Goal: Task Accomplishment & Management: Manage account settings

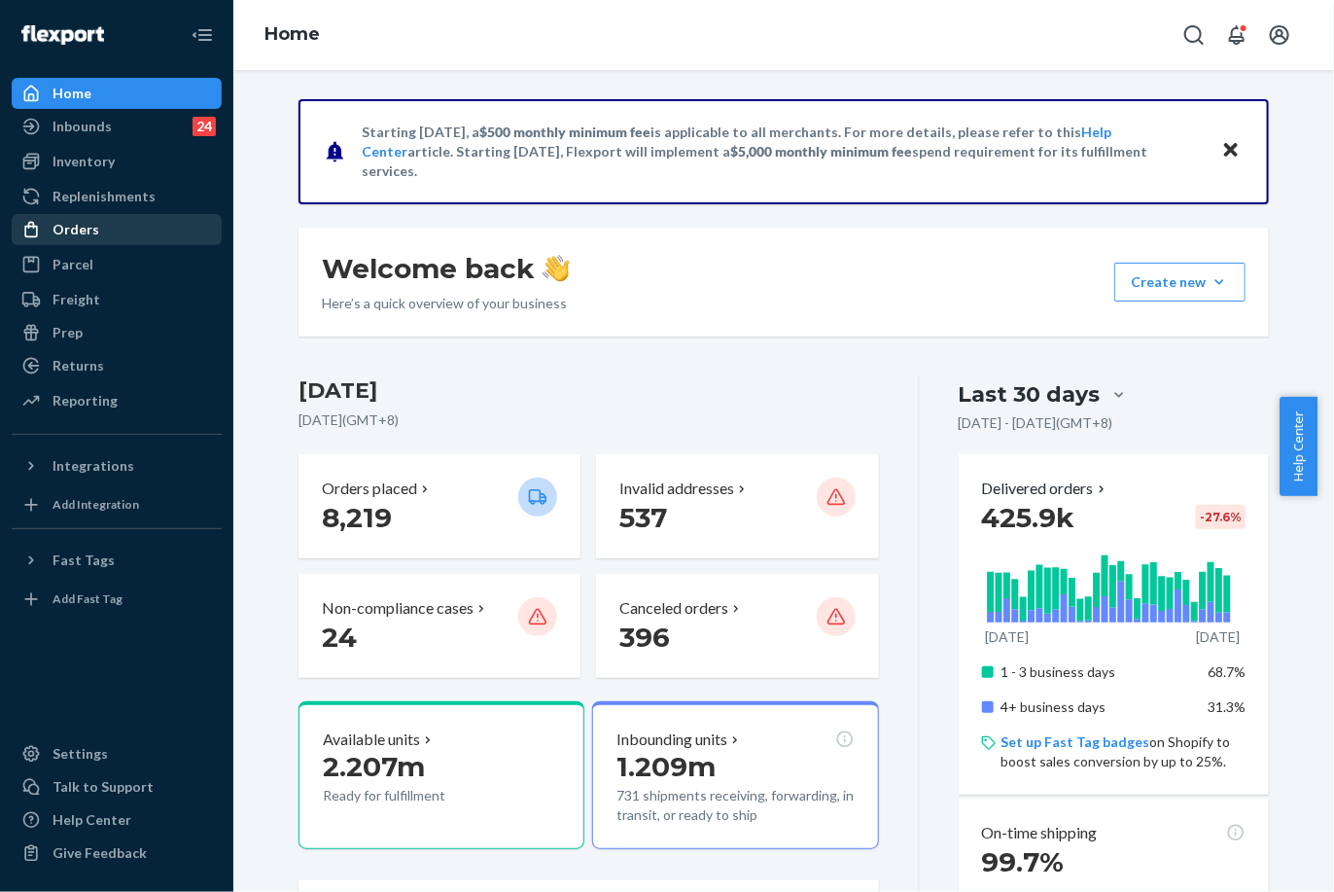
click at [93, 225] on div "Orders" at bounding box center [76, 229] width 47 height 19
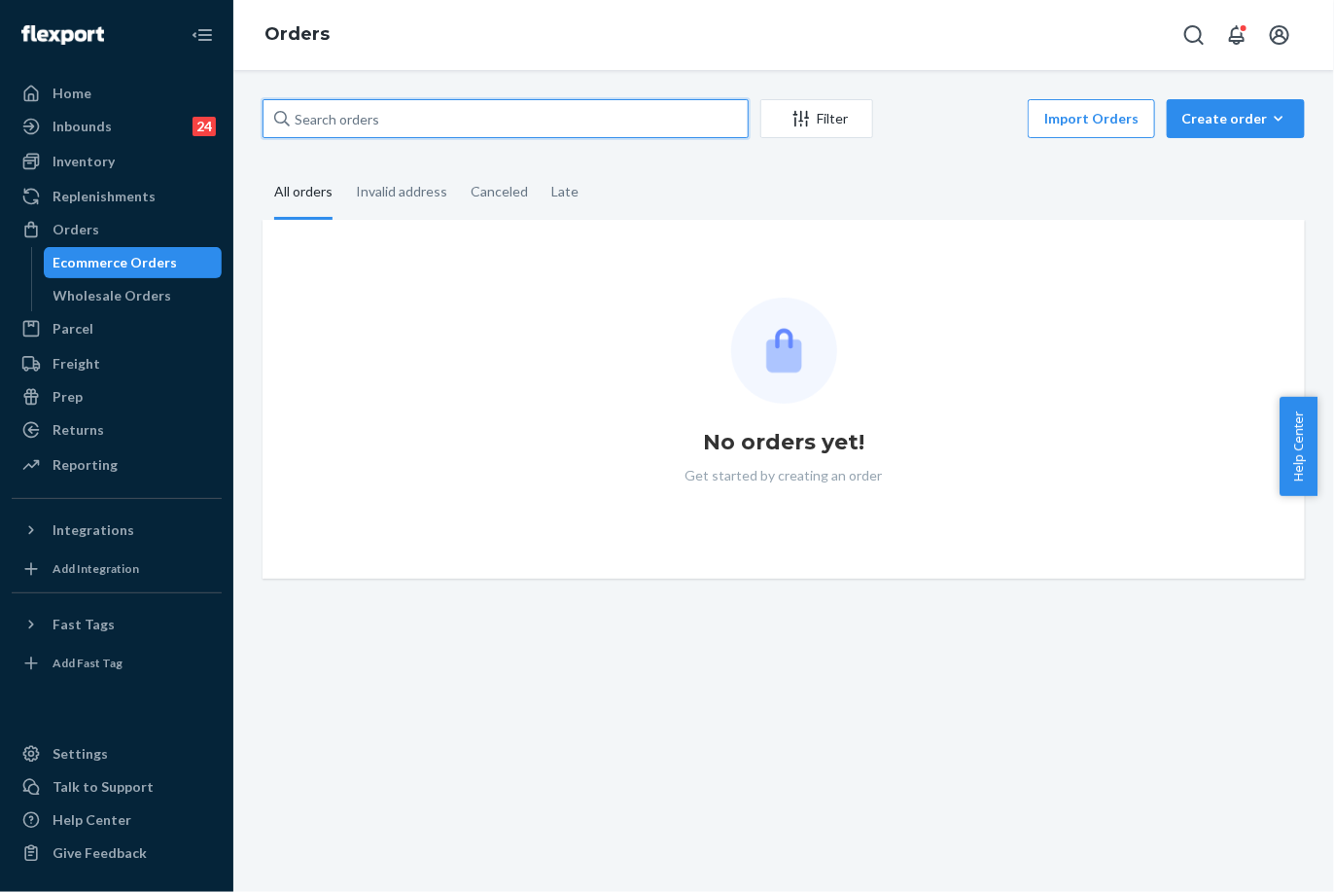
click at [352, 126] on input "text" at bounding box center [506, 118] width 486 height 39
paste input "253875370"
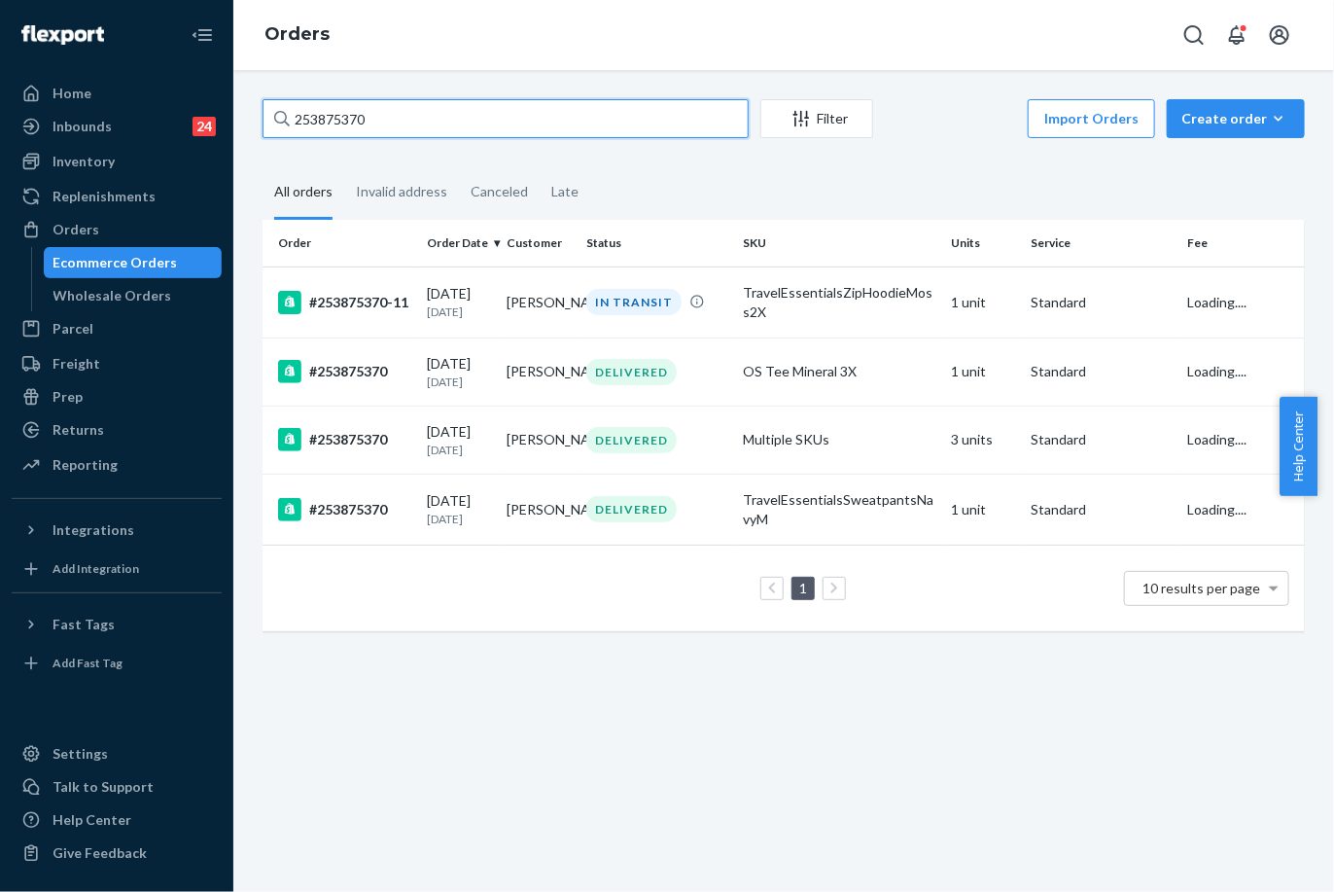
type input "253875370"
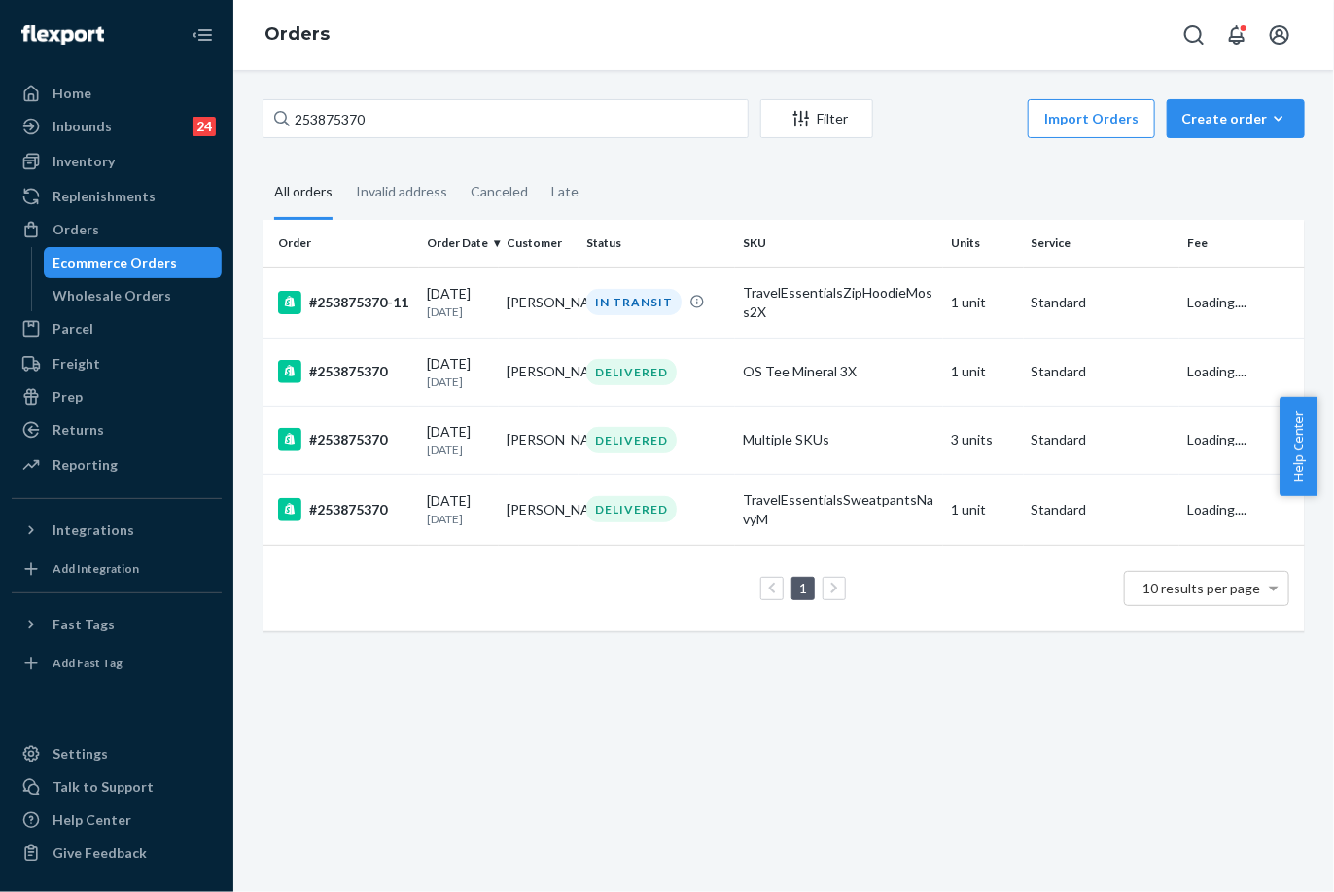
drag, startPoint x: 441, startPoint y: 305, endPoint x: 303, endPoint y: 79, distance: 264.8
click at [441, 304] on p "1 day ago" at bounding box center [459, 311] width 64 height 17
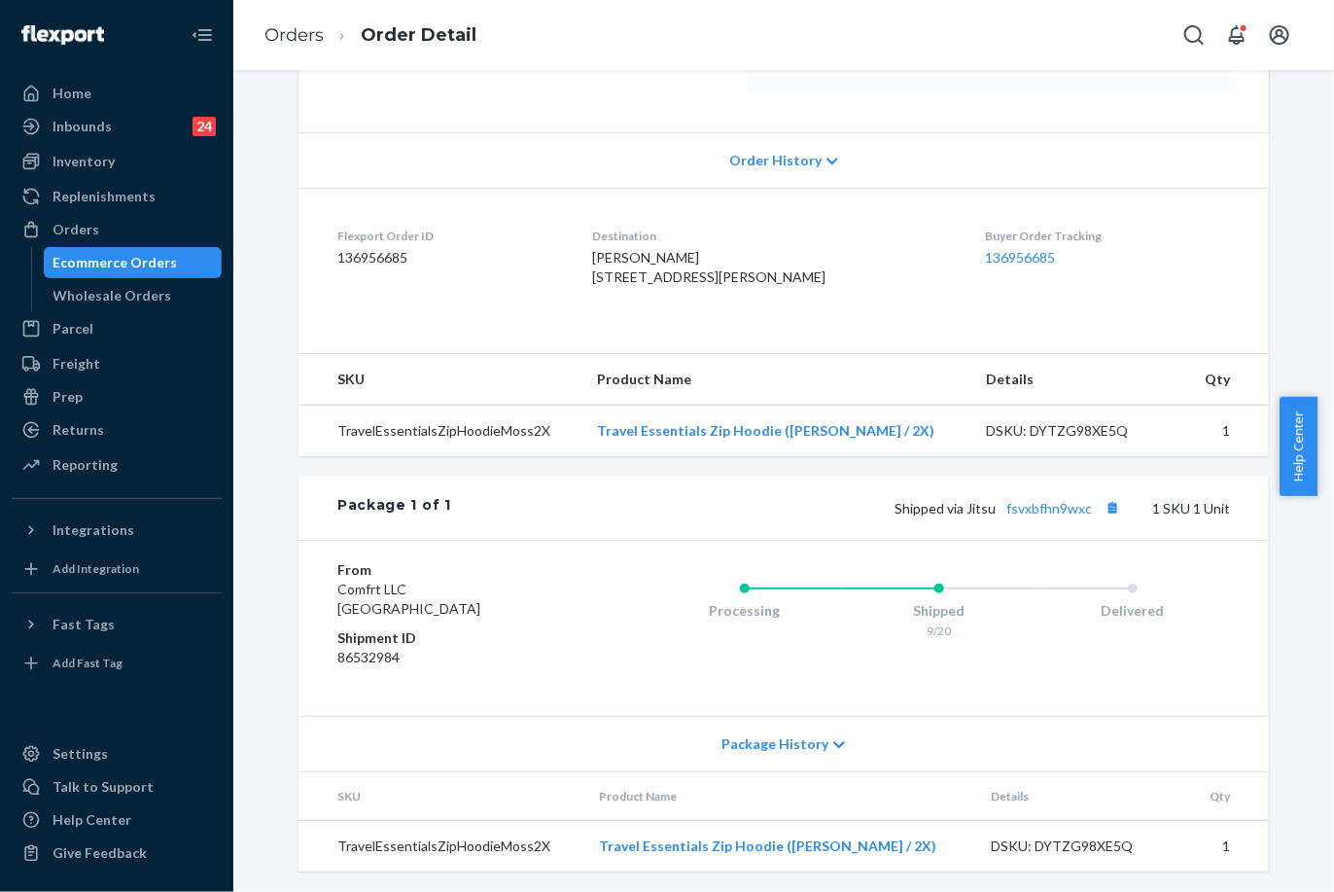
scroll to position [397, 0]
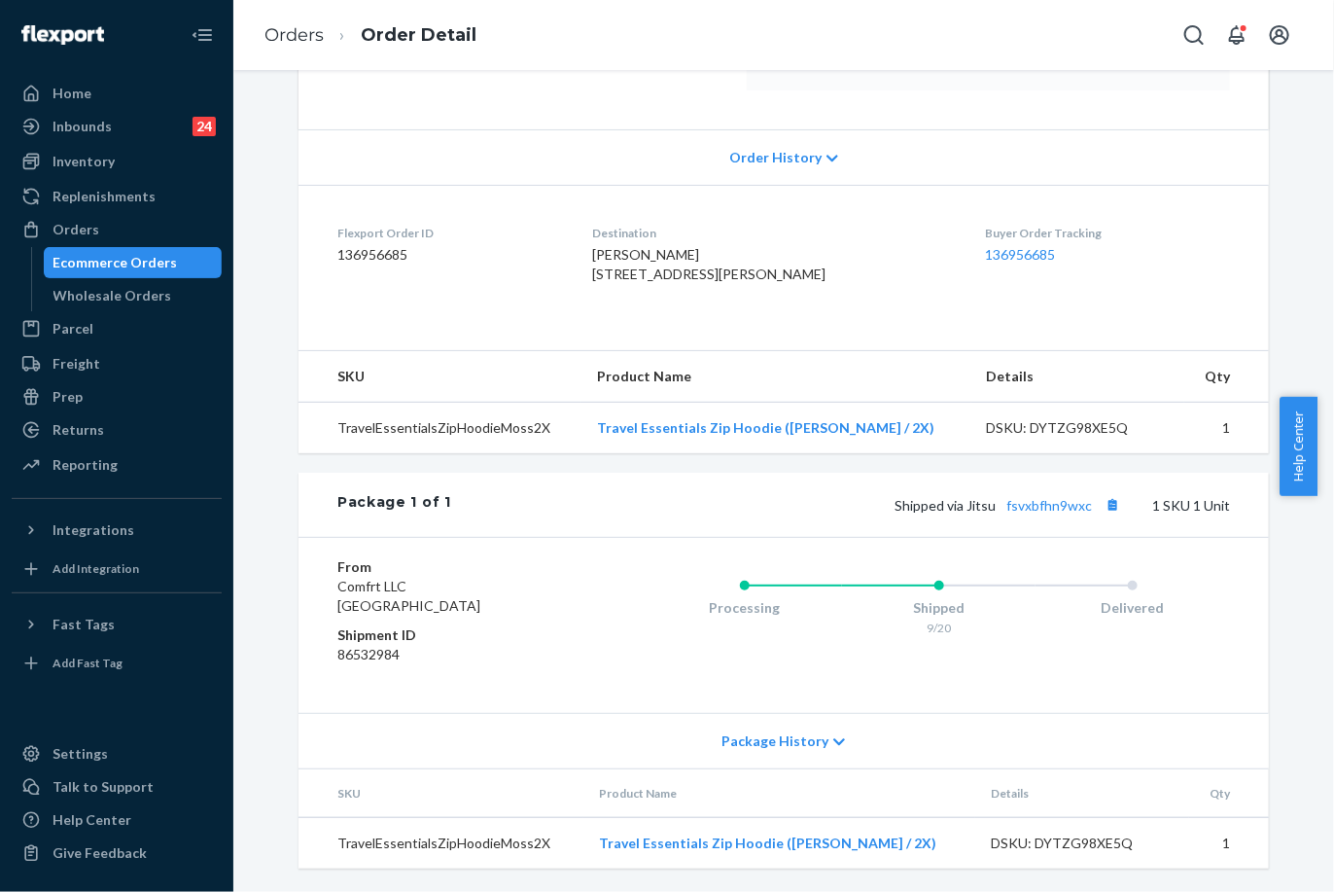
click at [1042, 517] on div "Package 1 of 1 Shipped via Jitsu fsvxbfhn9wxc 1 SKU 1 Unit" at bounding box center [784, 505] width 971 height 64
click at [1042, 509] on link "fsvxbfhn9wxc" at bounding box center [1050, 505] width 86 height 17
drag, startPoint x: 963, startPoint y: 508, endPoint x: 1090, endPoint y: 512, distance: 127.5
click at [1090, 512] on span "Shipped via Jitsu fsvxbfhn9wxc" at bounding box center [1010, 505] width 230 height 17
copy span "Jitsu fsvxbfhn9wxc"
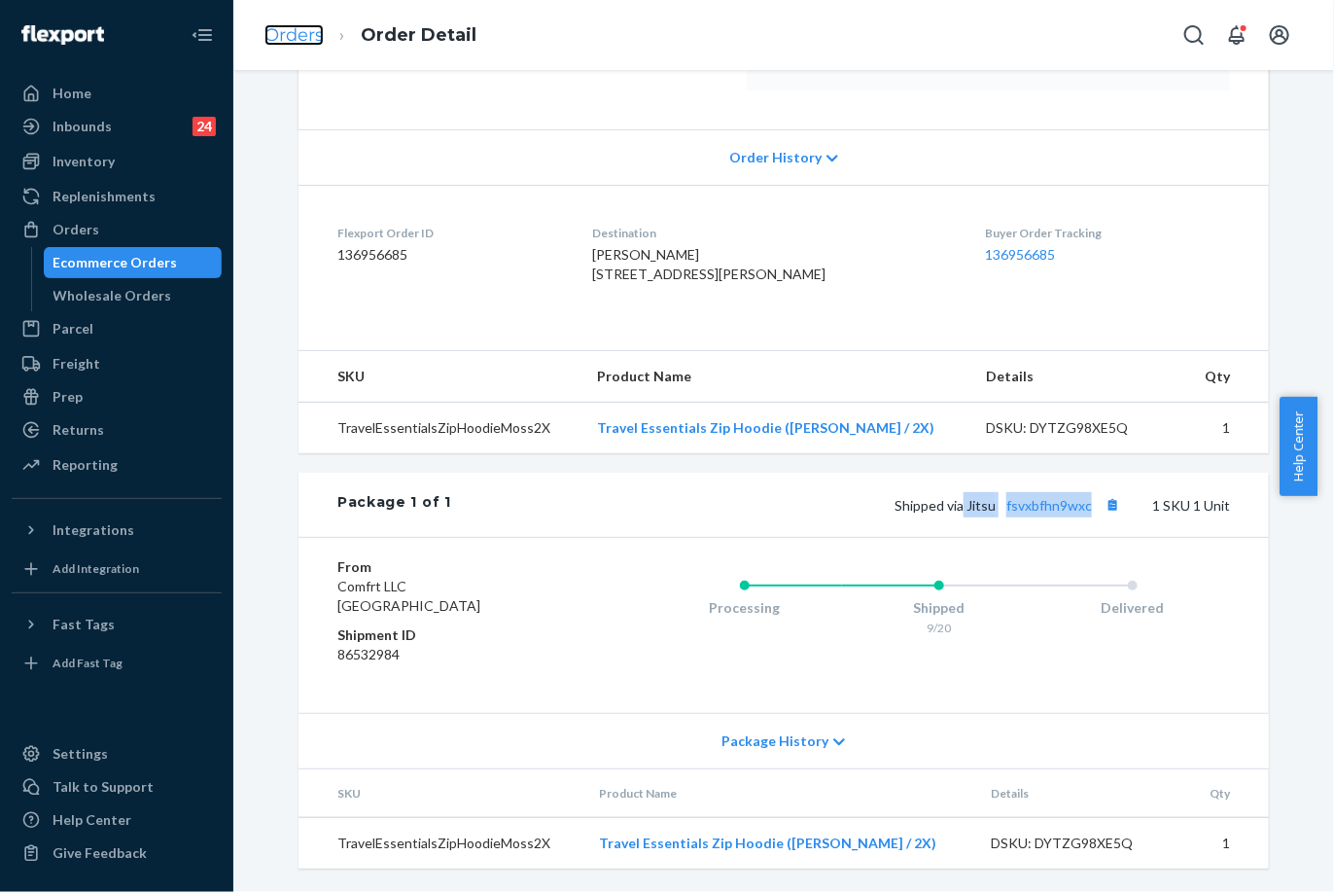
click at [287, 31] on link "Orders" at bounding box center [294, 34] width 59 height 21
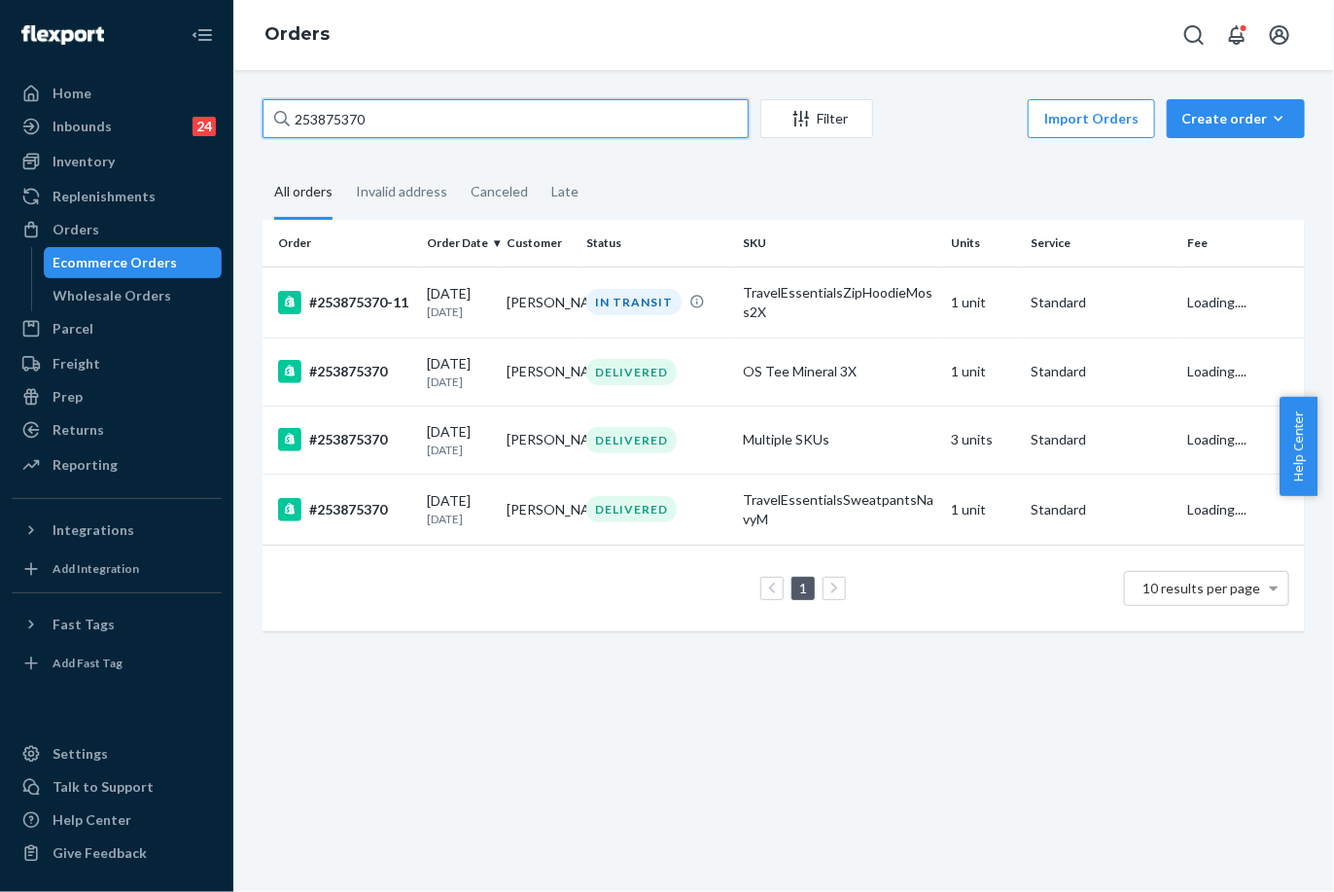
click at [391, 119] on input "253875370" at bounding box center [506, 118] width 486 height 39
paste input "255249408"
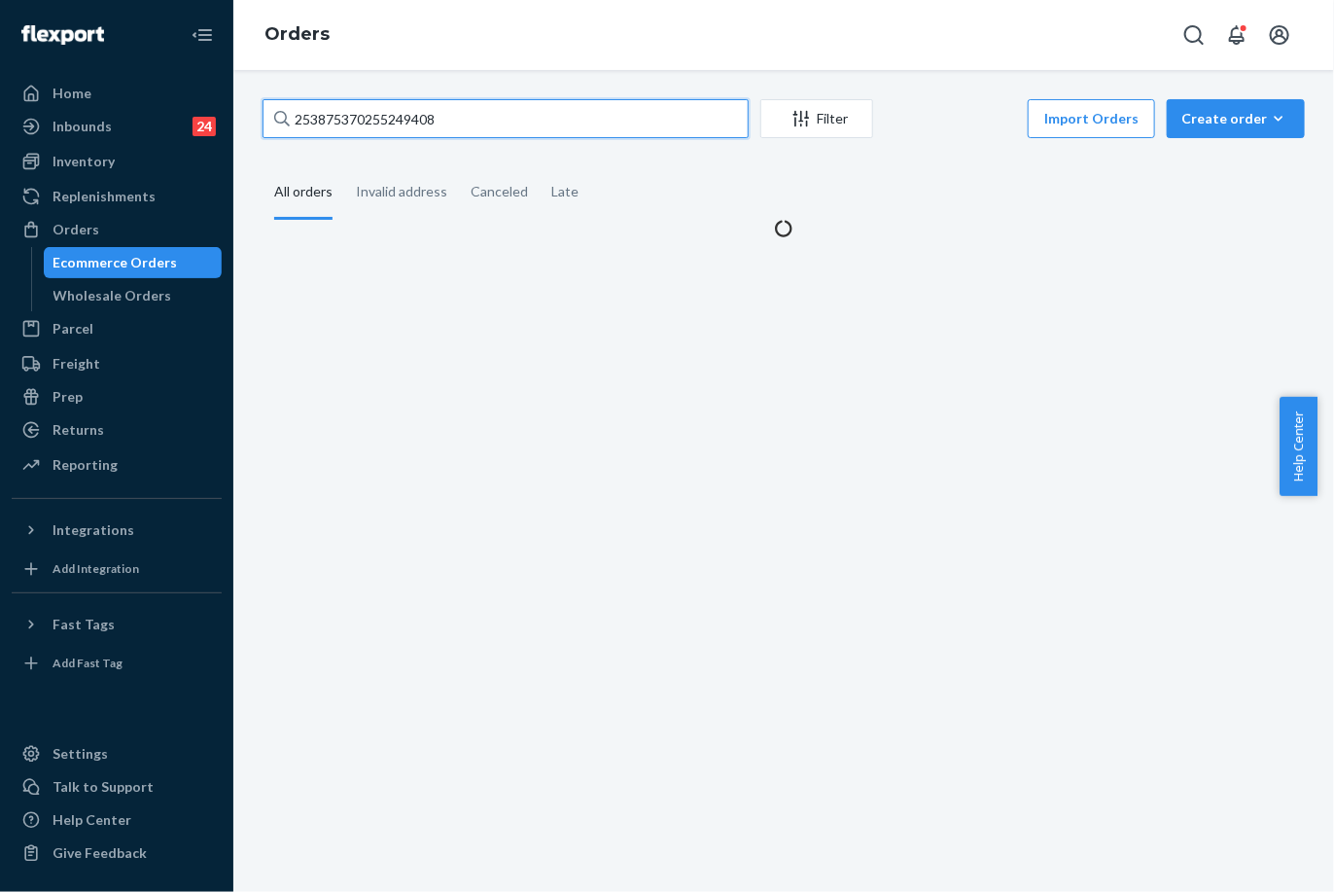
click at [391, 119] on input "253875370255249408" at bounding box center [506, 118] width 486 height 39
paste input "text"
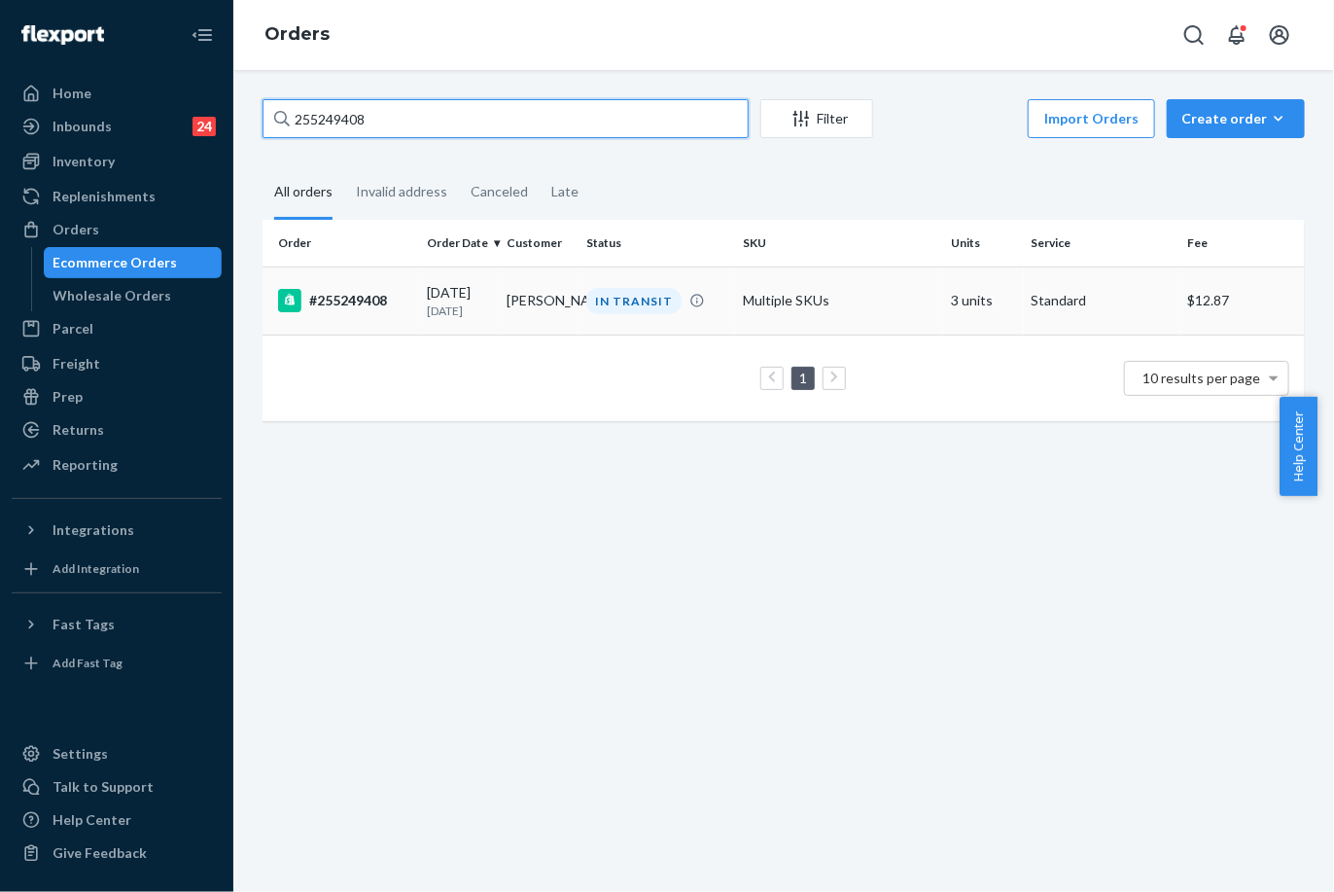
type input "255249408"
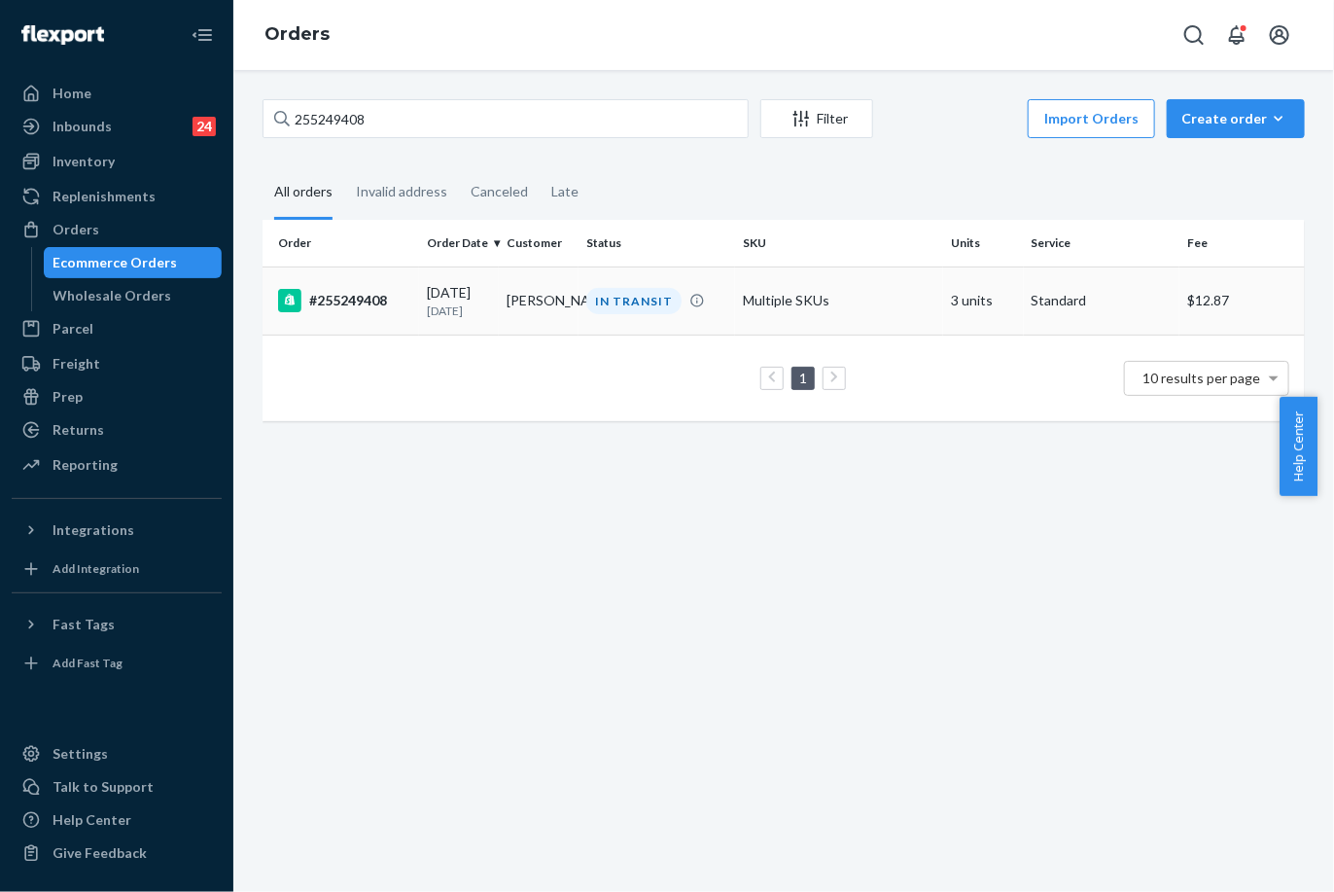
click at [570, 314] on td "Jeff Fischer" at bounding box center [539, 300] width 80 height 68
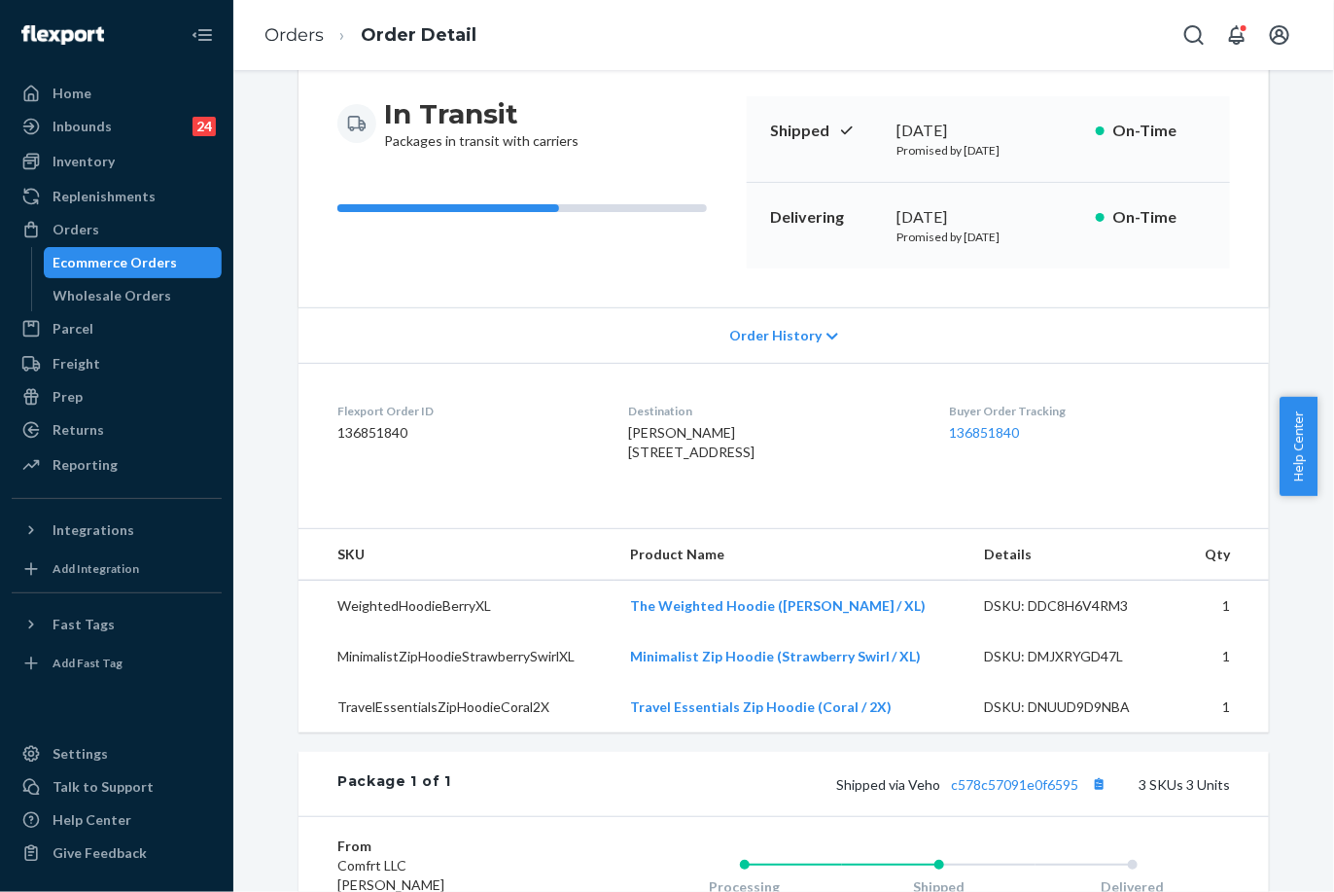
scroll to position [216, 0]
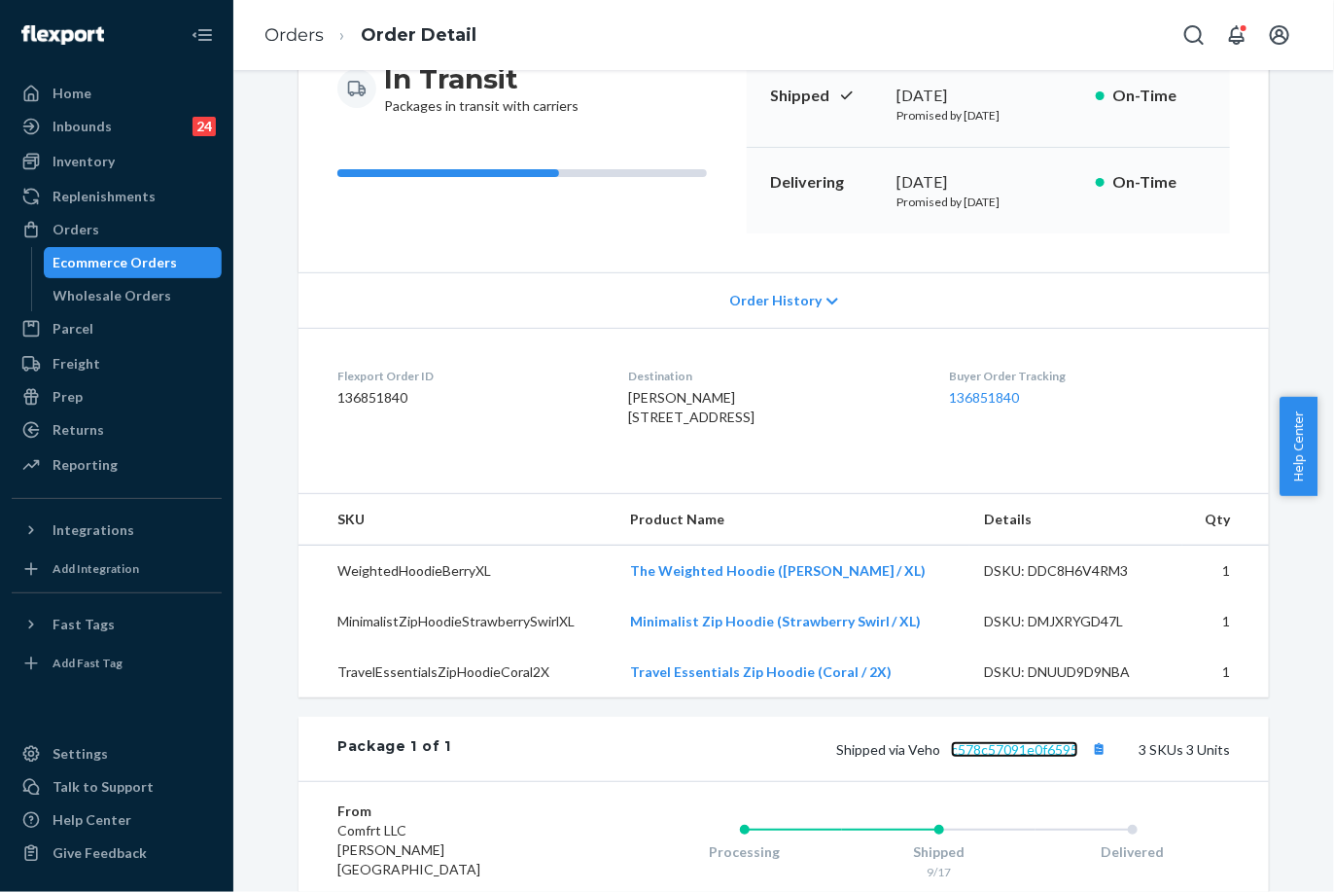
click at [1025, 758] on link "c578c57091e0f6595" at bounding box center [1014, 749] width 127 height 17
click at [299, 21] on ol "Orders Order Detail" at bounding box center [370, 35] width 243 height 57
click at [305, 35] on link "Orders" at bounding box center [294, 34] width 59 height 21
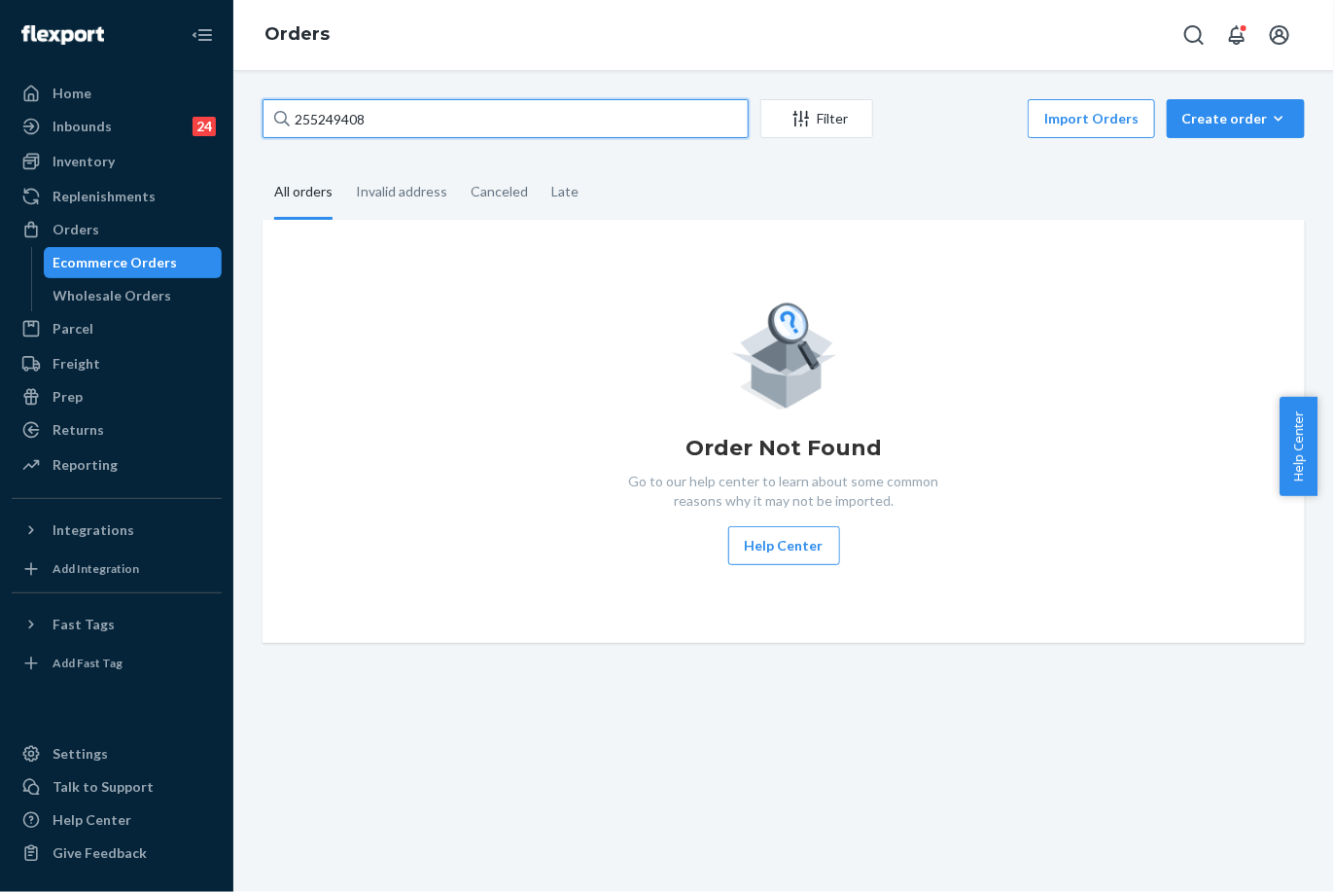
click at [381, 111] on input "255249408" at bounding box center [506, 118] width 486 height 39
paste input "15277"
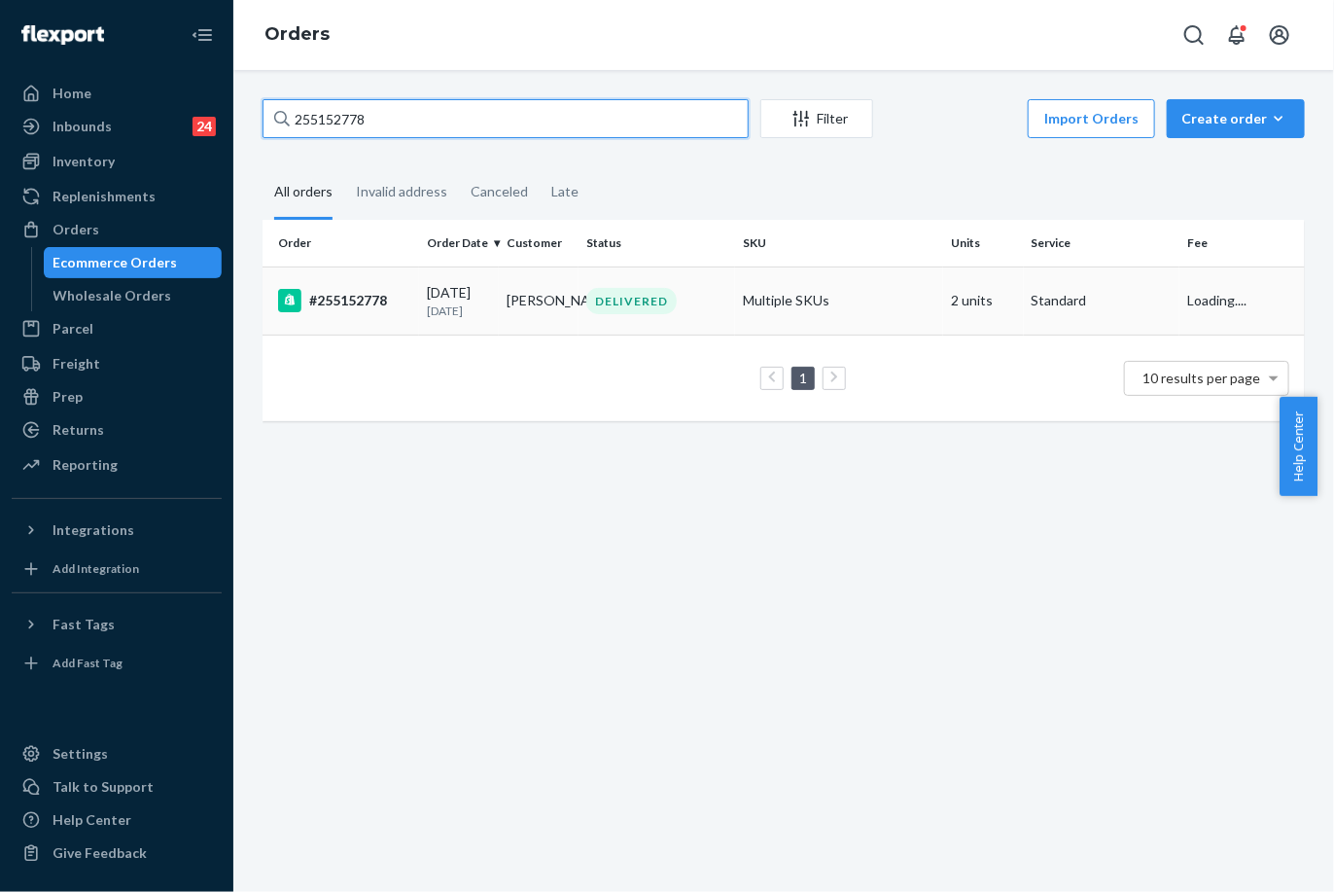
type input "255152778"
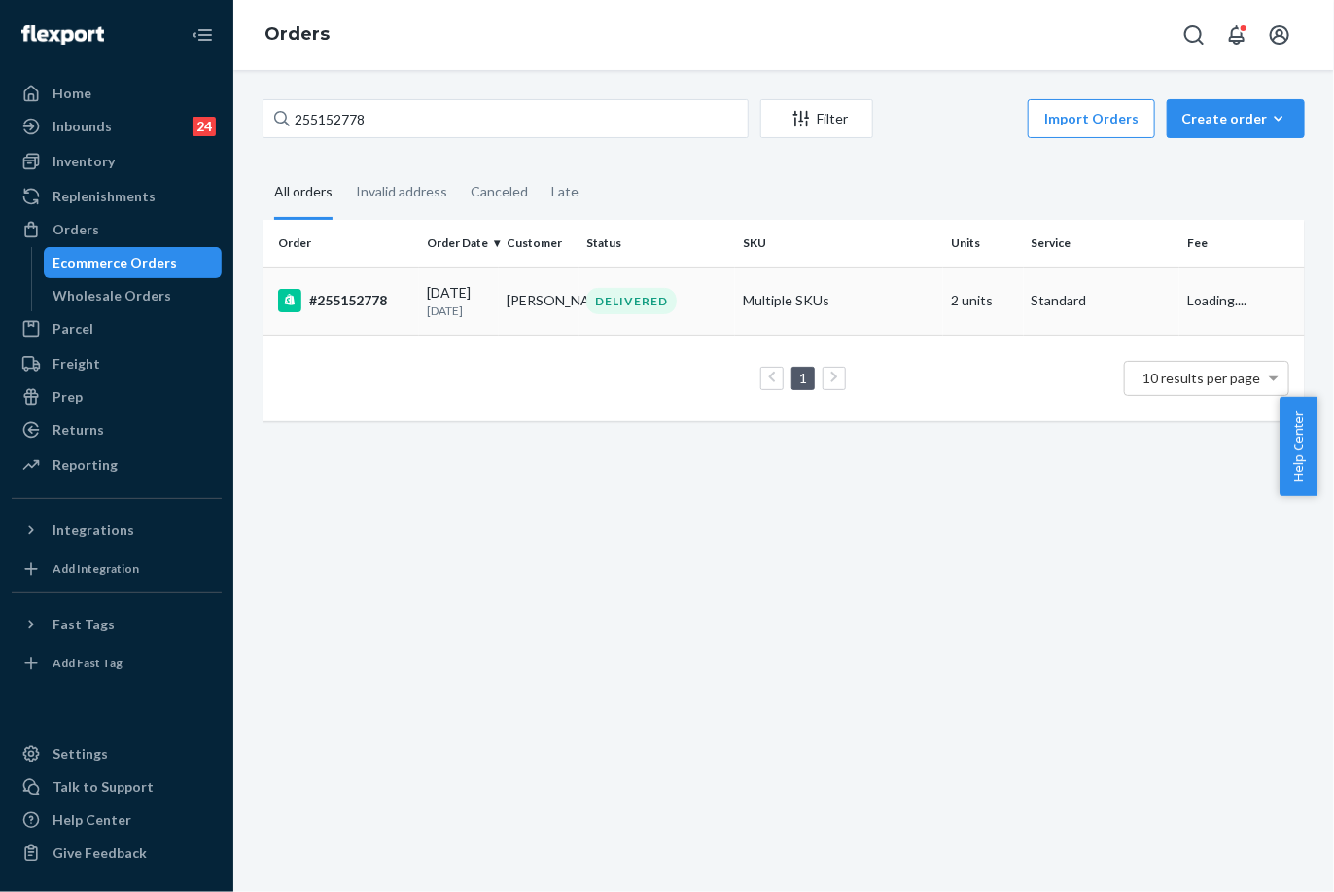
click at [552, 305] on td "Antonette Antonette" at bounding box center [539, 300] width 80 height 68
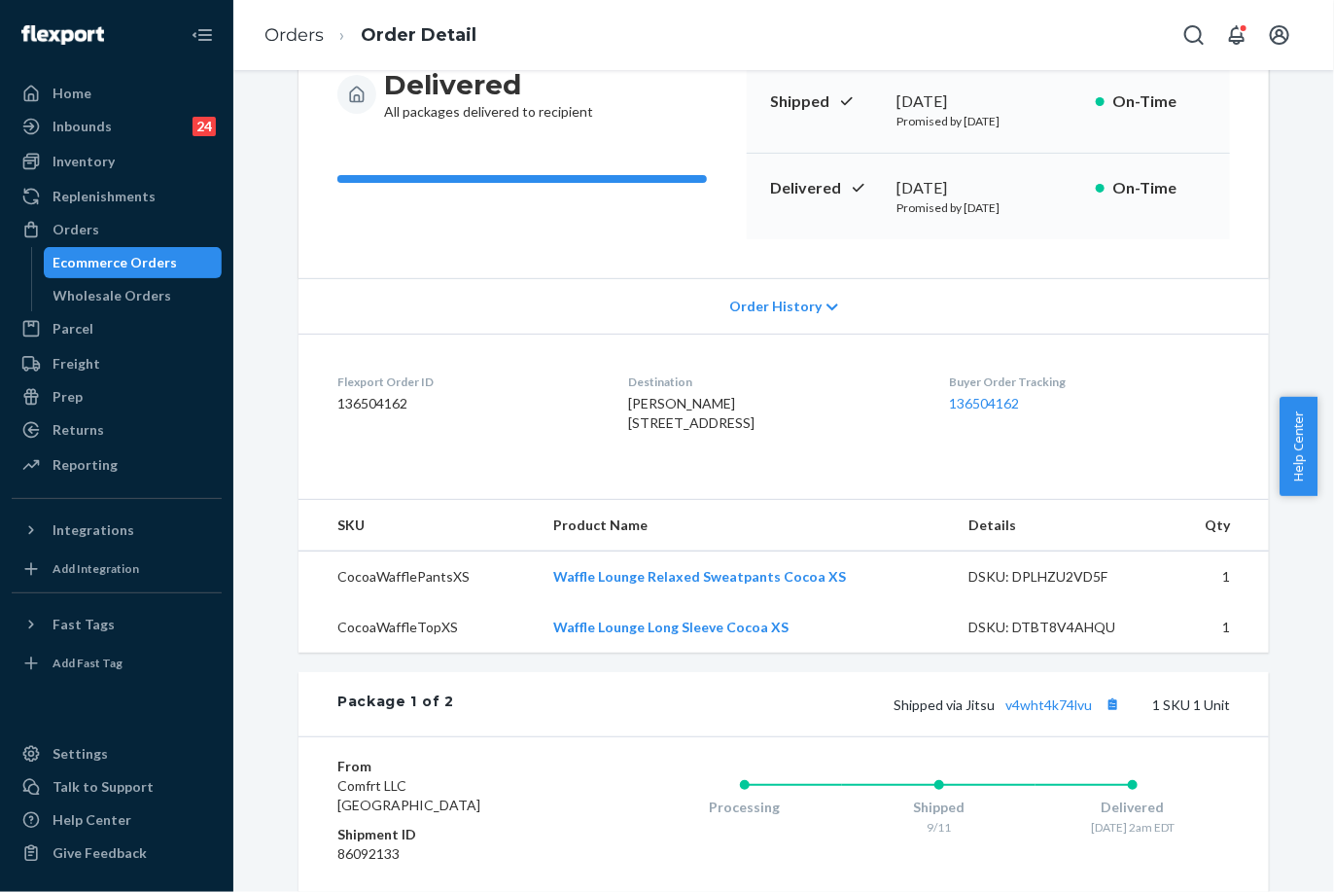
scroll to position [324, 0]
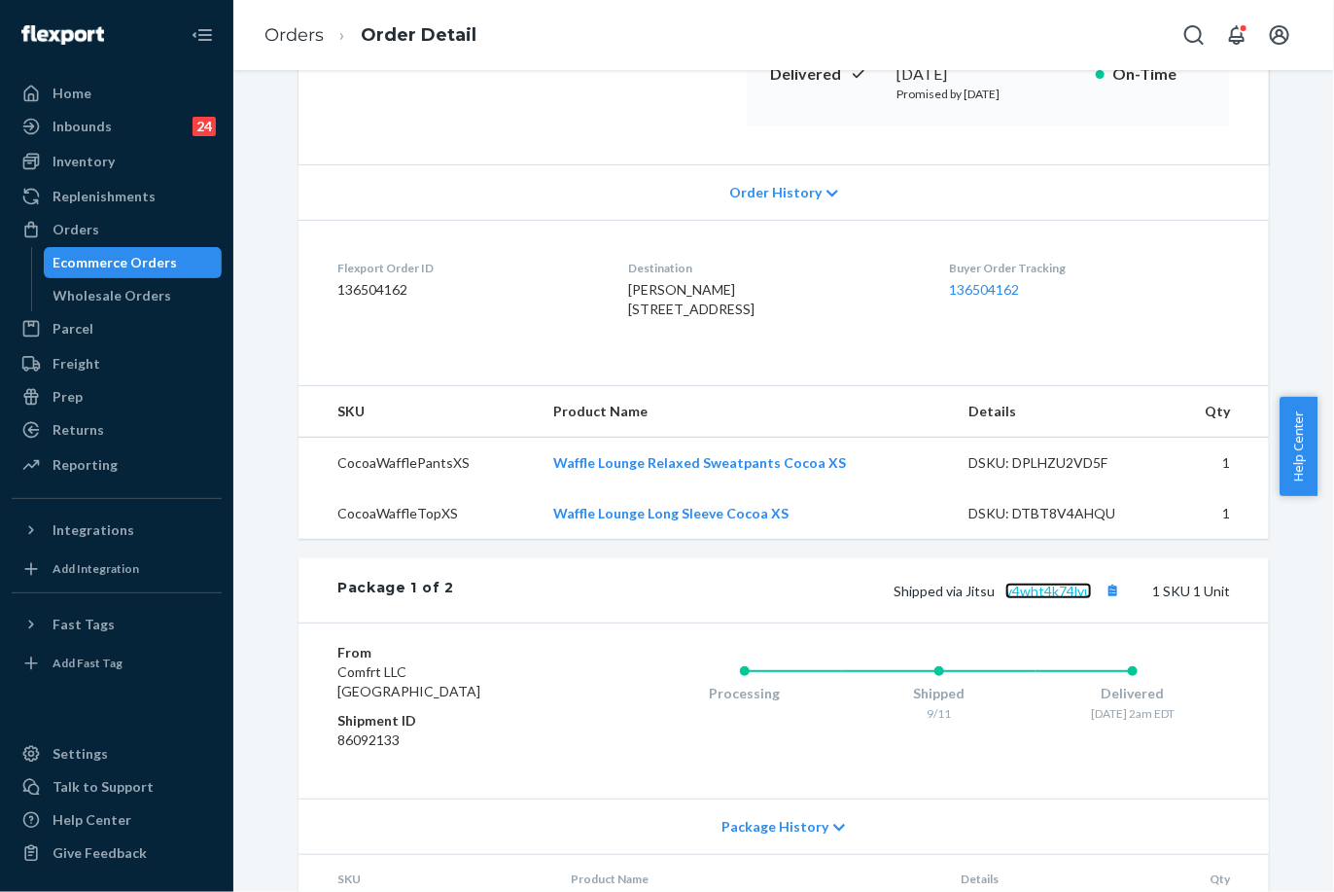
click at [1024, 599] on link "v4wht4k74lvu" at bounding box center [1049, 591] width 87 height 17
drag, startPoint x: 297, startPoint y: 21, endPoint x: 335, endPoint y: 89, distance: 77.9
click at [297, 22] on ol "Orders Order Detail" at bounding box center [370, 35] width 243 height 57
drag, startPoint x: 294, startPoint y: 11, endPoint x: 297, endPoint y: 31, distance: 20.6
click at [296, 12] on ol "Orders Order Detail" at bounding box center [370, 35] width 243 height 57
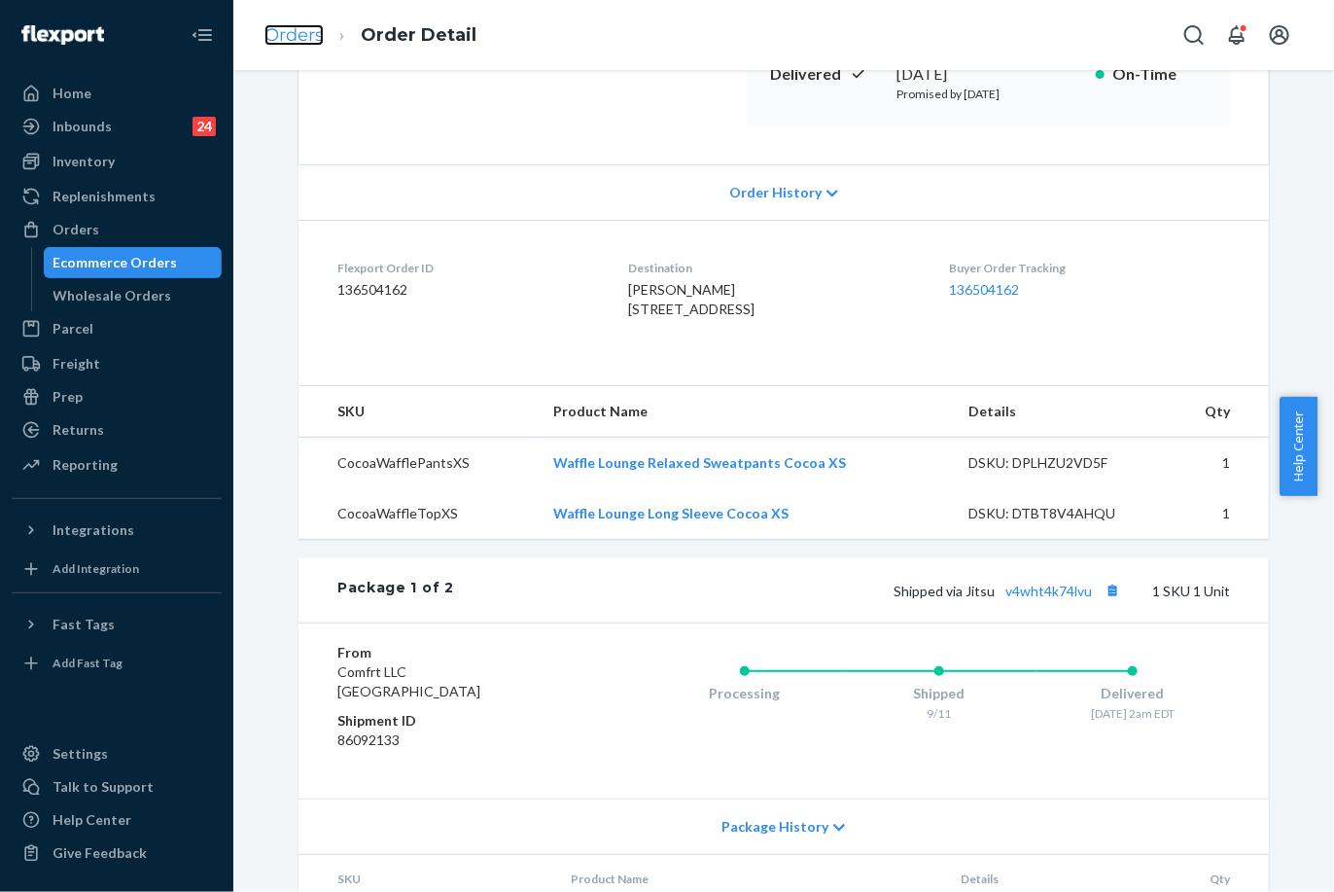
click at [297, 31] on link "Orders" at bounding box center [294, 34] width 59 height 21
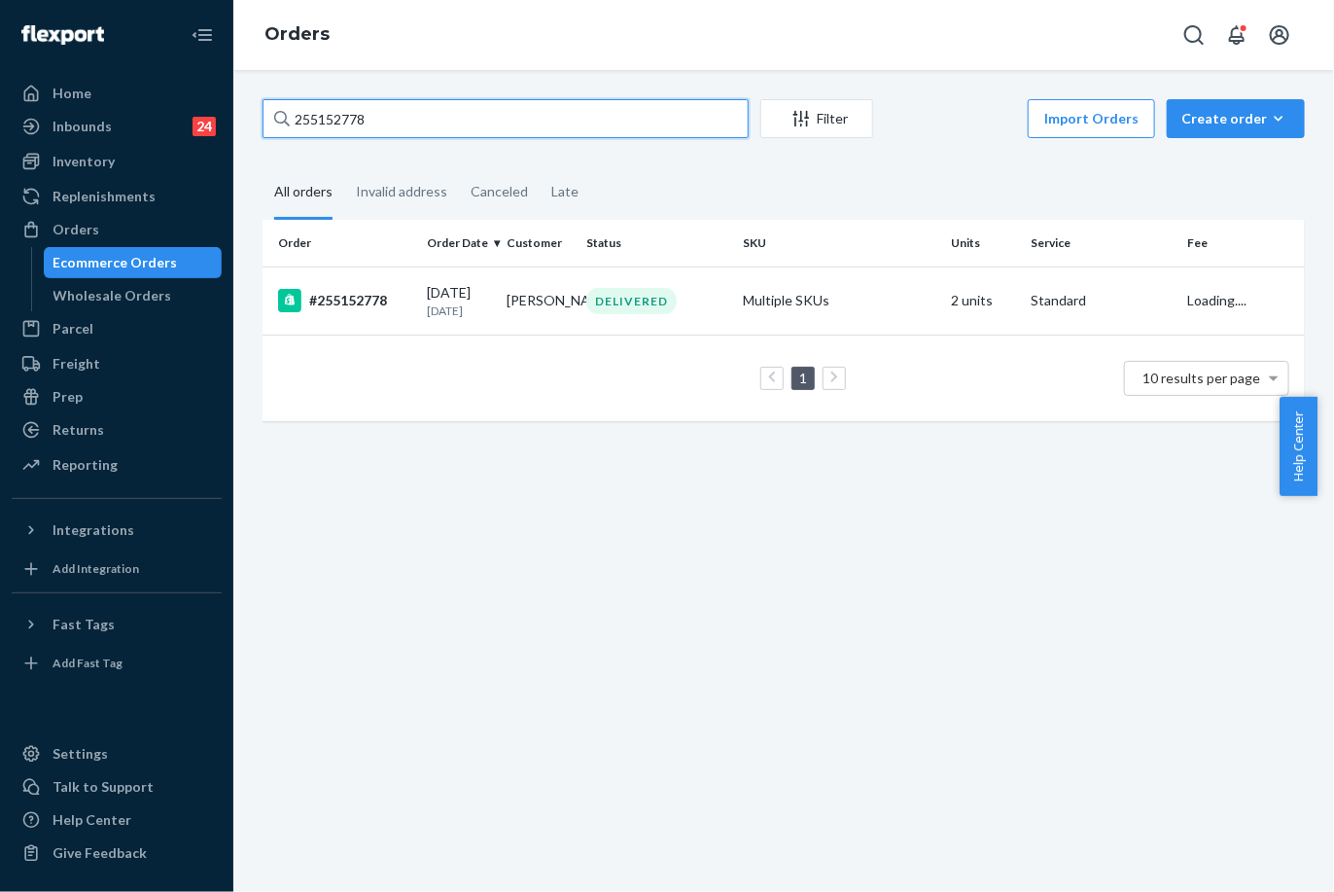
click at [355, 118] on input "255152778" at bounding box center [506, 118] width 486 height 39
paste input "4647843"
type input "254647843"
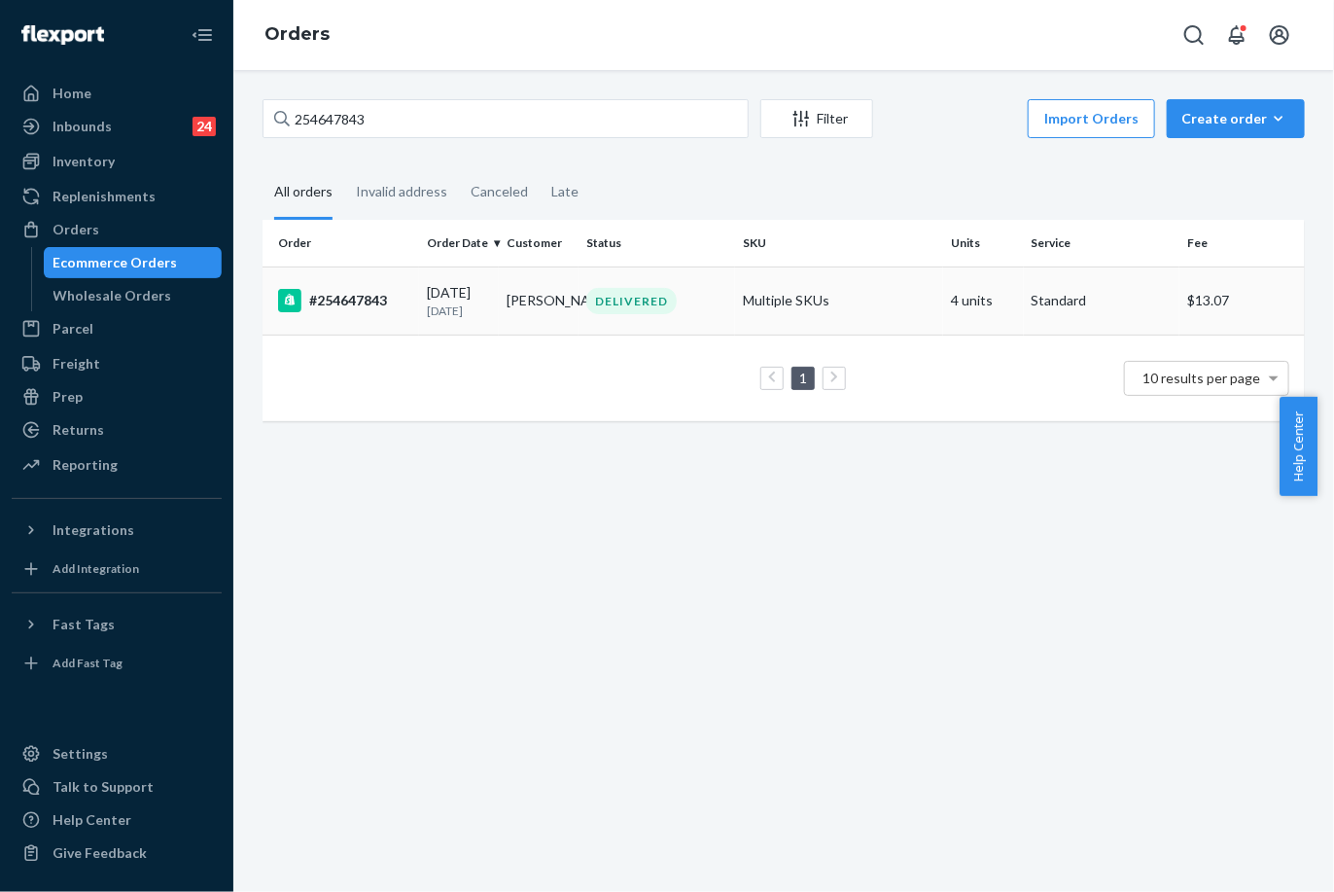
click at [443, 300] on div "08/09/2025 1 month ago" at bounding box center [459, 301] width 64 height 36
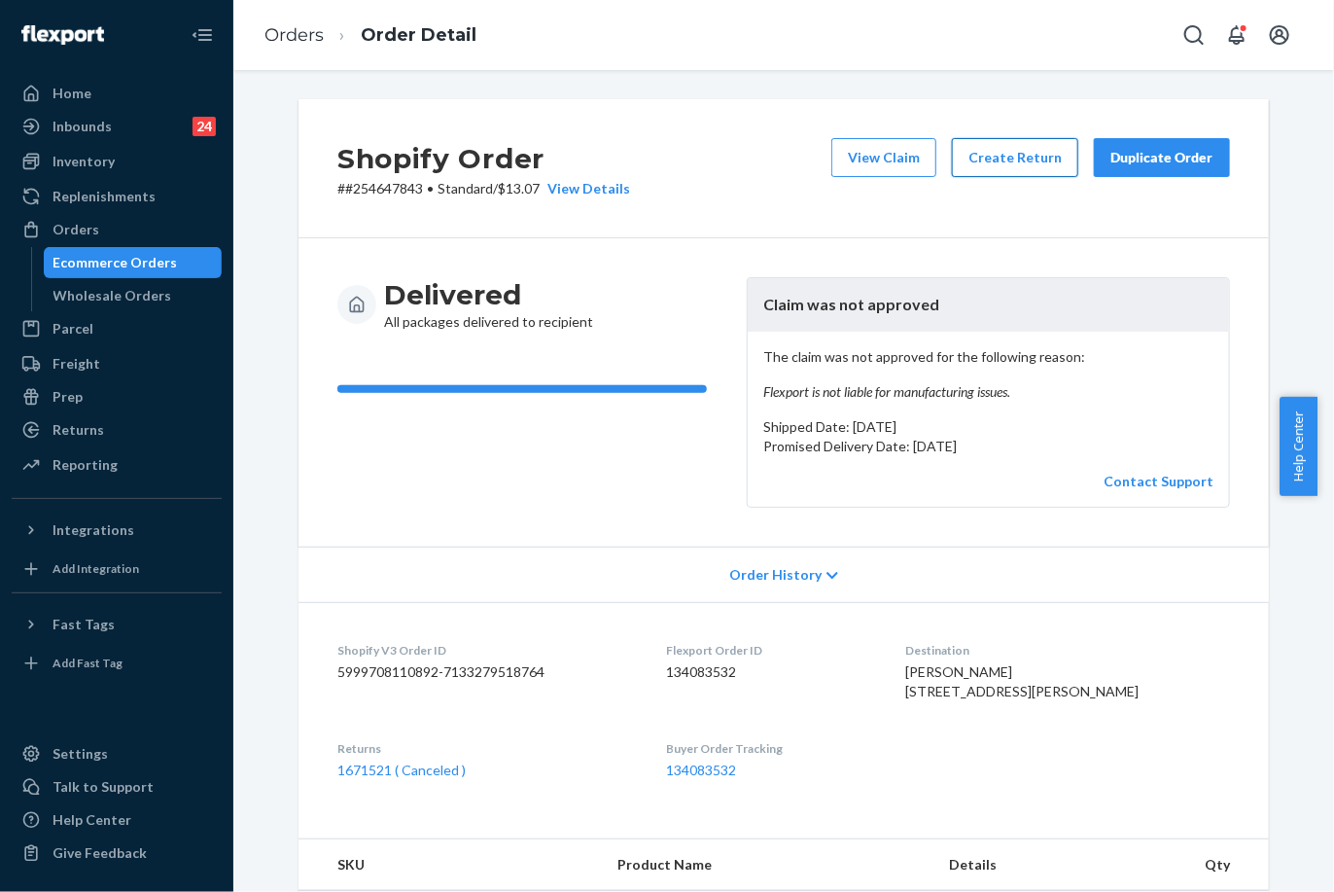
click at [1017, 159] on button "Create Return" at bounding box center [1015, 157] width 126 height 39
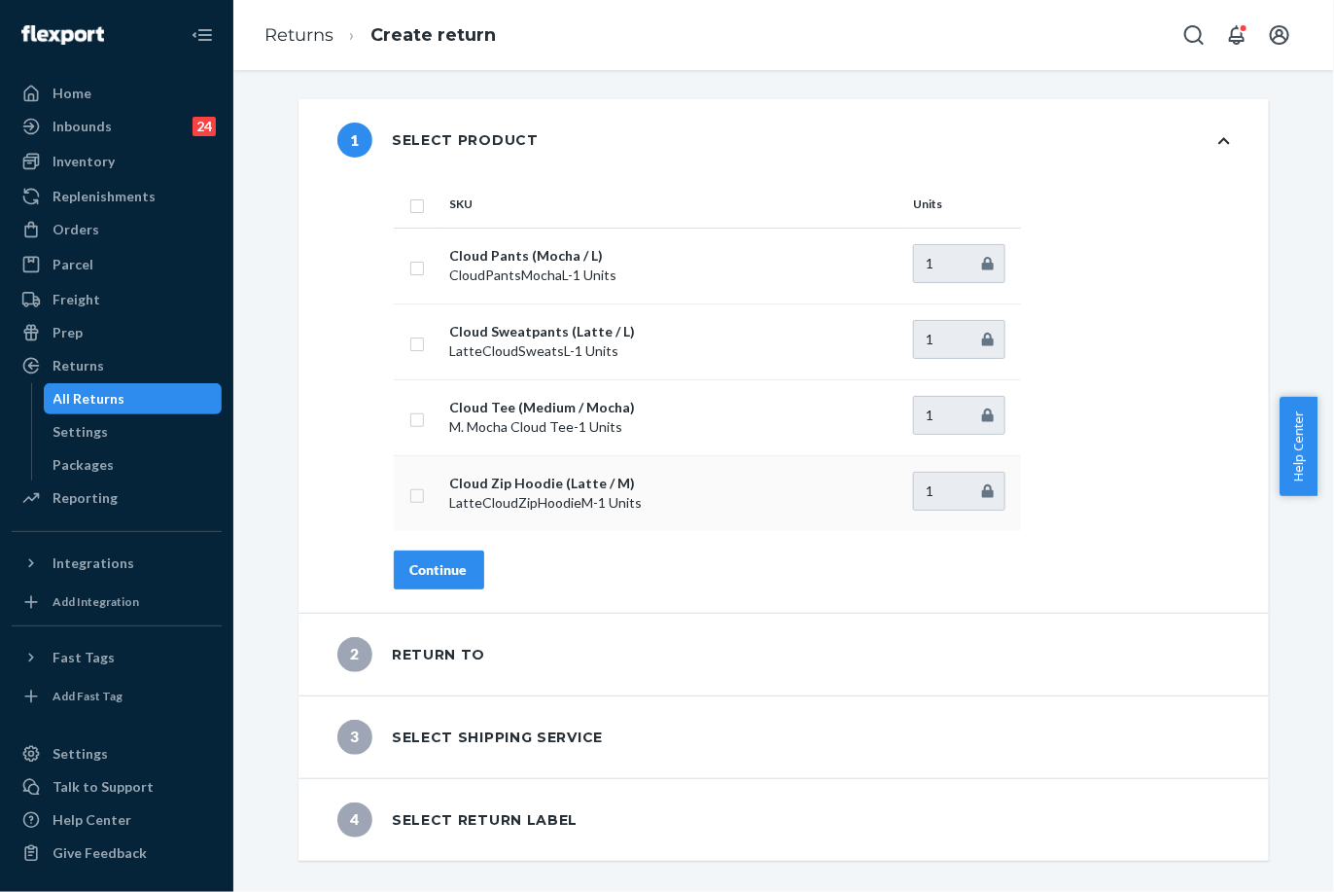
click at [396, 494] on td at bounding box center [418, 493] width 49 height 76
click at [409, 499] on input "checkbox" at bounding box center [417, 493] width 16 height 20
checkbox input "true"
click at [432, 569] on div "Continue" at bounding box center [438, 569] width 57 height 19
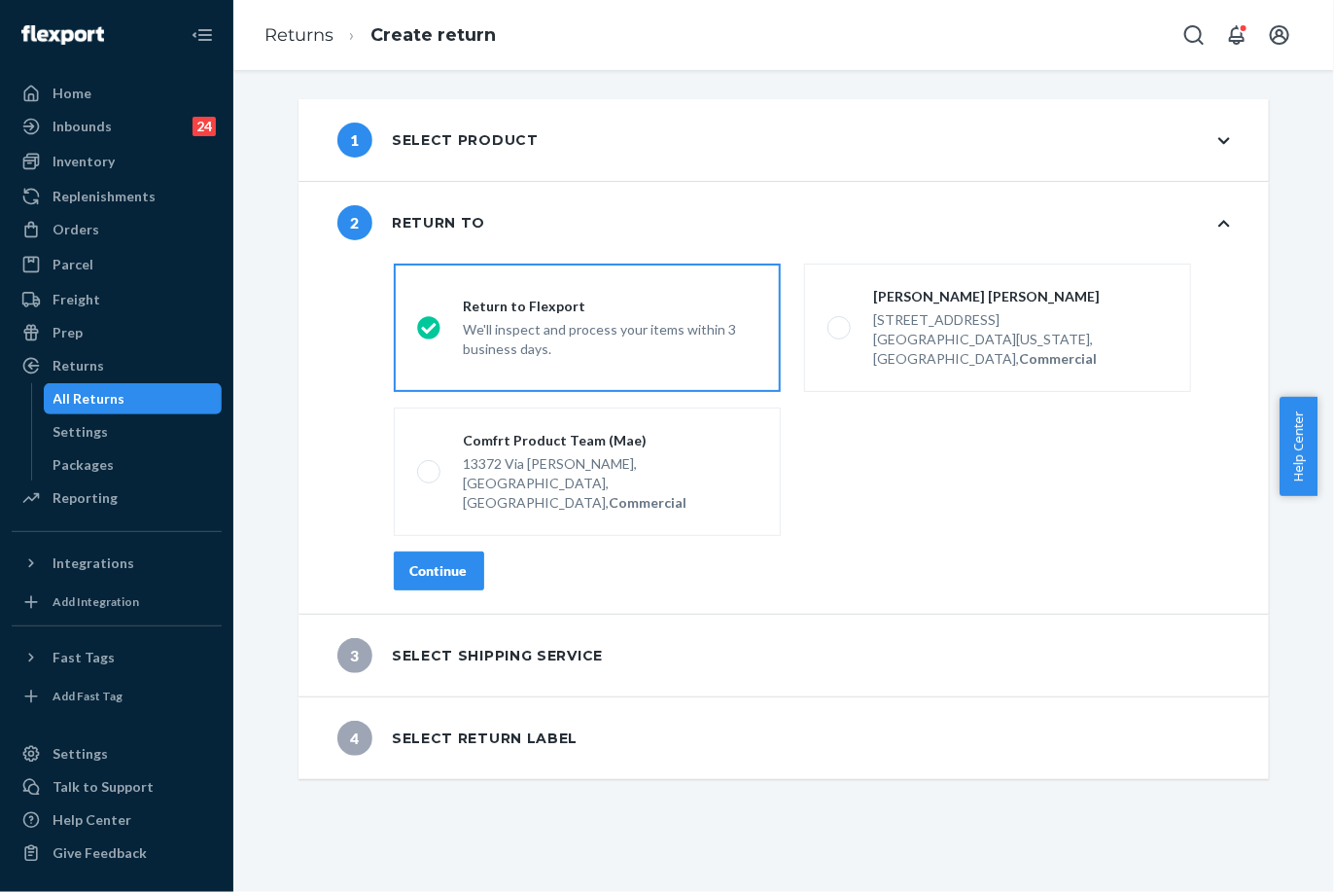
click at [452, 561] on div "Continue" at bounding box center [438, 570] width 57 height 19
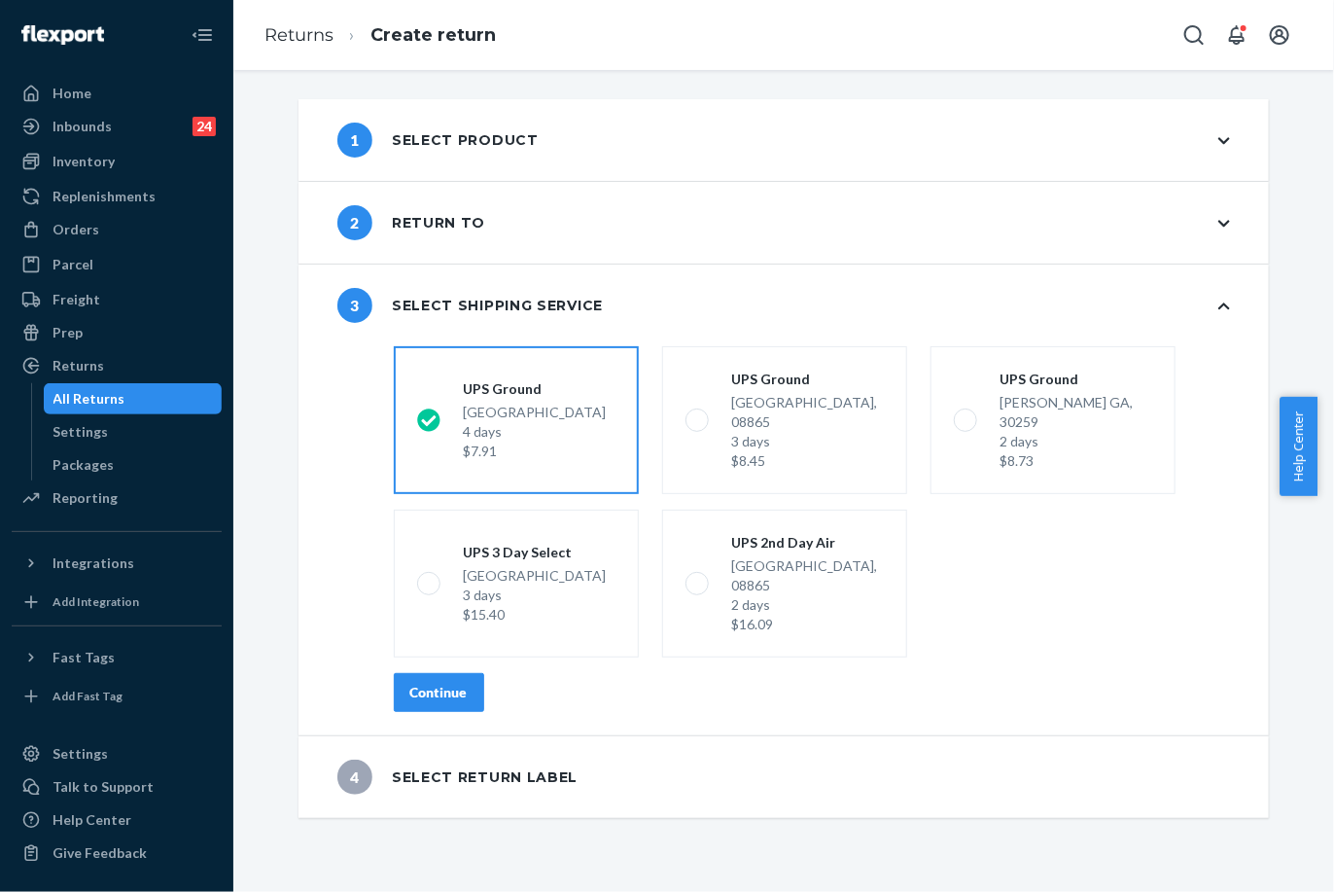
click at [440, 683] on div "Continue" at bounding box center [438, 692] width 57 height 19
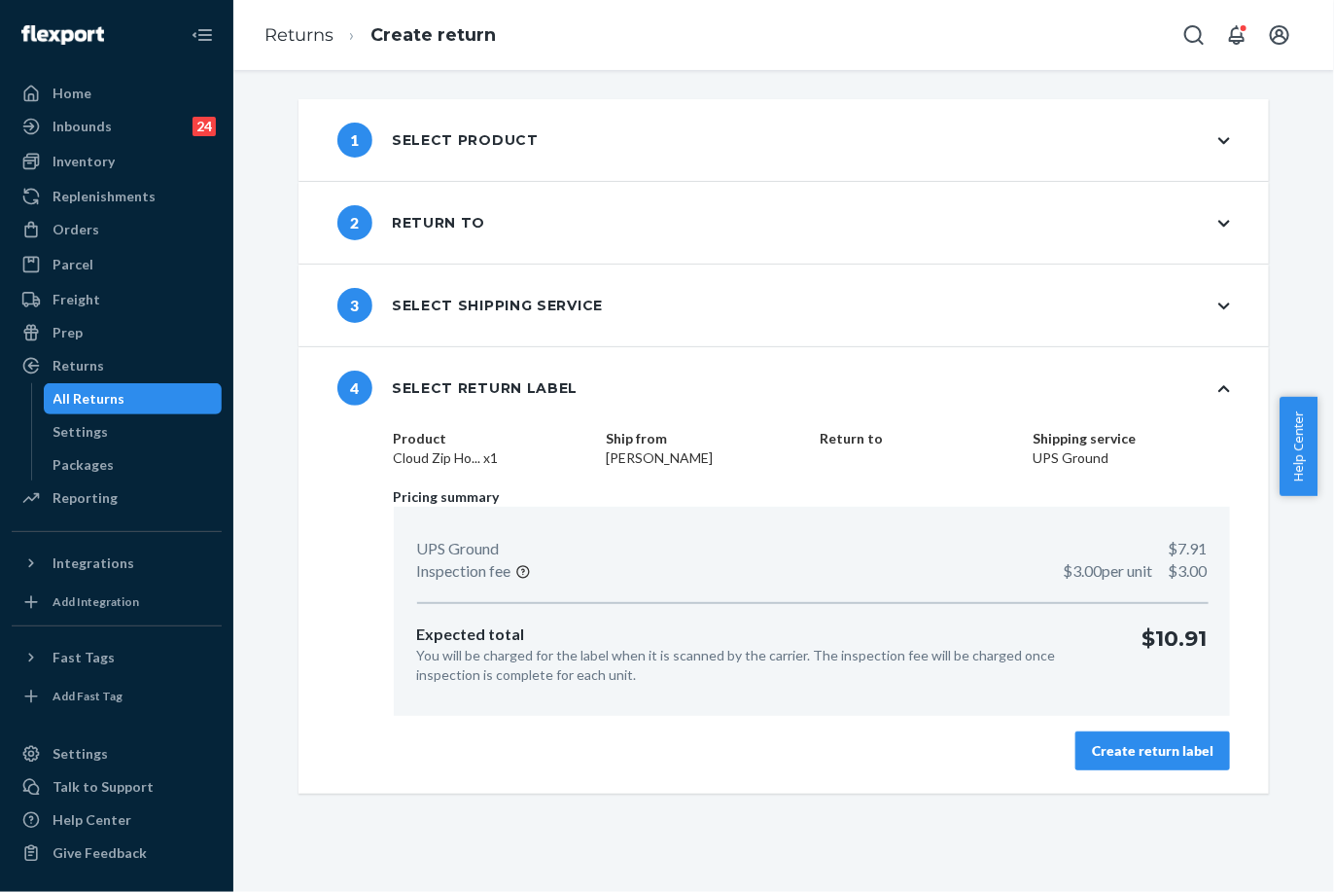
click at [1134, 747] on div "Create return label" at bounding box center [1153, 750] width 122 height 19
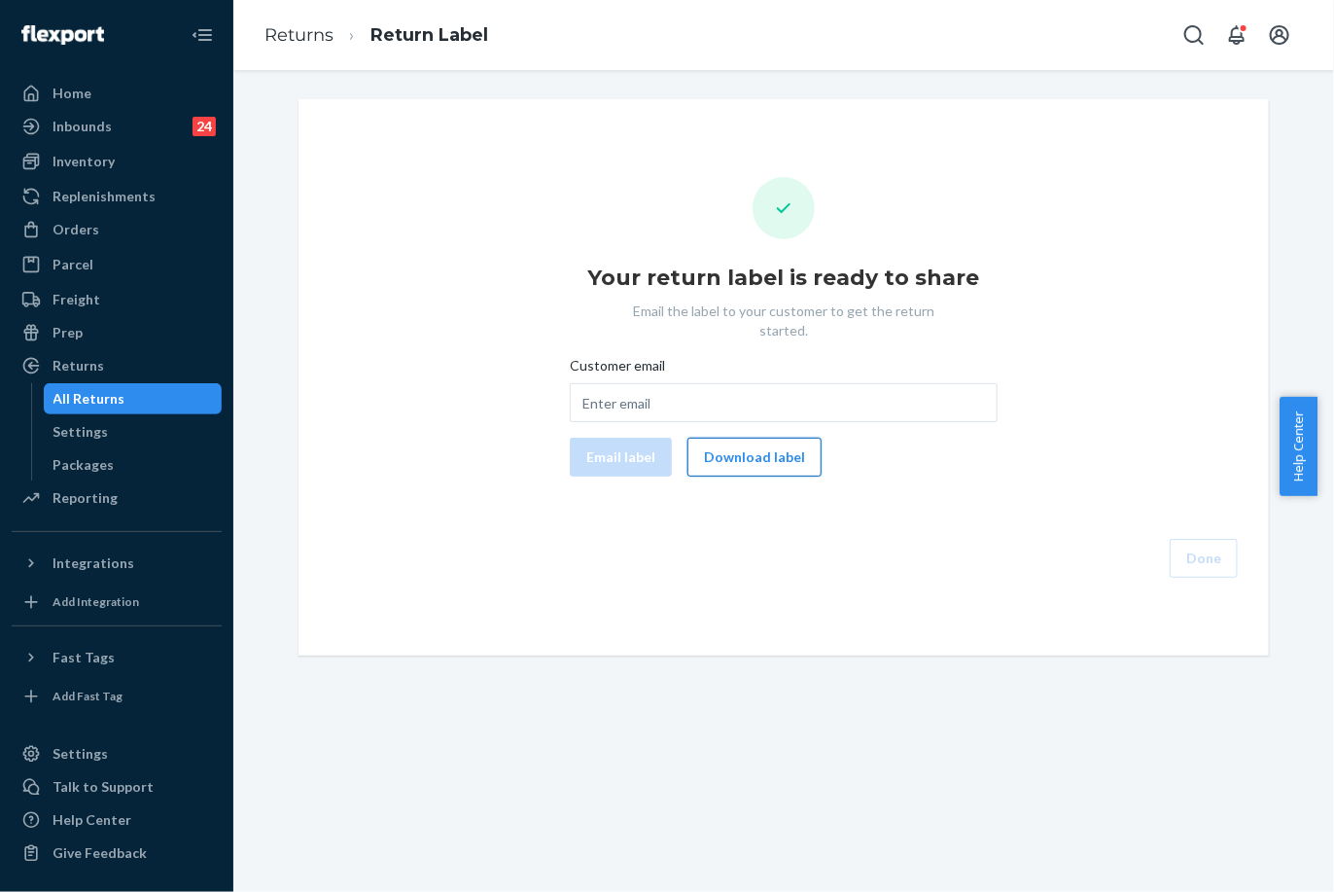
click at [769, 442] on button "Download label" at bounding box center [755, 457] width 134 height 39
click at [85, 249] on link "Parcel" at bounding box center [117, 264] width 210 height 31
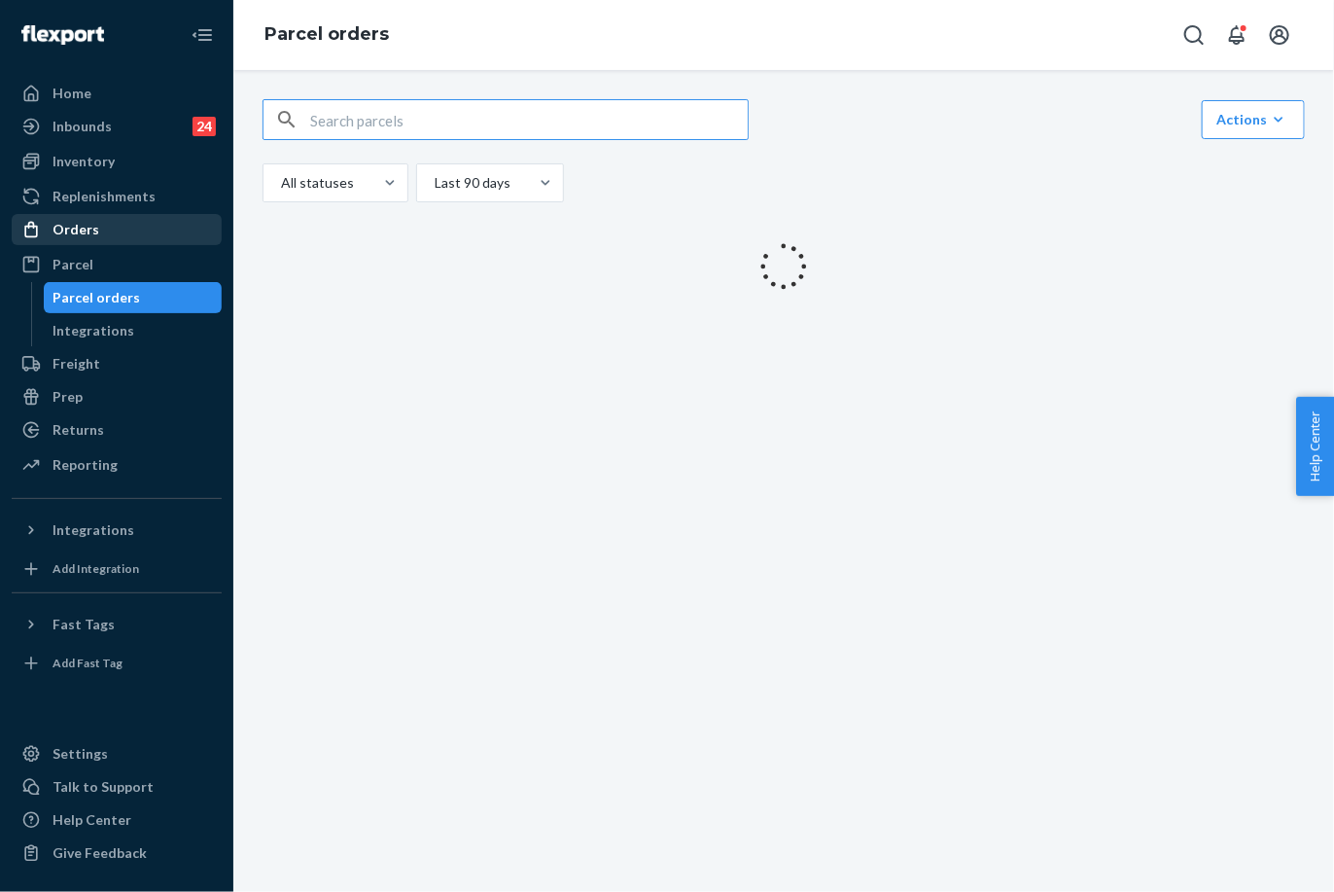
click at [95, 228] on div "Orders" at bounding box center [117, 229] width 206 height 27
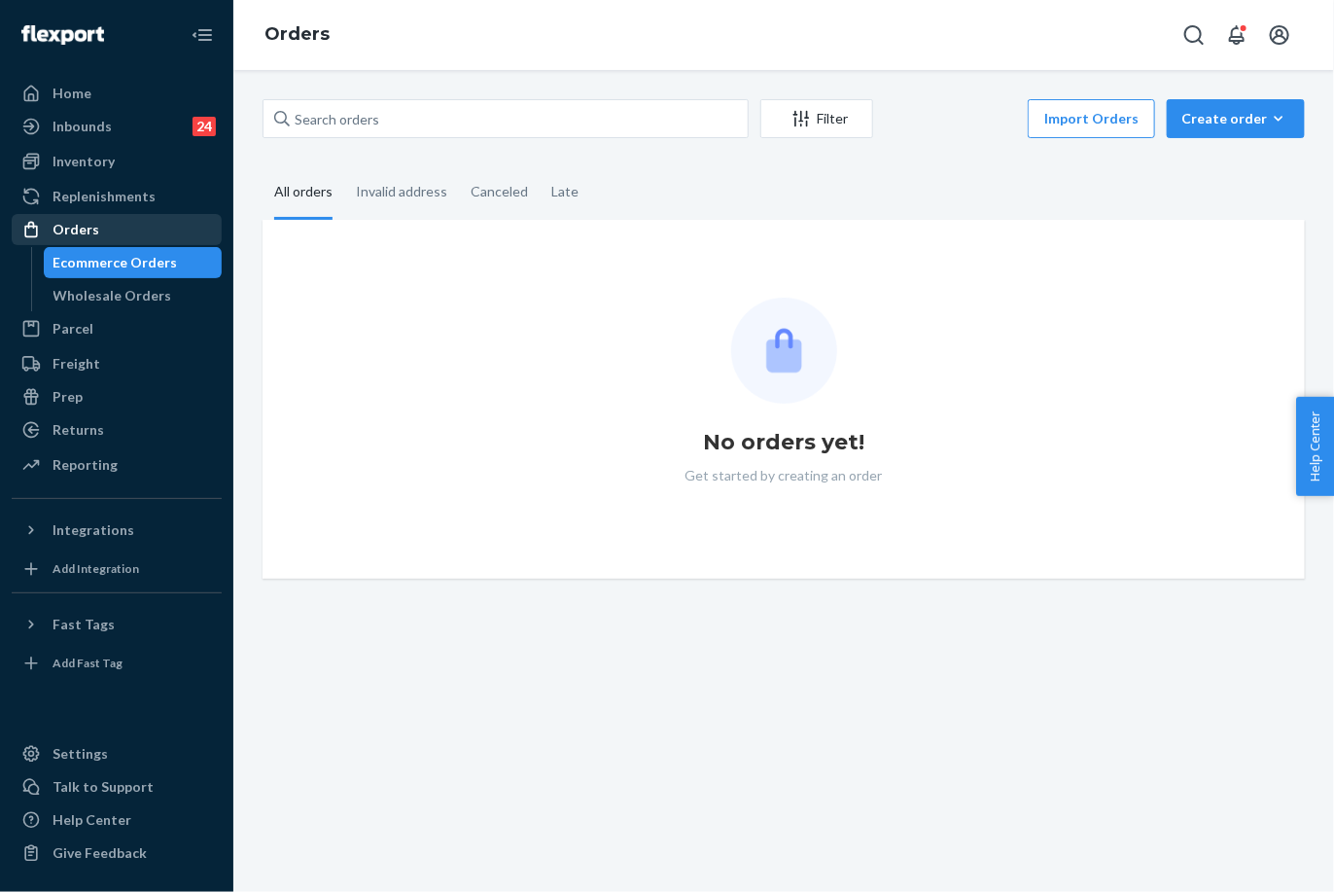
click at [109, 230] on div "Orders" at bounding box center [117, 229] width 206 height 27
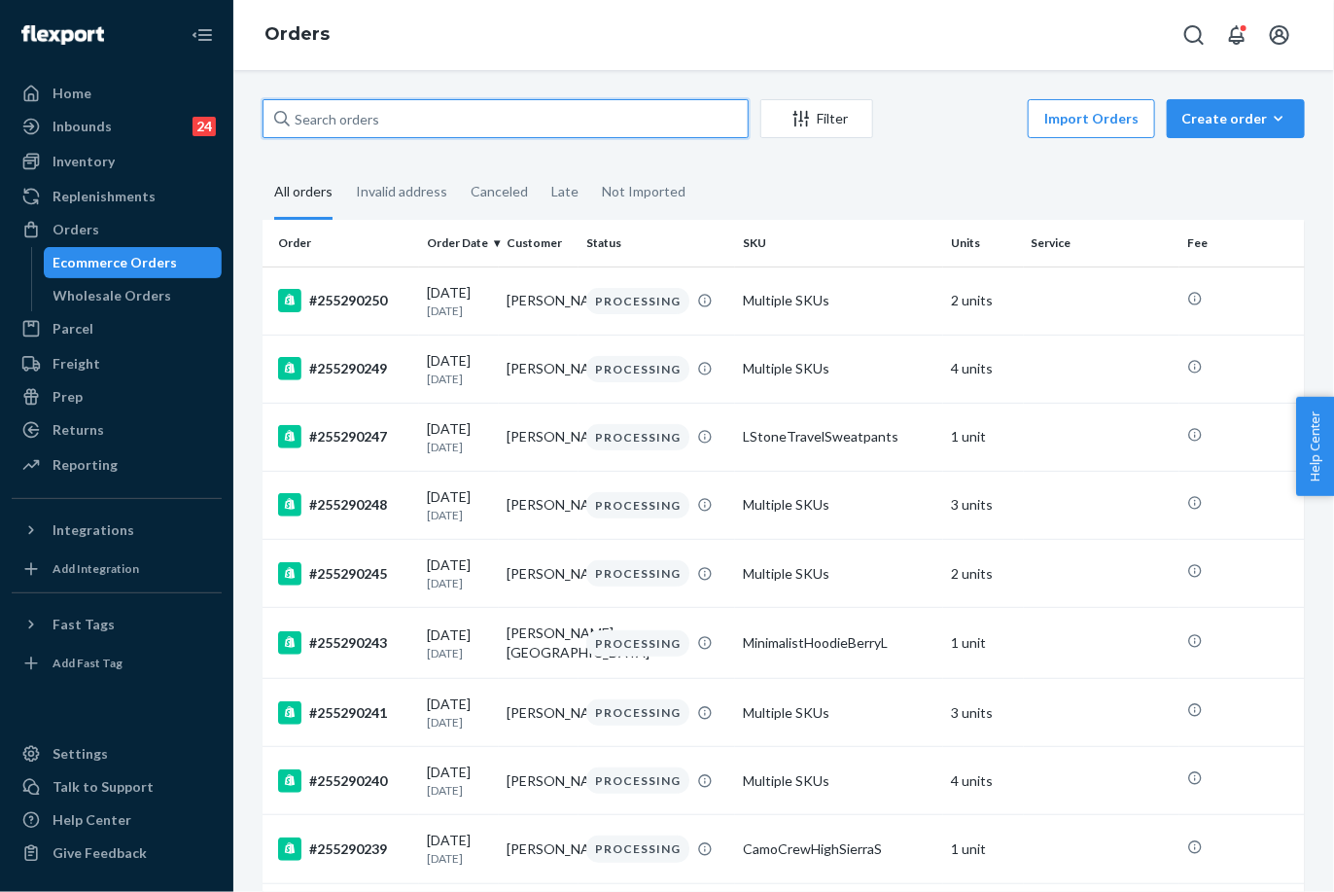
click at [366, 121] on input "text" at bounding box center [506, 118] width 486 height 39
paste input "255105891"
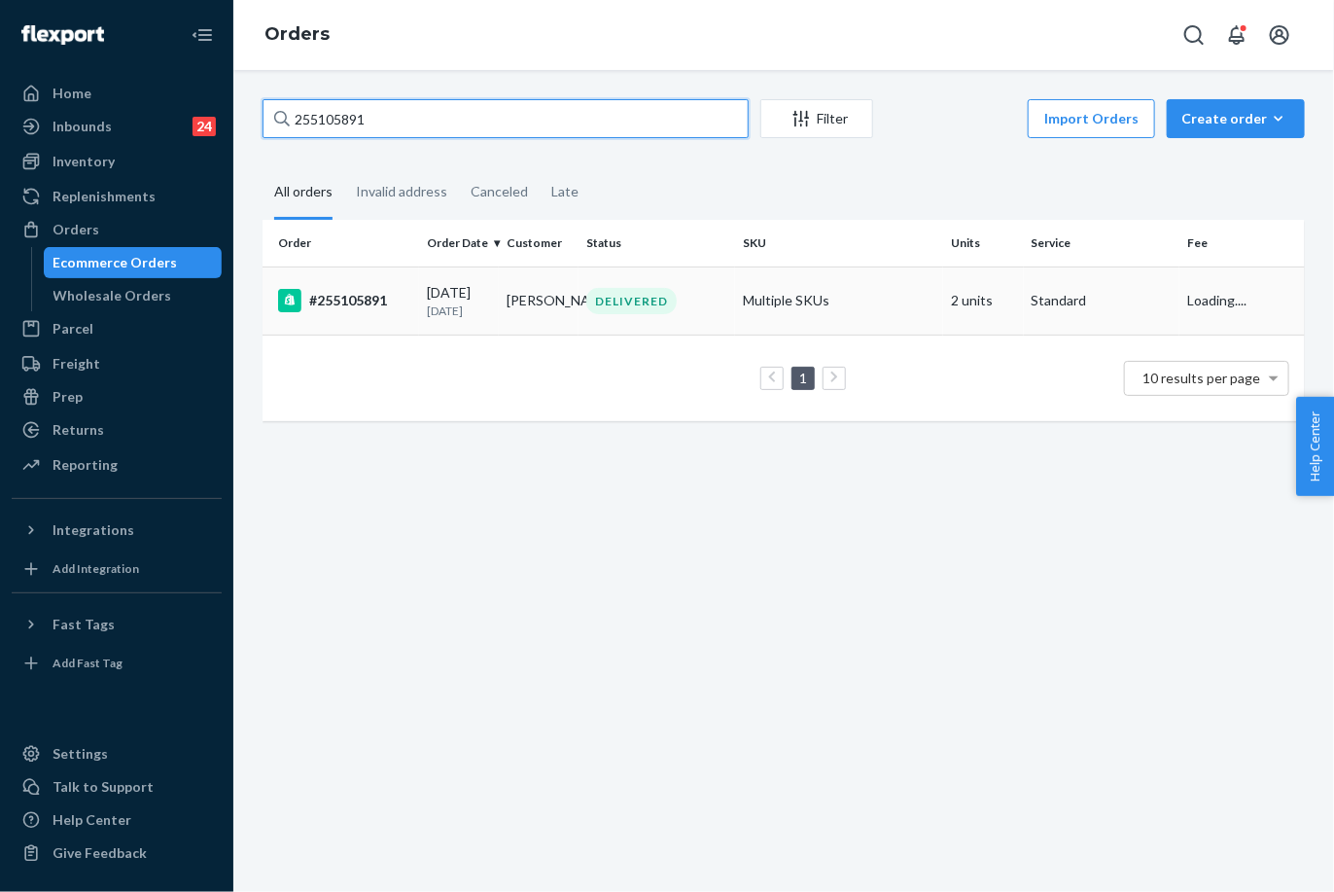
type input "255105891"
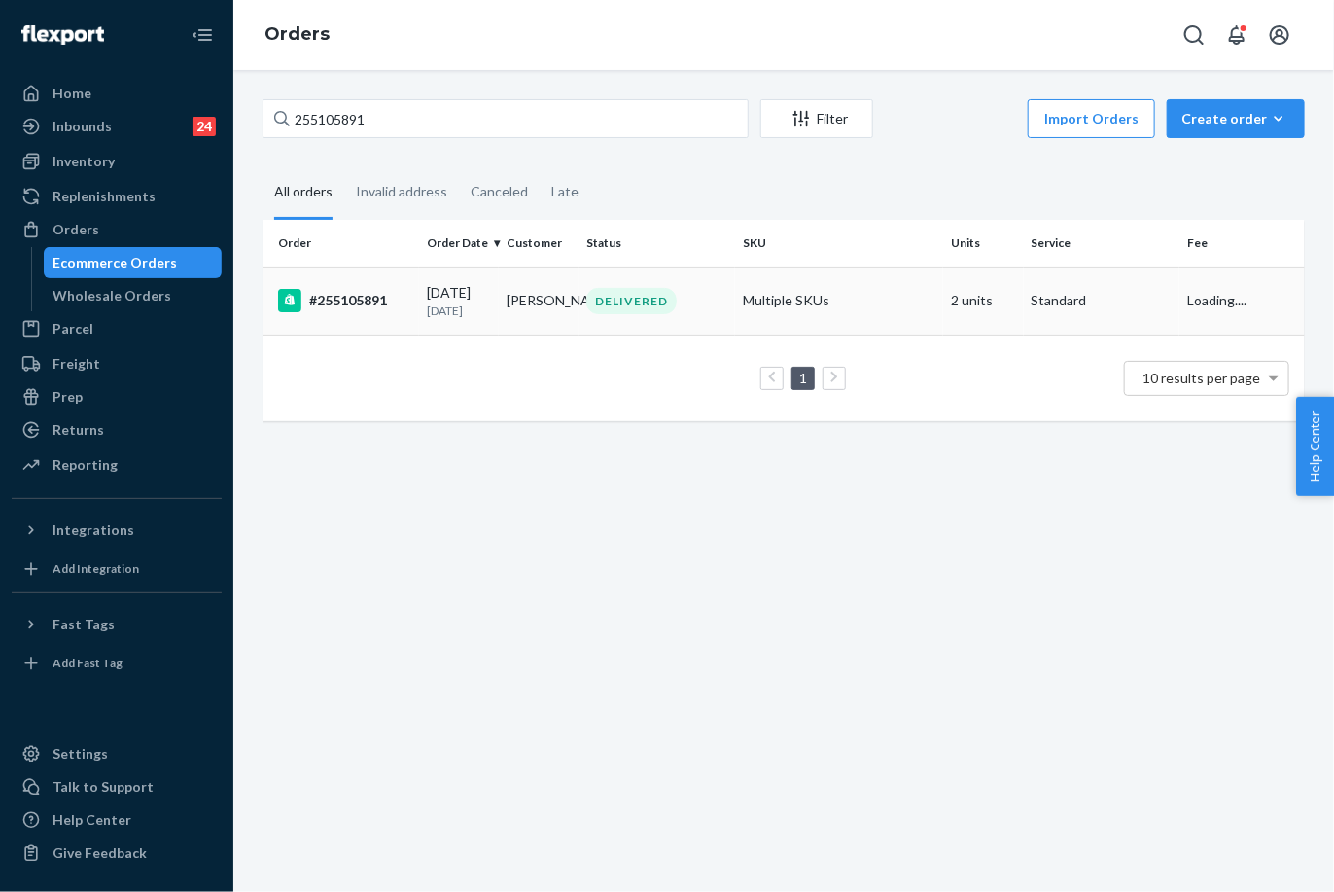
click at [472, 276] on td "[DATE] [DATE]" at bounding box center [459, 300] width 80 height 68
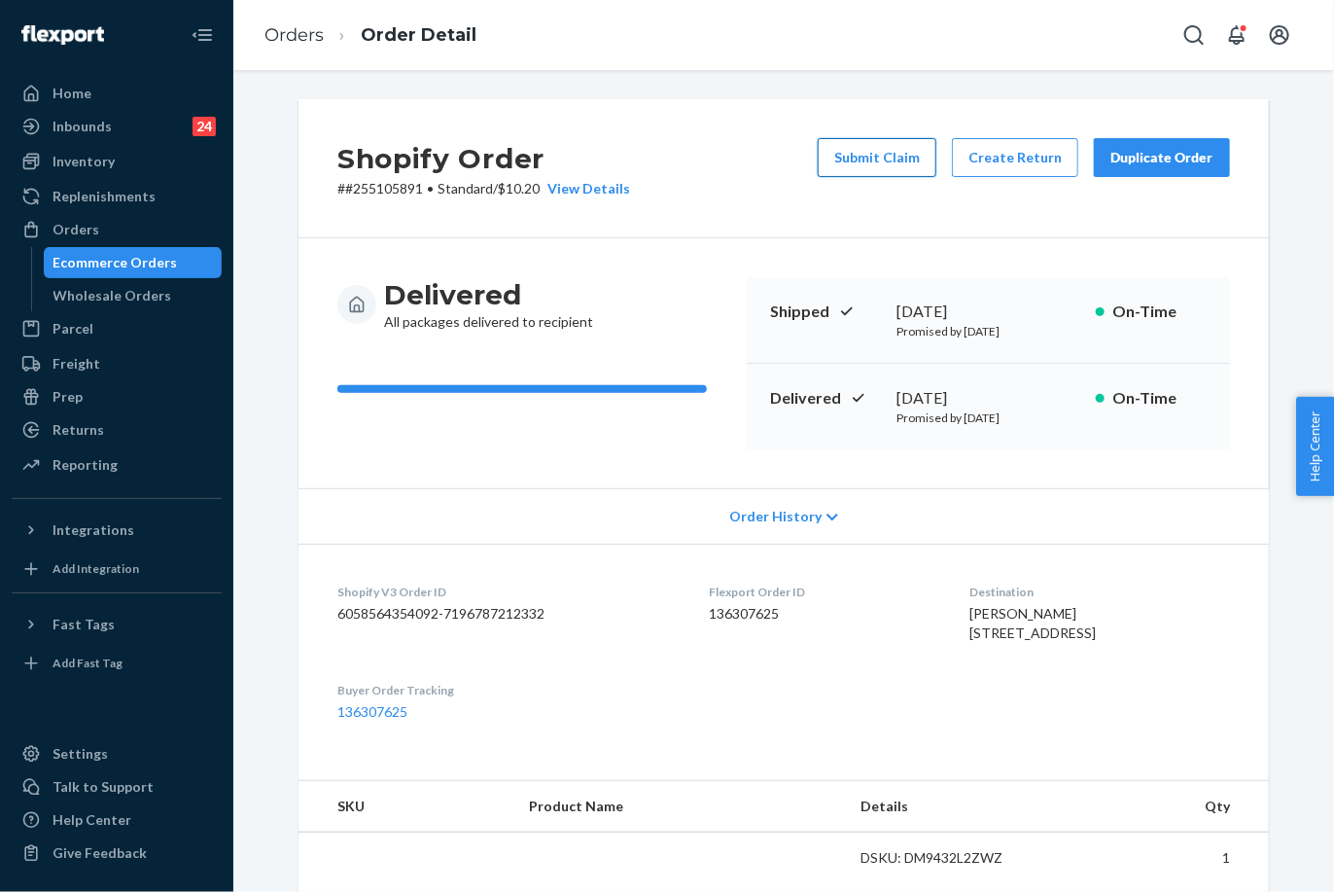
click at [883, 153] on button "Submit Claim" at bounding box center [877, 157] width 119 height 39
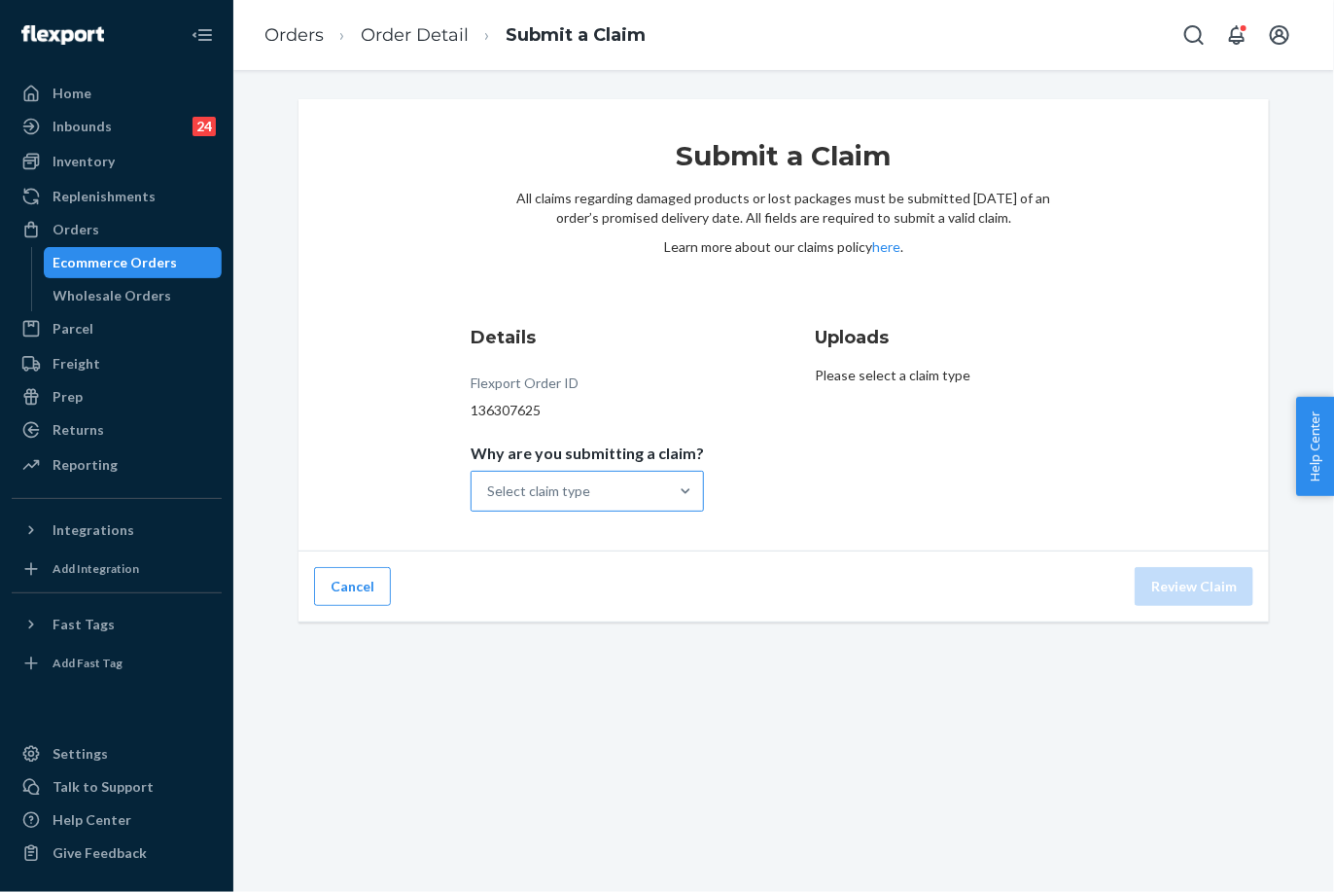
click at [613, 504] on div "Select claim type" at bounding box center [570, 491] width 196 height 39
click at [489, 501] on input "Why are you submitting a claim? Select claim type" at bounding box center [488, 490] width 2 height 19
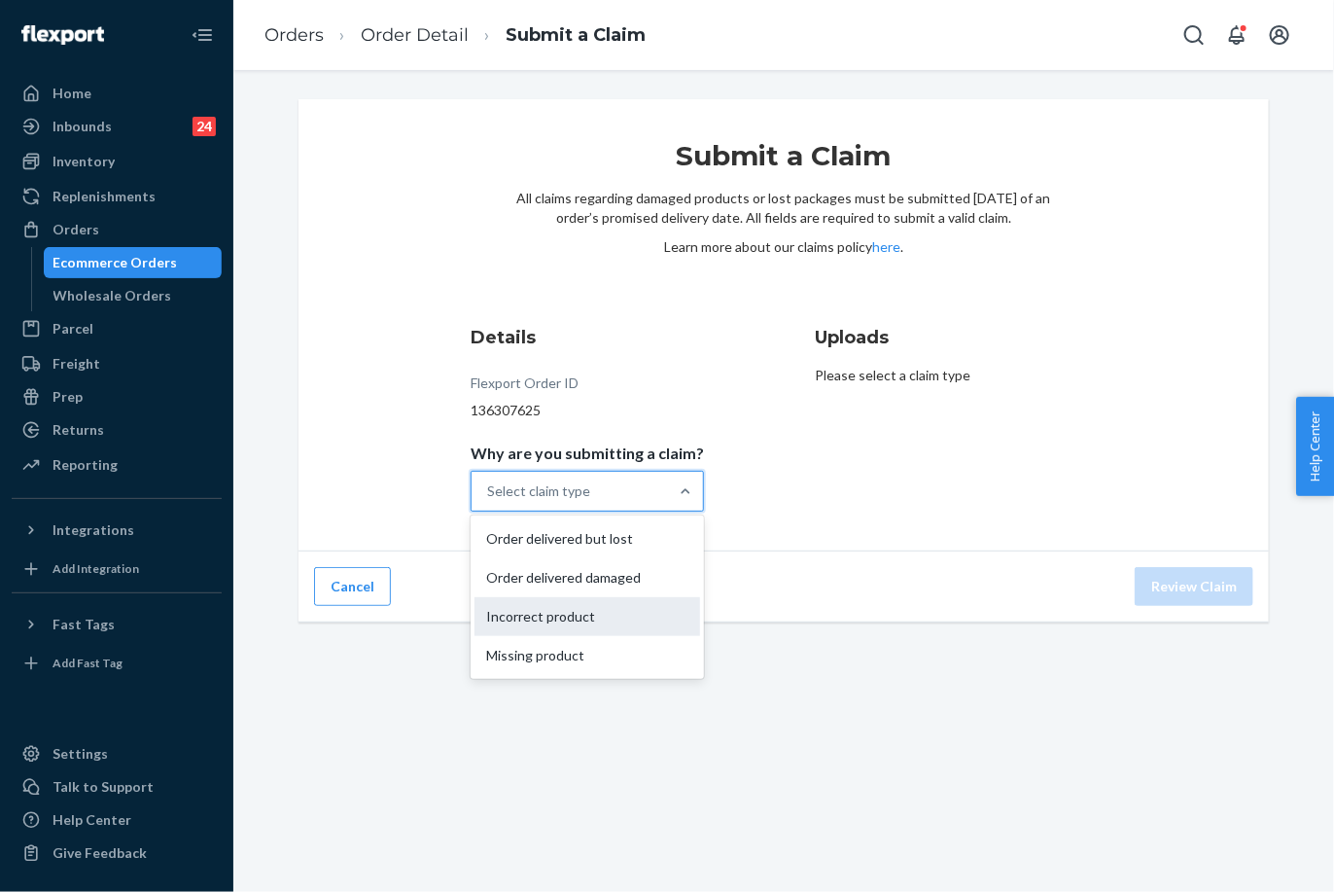
click at [593, 629] on div "Incorrect product" at bounding box center [588, 616] width 226 height 39
click at [489, 501] on input "Why are you submitting a claim? option Incorrect product focused, 0 of 4. 4 res…" at bounding box center [488, 490] width 2 height 19
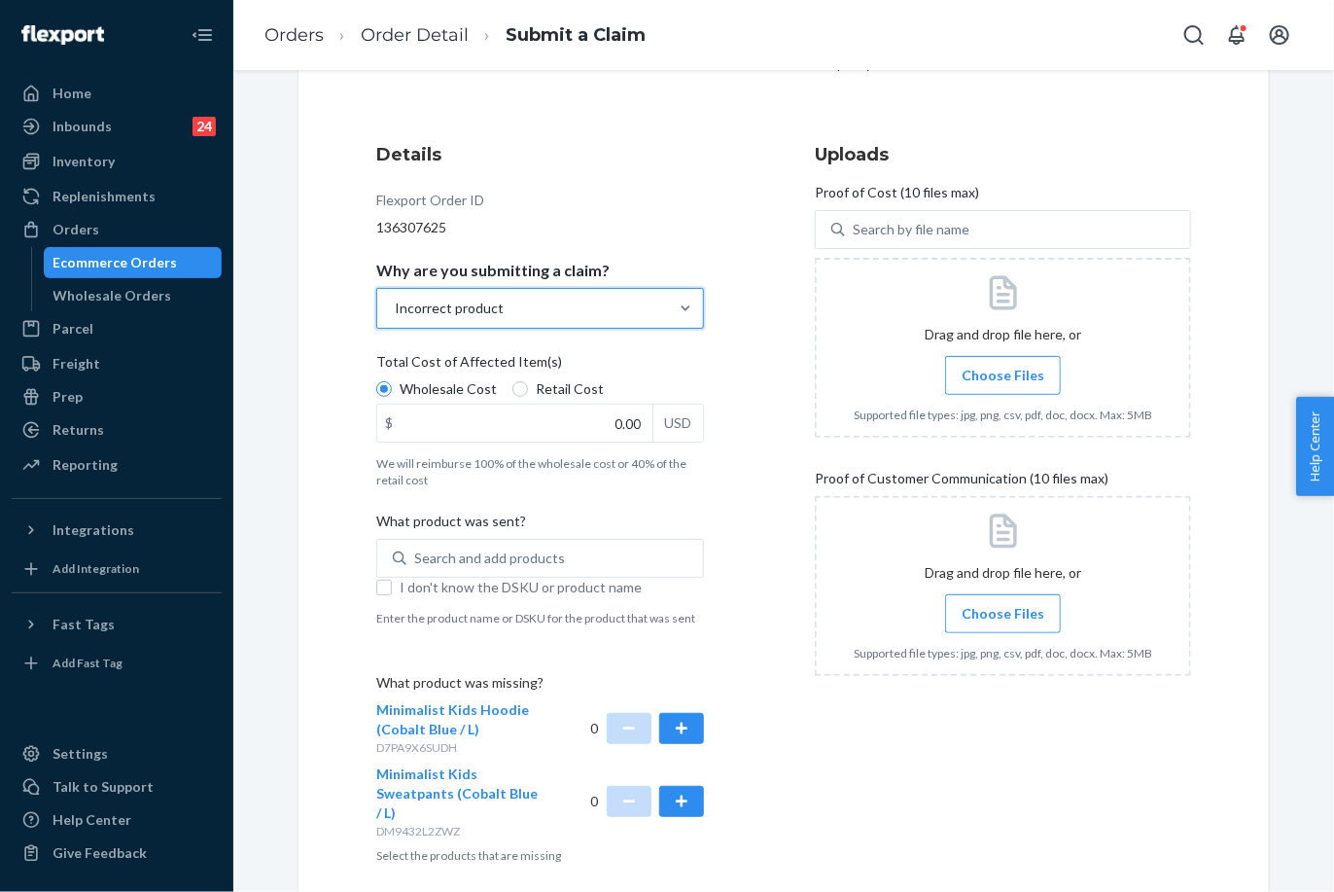
scroll to position [265, 0]
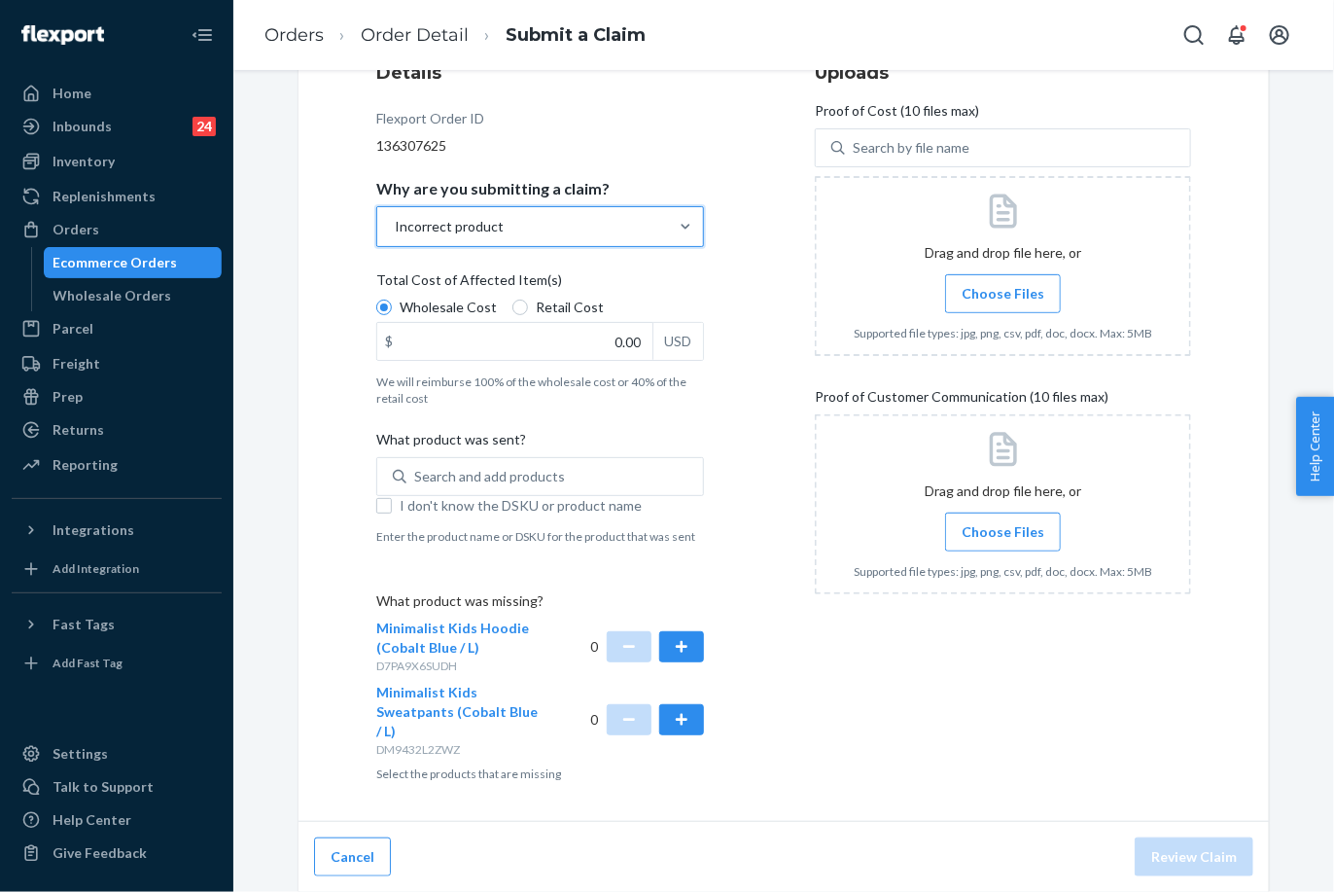
drag, startPoint x: 671, startPoint y: 645, endPoint x: 669, endPoint y: 664, distance: 19.5
click at [672, 648] on button "button" at bounding box center [681, 646] width 45 height 31
click at [669, 724] on button "button" at bounding box center [681, 719] width 45 height 31
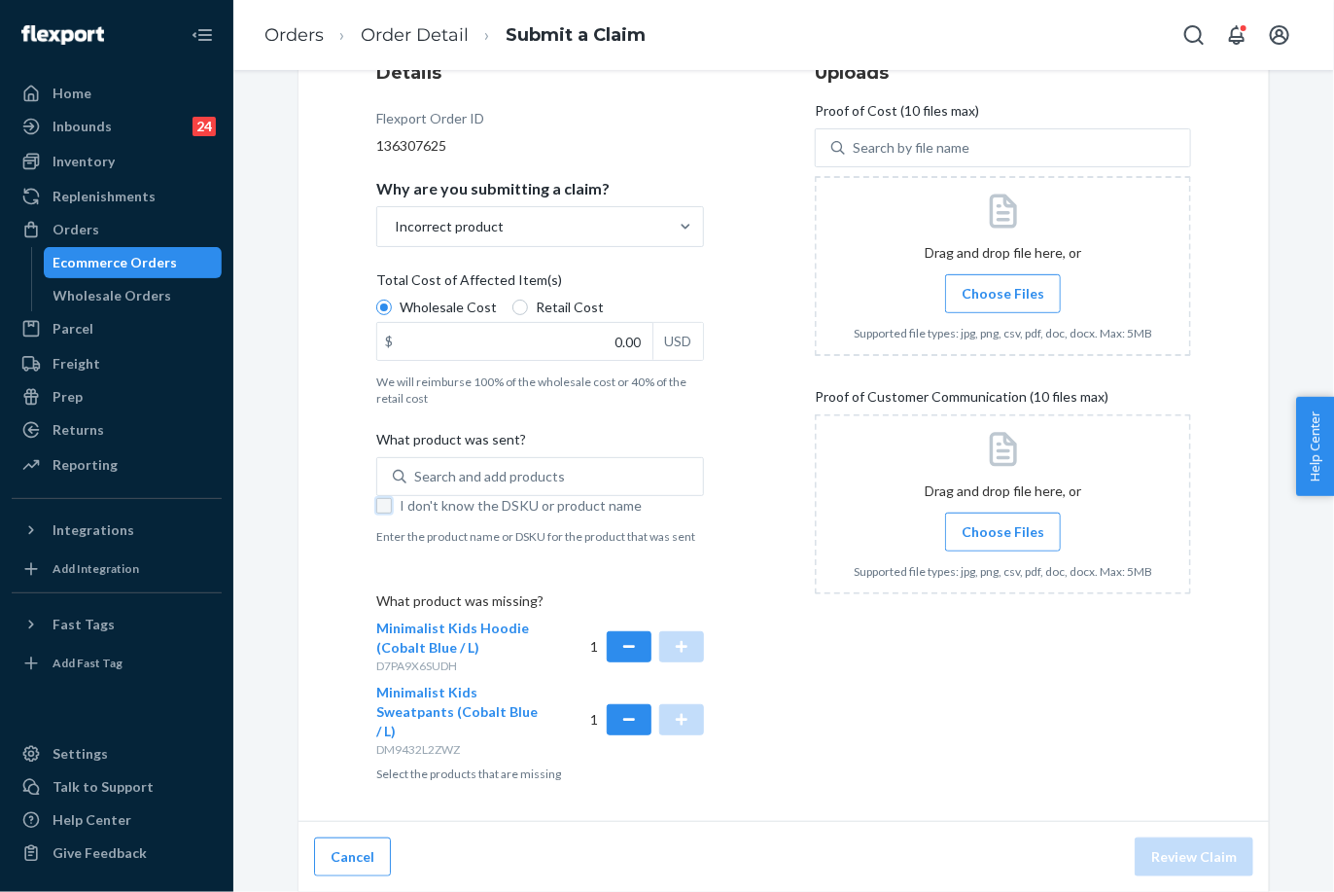
click at [376, 506] on input "I don't know the DSKU or product name" at bounding box center [384, 506] width 16 height 16
checkbox input "true"
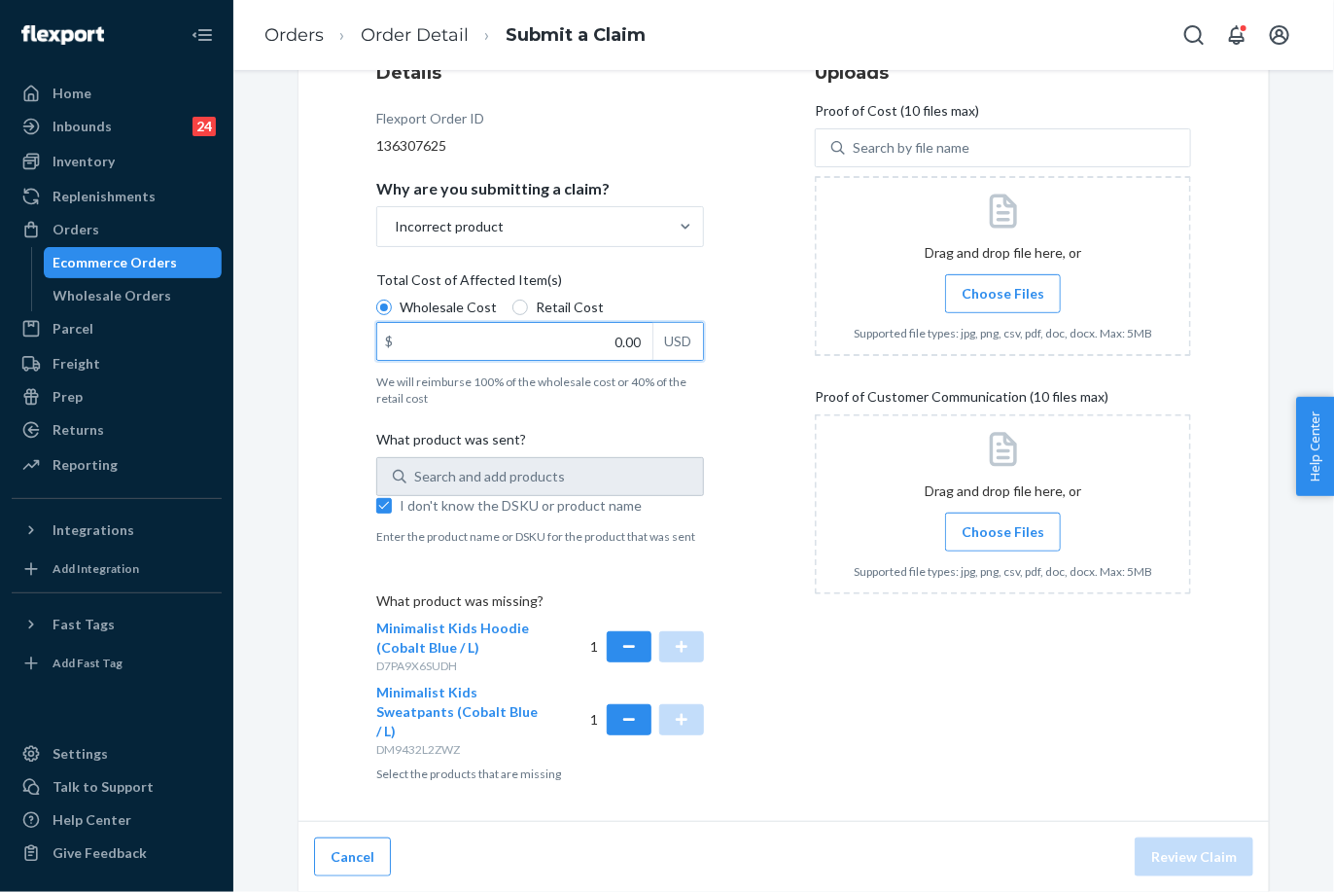
click at [586, 332] on input "0.00" at bounding box center [514, 341] width 275 height 37
type input "69.00"
click at [1028, 292] on span "Choose Files" at bounding box center [1003, 293] width 83 height 19
click at [1004, 292] on input "Choose Files" at bounding box center [1003, 293] width 1 height 21
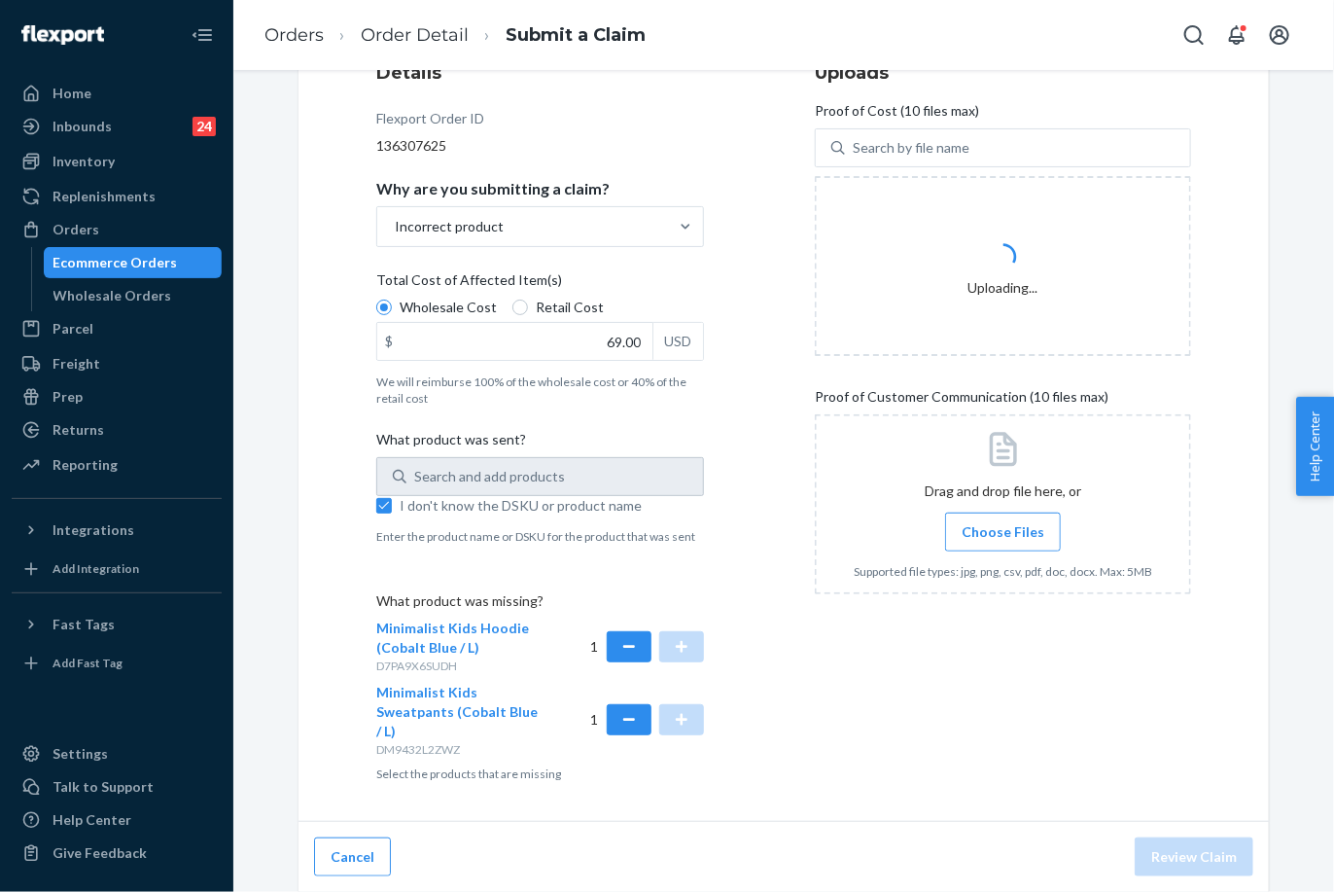
click at [996, 513] on label "Choose Files" at bounding box center [1003, 531] width 116 height 39
click at [1003, 521] on input "Choose Files" at bounding box center [1003, 531] width 1 height 21
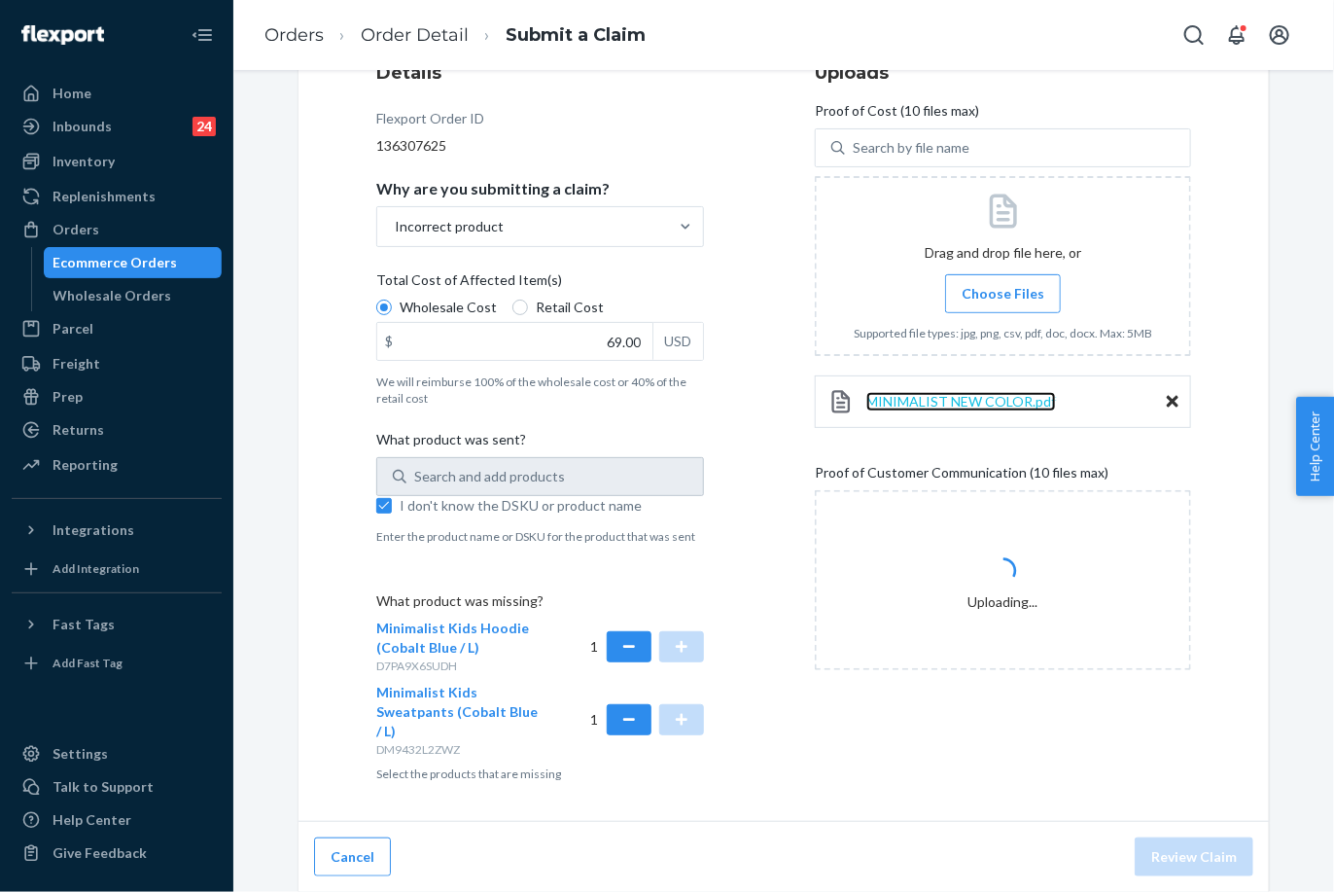
click at [935, 398] on span "MINIMALIST NEW COLOR.pdf" at bounding box center [961, 401] width 190 height 17
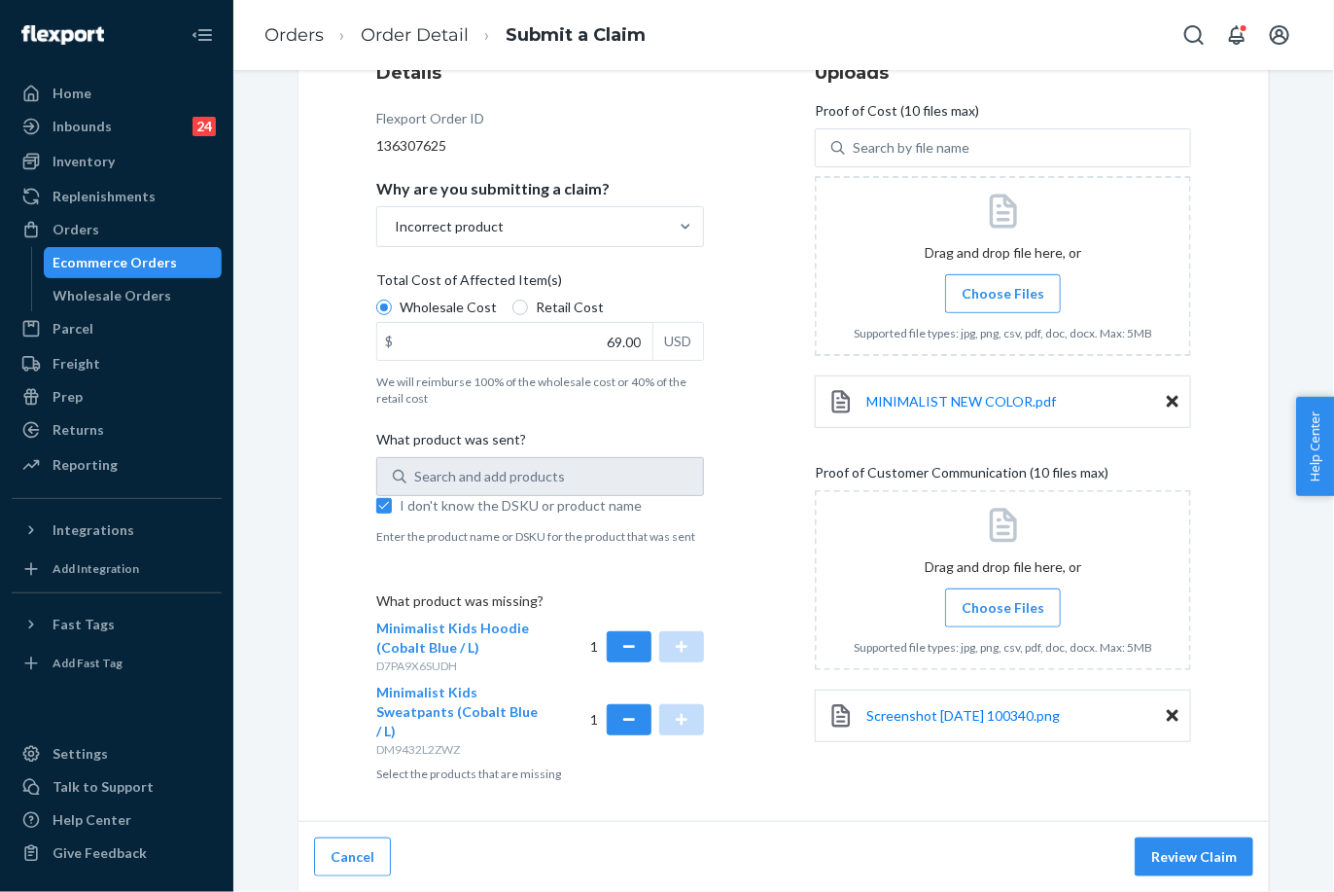
click at [1167, 401] on icon at bounding box center [1173, 402] width 12 height 12
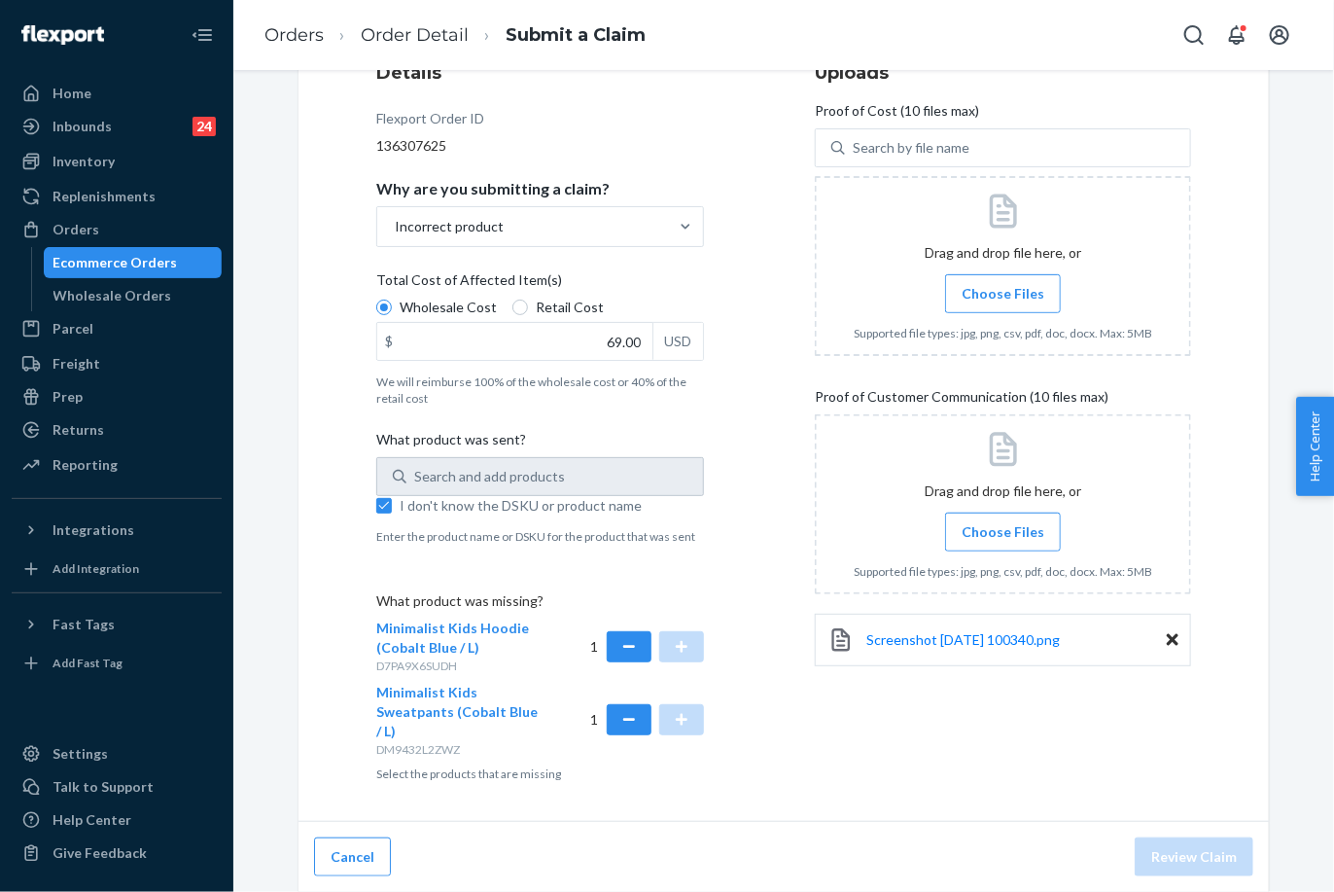
click at [1022, 533] on span "Choose Files" at bounding box center [1003, 531] width 83 height 19
click at [1004, 533] on input "Choose Files" at bounding box center [1003, 531] width 1 height 21
click at [1001, 529] on span "Choose Files" at bounding box center [1003, 531] width 83 height 19
click at [1003, 529] on input "Choose Files" at bounding box center [1003, 531] width 1 height 21
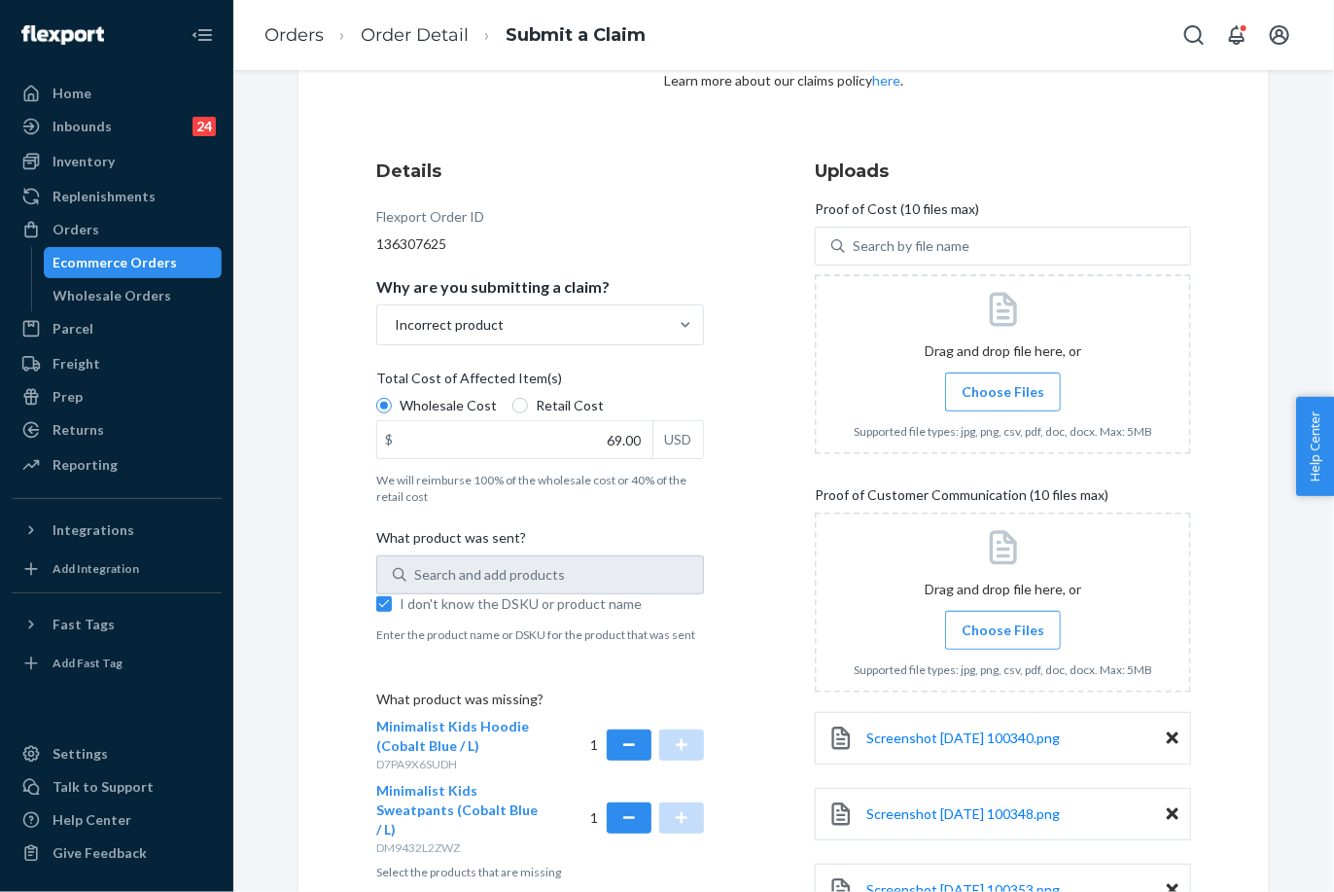
scroll to position [319, 0]
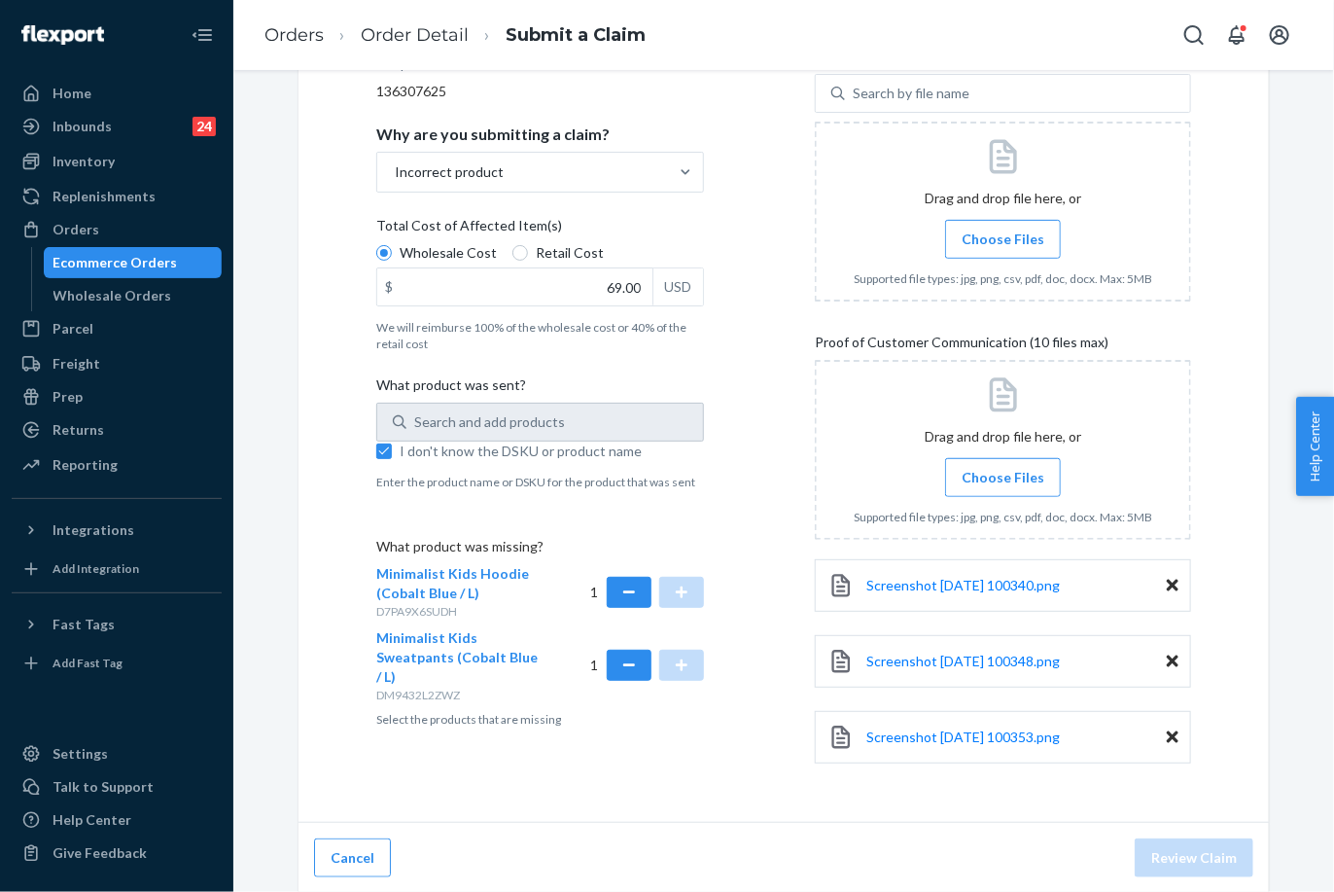
click at [1009, 241] on span "Choose Files" at bounding box center [1003, 239] width 83 height 19
click at [1004, 241] on input "Choose Files" at bounding box center [1003, 239] width 1 height 21
click at [1020, 235] on span "Choose Files" at bounding box center [1003, 239] width 83 height 19
click at [1004, 235] on input "Choose Files" at bounding box center [1003, 239] width 1 height 21
click at [980, 253] on label "Choose Files" at bounding box center [1003, 239] width 116 height 39
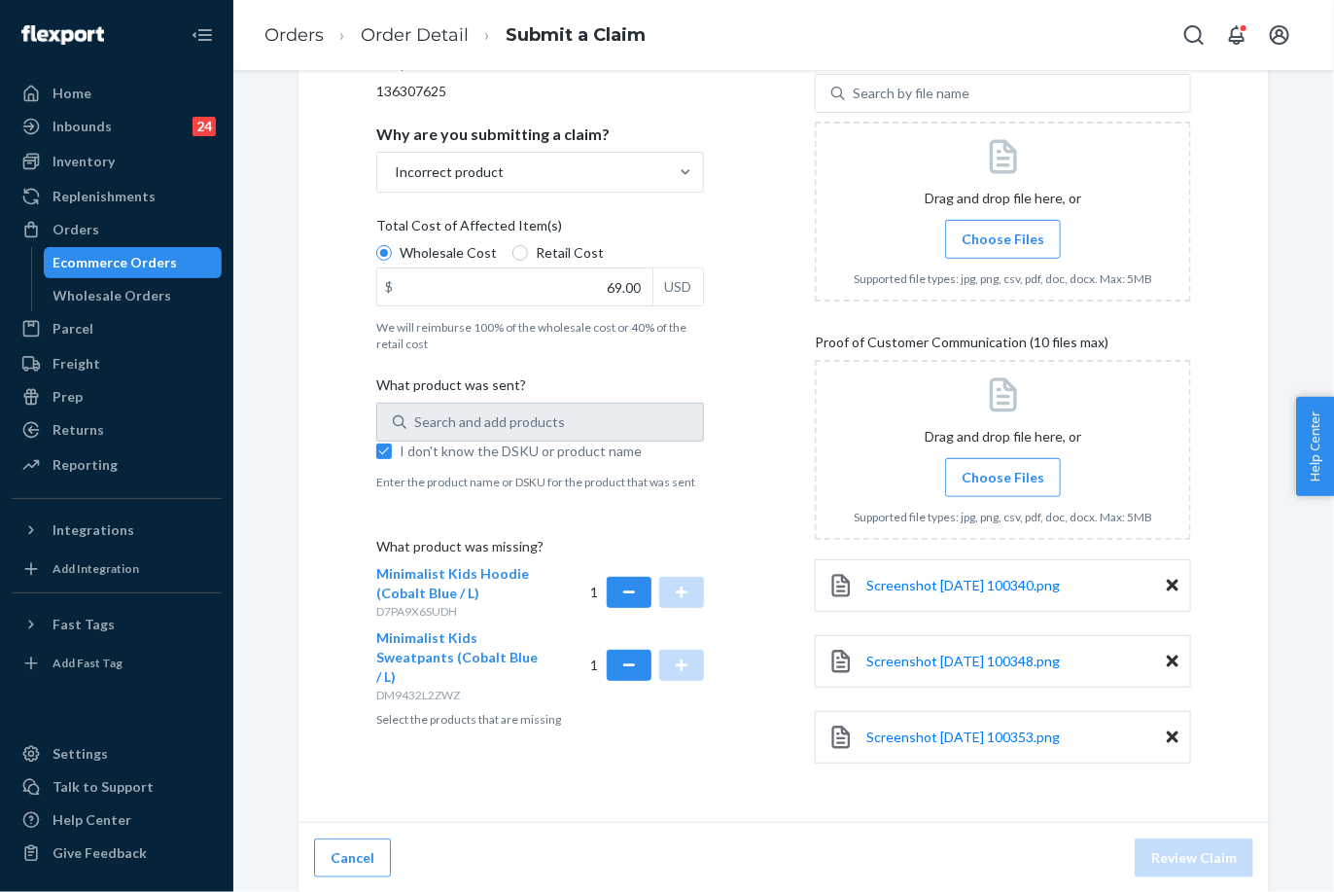
click at [1003, 250] on input "Choose Files" at bounding box center [1003, 239] width 1 height 21
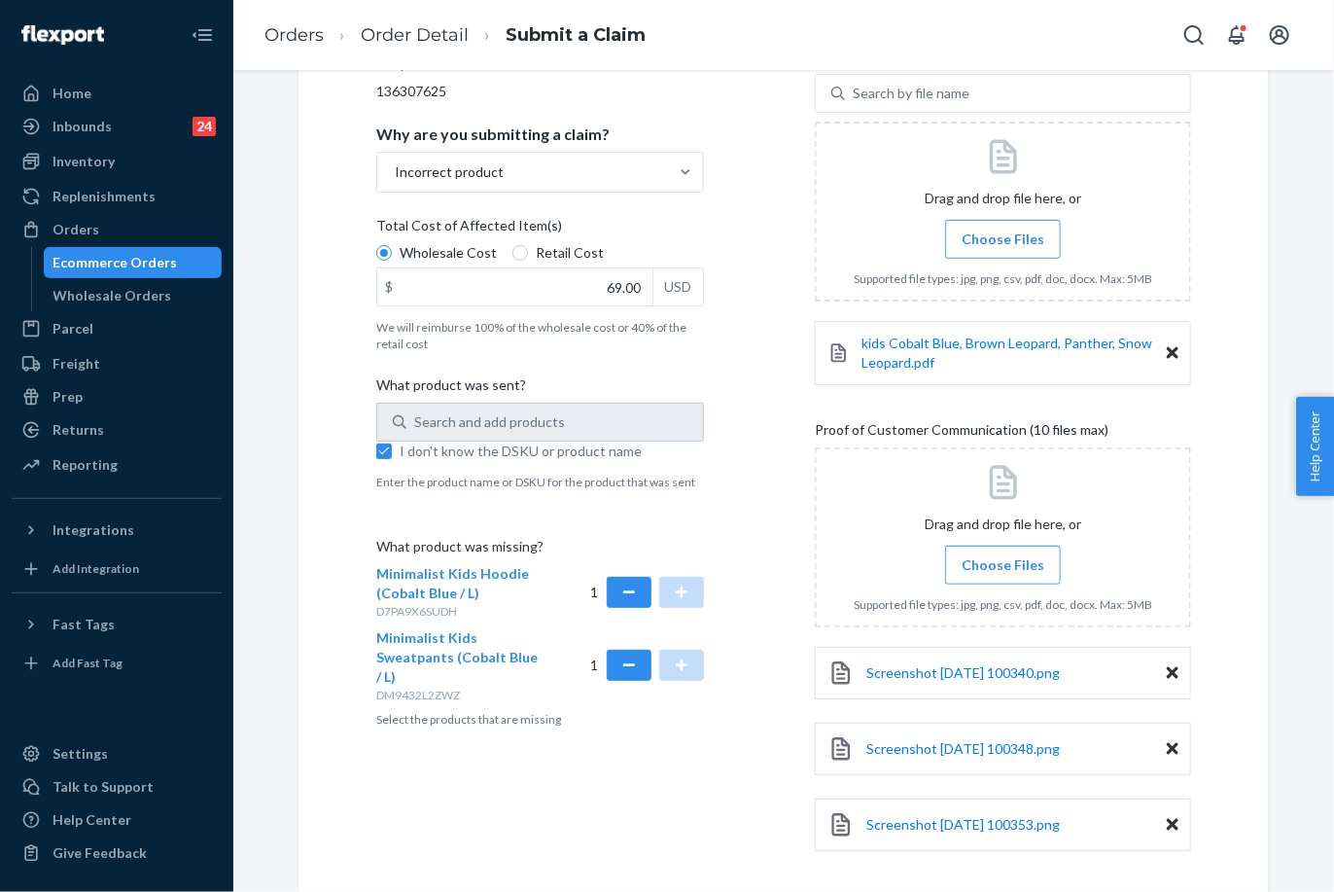
click at [761, 303] on div "Details Flexport Order ID 136307625 Why are you submitting a claim? Incorrect p…" at bounding box center [783, 438] width 815 height 865
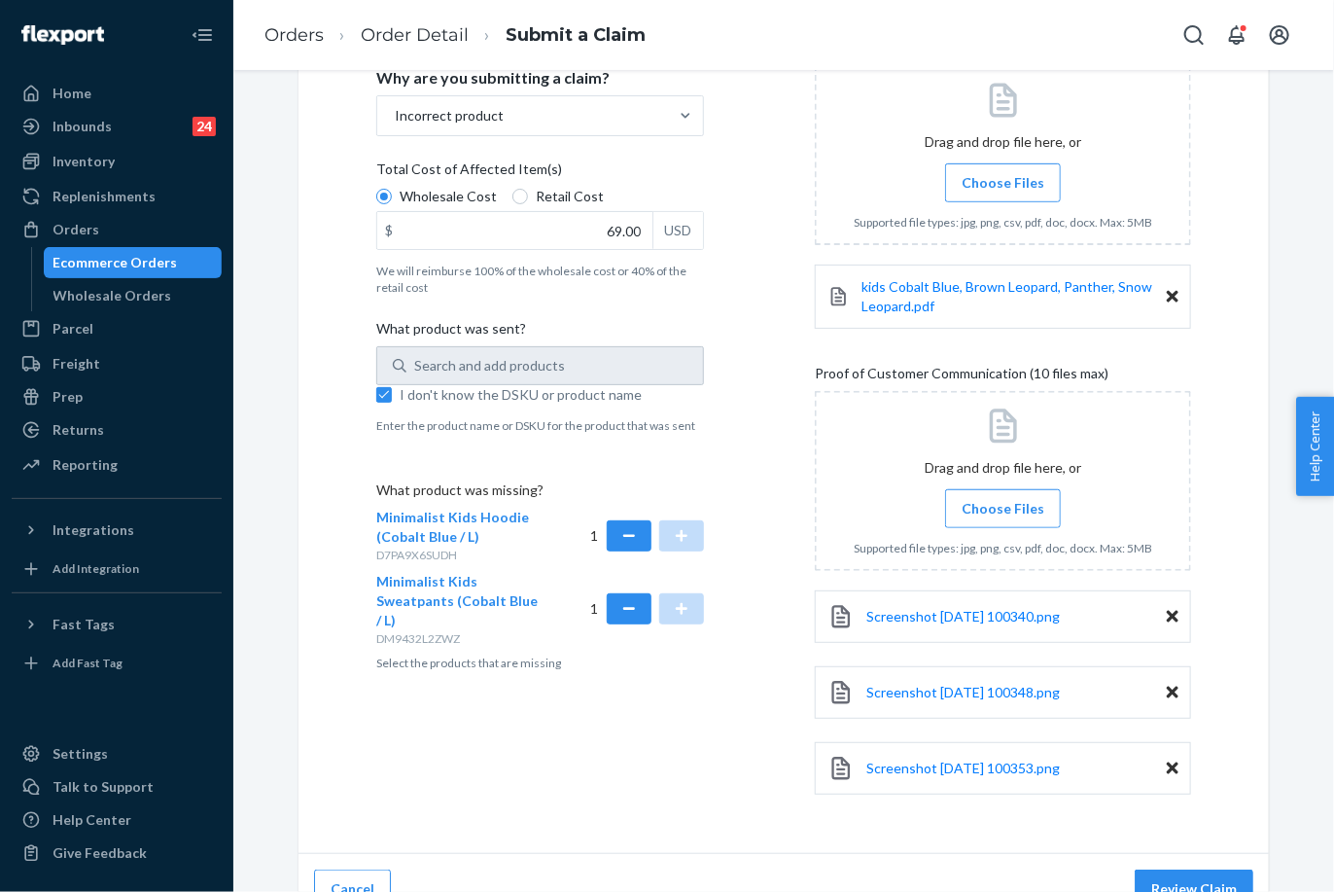
scroll to position [406, 0]
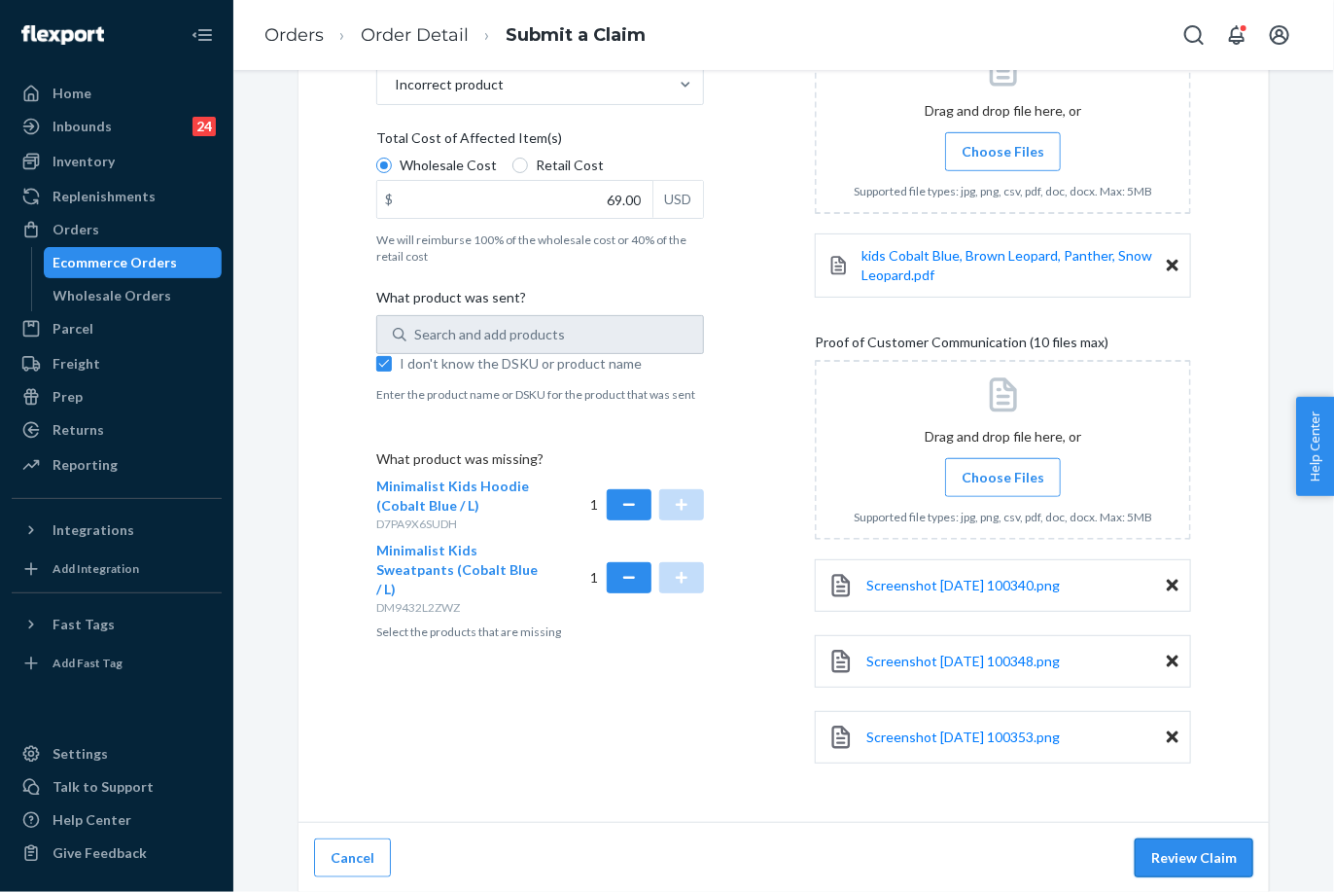
click at [1202, 847] on button "Review Claim" at bounding box center [1194, 857] width 119 height 39
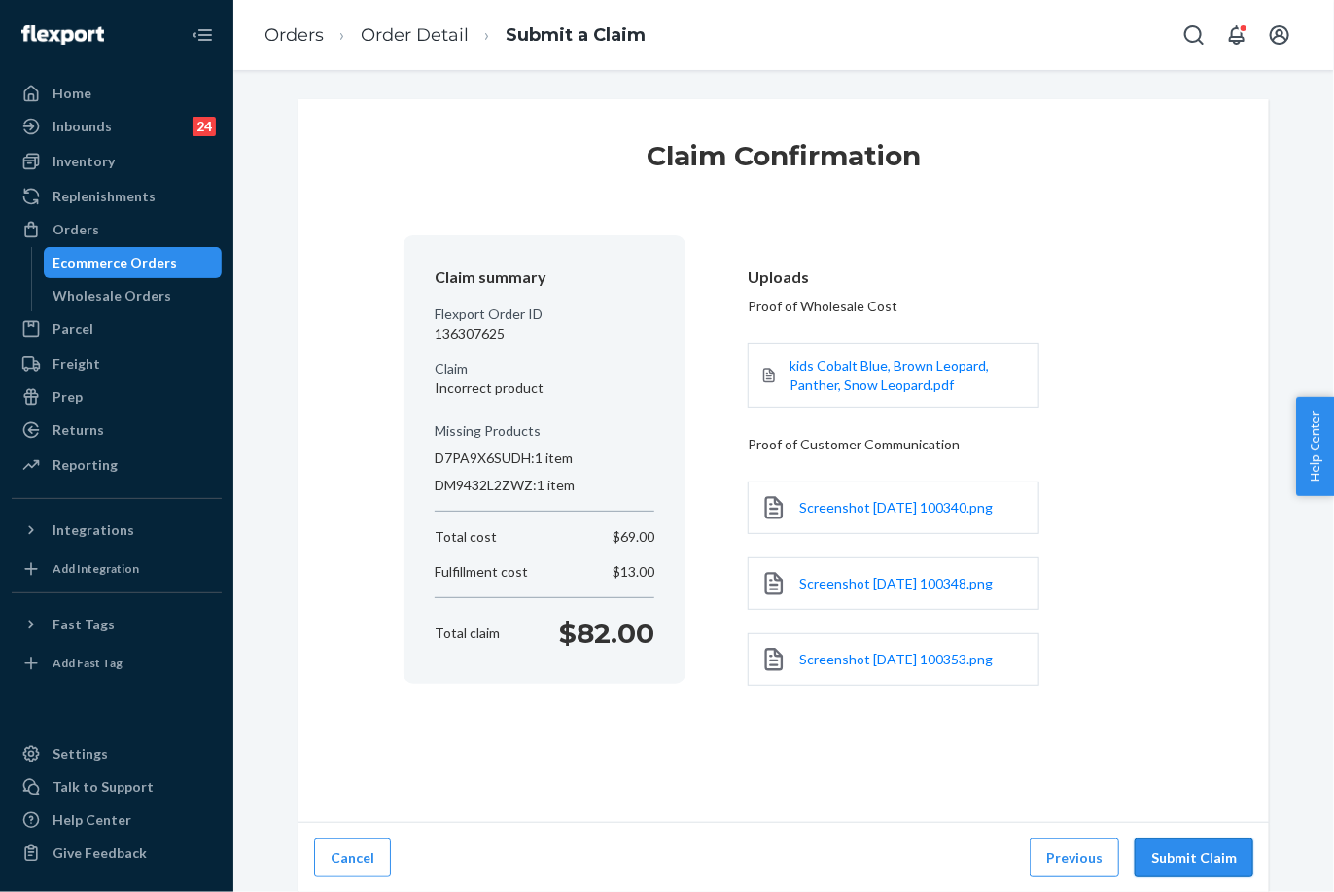
click at [1191, 845] on button "Submit Claim" at bounding box center [1194, 857] width 119 height 39
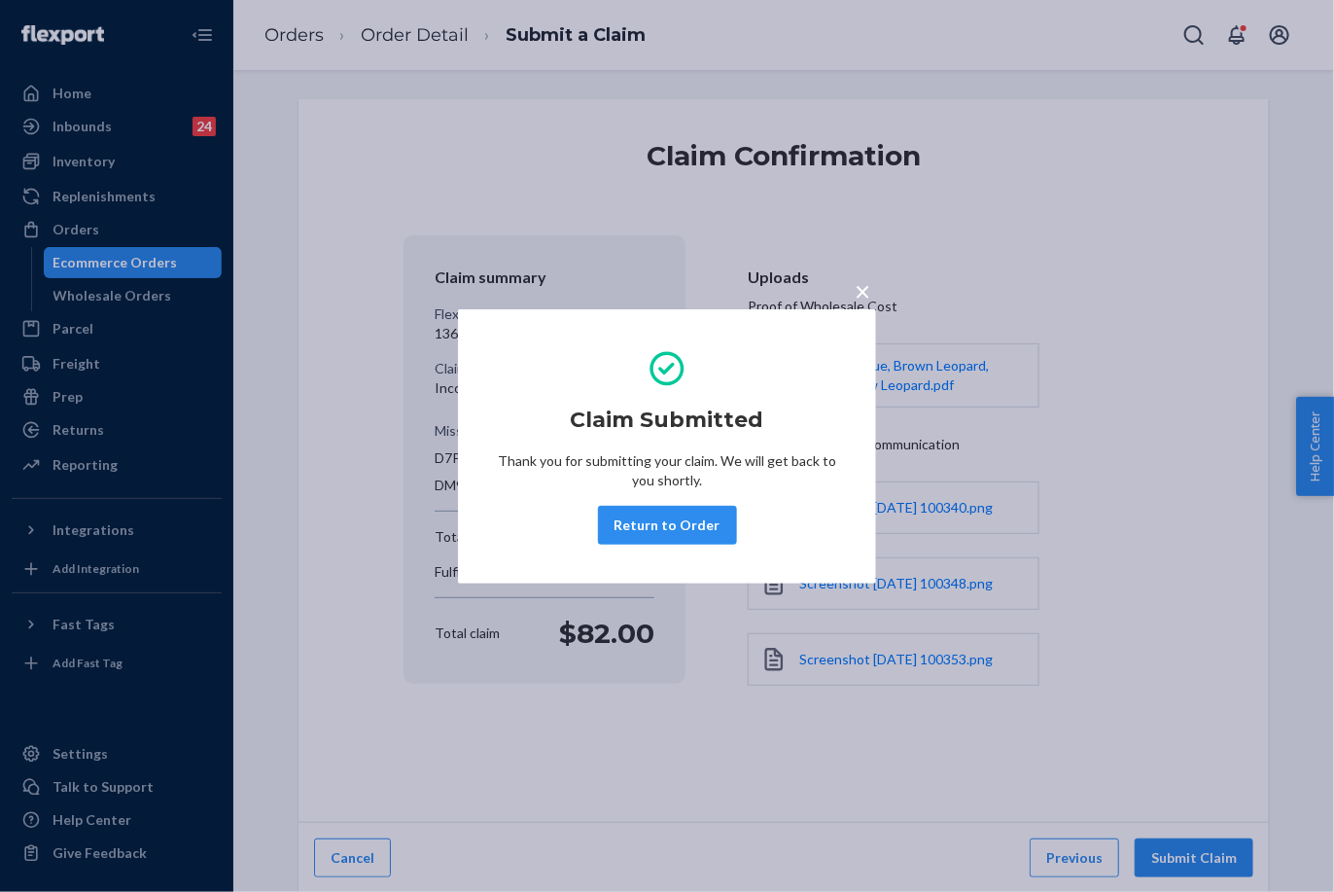
click at [319, 41] on div "× Claim Submitted Thank you for submitting your claim. We will get back to you …" at bounding box center [667, 446] width 1334 height 892
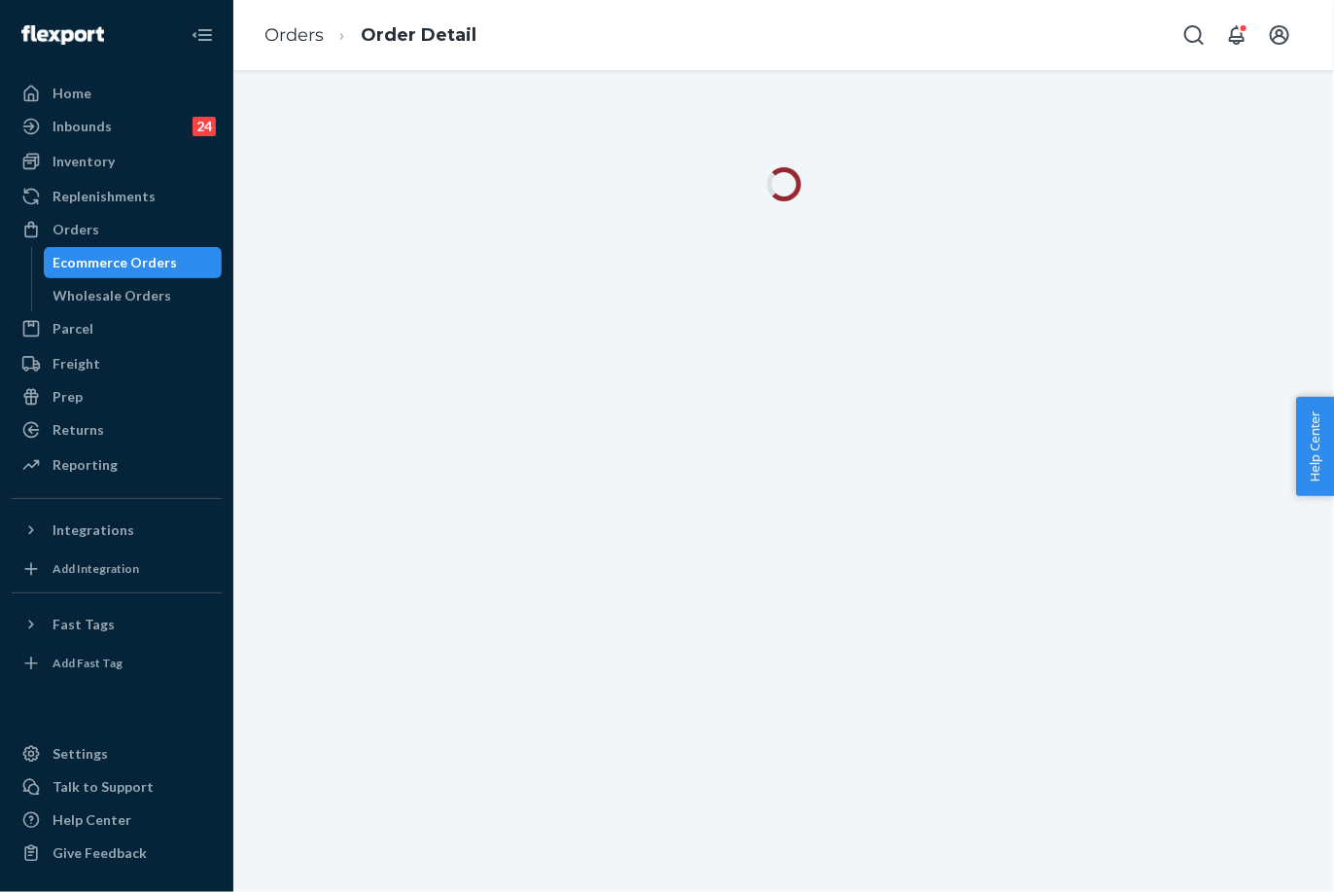
click at [300, 57] on ol "Orders Order Detail" at bounding box center [370, 35] width 243 height 57
click at [303, 48] on li "Orders" at bounding box center [294, 35] width 59 height 25
click at [303, 43] on link "Orders" at bounding box center [294, 34] width 59 height 21
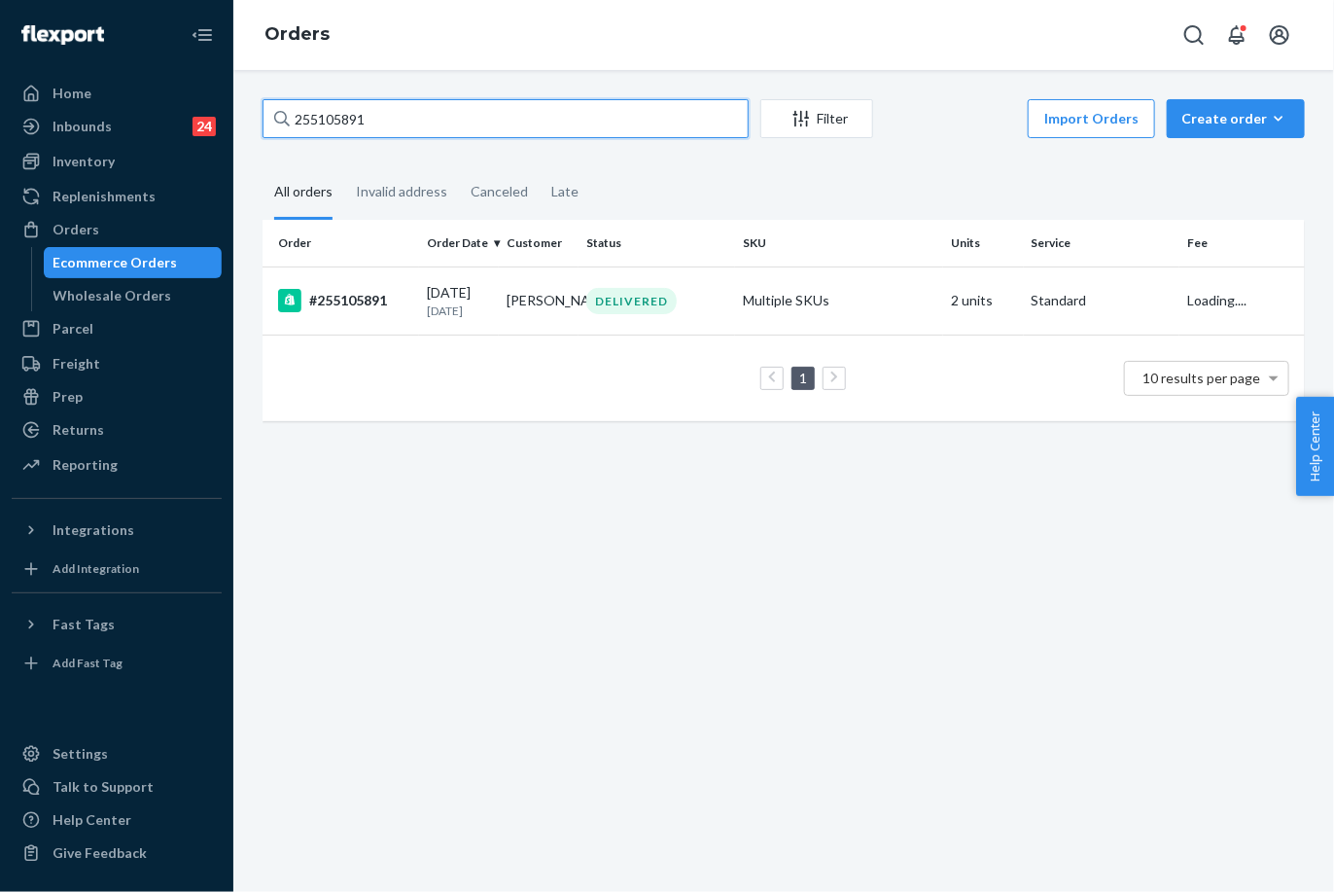
click at [349, 127] on input "255105891" at bounding box center [506, 118] width 486 height 39
paste input "259876"
type input "255259876"
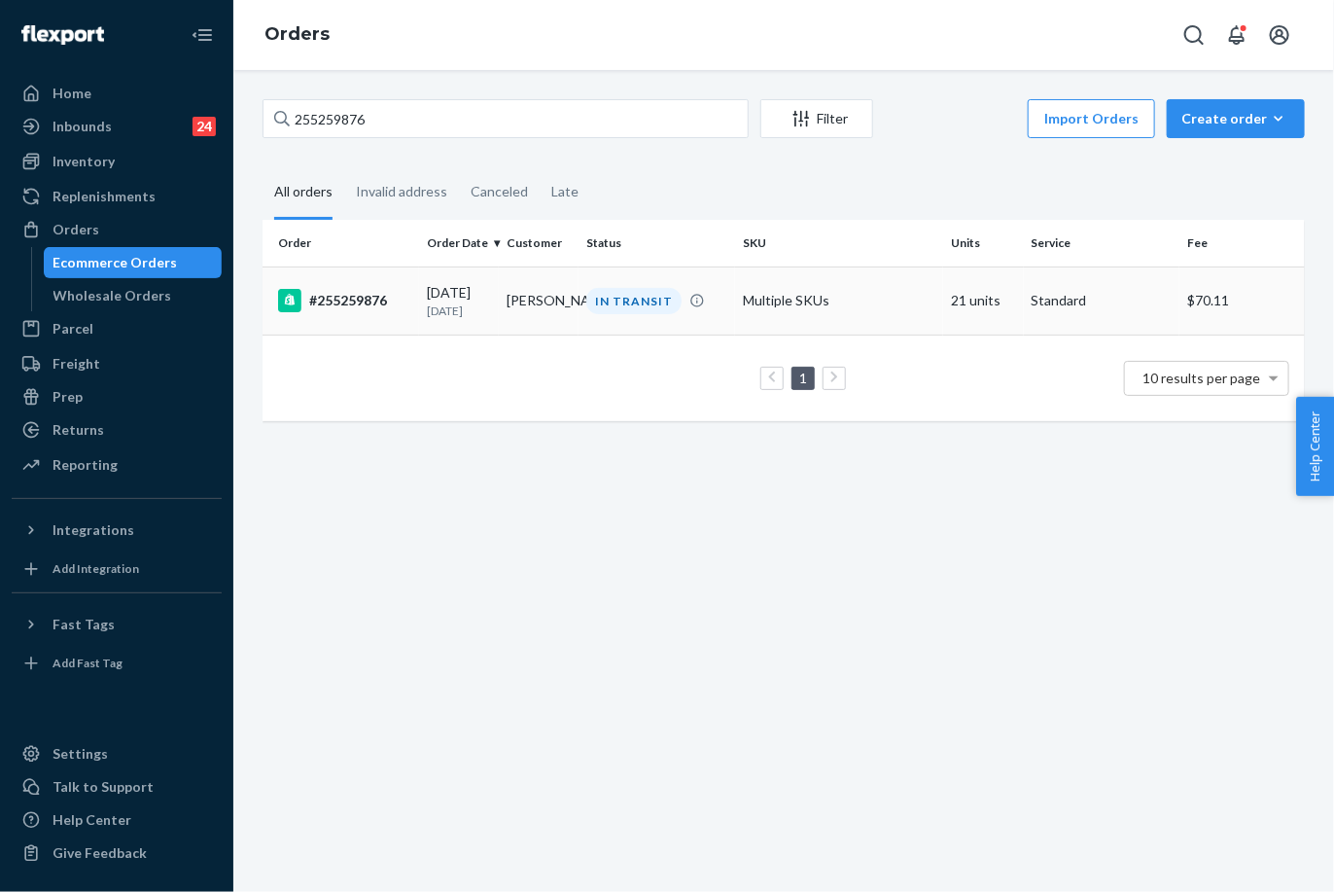
click at [397, 294] on div "#255259876" at bounding box center [344, 300] width 133 height 23
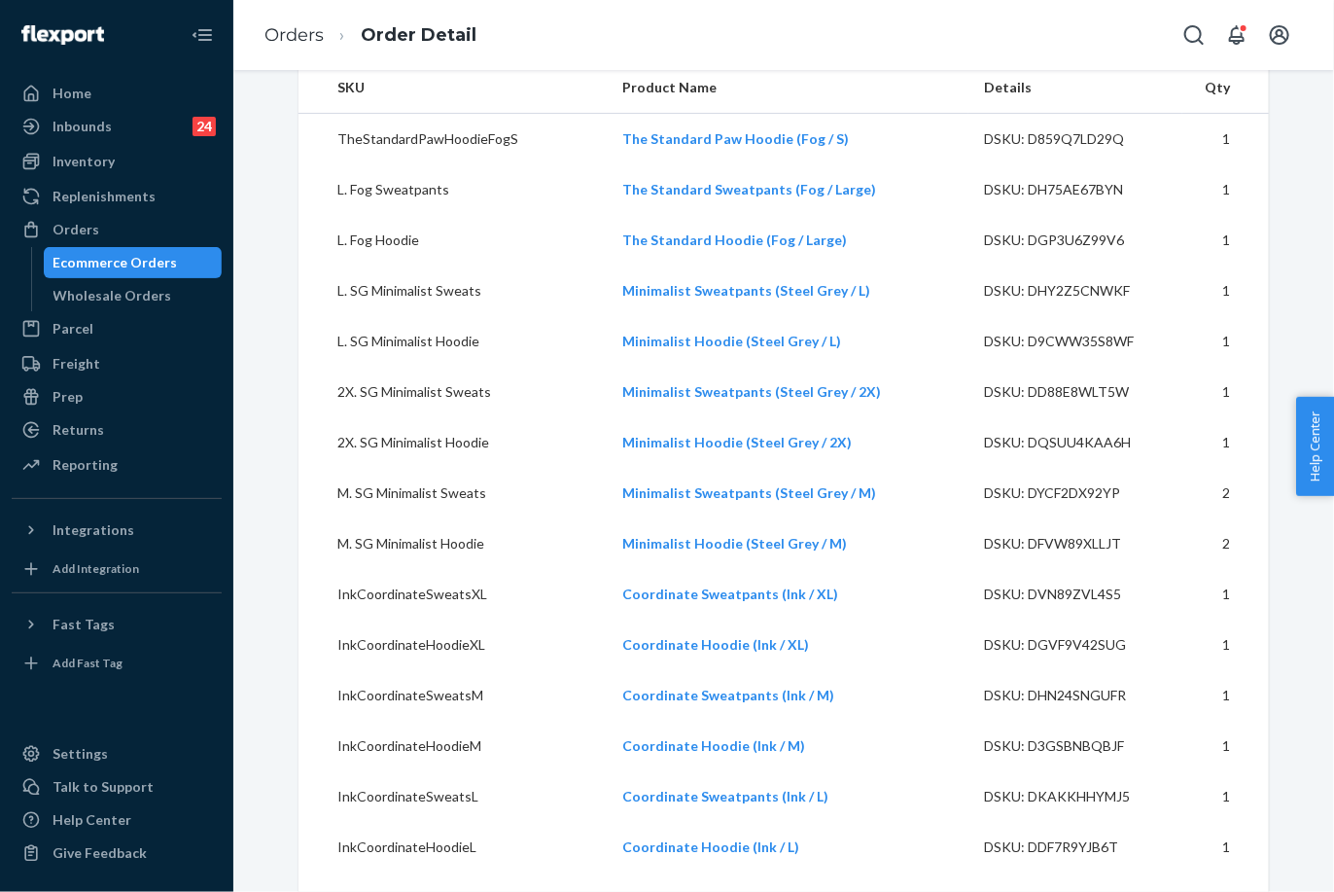
scroll to position [324, 0]
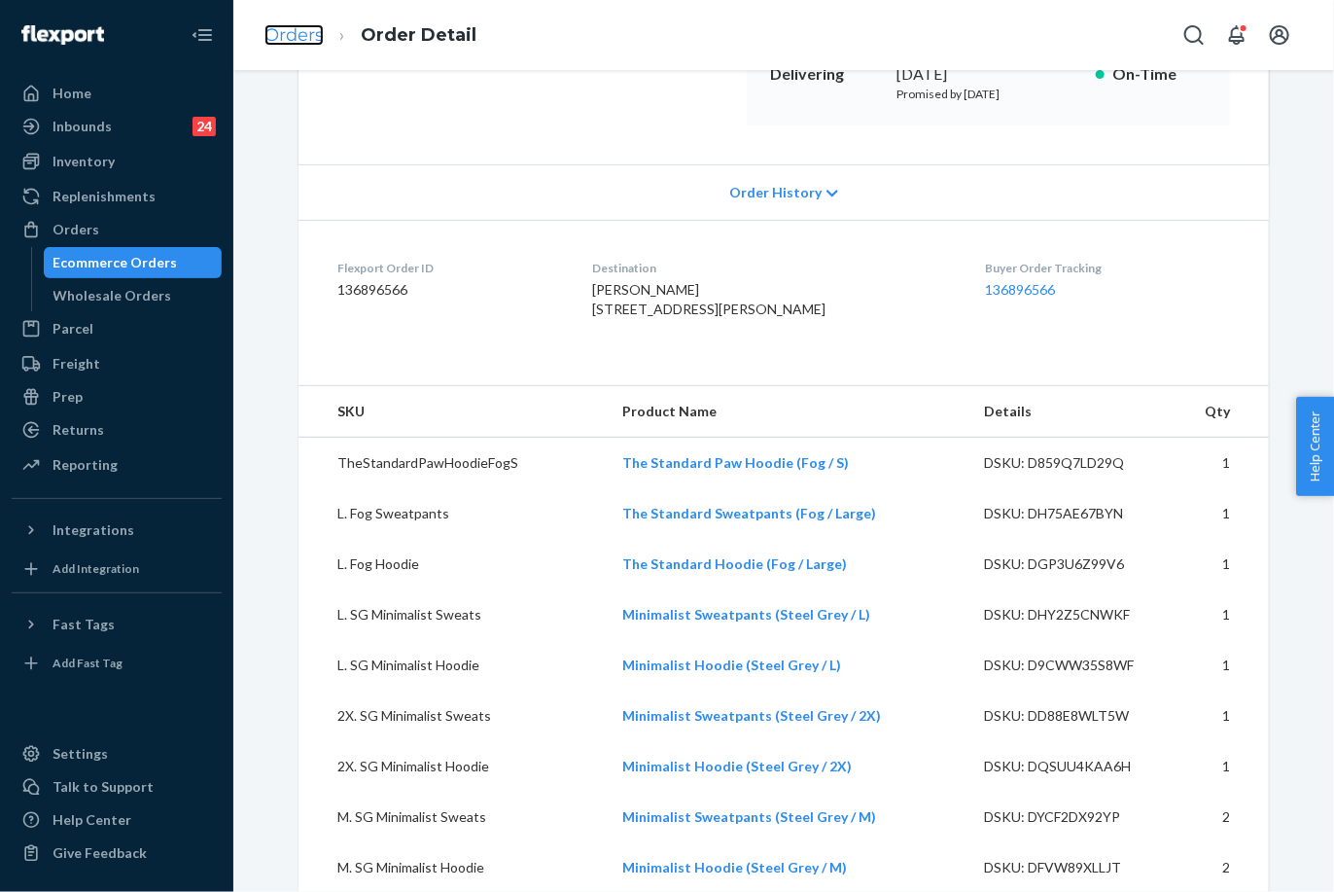
click at [282, 25] on link "Orders" at bounding box center [294, 34] width 59 height 21
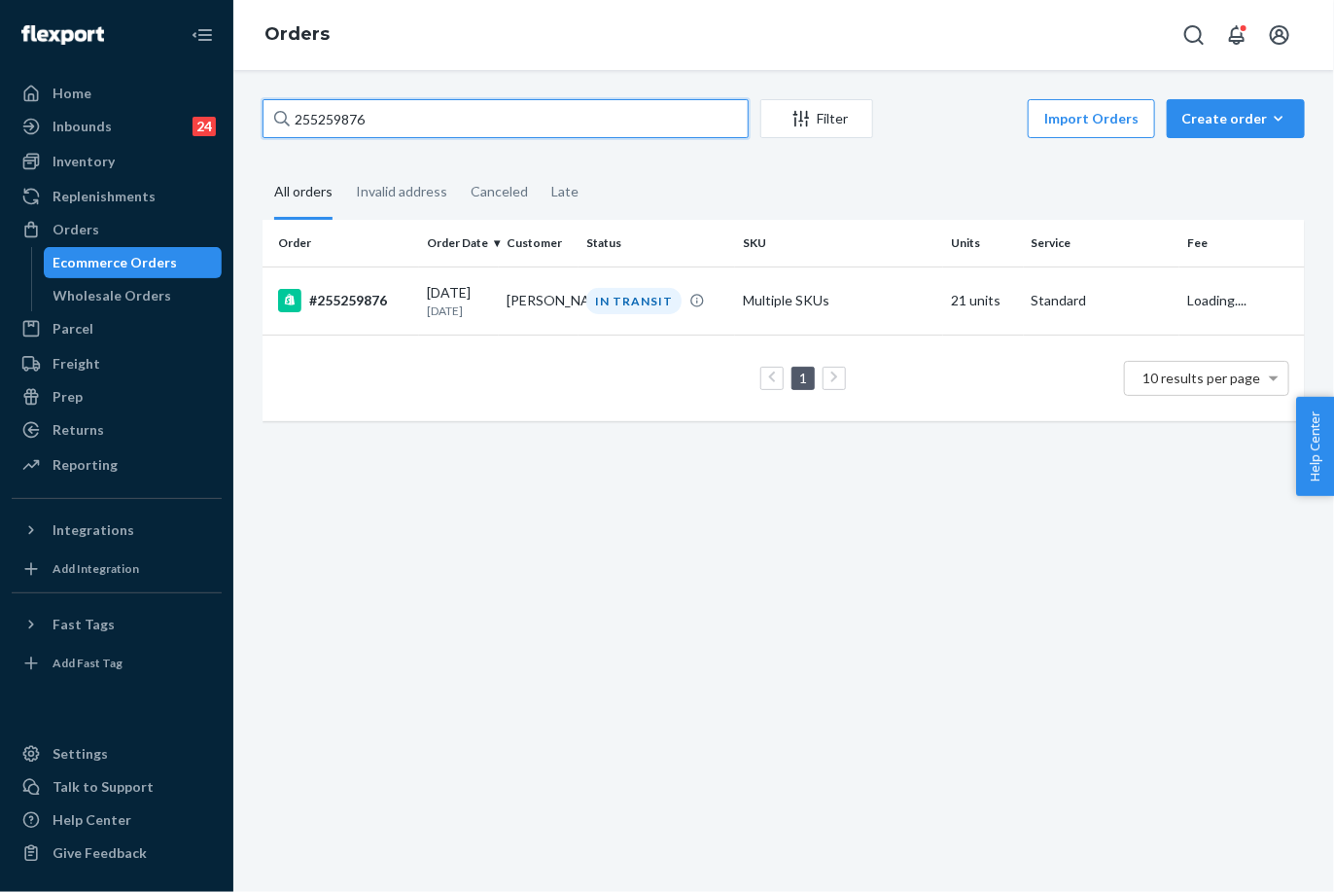
click at [330, 109] on input "255259876" at bounding box center [506, 118] width 486 height 39
paste input "text"
type input "255259876"
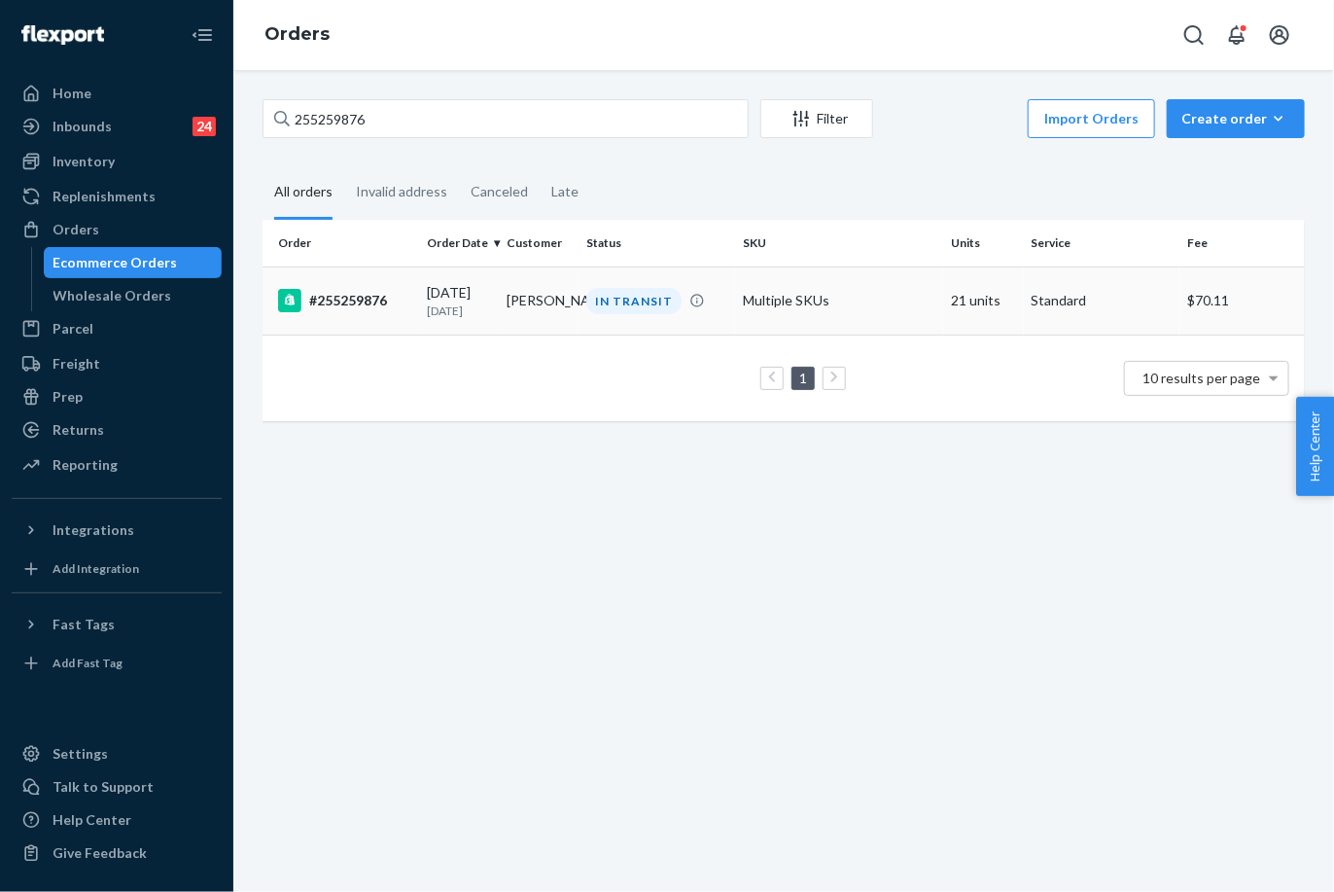
click at [398, 293] on div "#255259876" at bounding box center [344, 300] width 133 height 23
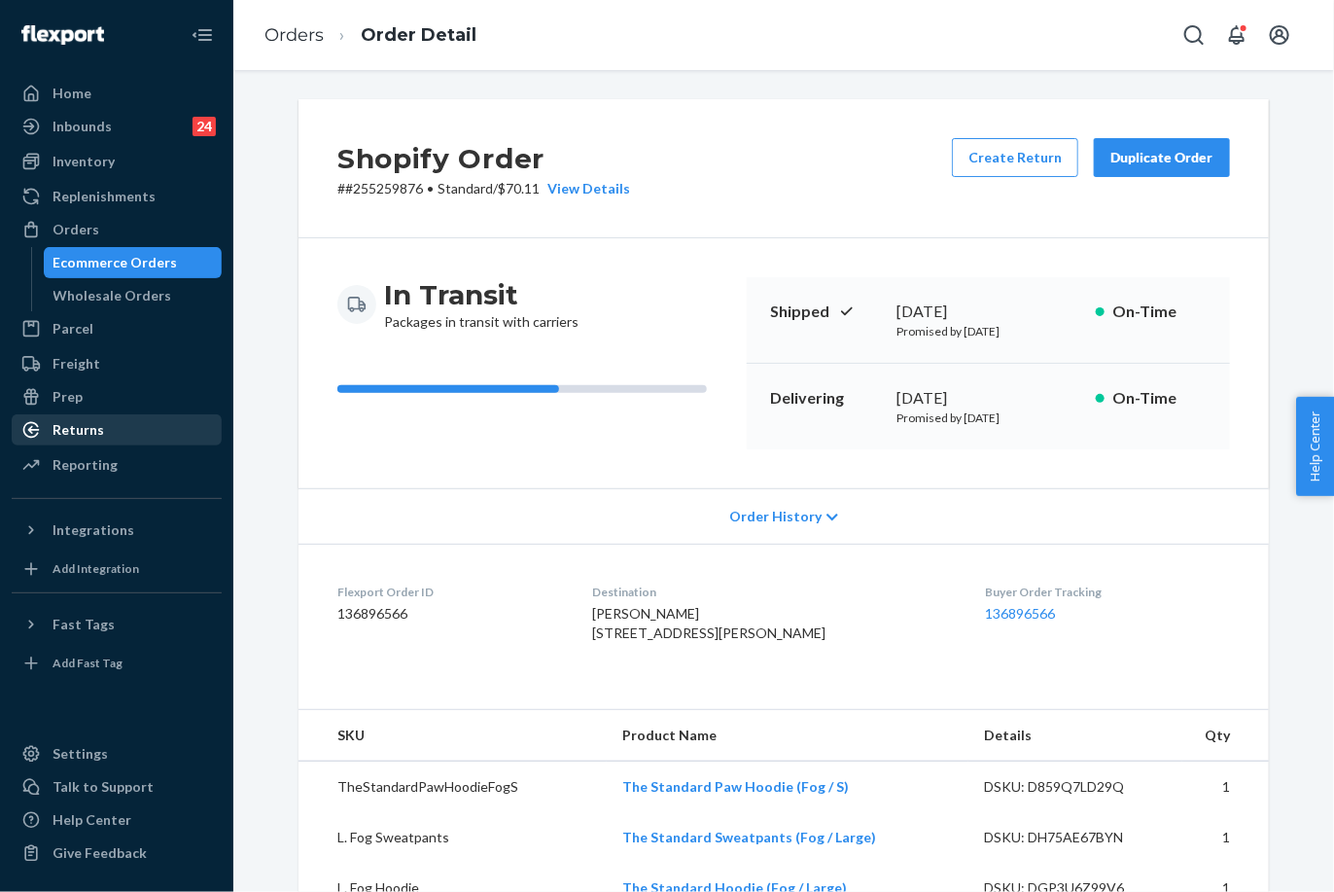
drag, startPoint x: 101, startPoint y: 396, endPoint x: 109, endPoint y: 418, distance: 23.7
click at [101, 396] on div "Prep" at bounding box center [117, 396] width 206 height 27
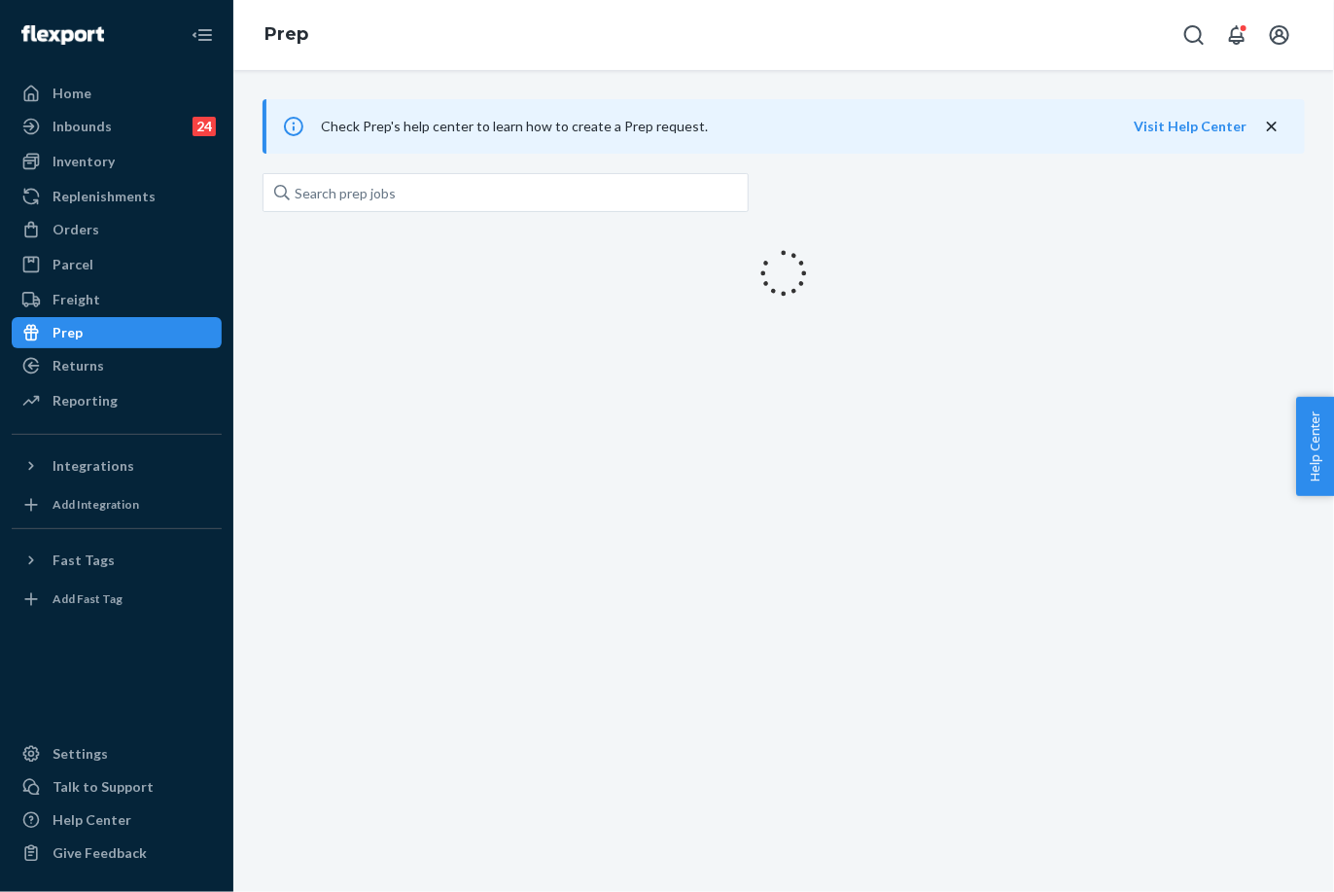
click at [109, 443] on div "Home Inbounds 24 Shipping Plans Problems 24 Inventory Products Replenishments O…" at bounding box center [116, 446] width 233 height 892
click at [115, 363] on div "Returns" at bounding box center [117, 365] width 206 height 27
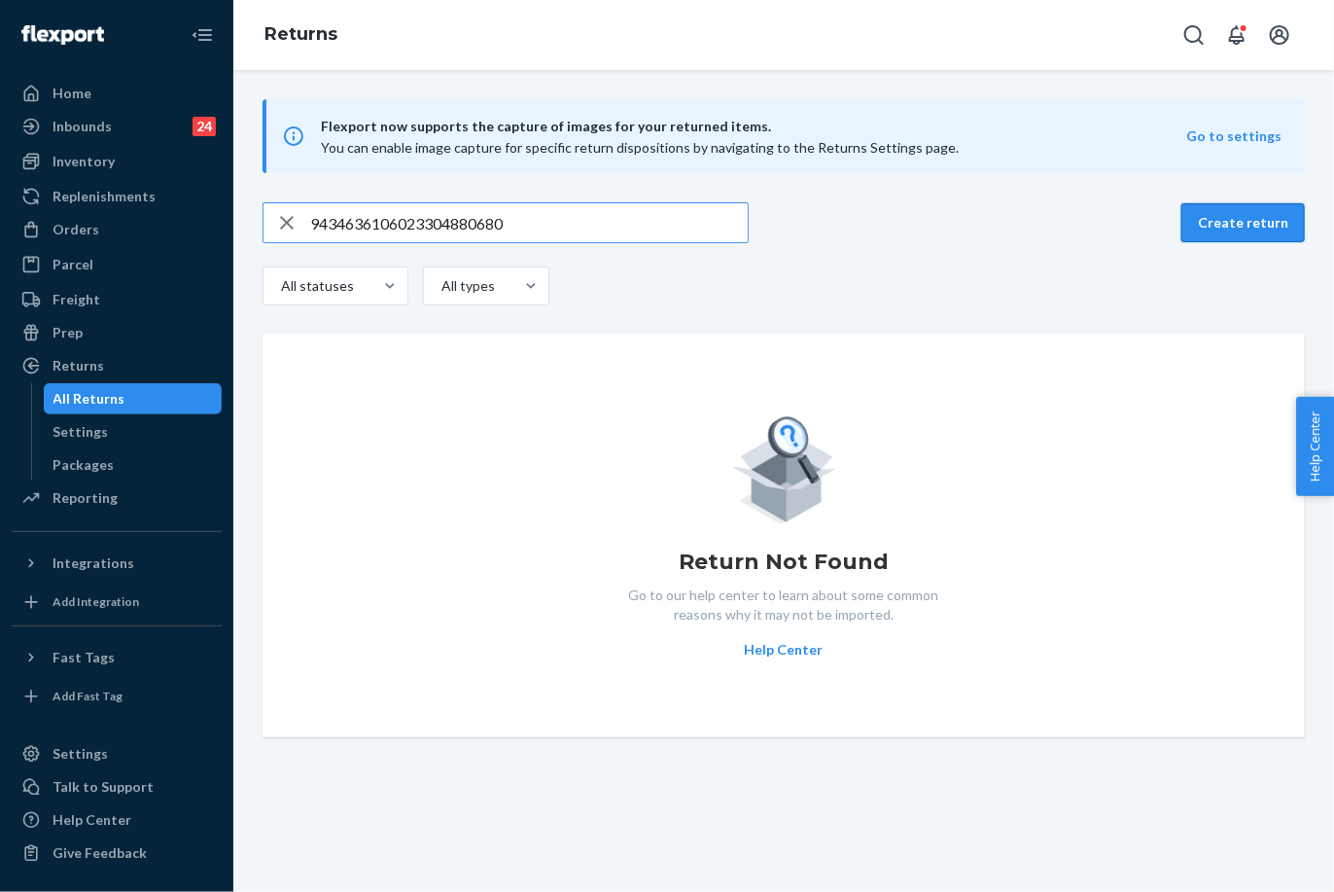
type input "9434636106023304880680"
click at [1208, 236] on button "Create return" at bounding box center [1244, 222] width 124 height 39
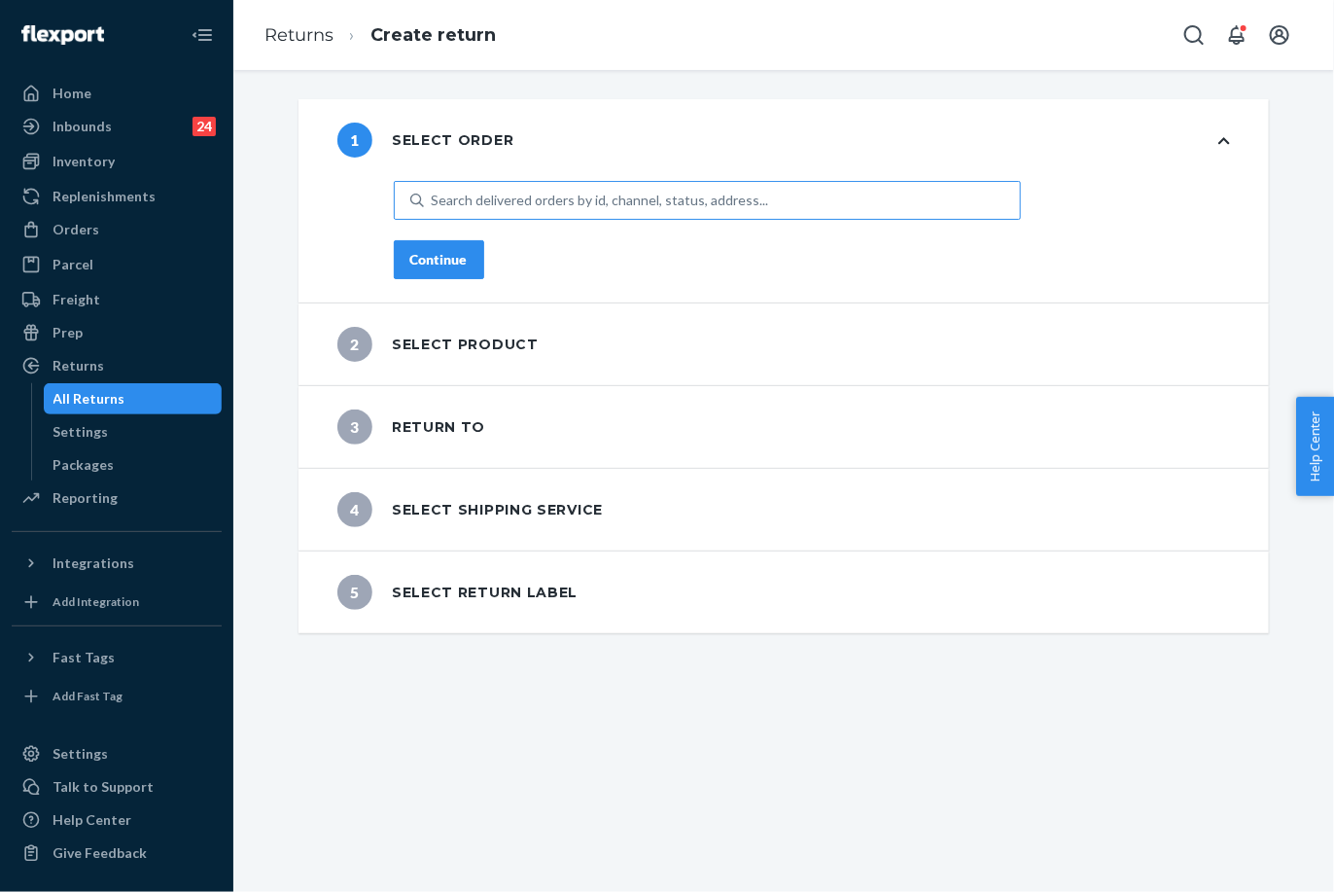
click at [546, 199] on div "Search delivered orders by id, channel, status, address..." at bounding box center [600, 200] width 337 height 19
click at [434, 199] on input "Search delivered orders by id, channel, status, address..." at bounding box center [433, 200] width 2 height 19
paste input "9434636106023304880680"
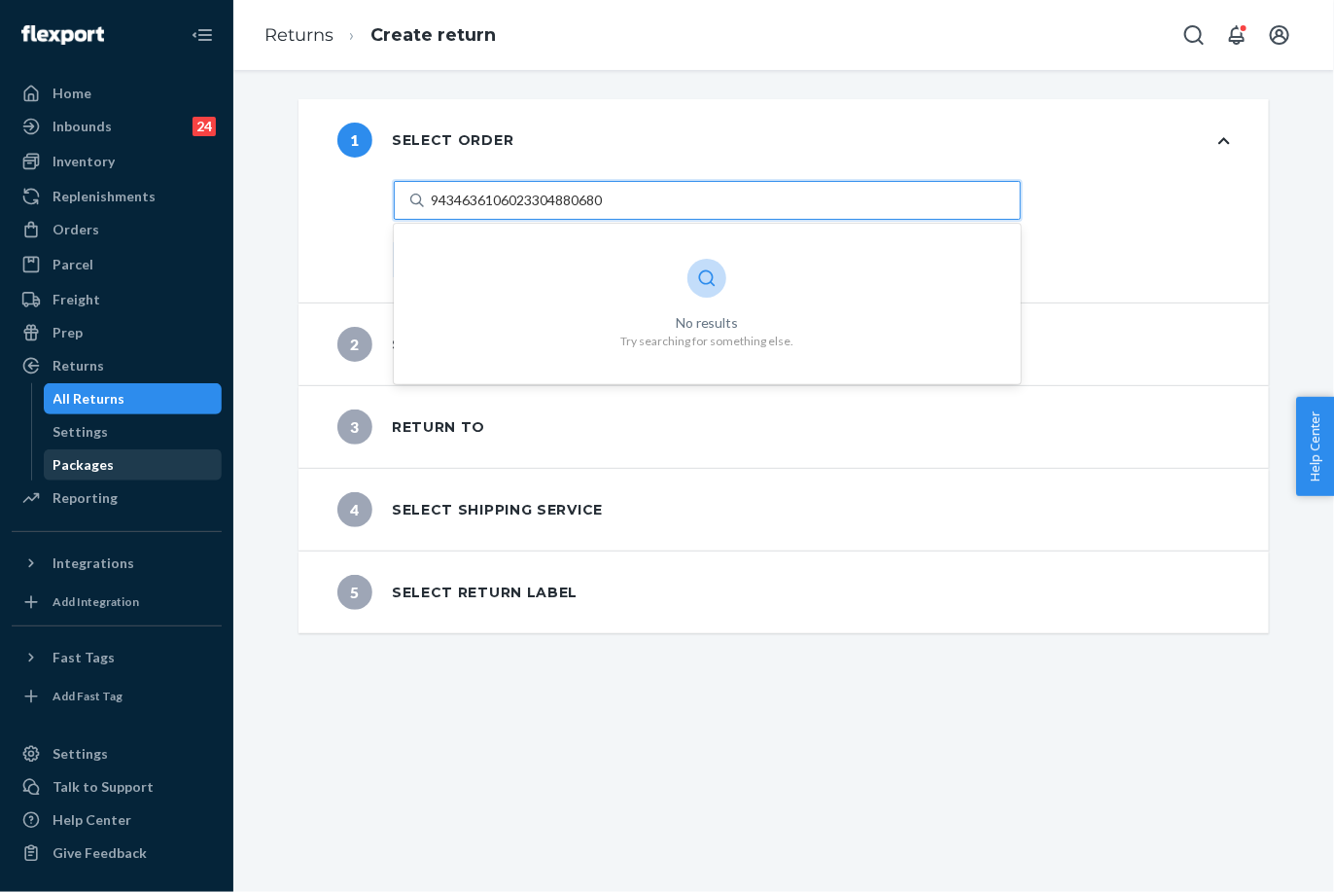
type input "9434636106023304880680"
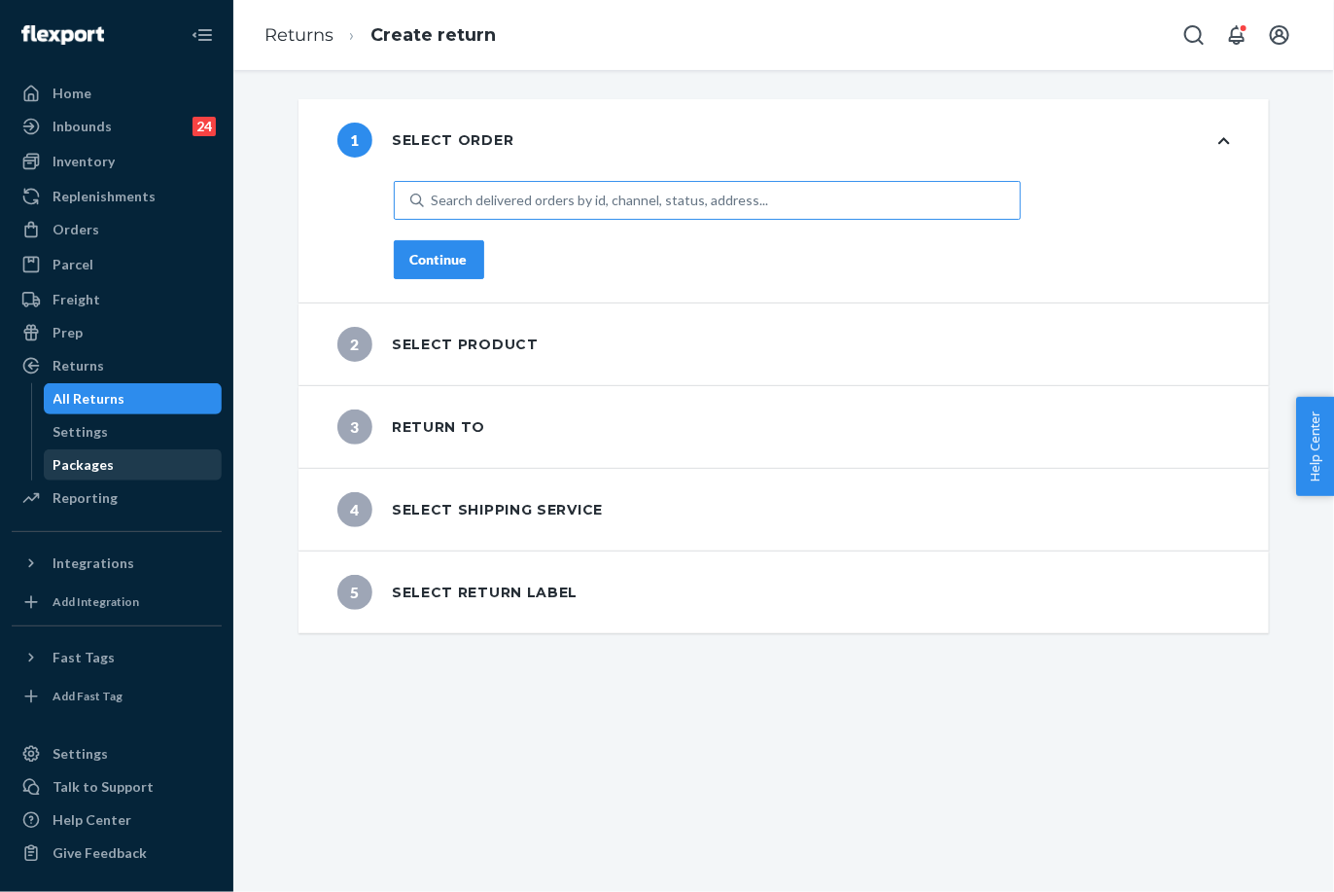
click at [115, 472] on div "Packages" at bounding box center [133, 464] width 175 height 27
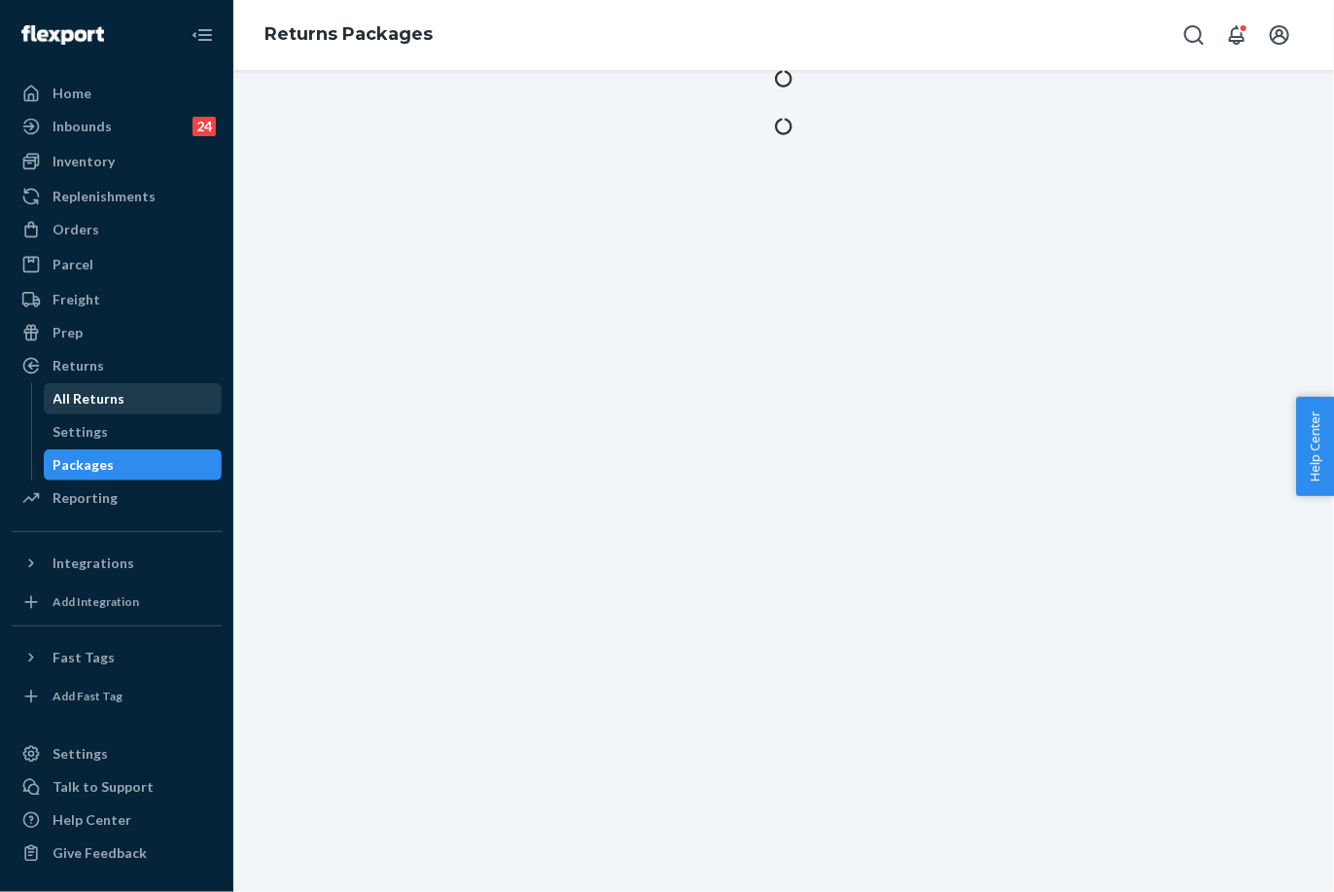
click at [109, 391] on div "All Returns" at bounding box center [89, 398] width 72 height 19
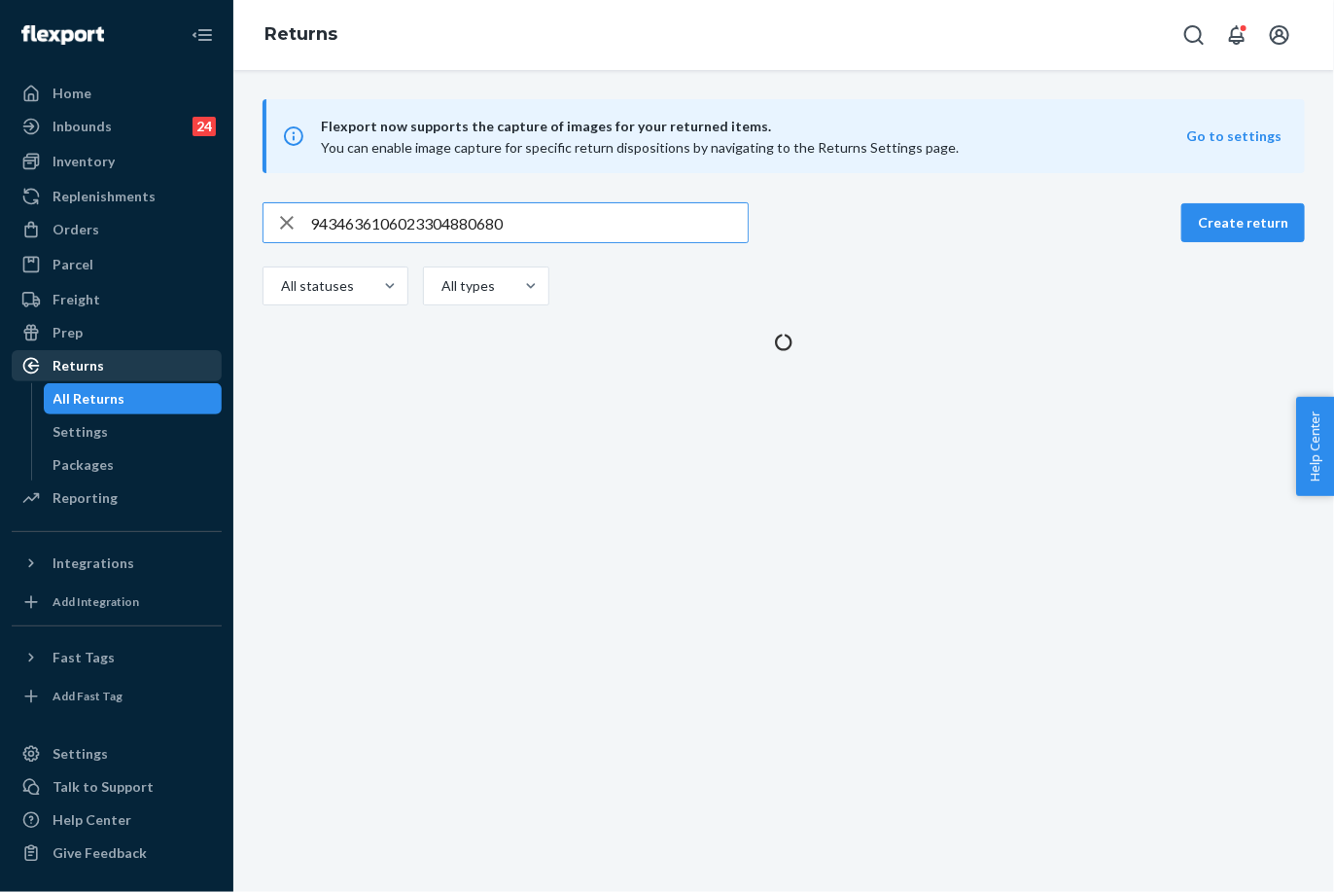
click at [99, 363] on div "Returns" at bounding box center [79, 365] width 52 height 19
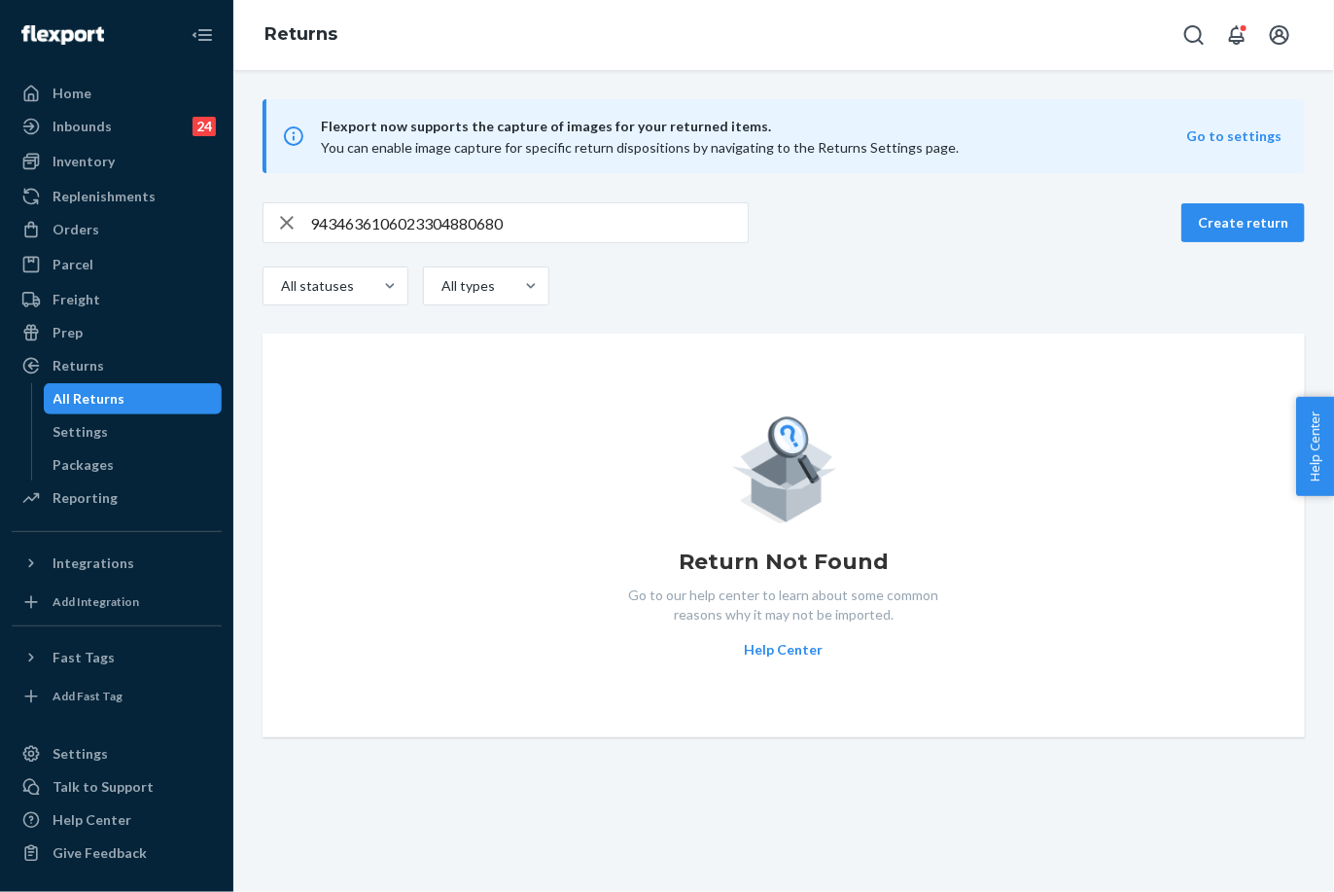
click at [420, 202] on div "9434636106023304880680" at bounding box center [506, 222] width 486 height 41
click at [420, 228] on input "9434636106023304880680" at bounding box center [529, 222] width 438 height 39
click at [422, 228] on input "9434636106023304880680" at bounding box center [529, 222] width 438 height 39
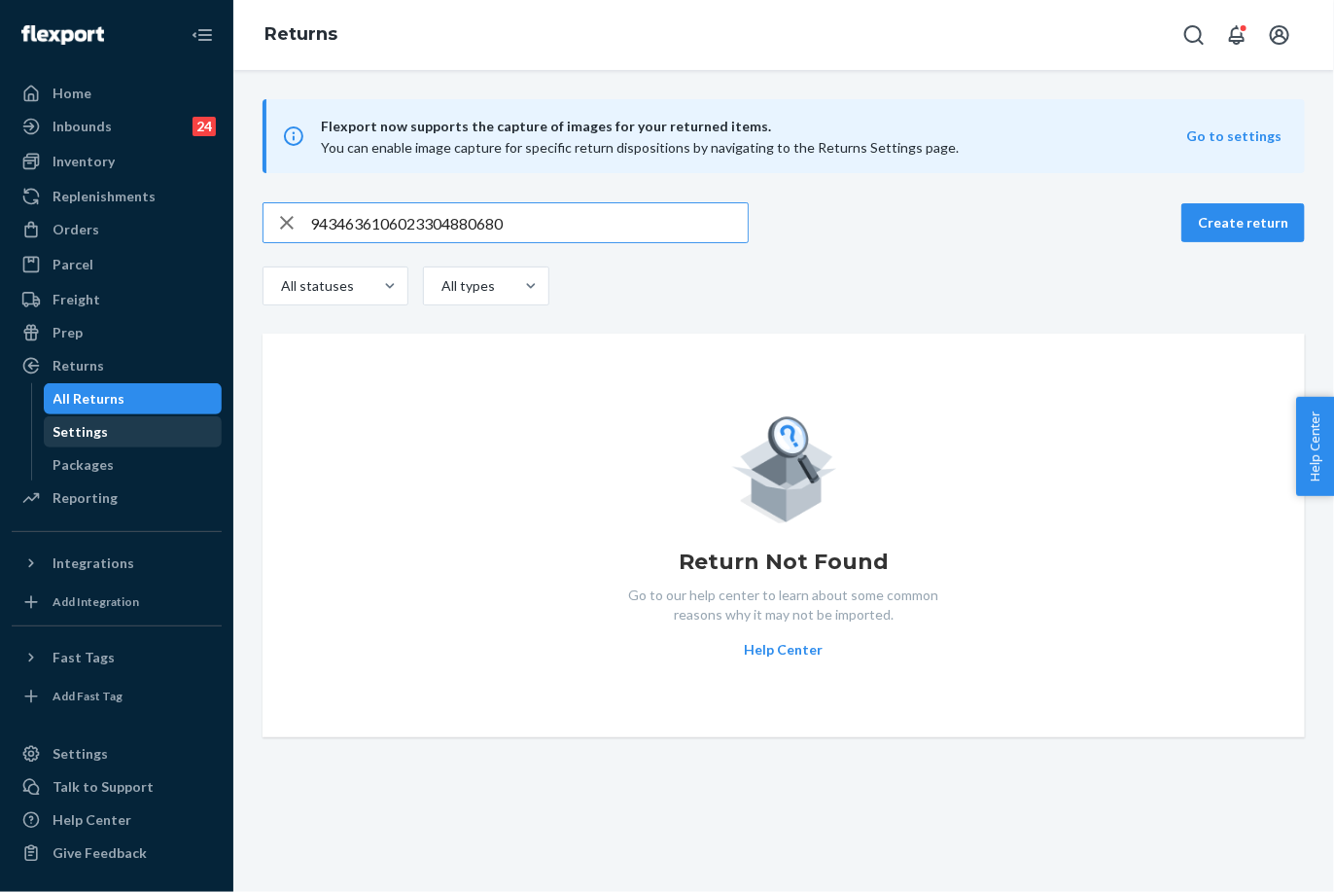
click at [96, 435] on div "Settings" at bounding box center [80, 431] width 55 height 19
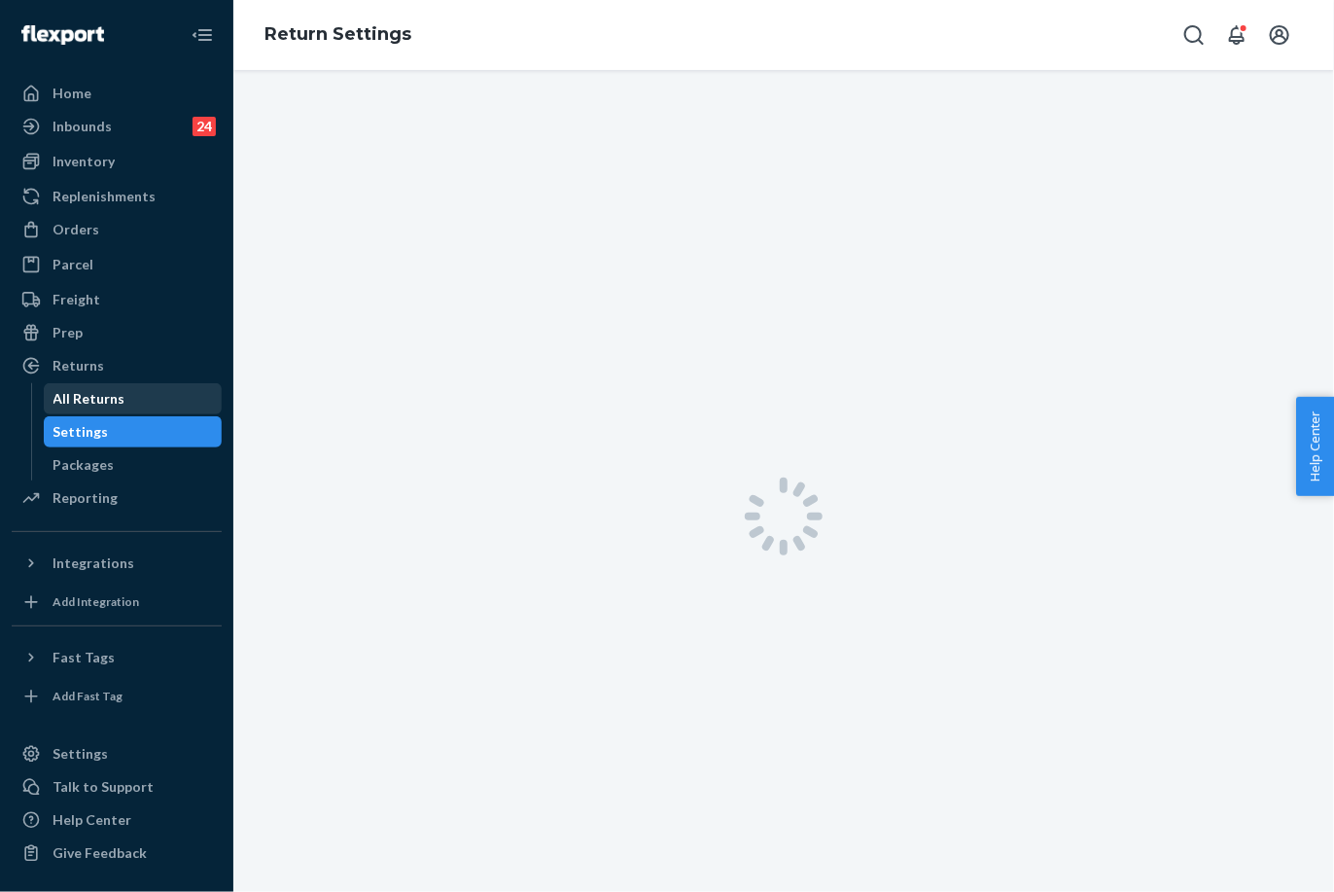
click at [101, 401] on div "All Returns" at bounding box center [89, 398] width 72 height 19
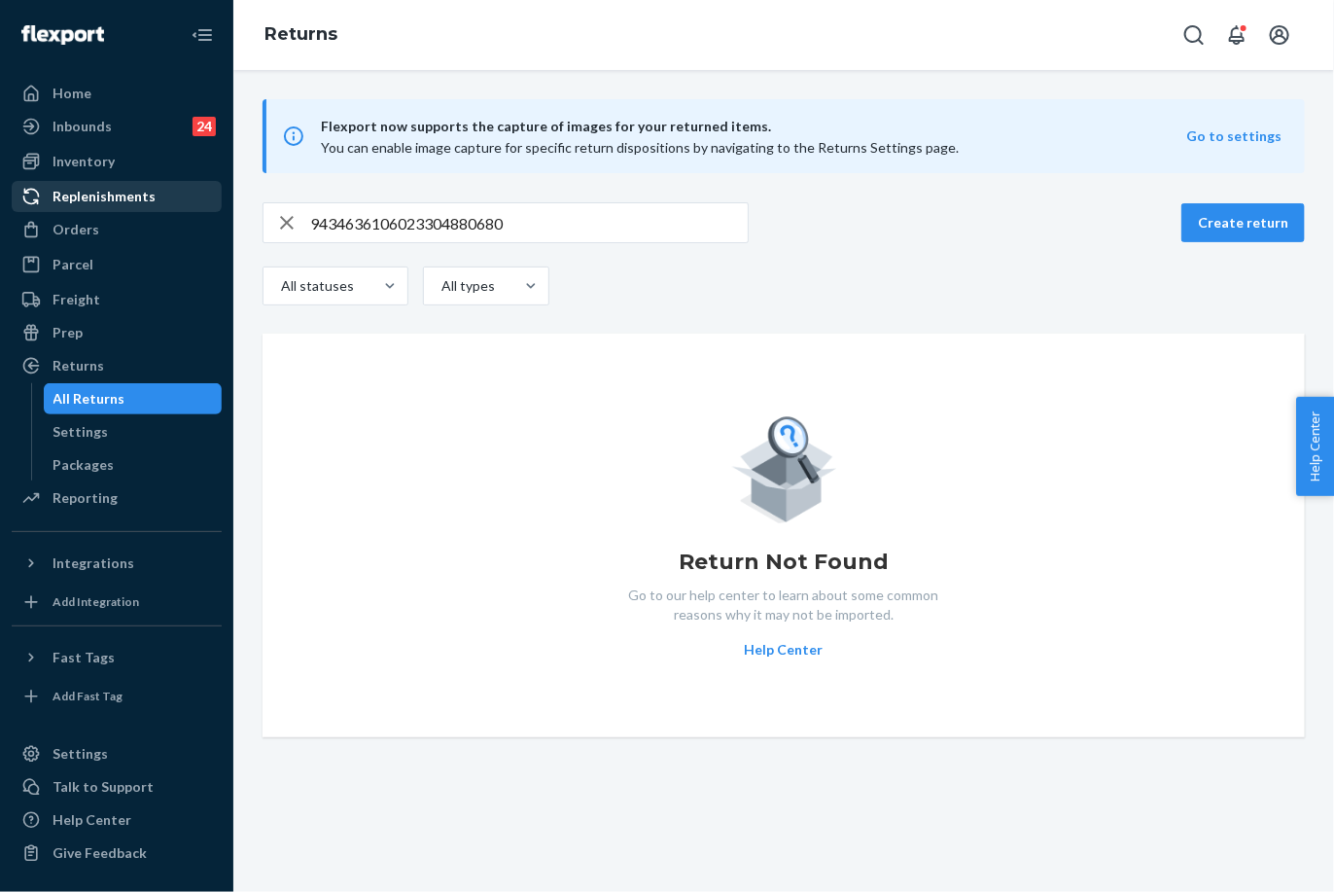
click at [130, 198] on div "Replenishments" at bounding box center [104, 196] width 103 height 19
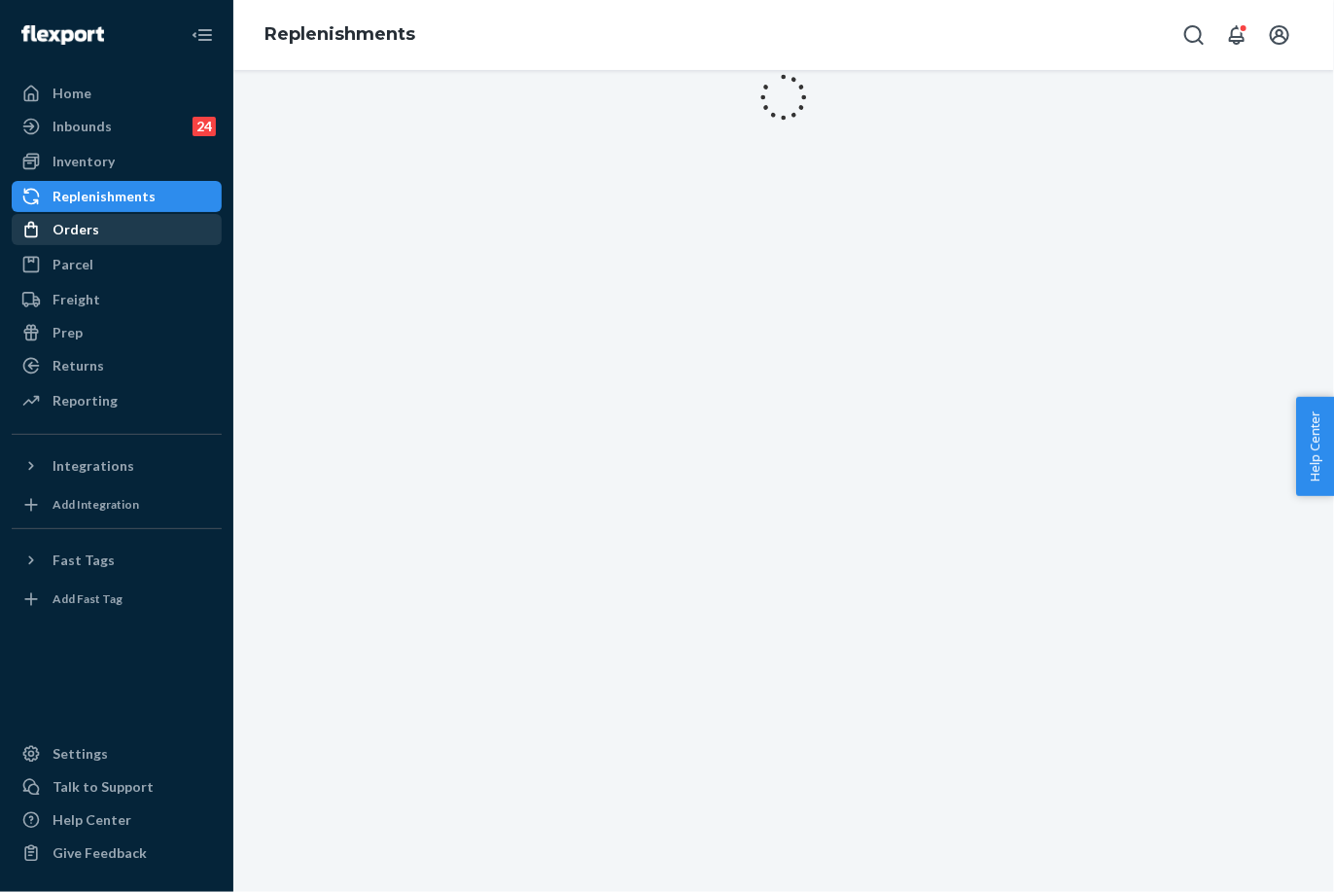
click at [118, 228] on div "Orders" at bounding box center [117, 229] width 206 height 27
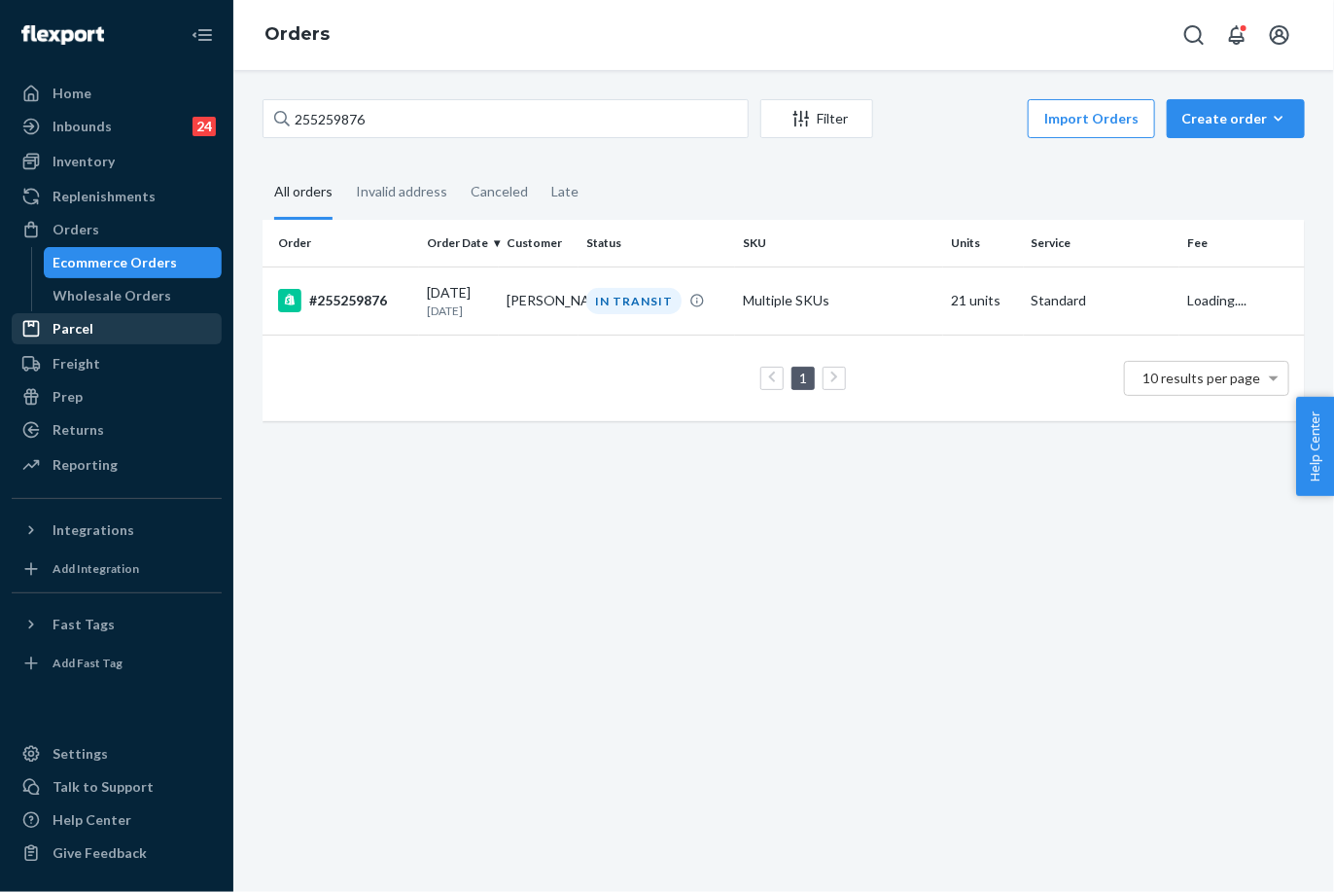
click at [80, 335] on div "Parcel" at bounding box center [73, 328] width 41 height 19
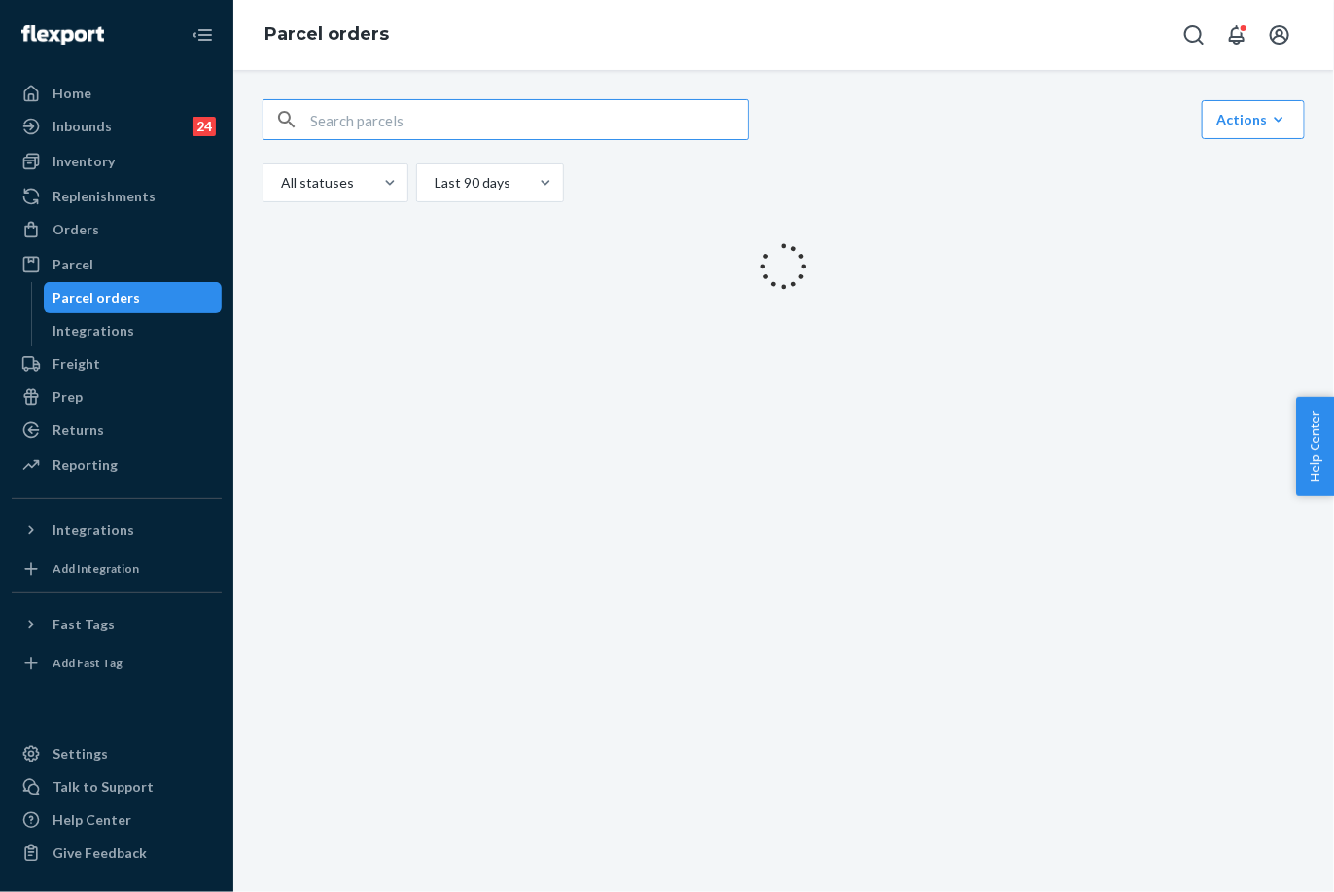
click at [418, 122] on input "text" at bounding box center [529, 119] width 438 height 39
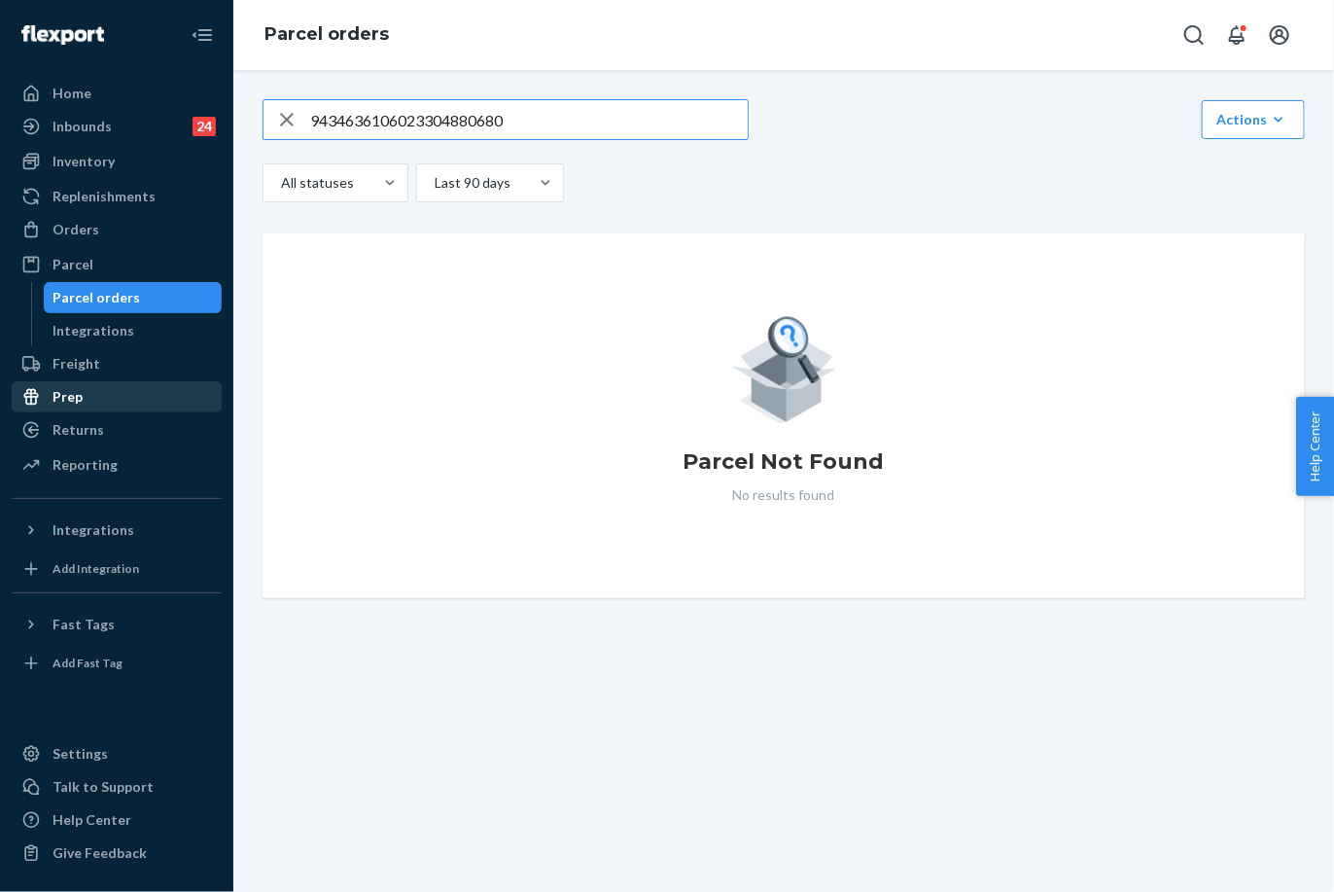
type input "9434636106023304880680"
click at [105, 392] on div "Prep" at bounding box center [117, 396] width 206 height 27
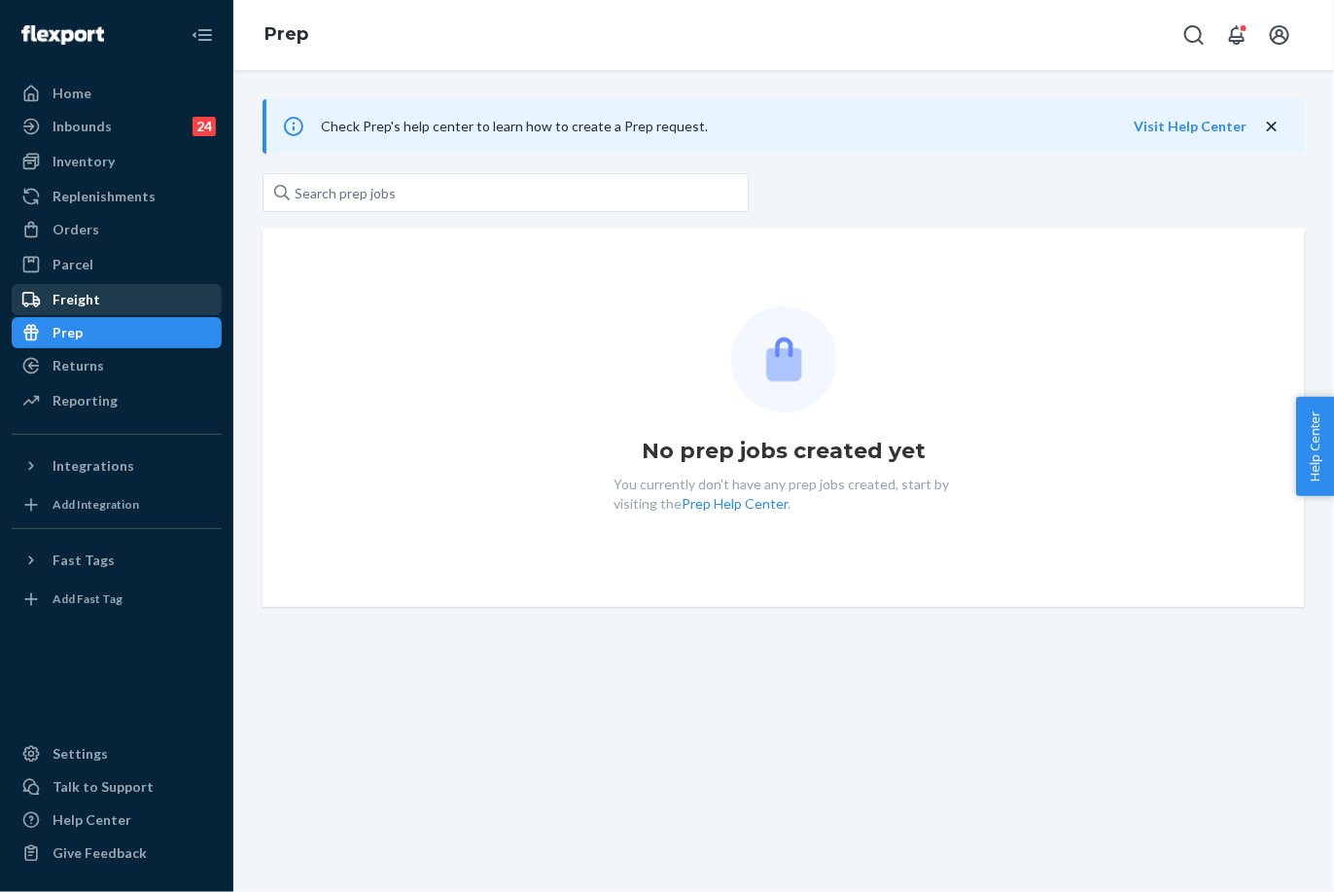
click at [132, 313] on div "Freight" at bounding box center [117, 299] width 206 height 27
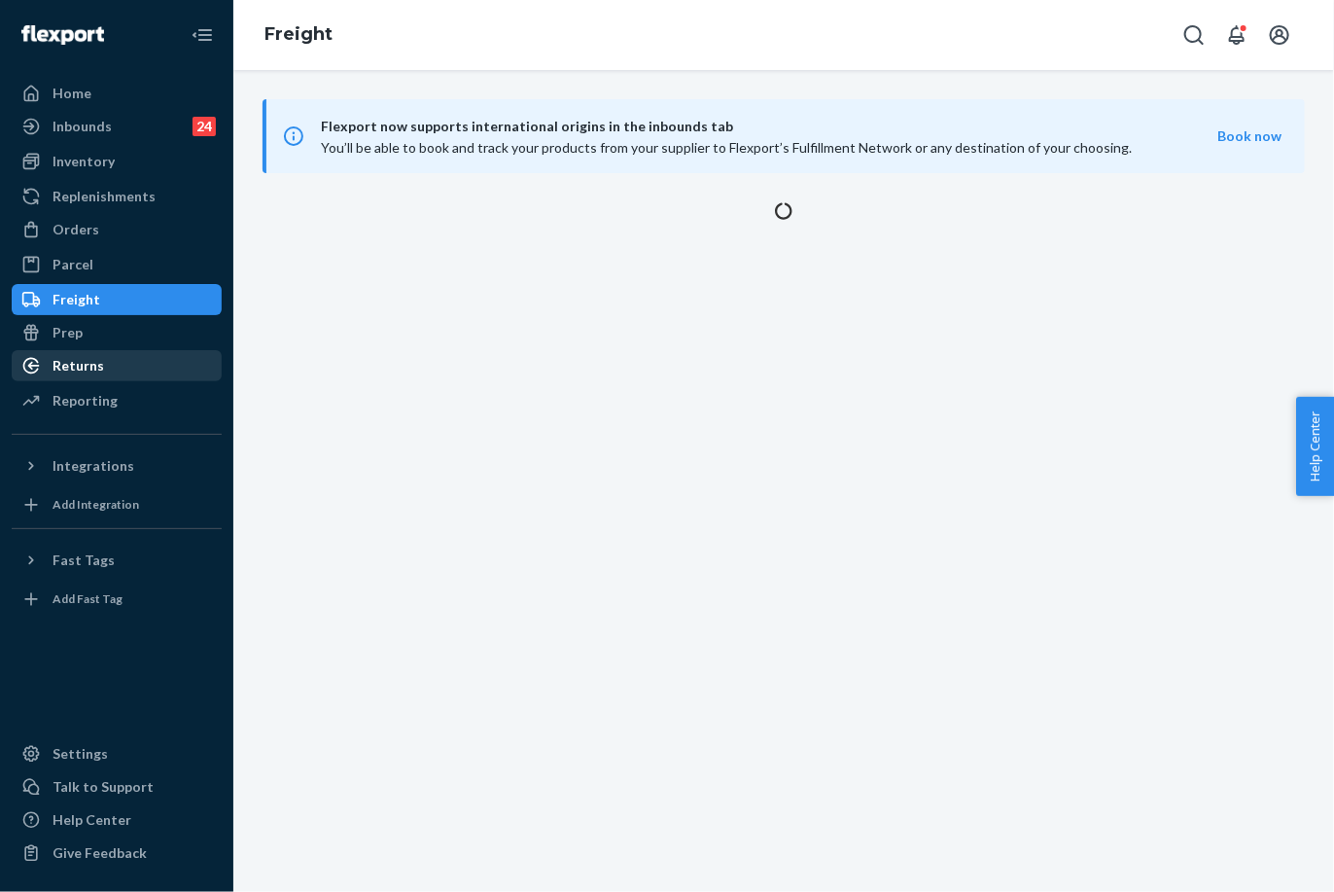
click at [137, 374] on div "Returns" at bounding box center [117, 365] width 206 height 27
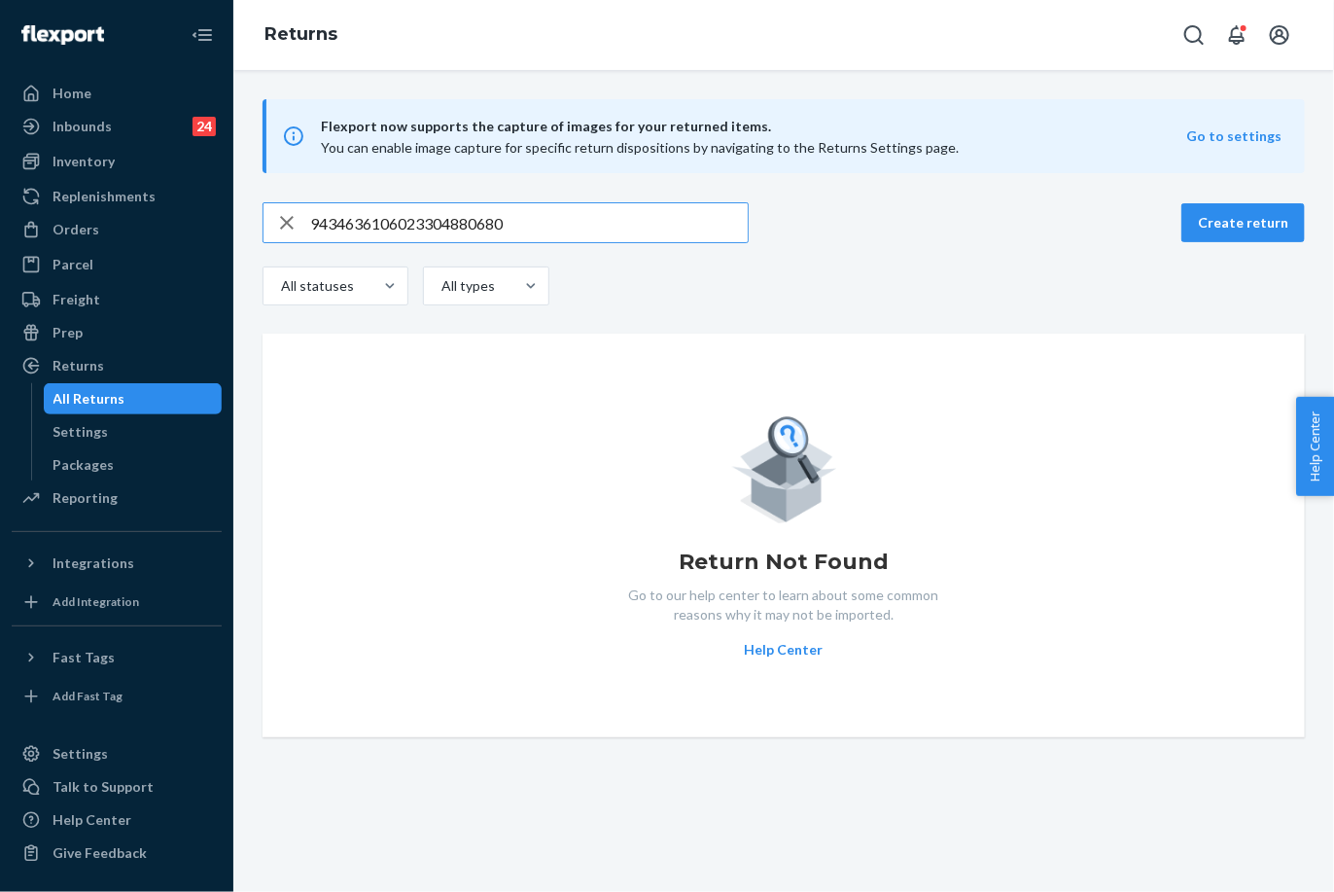
click at [489, 231] on input "9434636106023304880680" at bounding box center [529, 222] width 438 height 39
click at [734, 289] on div "All statuses All types" at bounding box center [784, 288] width 1042 height 44
click at [426, 213] on input "9434636106023304880680" at bounding box center [529, 222] width 438 height 39
click at [425, 213] on input "9434636106023304880680" at bounding box center [529, 222] width 438 height 39
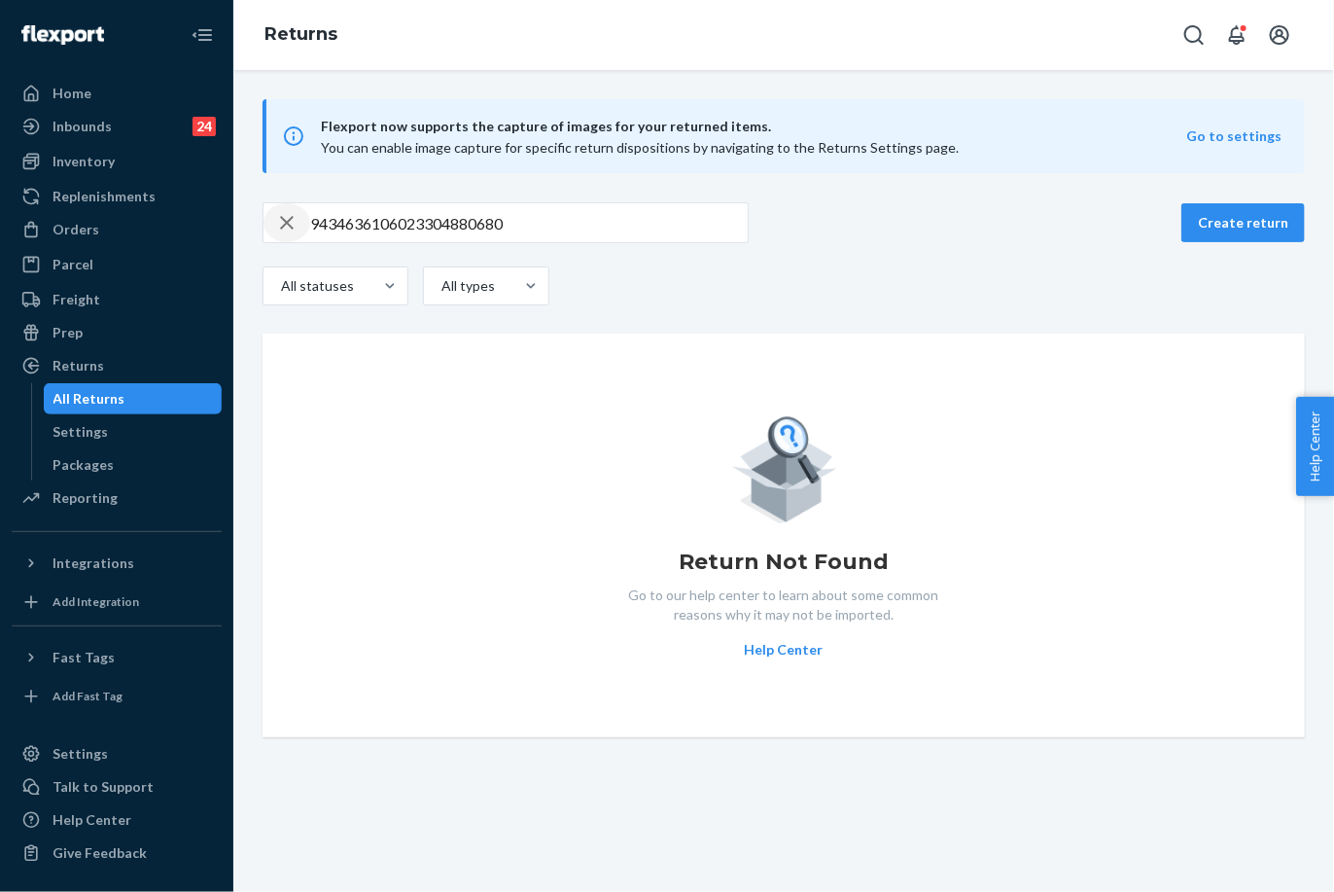
click at [285, 228] on icon "button" at bounding box center [286, 222] width 23 height 39
click at [381, 219] on input "text" at bounding box center [529, 222] width 438 height 39
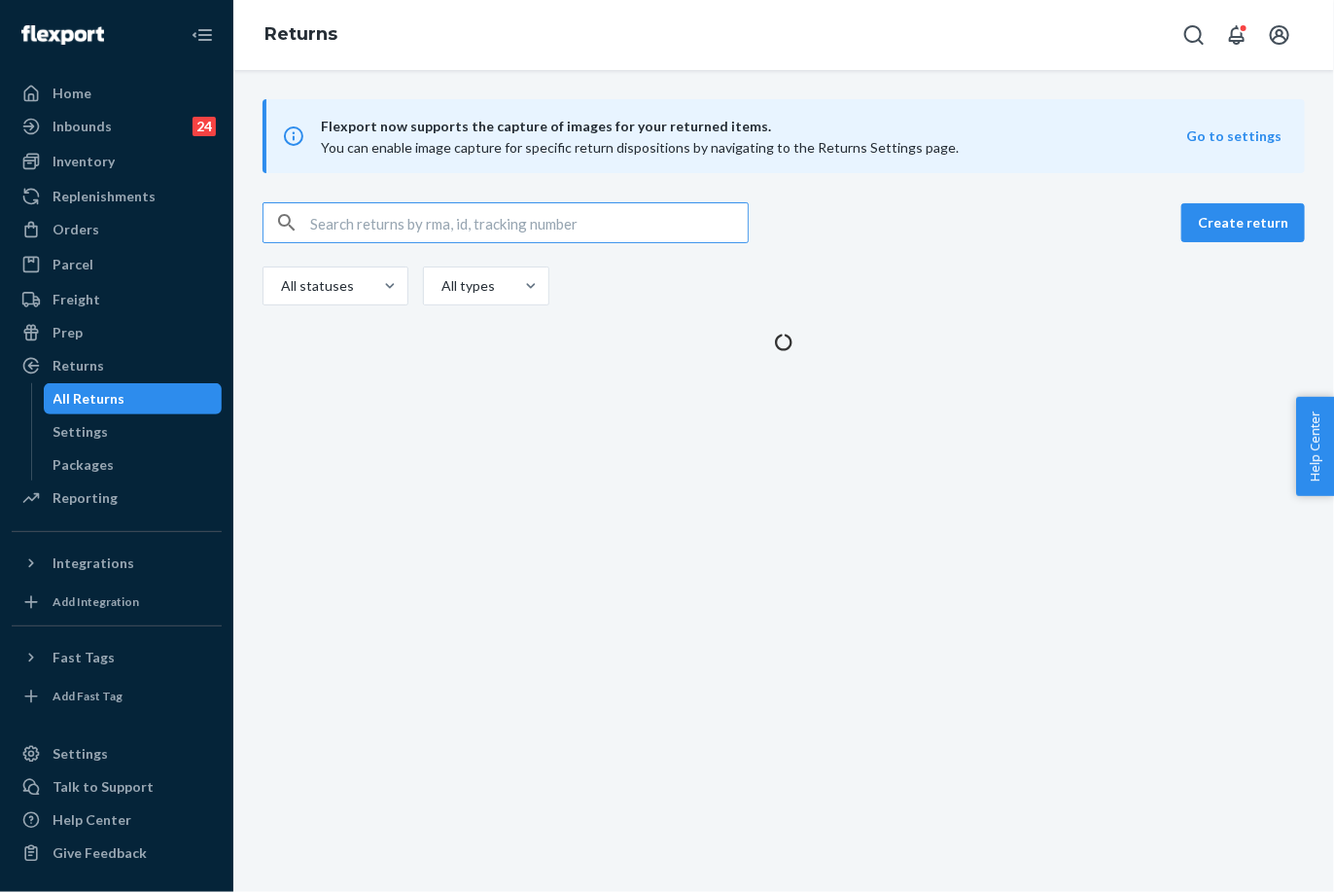
paste input "9434636106023304880680"
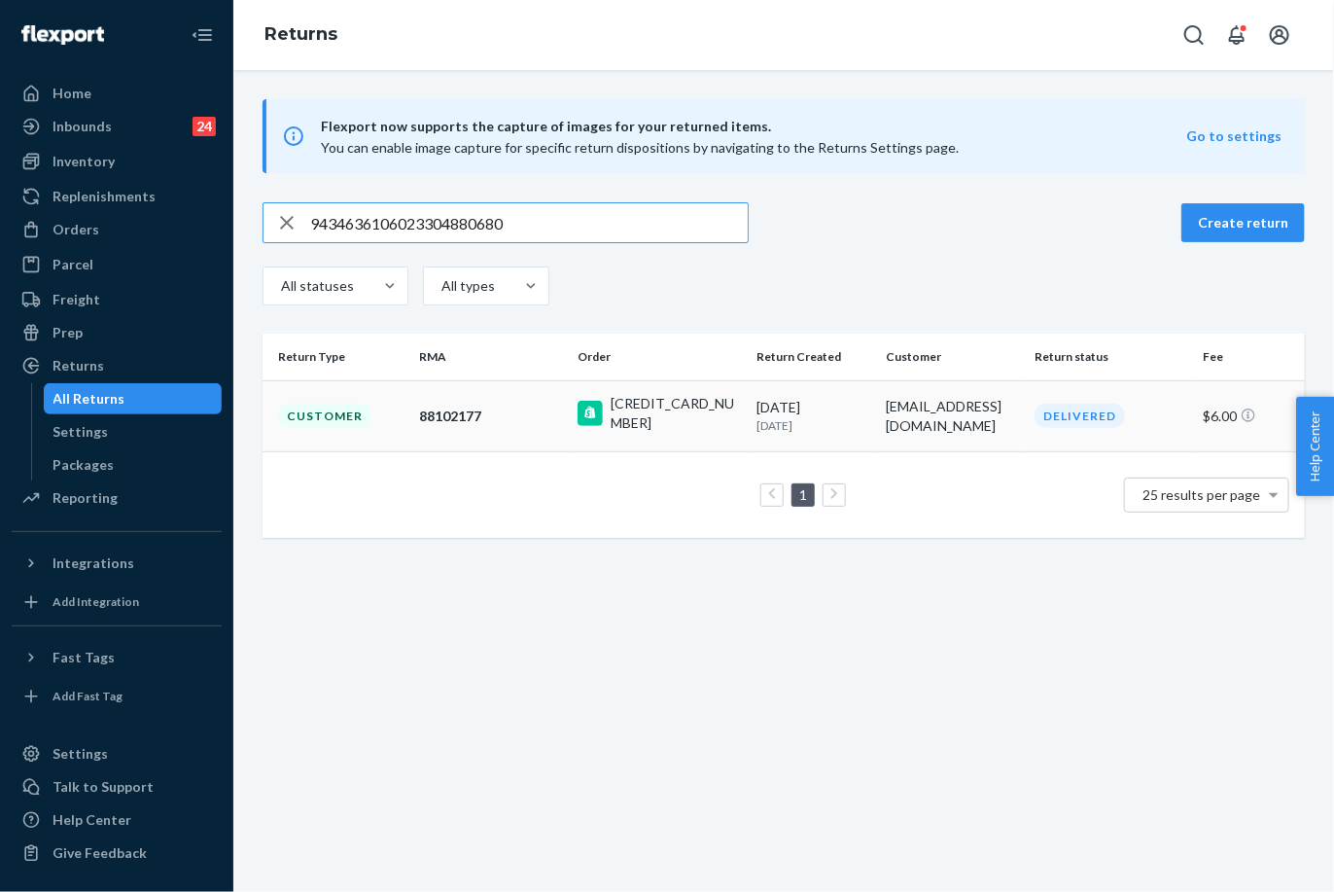
type input "9434636106023304880680"
click at [505, 406] on div "88102177" at bounding box center [490, 415] width 143 height 19
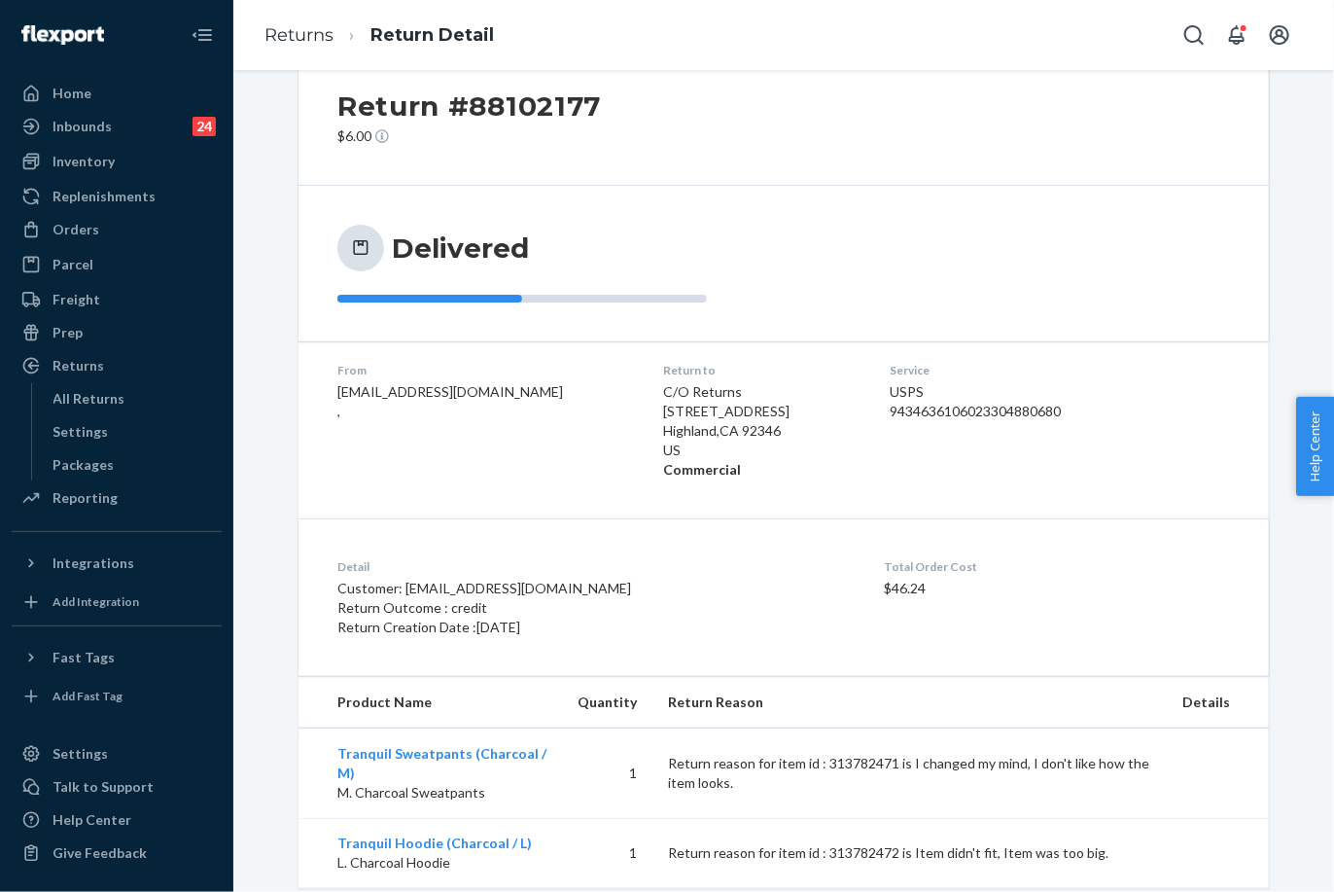
scroll to position [96, 0]
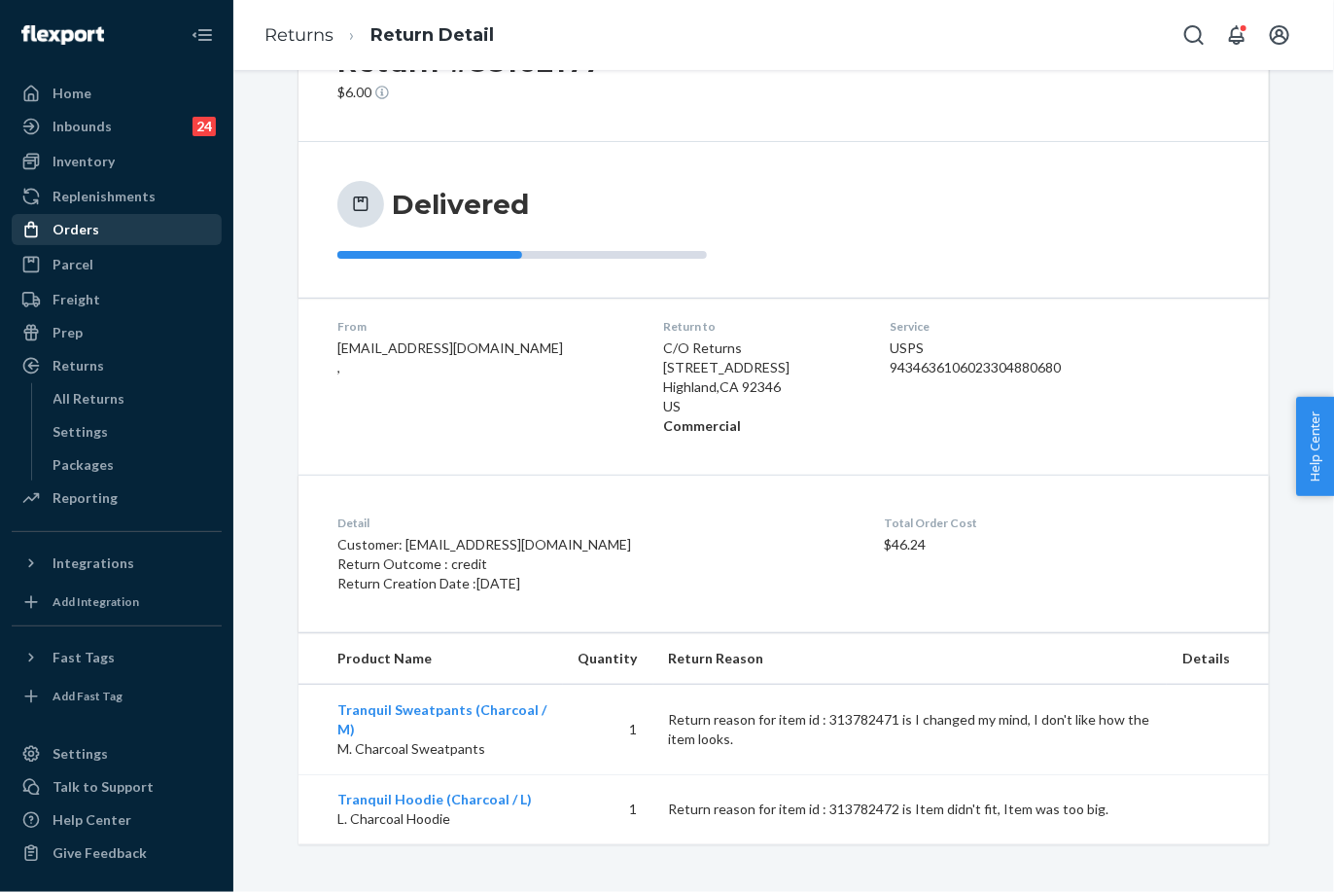
click at [105, 230] on div "Orders" at bounding box center [117, 229] width 206 height 27
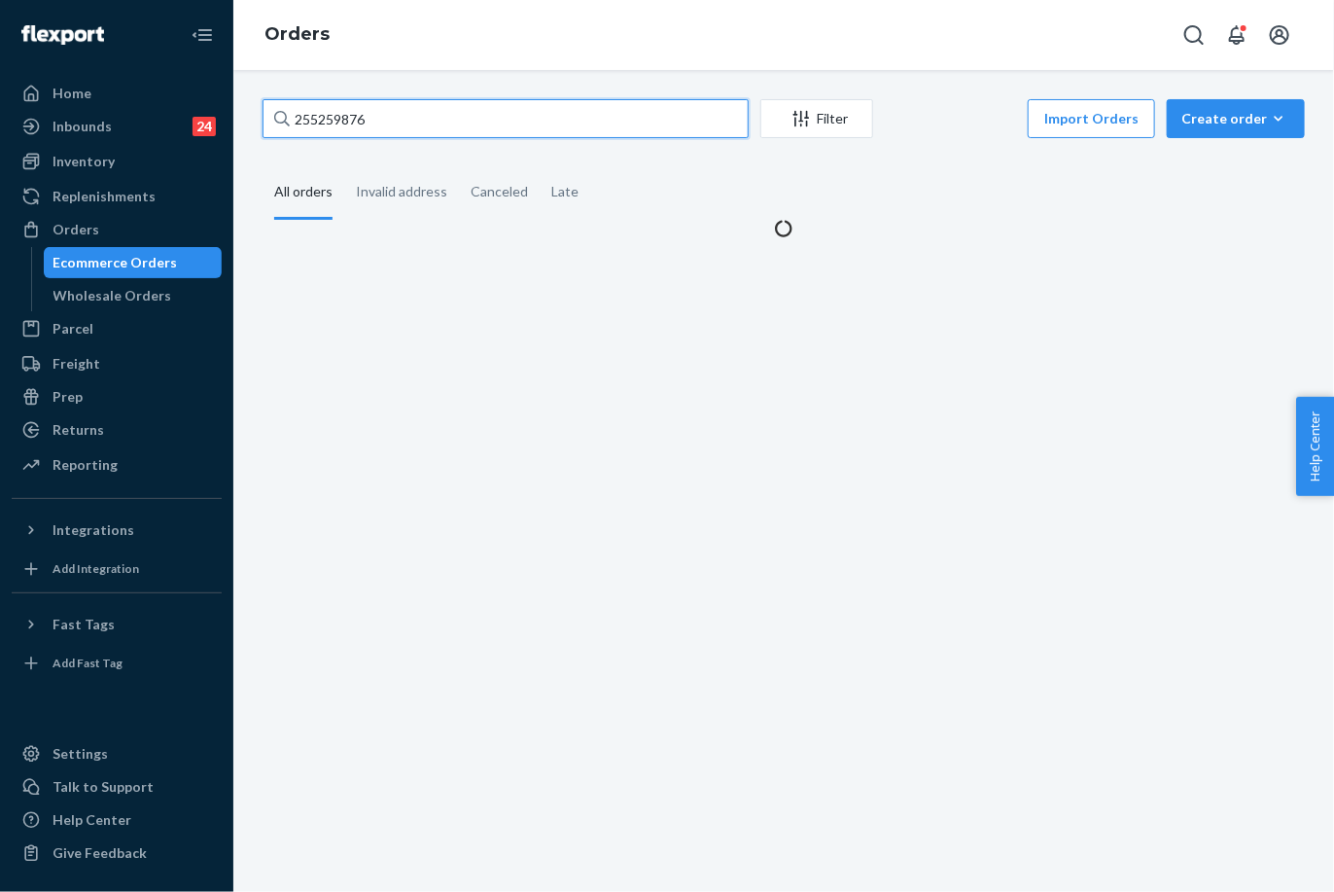
click at [343, 116] on input "255259876" at bounding box center [506, 118] width 486 height 39
paste input "37599"
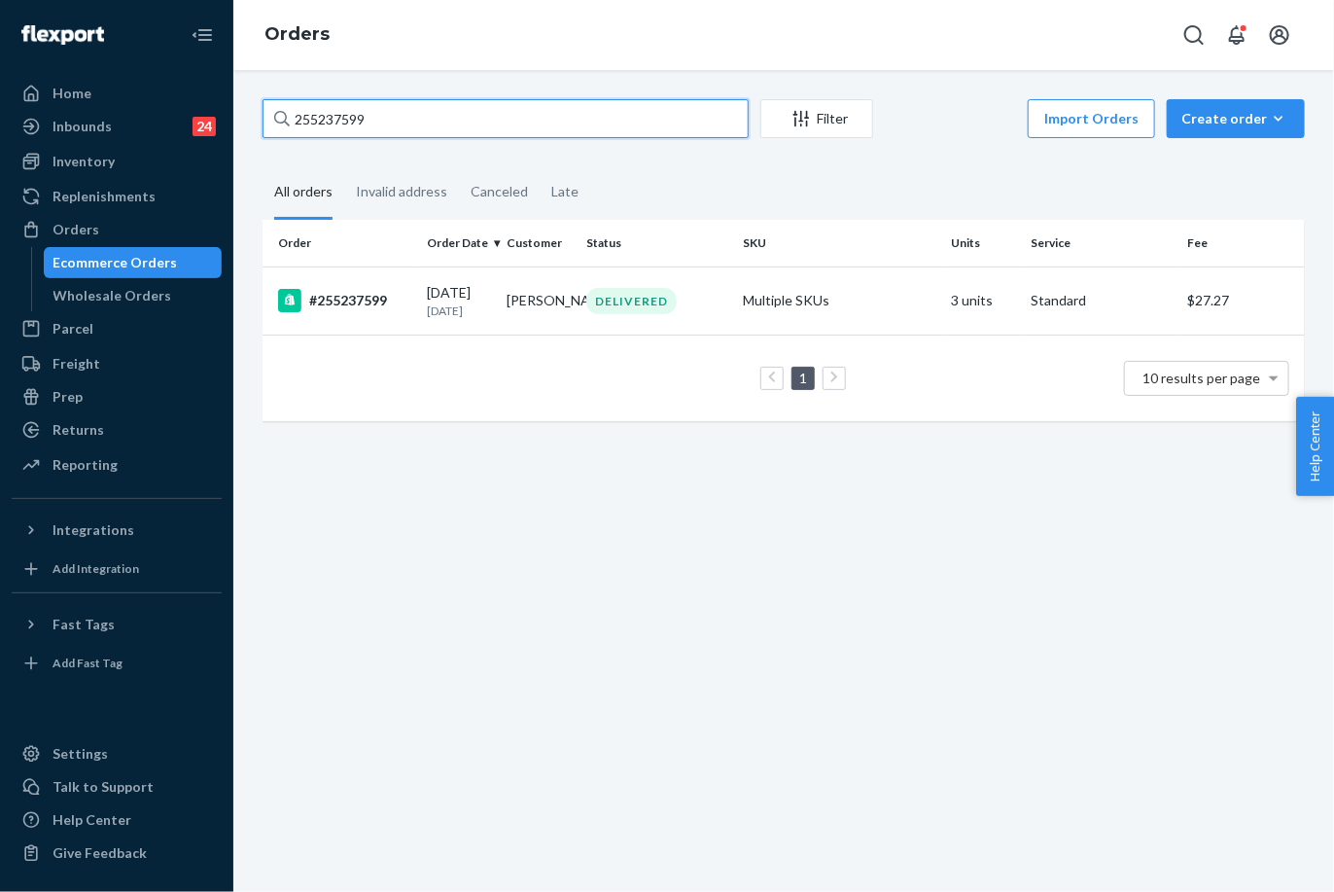
type input "255237599"
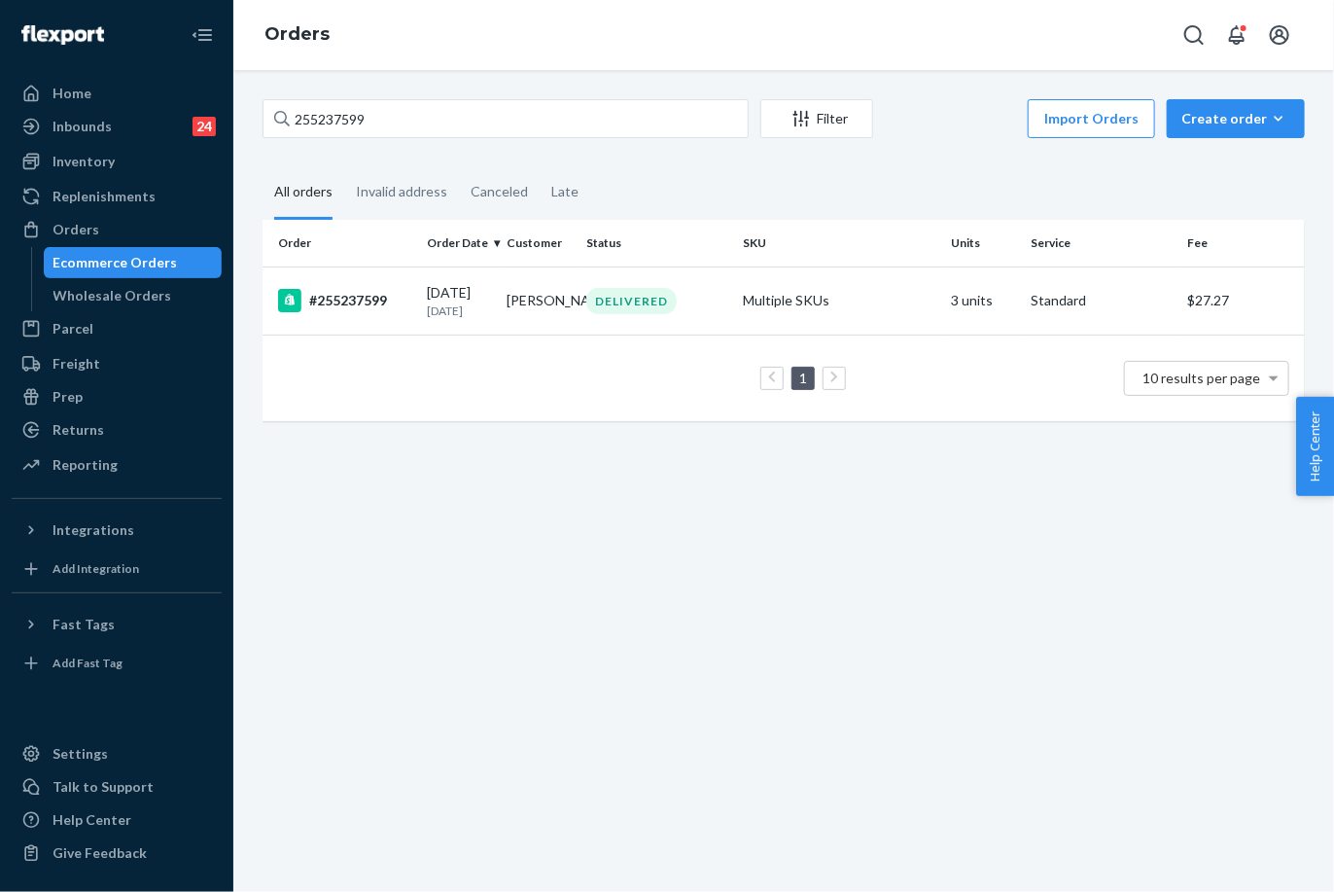
click at [605, 315] on td "DELIVERED" at bounding box center [657, 300] width 157 height 68
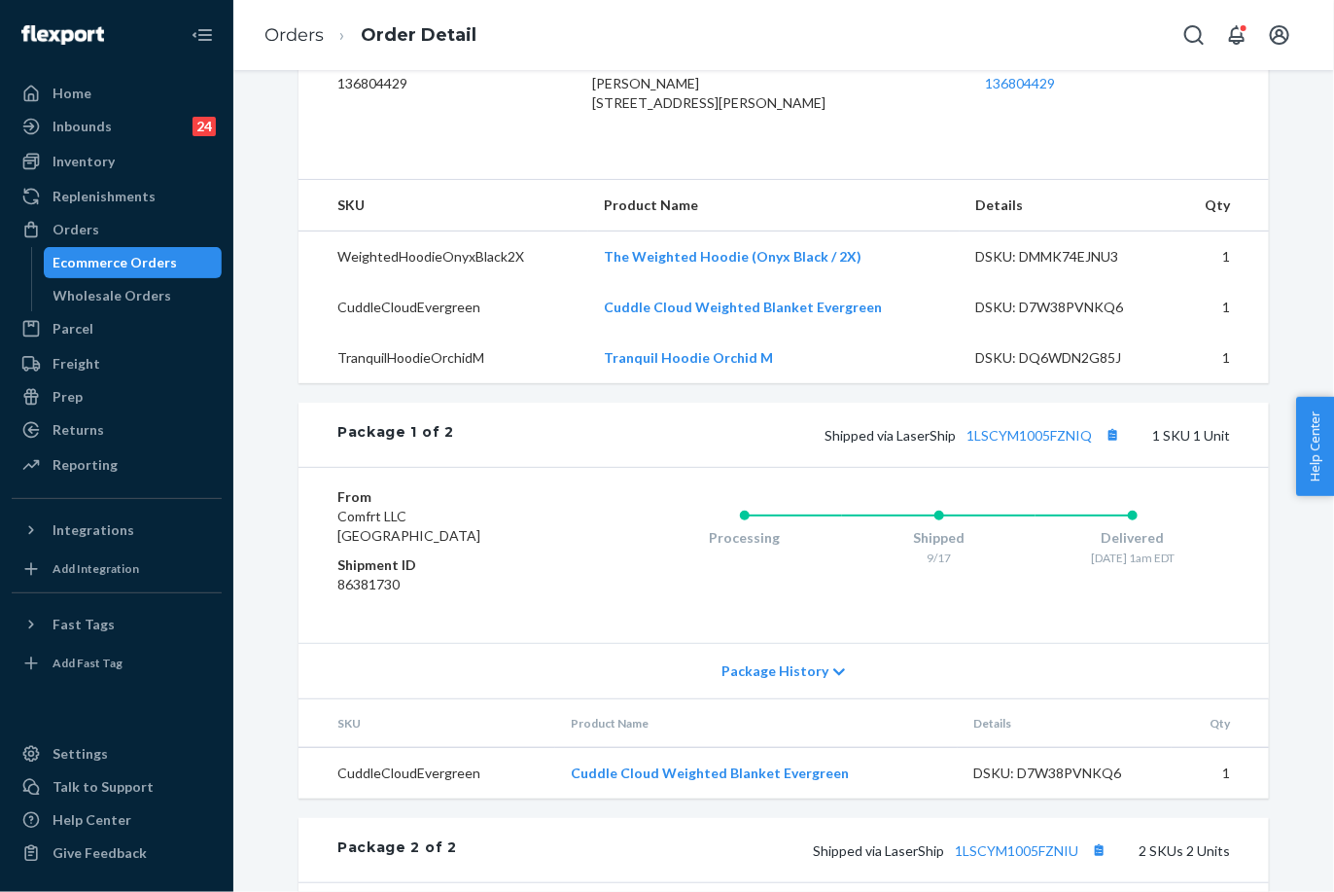
scroll to position [638, 0]
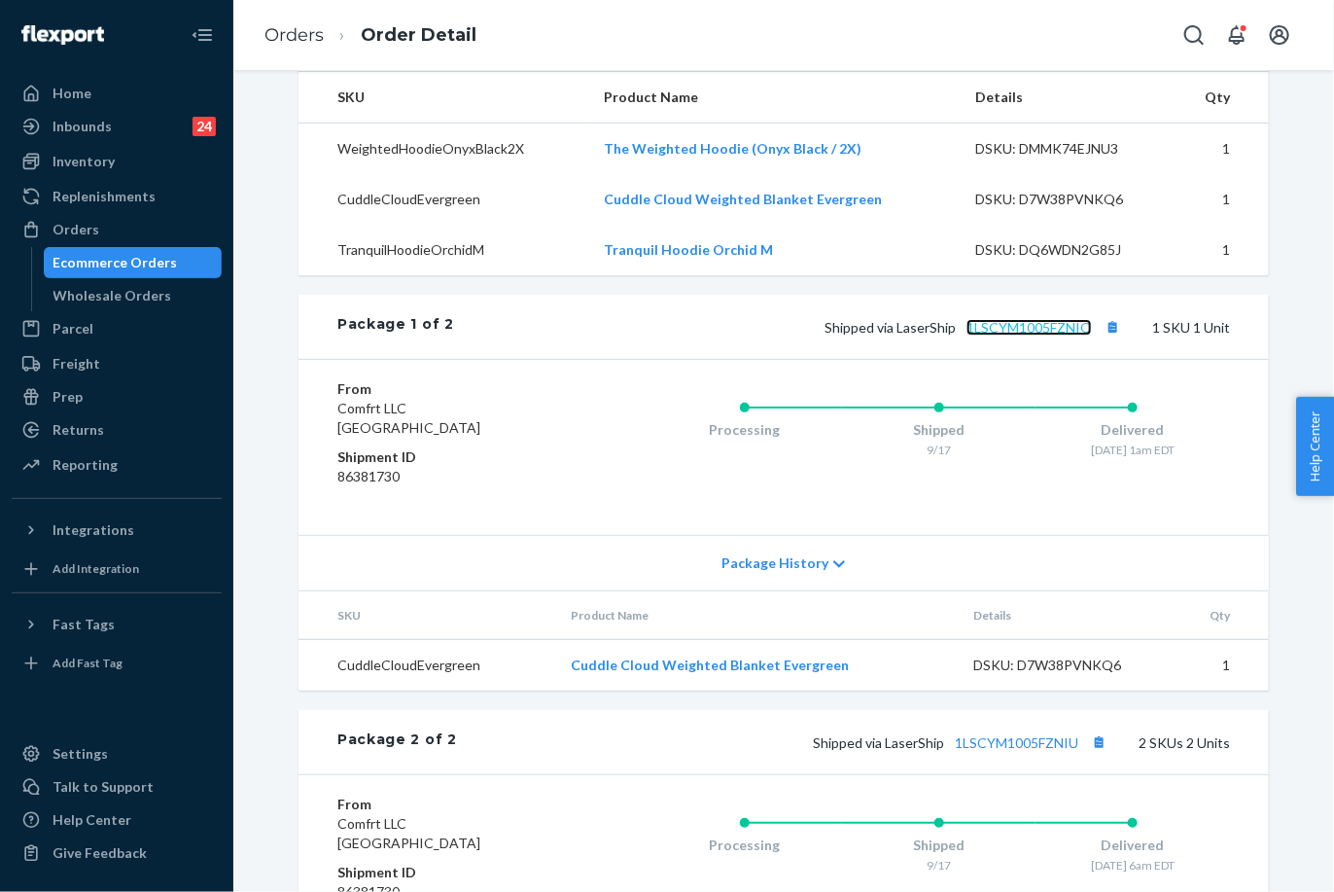
click at [1036, 336] on link "1LSCYM1005FZNIQ" at bounding box center [1029, 327] width 125 height 17
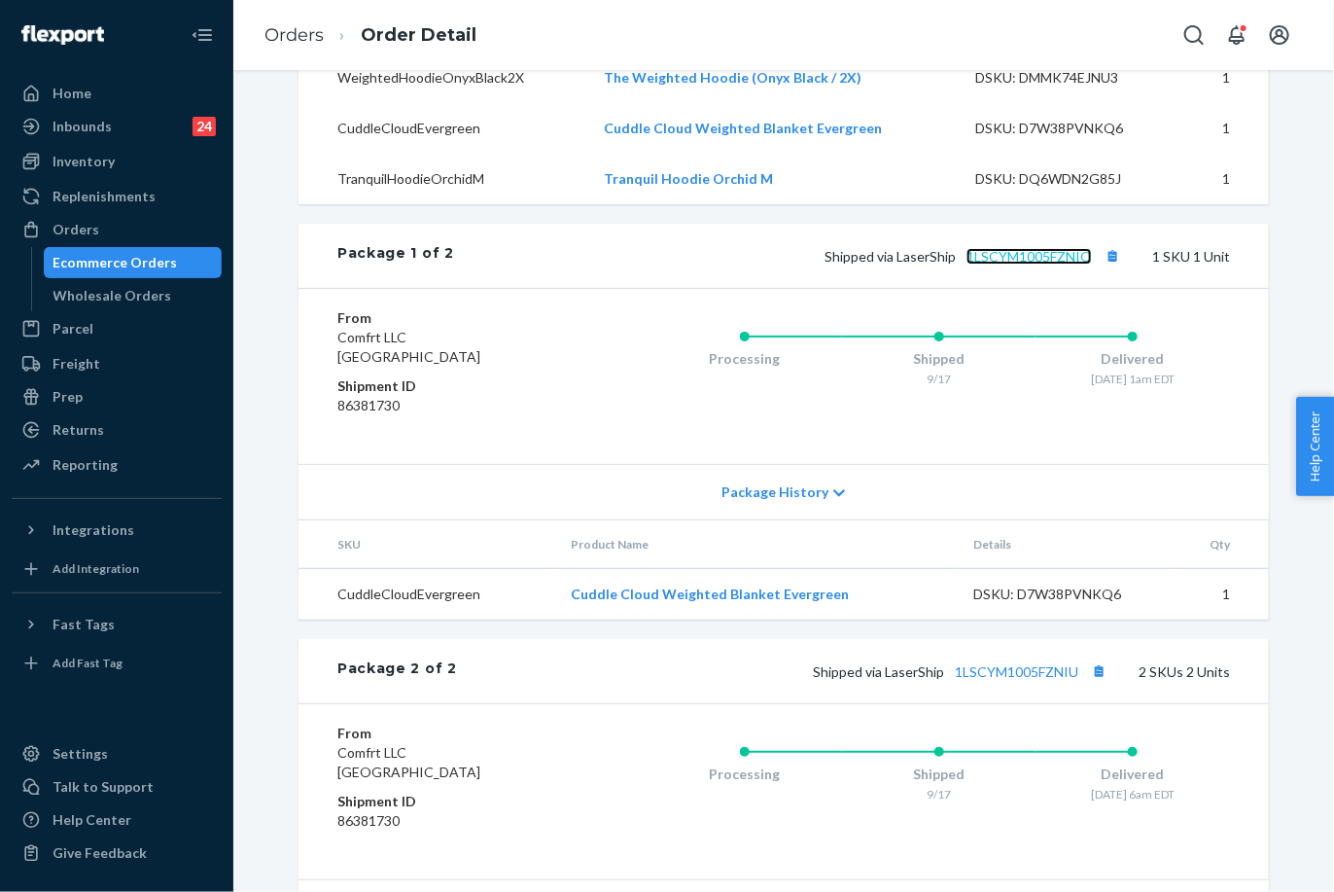
scroll to position [747, 0]
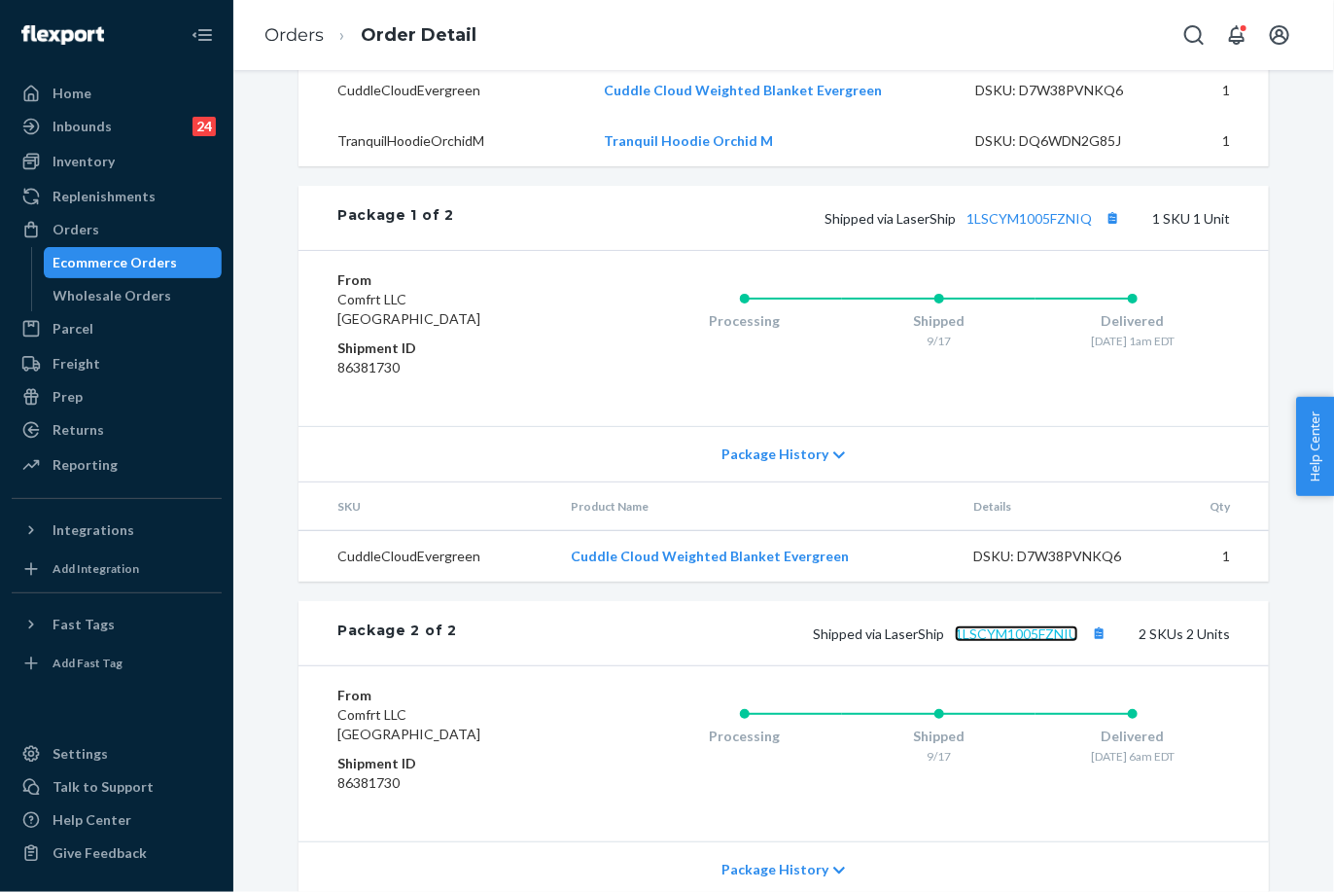
click at [1015, 642] on link "1LSCYM1005FZNIU" at bounding box center [1017, 633] width 124 height 17
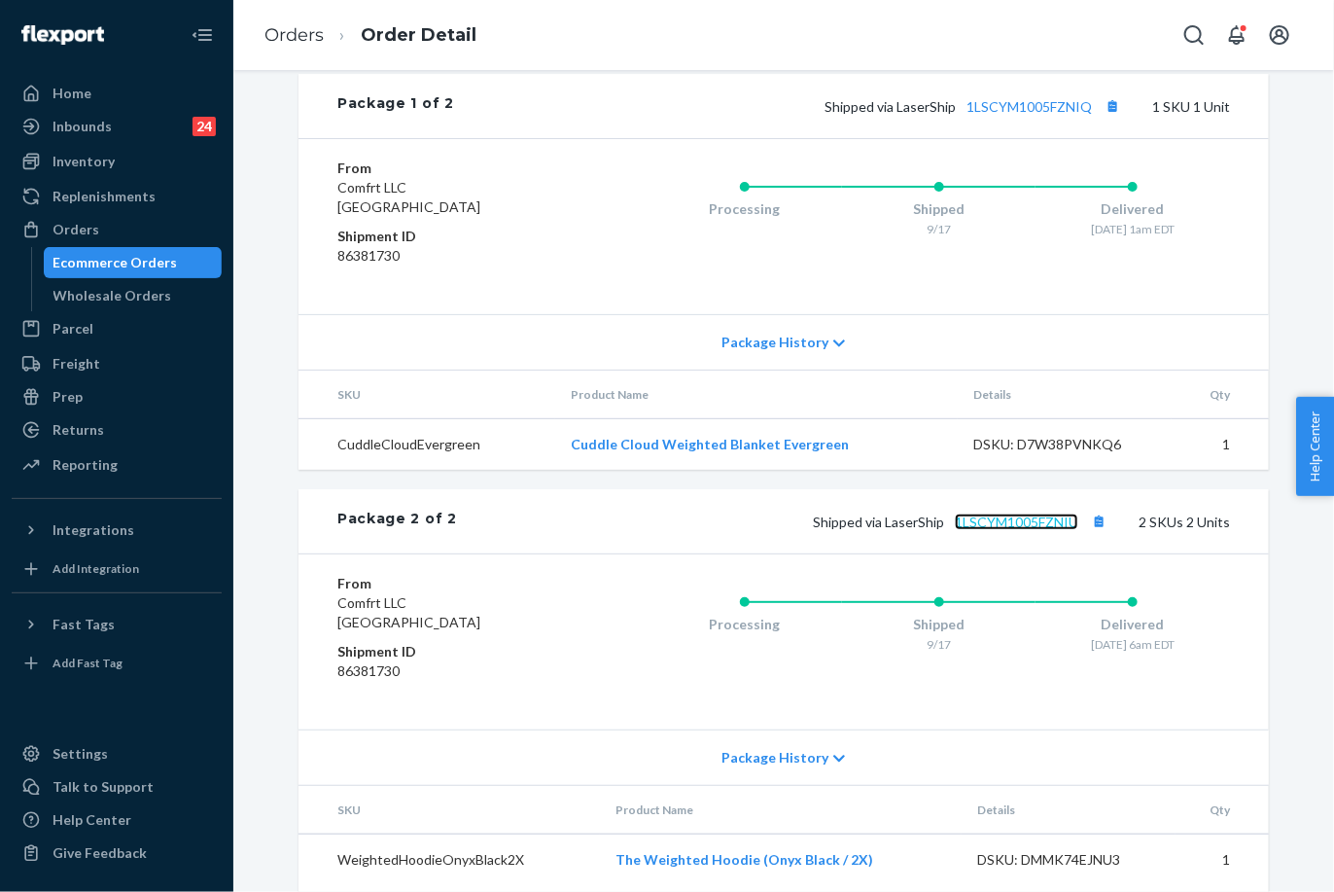
scroll to position [963, 0]
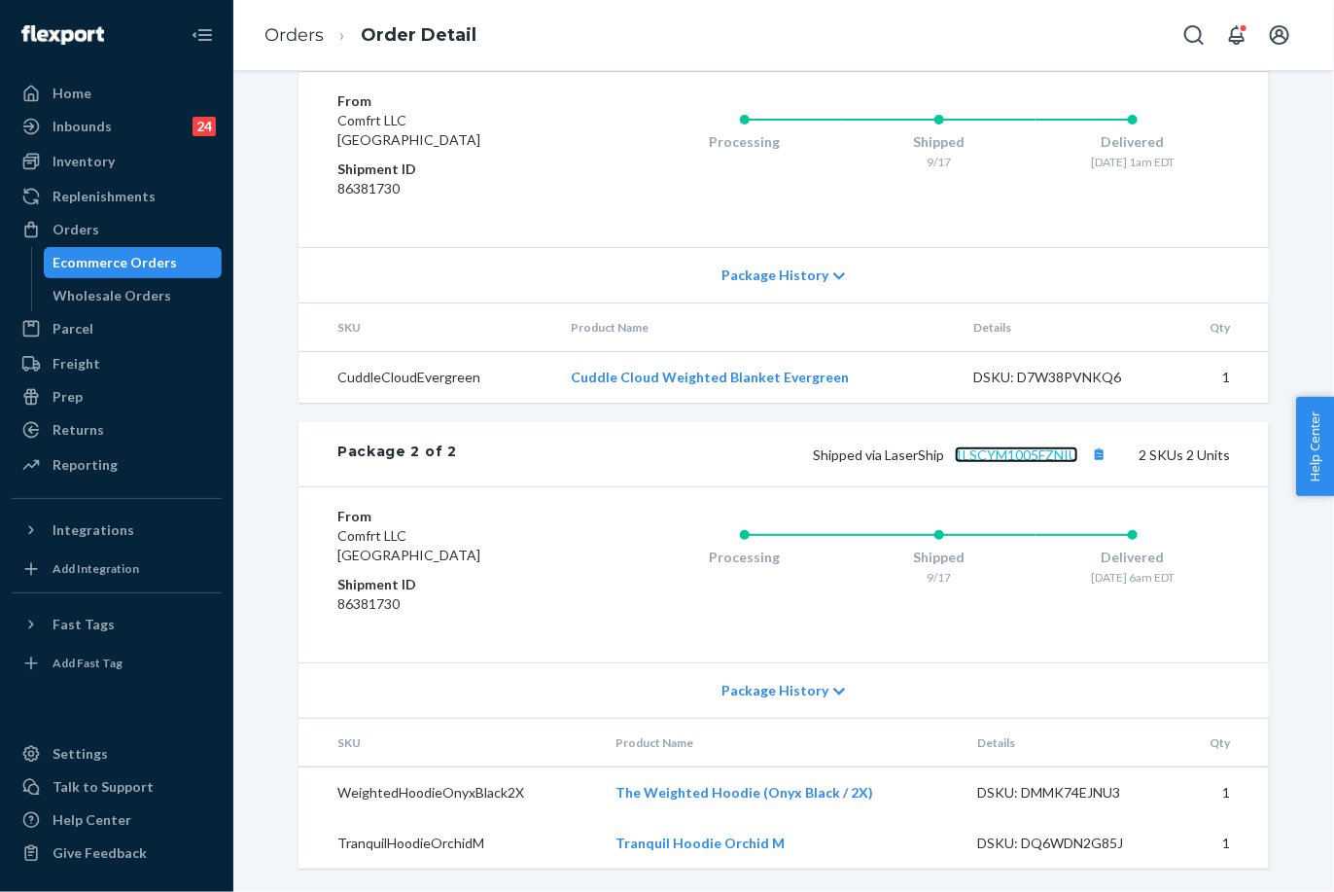
click at [1021, 455] on link "1LSCYM1005FZNIU" at bounding box center [1017, 454] width 124 height 17
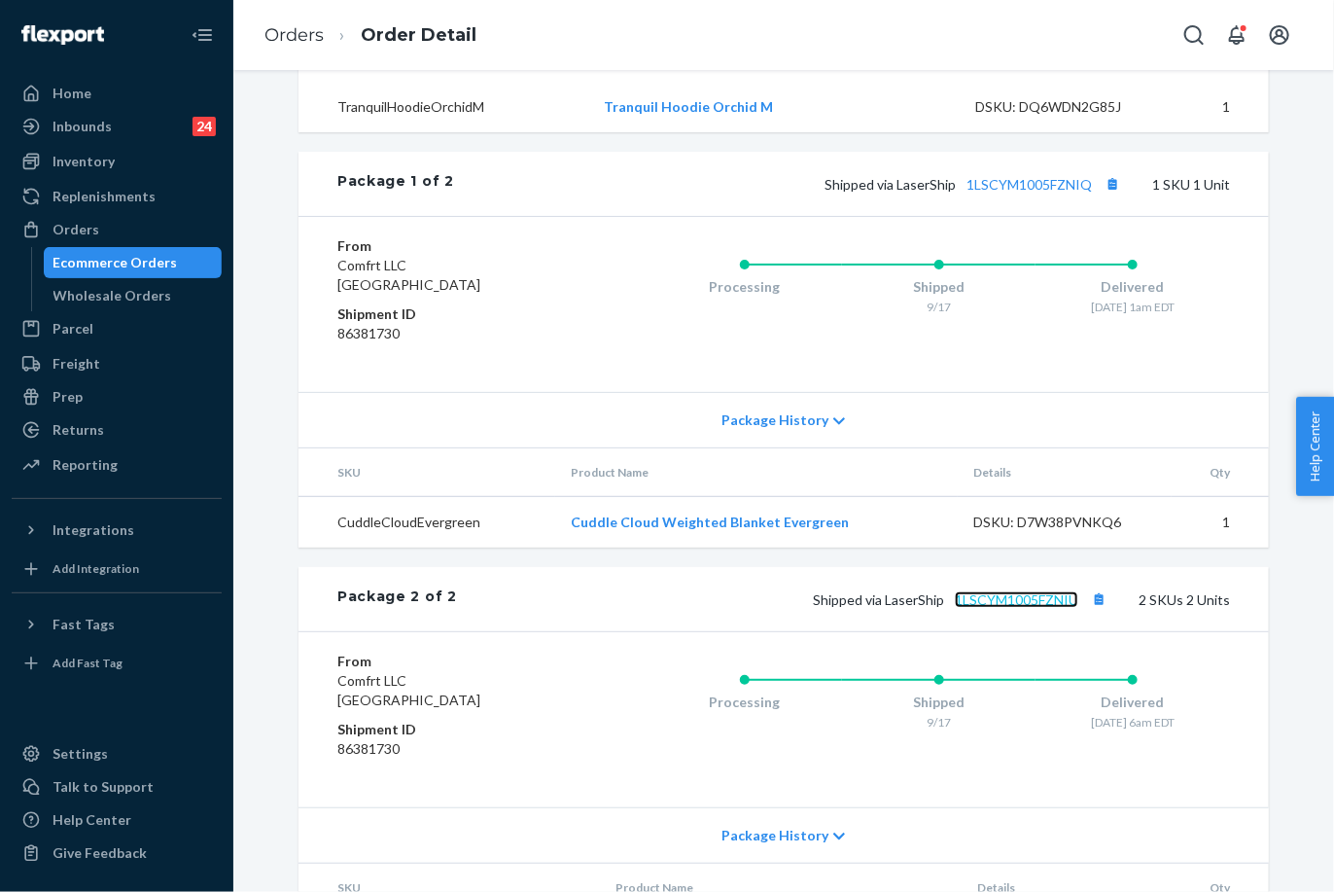
scroll to position [530, 0]
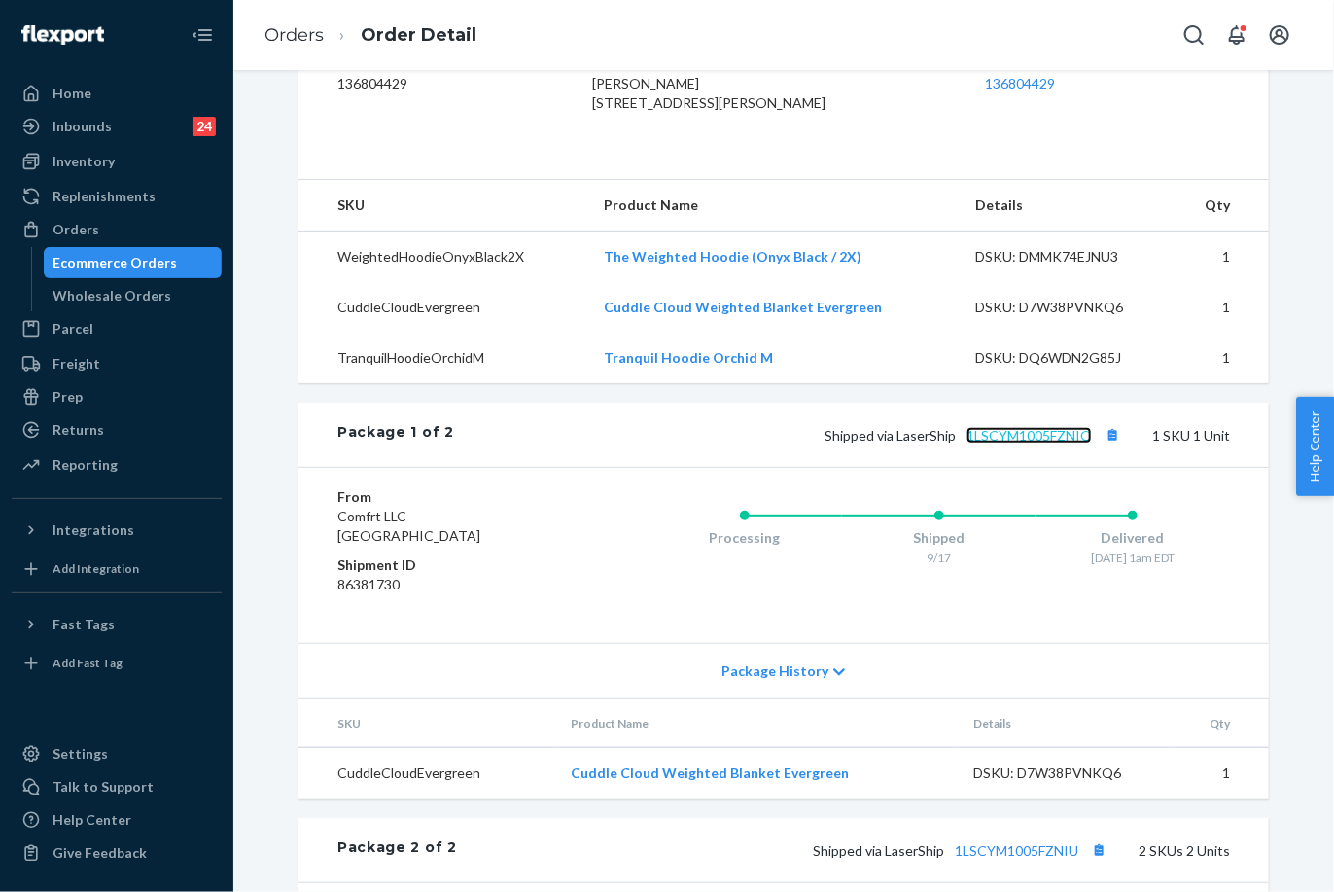
click at [1043, 443] on link "1LSCYM1005FZNIQ" at bounding box center [1029, 435] width 125 height 17
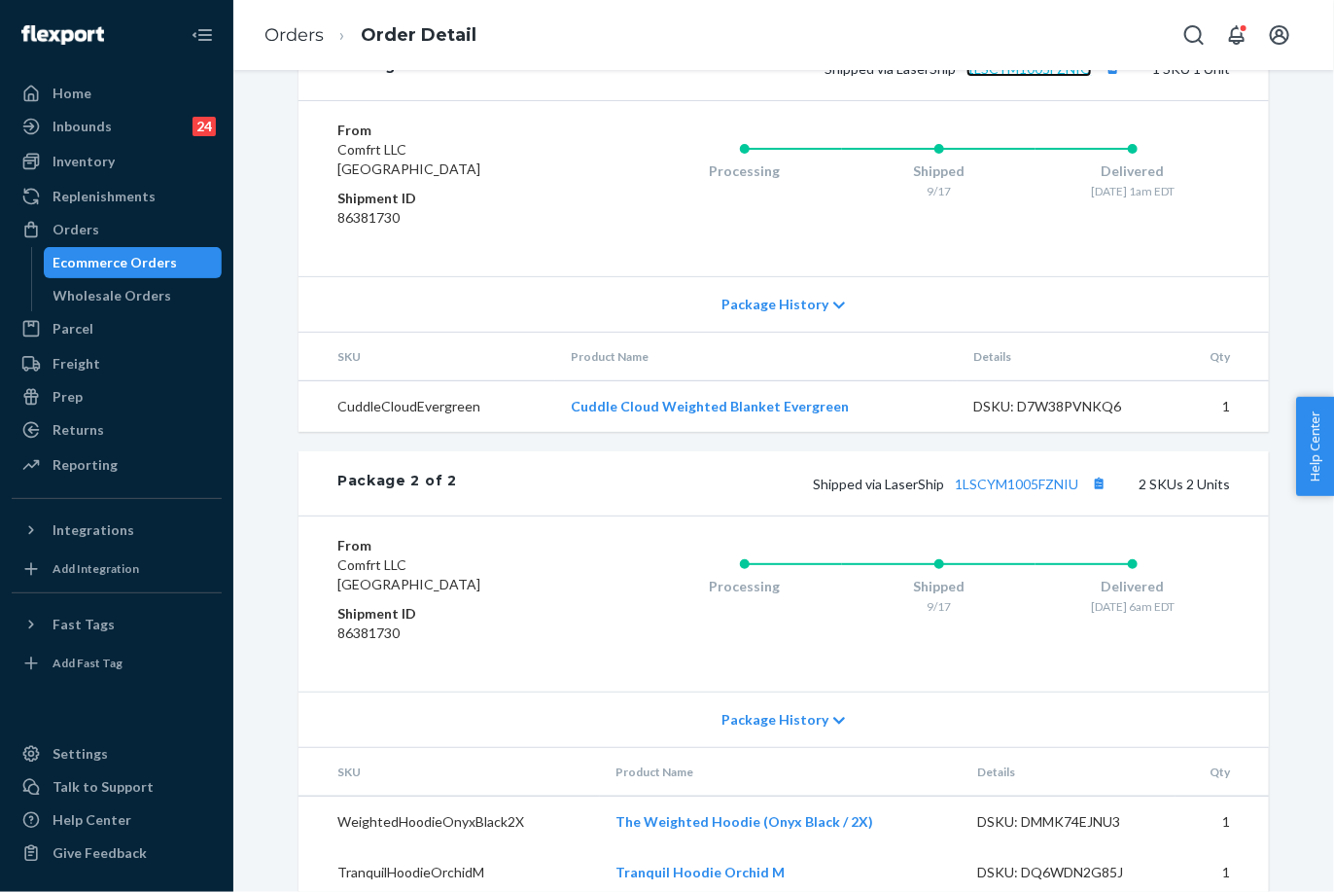
scroll to position [963, 0]
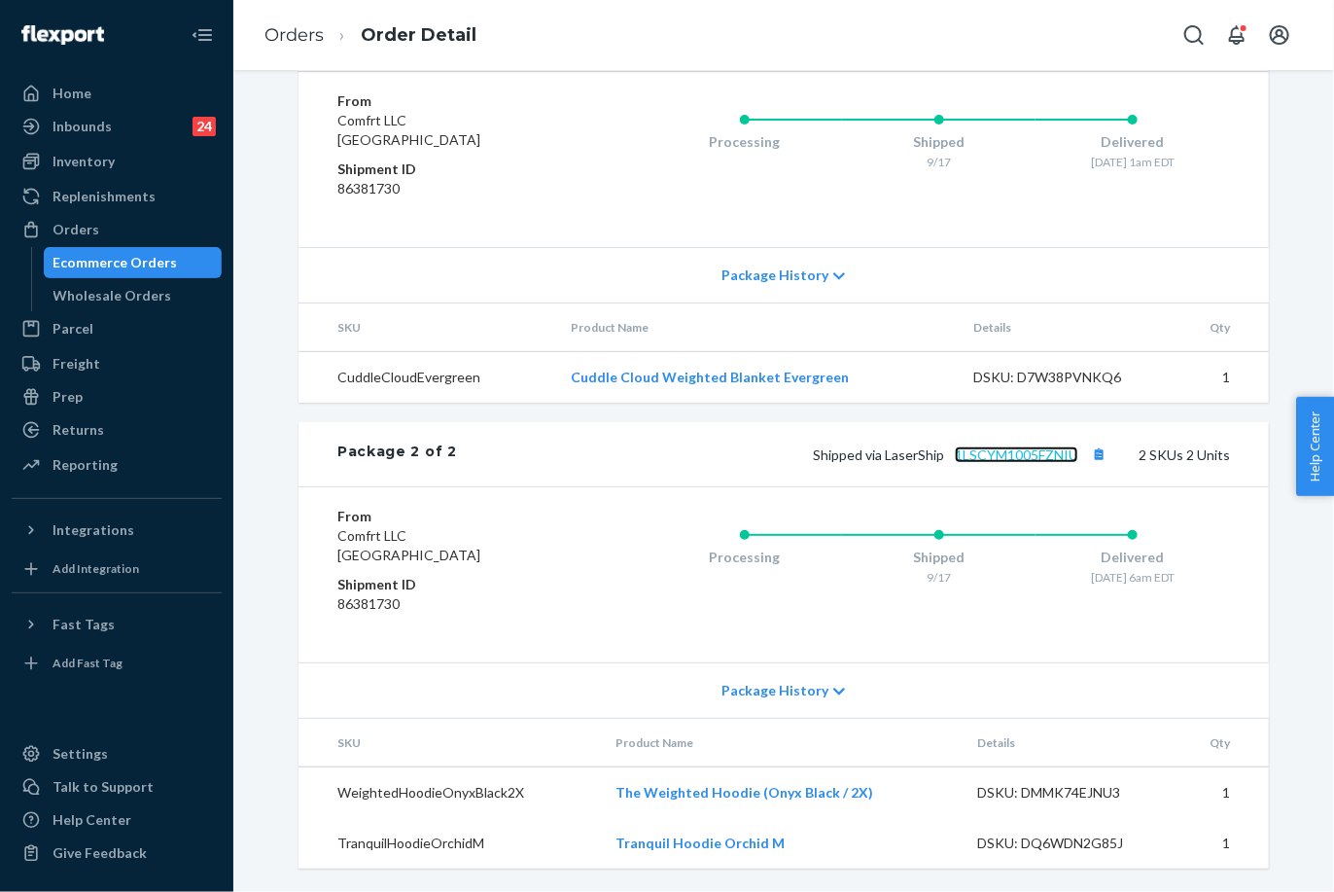
click at [1042, 448] on link "1LSCYM1005FZNIU" at bounding box center [1017, 454] width 124 height 17
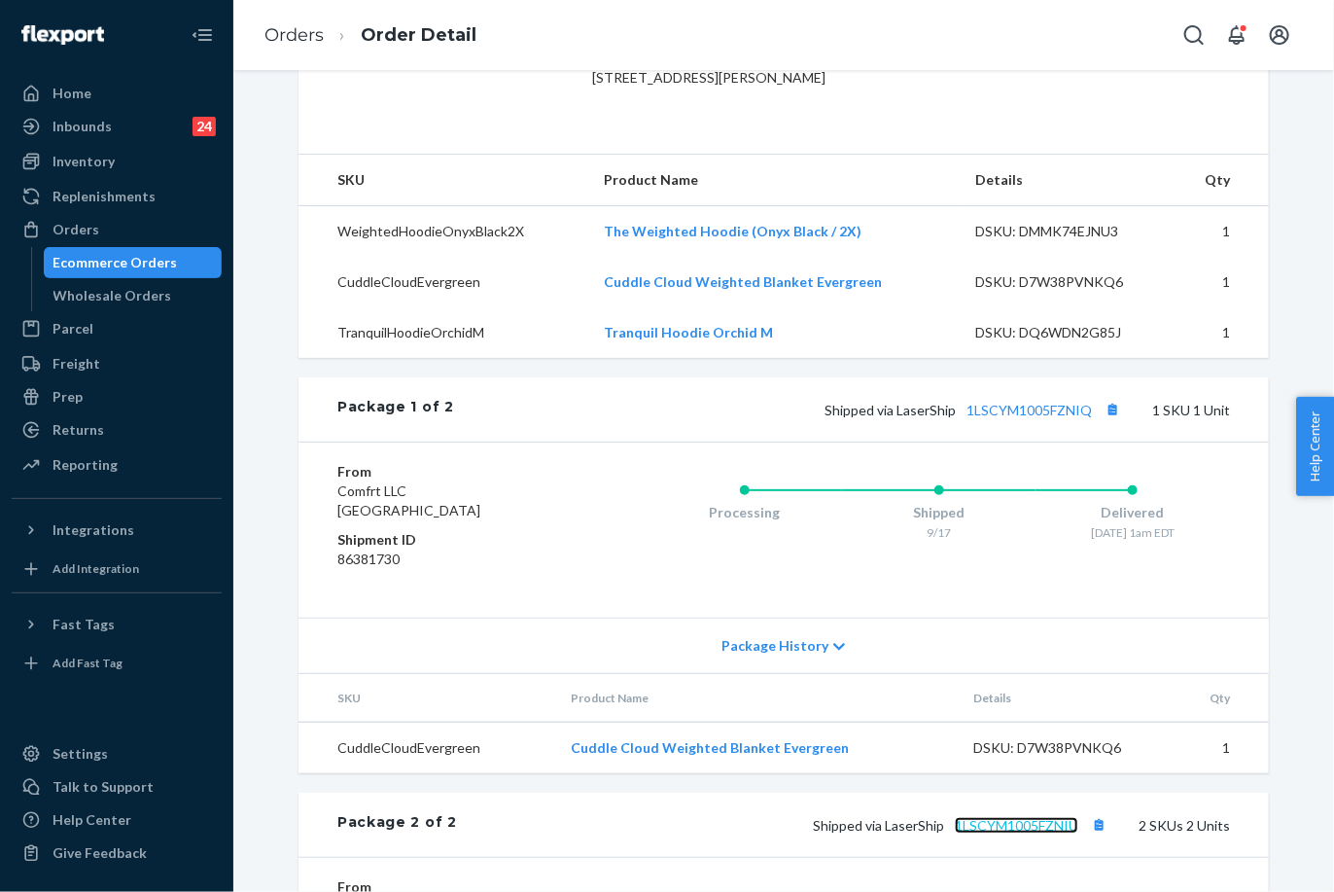
scroll to position [422, 0]
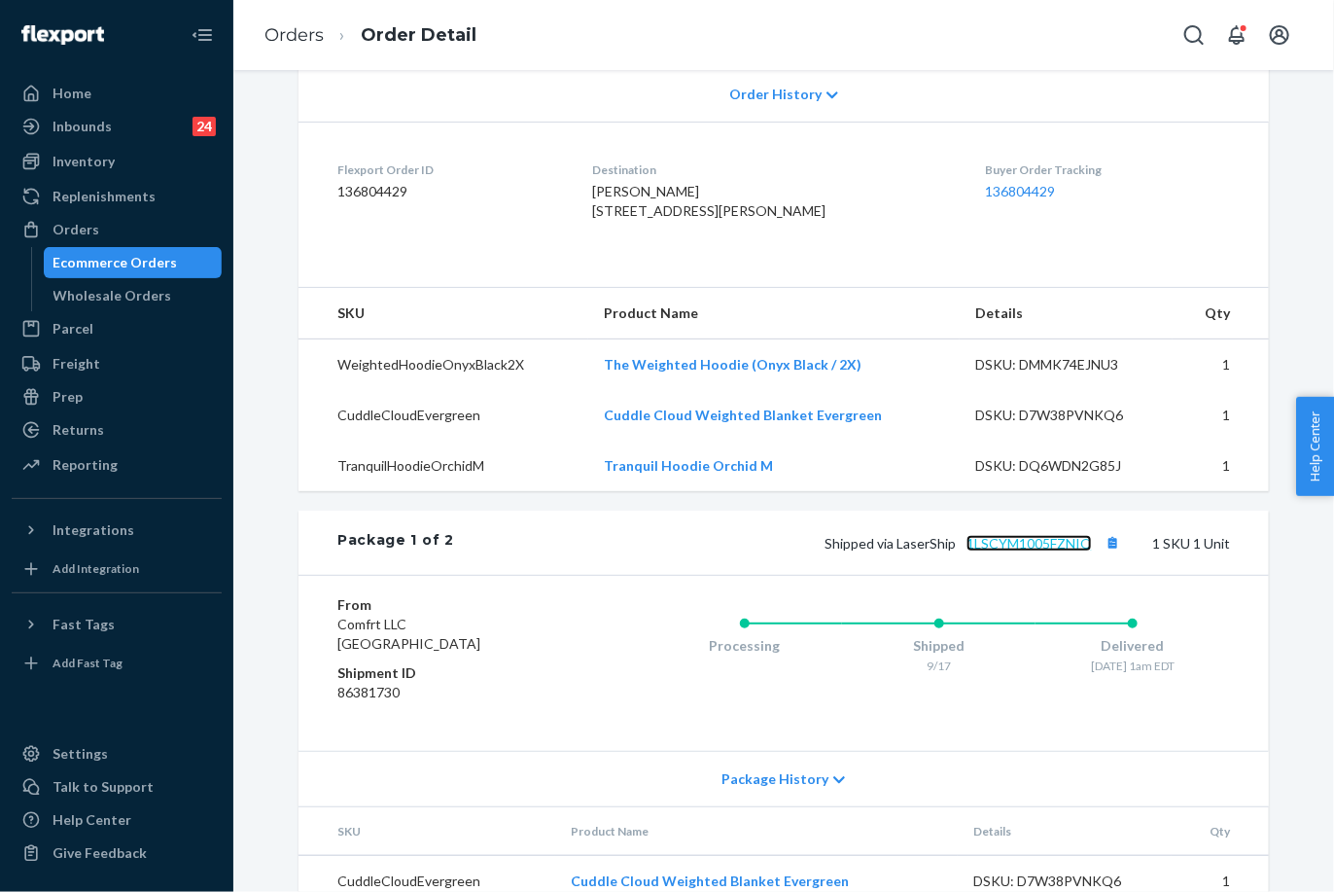
click at [1040, 551] on link "1LSCYM1005FZNIQ" at bounding box center [1029, 543] width 125 height 17
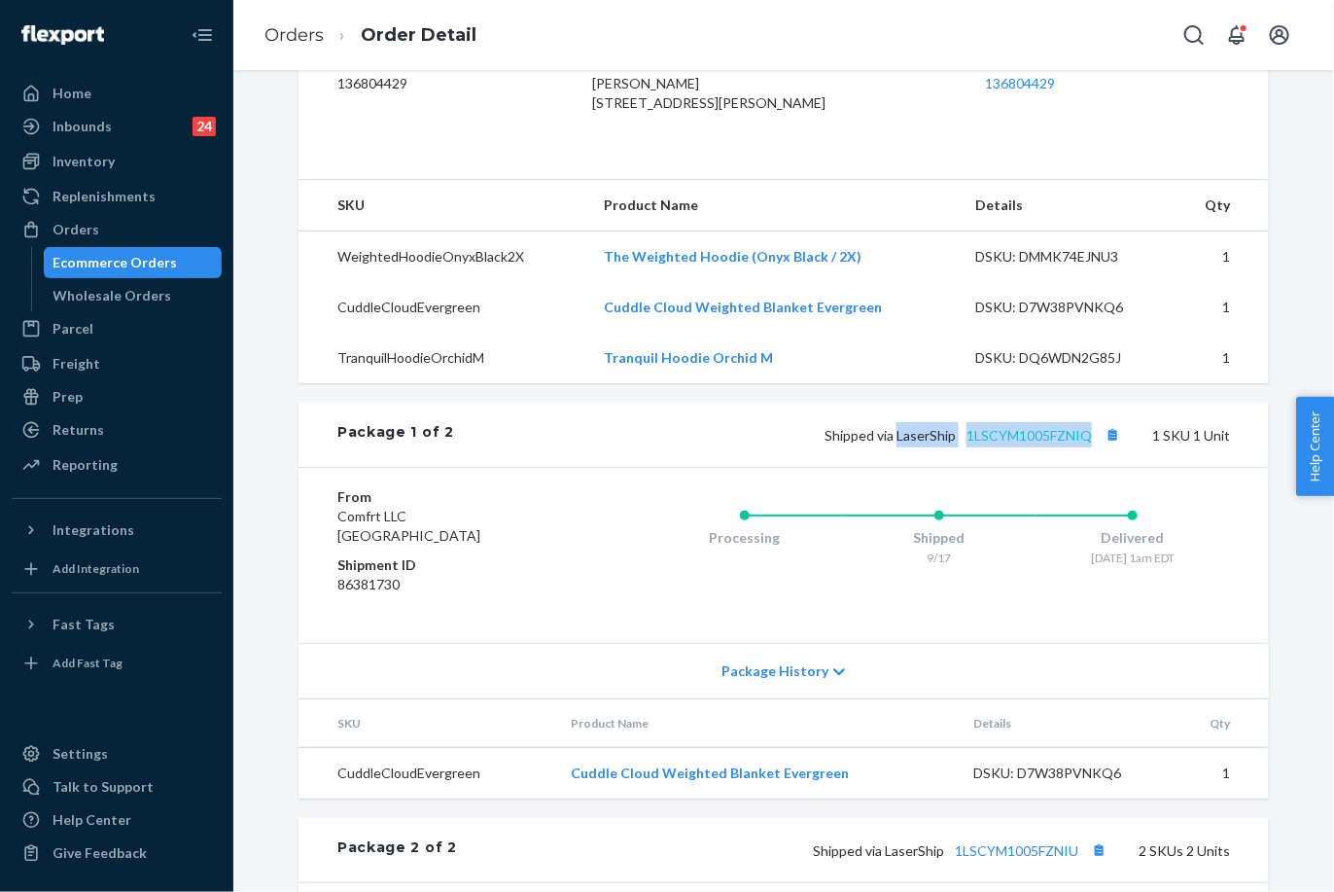
drag, startPoint x: 892, startPoint y: 470, endPoint x: 1084, endPoint y: 477, distance: 192.7
click at [1084, 443] on span "Shipped via LaserShip 1LSCYM1005FZNIQ" at bounding box center [975, 435] width 300 height 17
copy span "LaserShip 1LSCYM1005FZNIQ"
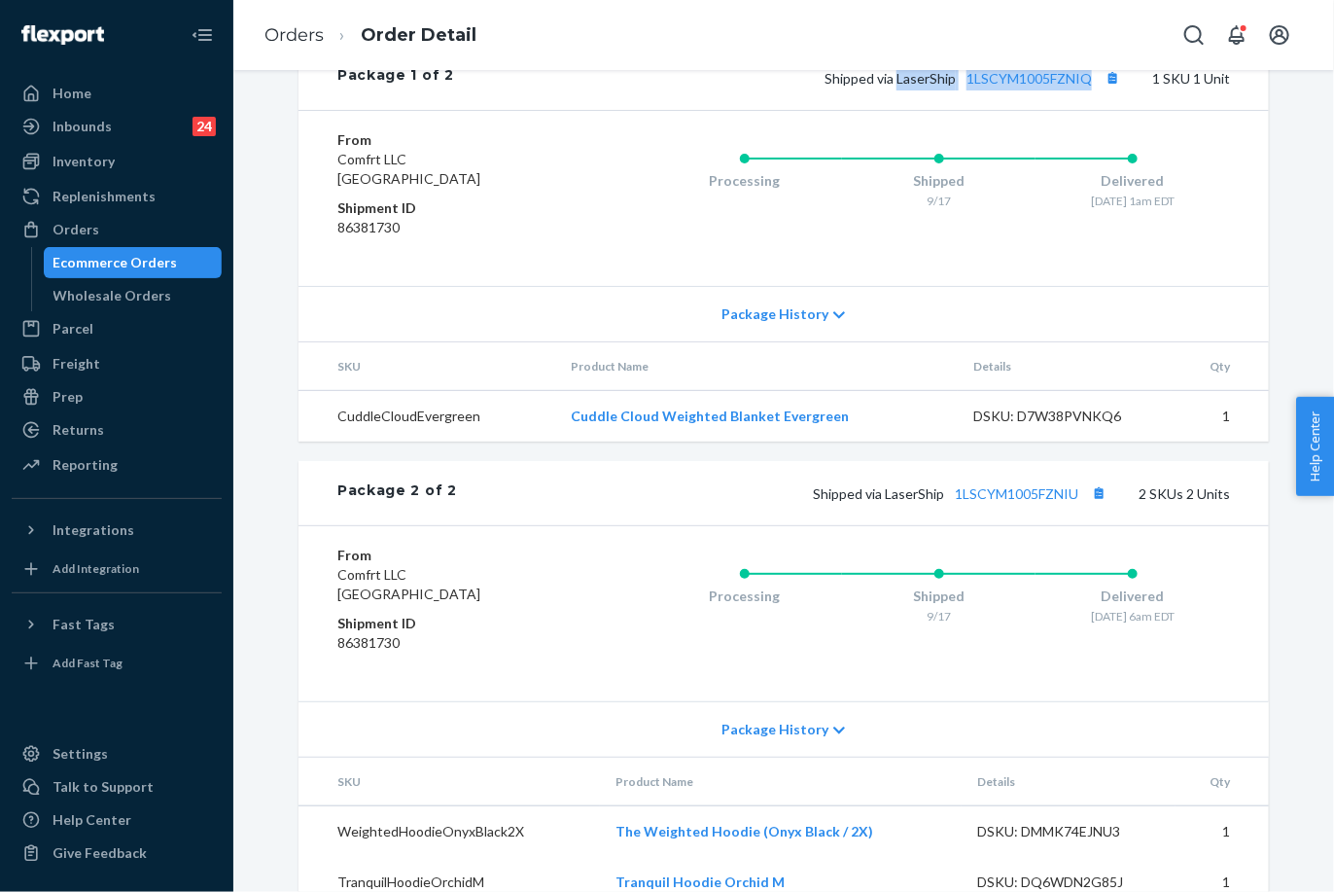
scroll to position [963, 0]
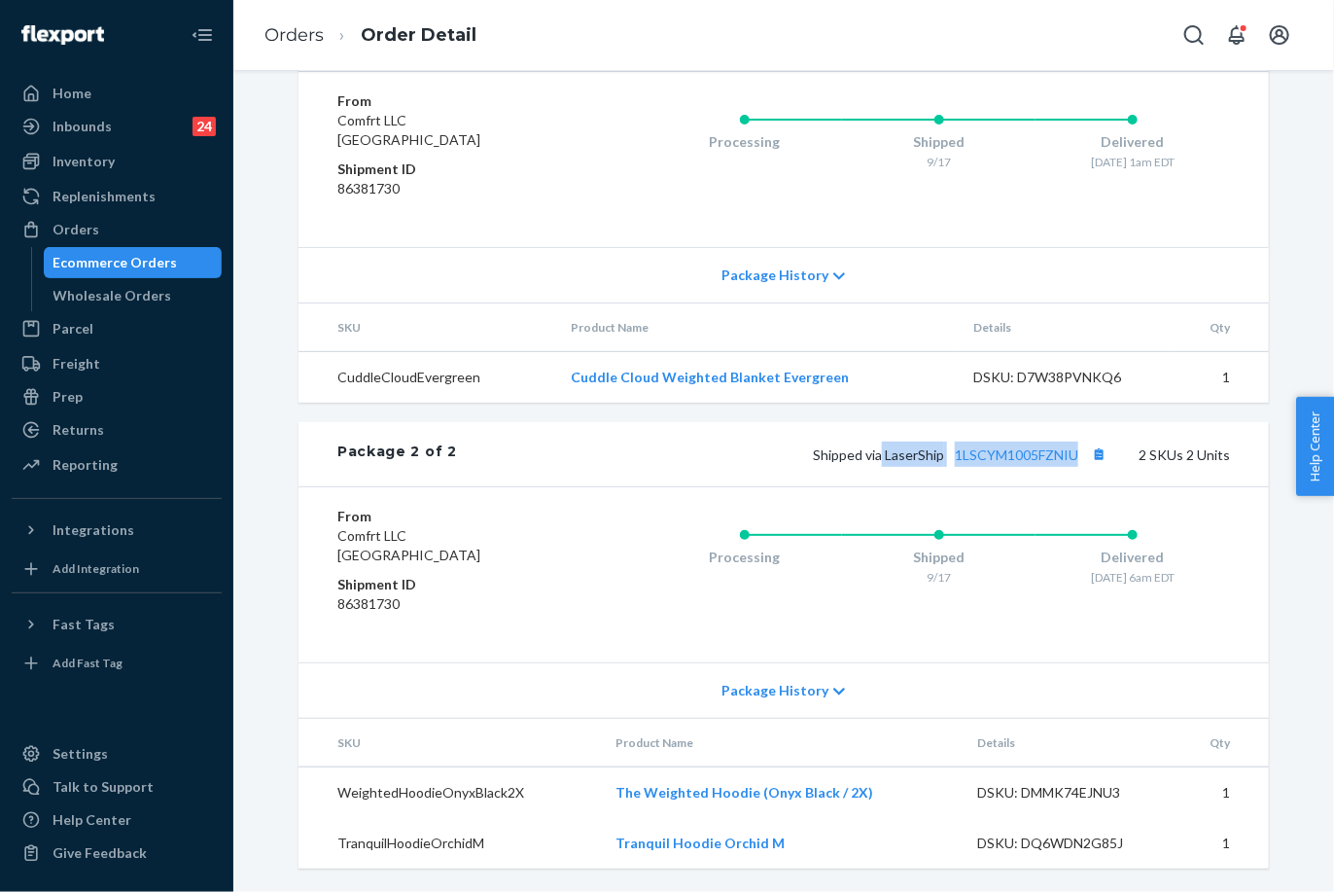
drag, startPoint x: 879, startPoint y: 457, endPoint x: 1074, endPoint y: 464, distance: 194.6
click at [1074, 464] on div "Shipped via LaserShip 1LSCYM1005FZNIU 2 SKUs 2 Units" at bounding box center [843, 453] width 773 height 25
copy span "LaserShip 1LSCYM1005FZNIU"
click at [1026, 446] on link "1LSCYM1005FZNIU" at bounding box center [1017, 454] width 124 height 17
click at [999, 452] on link "1LSCYM1005FZNIU" at bounding box center [1017, 454] width 124 height 17
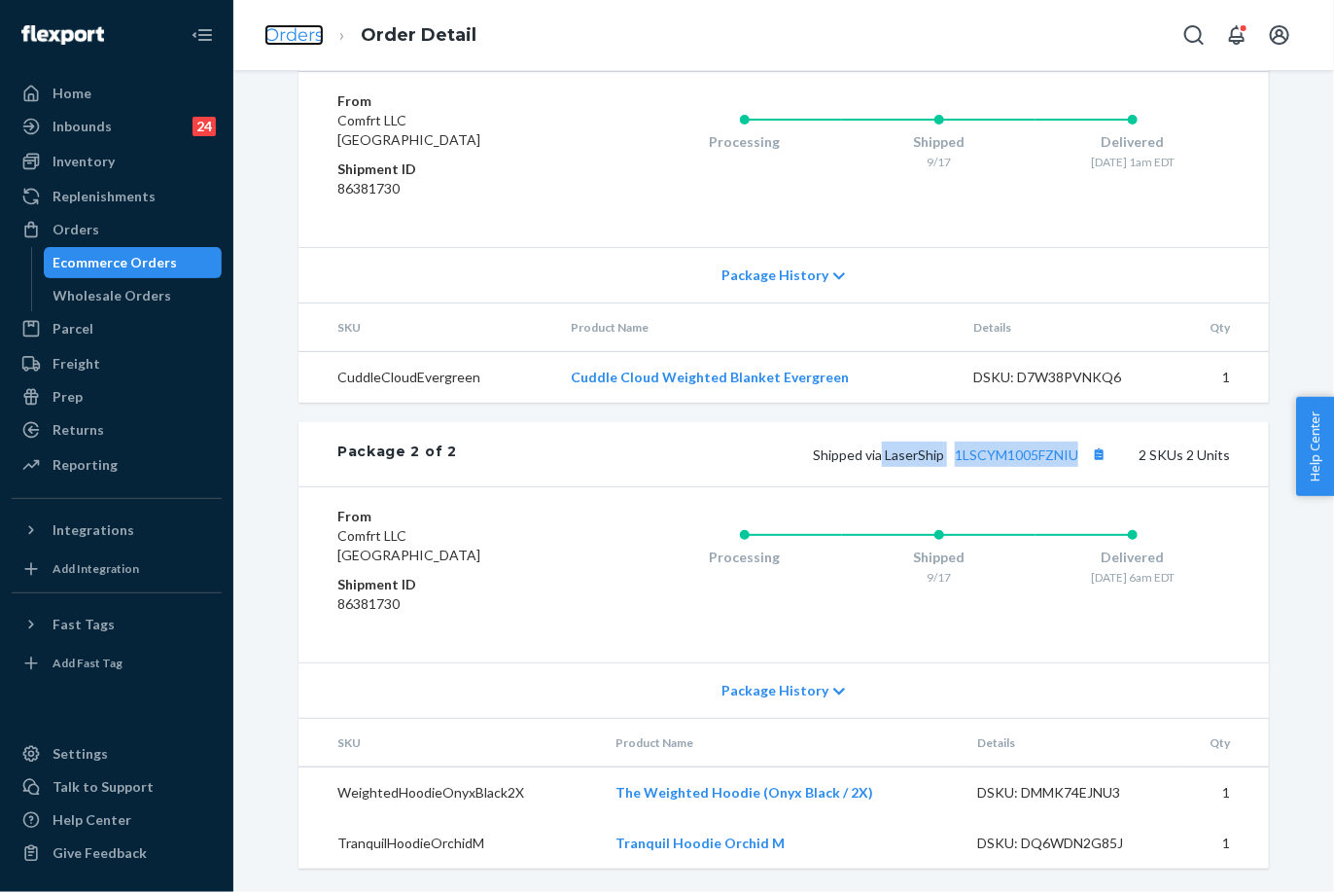
click at [300, 40] on link "Orders" at bounding box center [294, 34] width 59 height 21
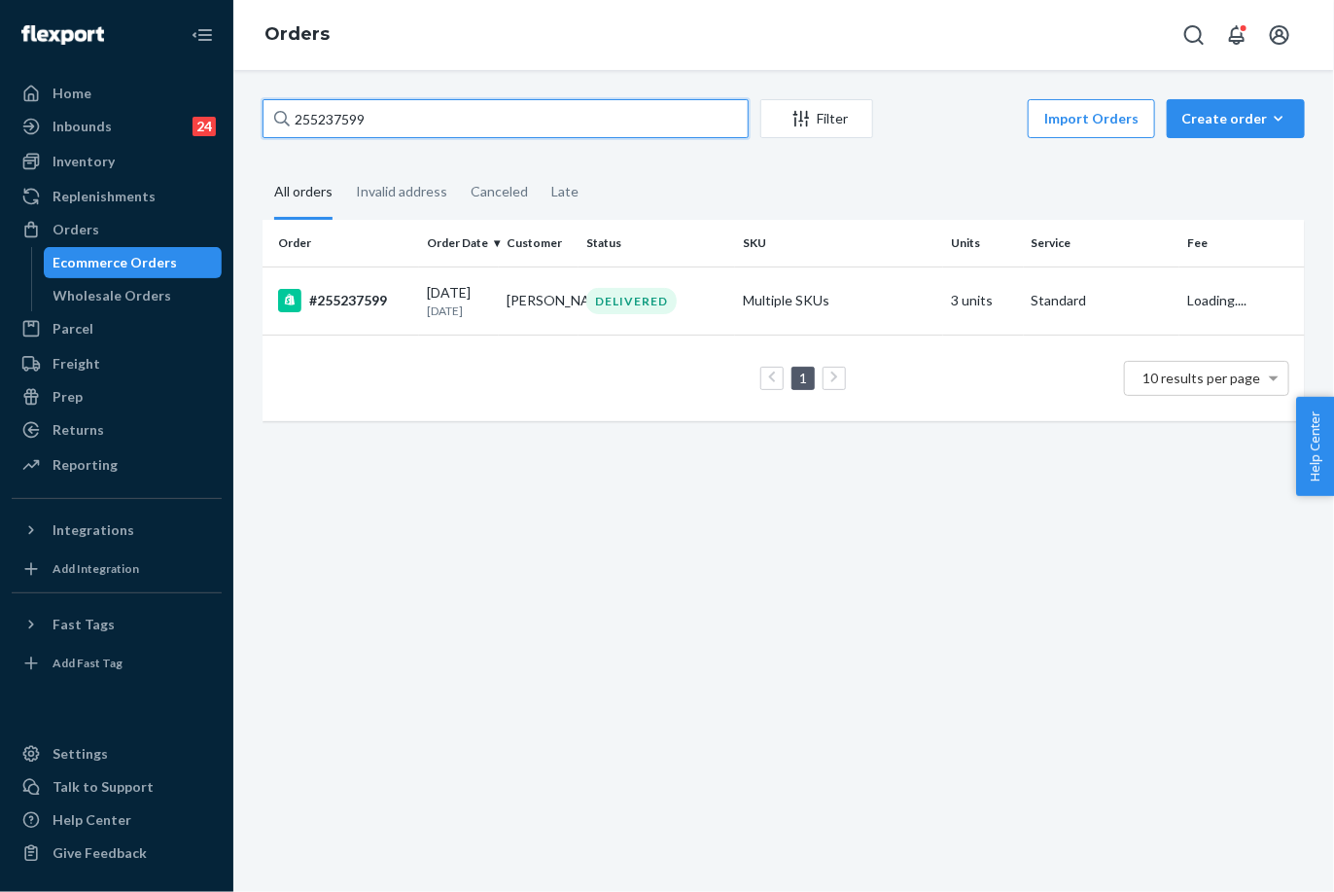
click at [375, 137] on input "255237599" at bounding box center [506, 118] width 486 height 39
click at [373, 135] on input "255237599" at bounding box center [506, 118] width 486 height 39
click at [323, 125] on input "255237599" at bounding box center [506, 118] width 486 height 39
paste input "131565"
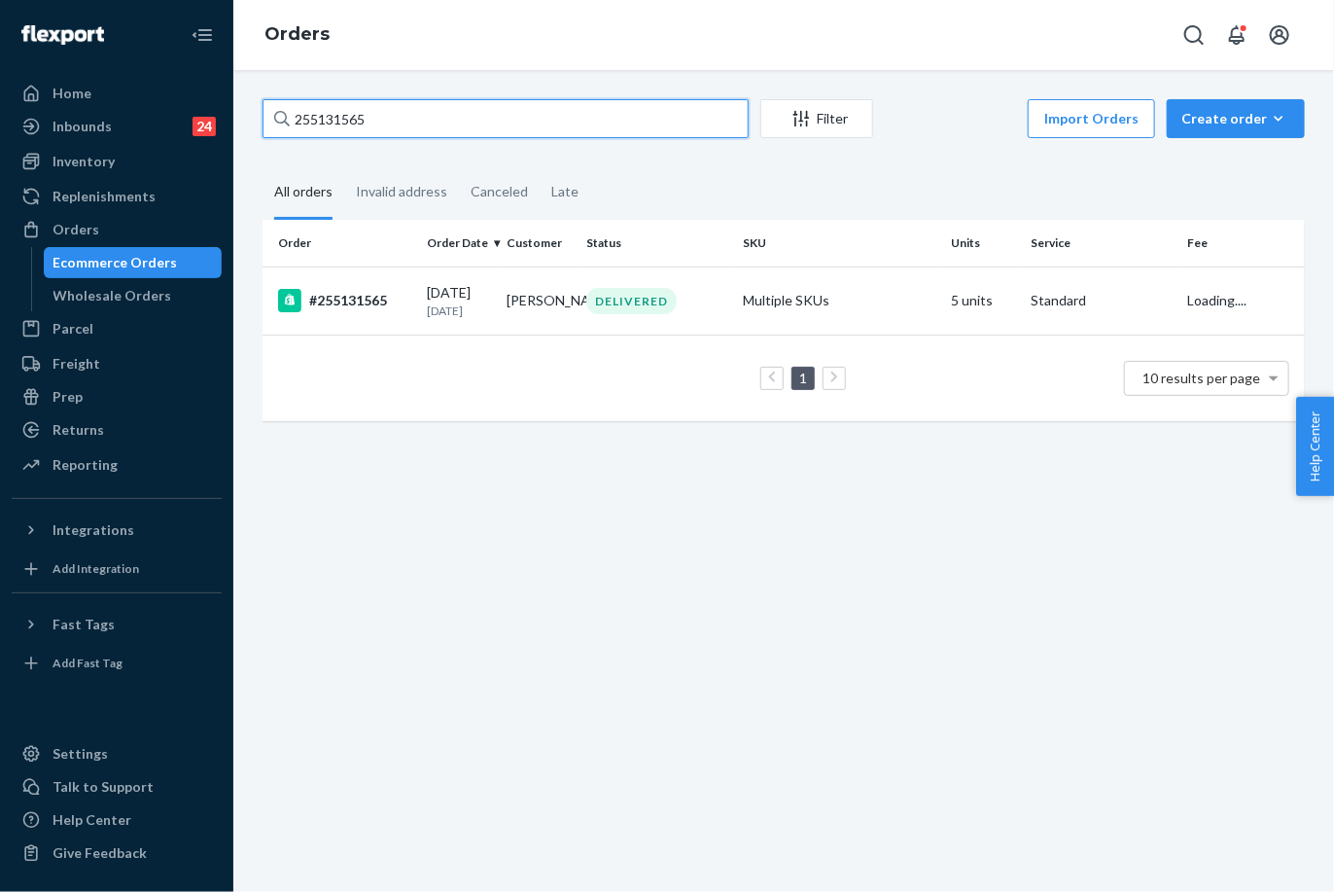
type input "255131565"
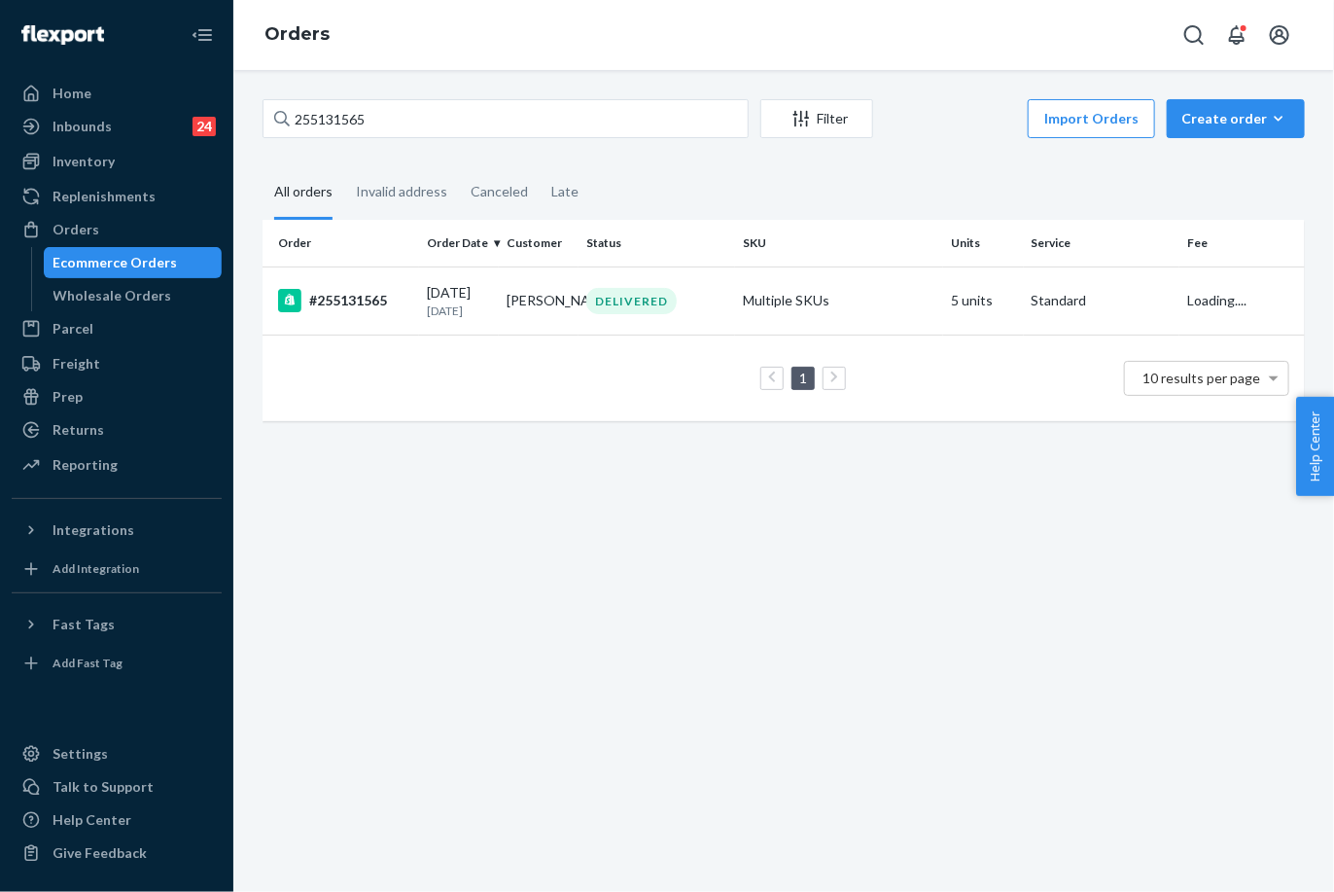
click at [421, 303] on td "[DATE] [DATE]" at bounding box center [459, 300] width 80 height 68
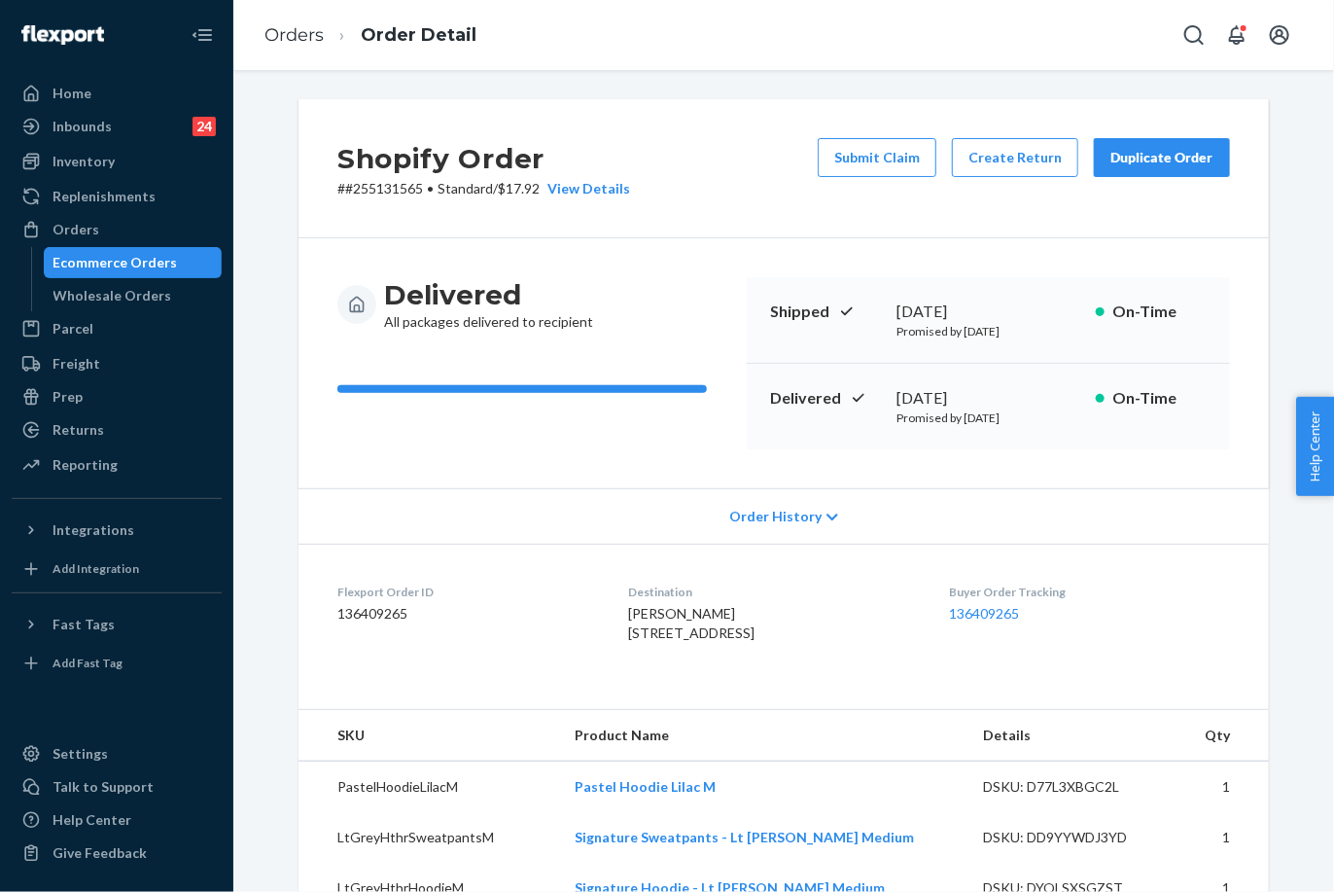
drag, startPoint x: 891, startPoint y: 170, endPoint x: 821, endPoint y: 221, distance: 86.4
click at [891, 170] on button "Submit Claim" at bounding box center [877, 157] width 119 height 39
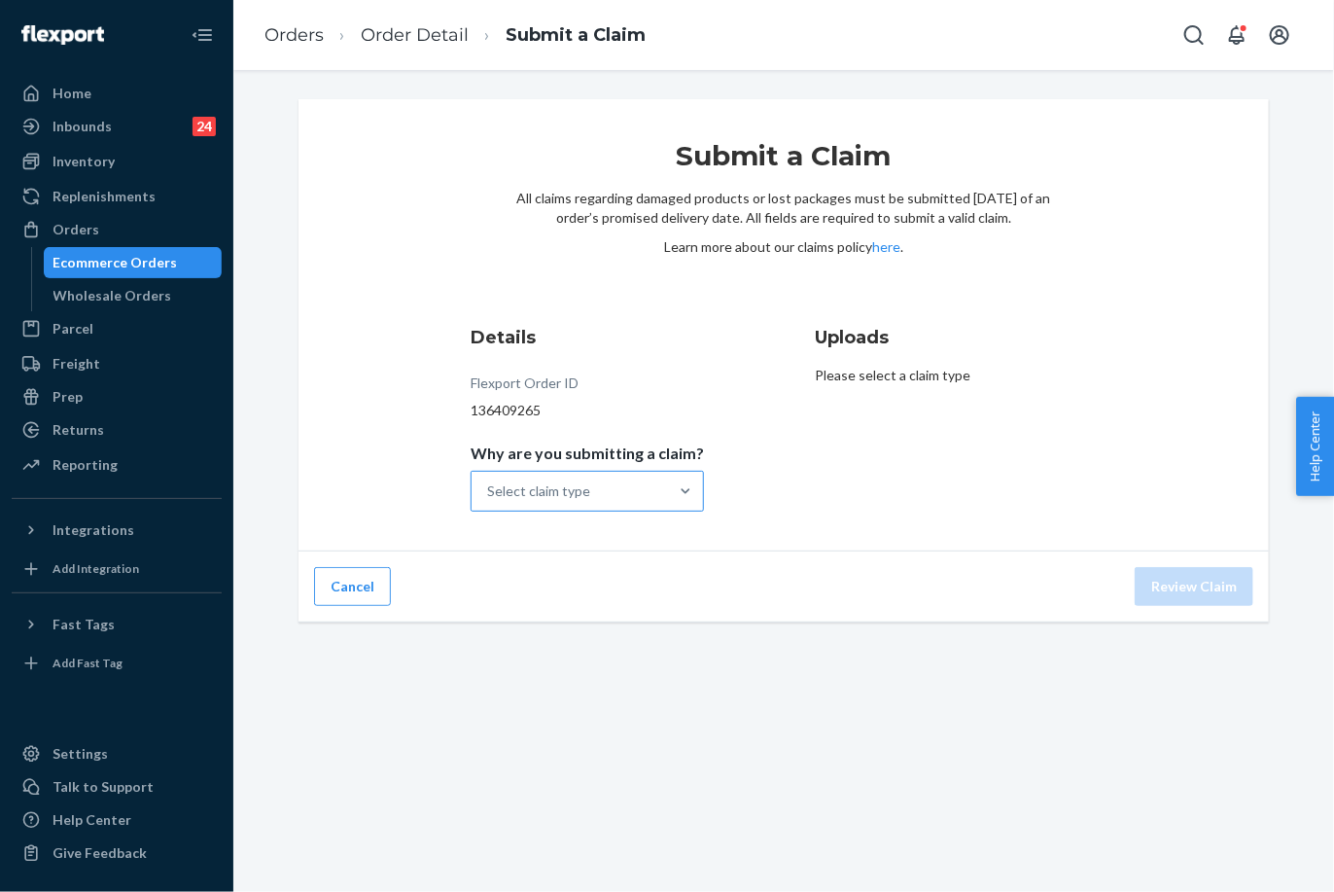
click at [615, 490] on div "Select claim type" at bounding box center [570, 491] width 196 height 39
click at [489, 490] on input "Why are you submitting a claim? Select claim type" at bounding box center [488, 490] width 2 height 19
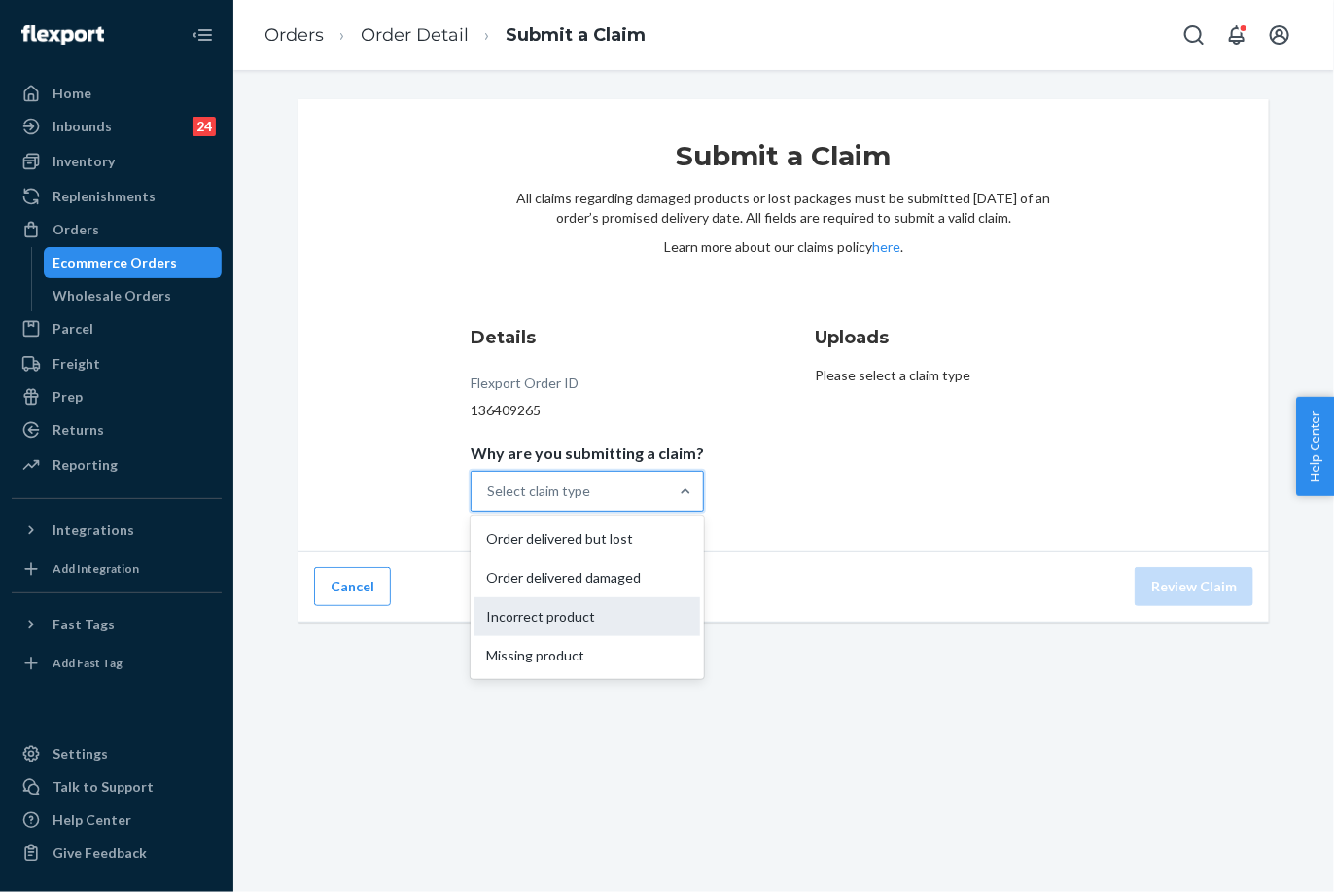
click at [587, 608] on div "Incorrect product" at bounding box center [588, 616] width 226 height 39
click at [489, 501] on input "Why are you submitting a claim? option Incorrect product focused, 0 of 4. 4 res…" at bounding box center [488, 490] width 2 height 19
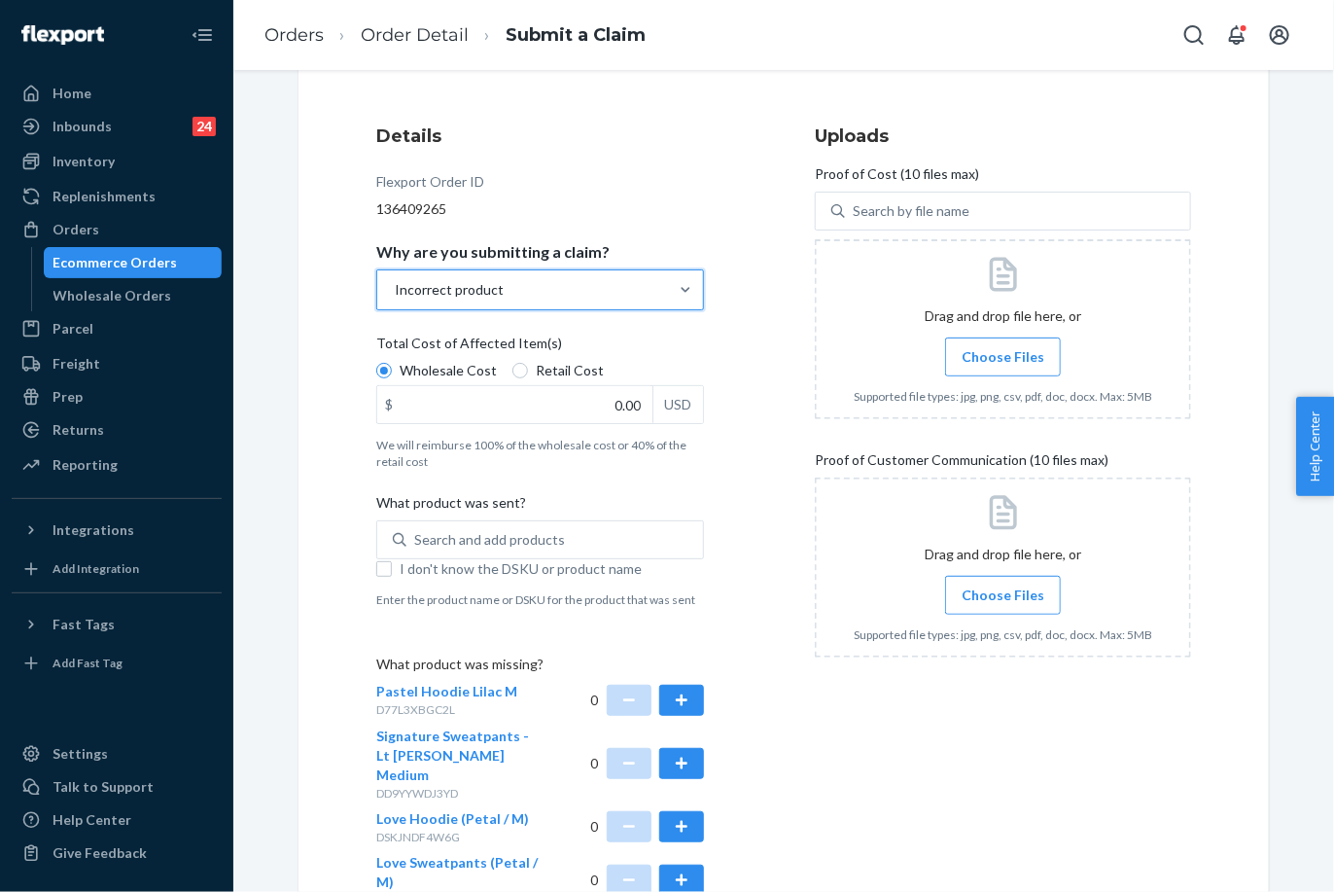
scroll to position [288, 0]
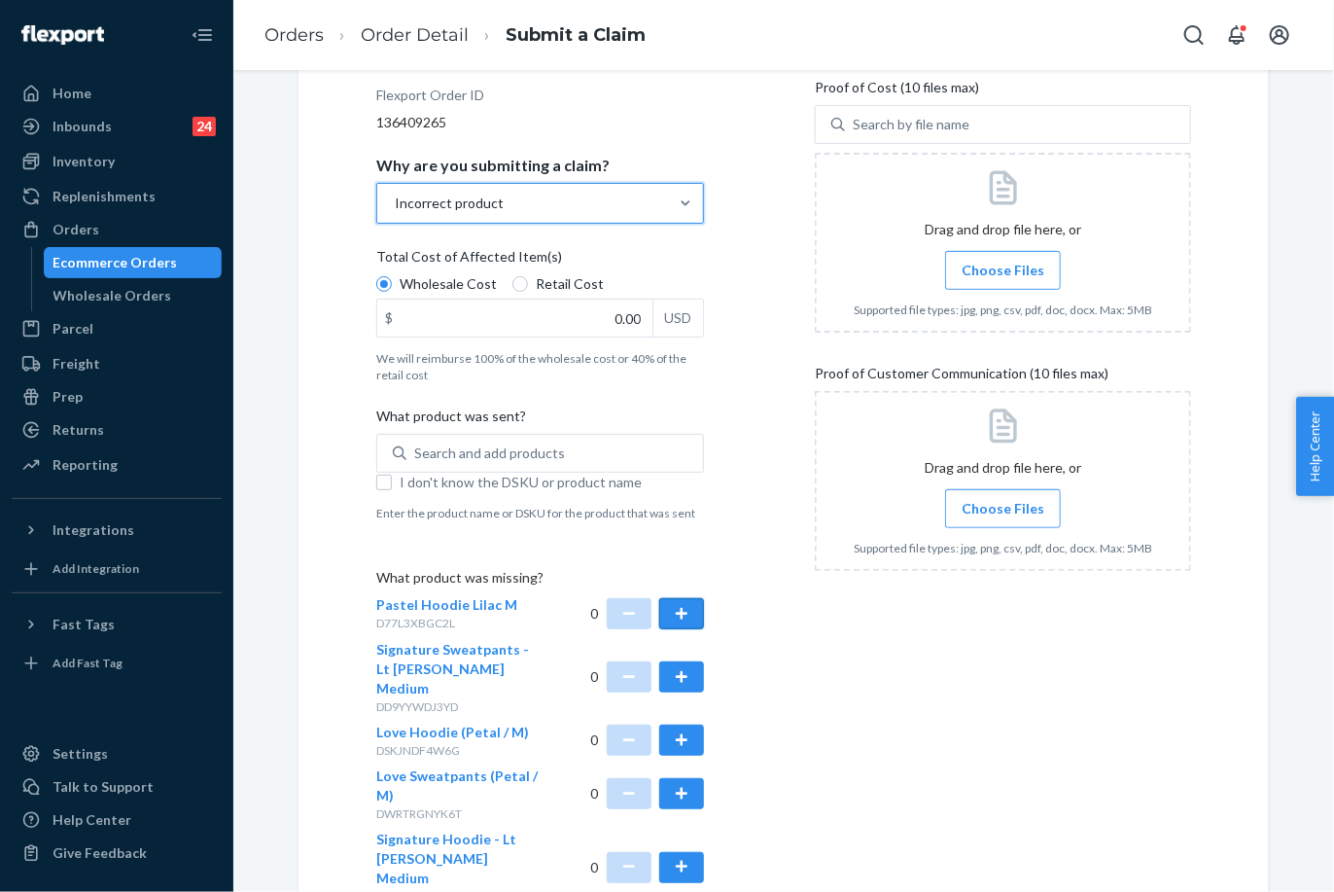
click at [683, 612] on button "button" at bounding box center [681, 613] width 45 height 31
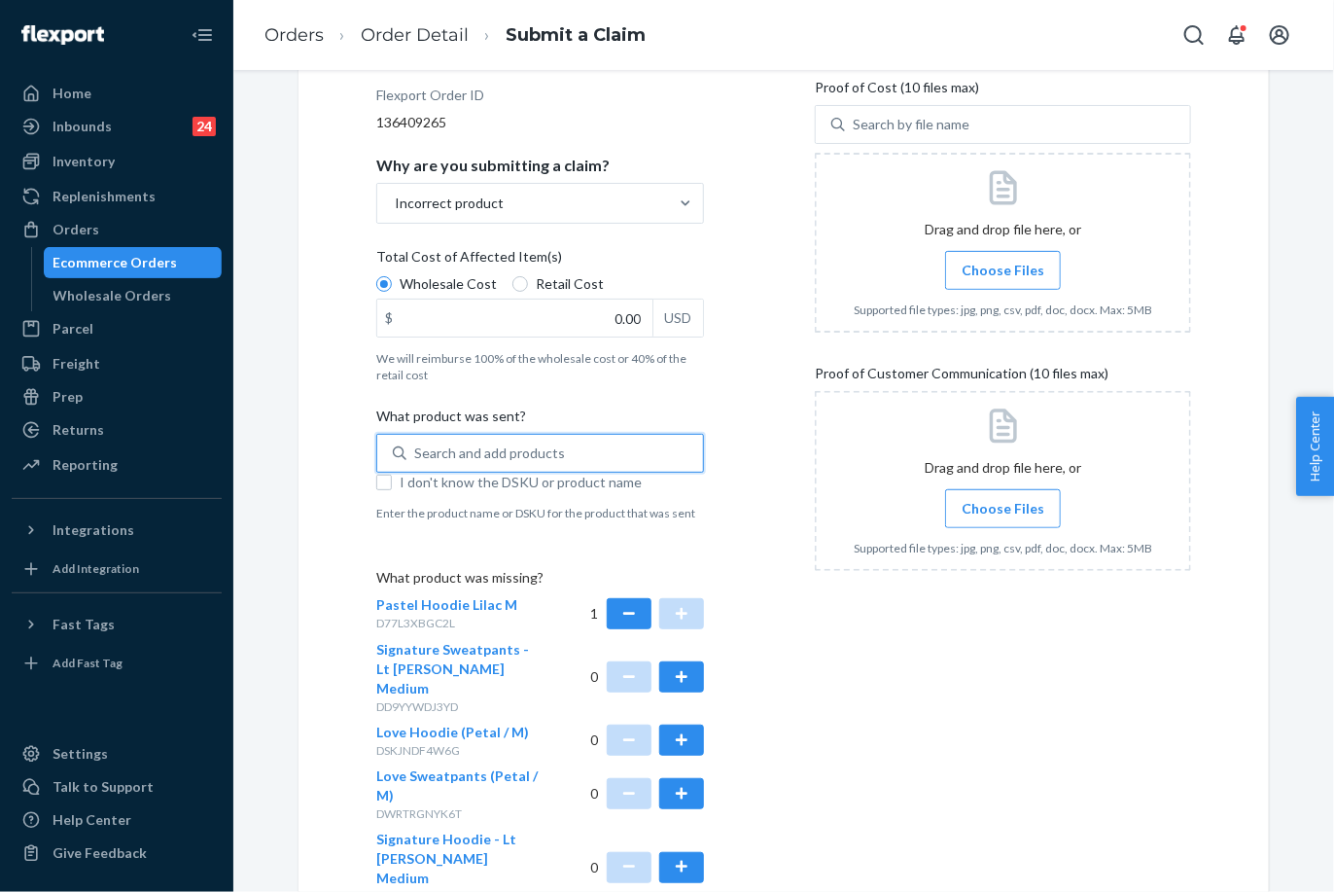
click at [473, 443] on div "Search and add products" at bounding box center [489, 452] width 151 height 19
click at [416, 443] on input "0 results available. Use Up and Down to choose options, press Enter to select t…" at bounding box center [415, 452] width 2 height 19
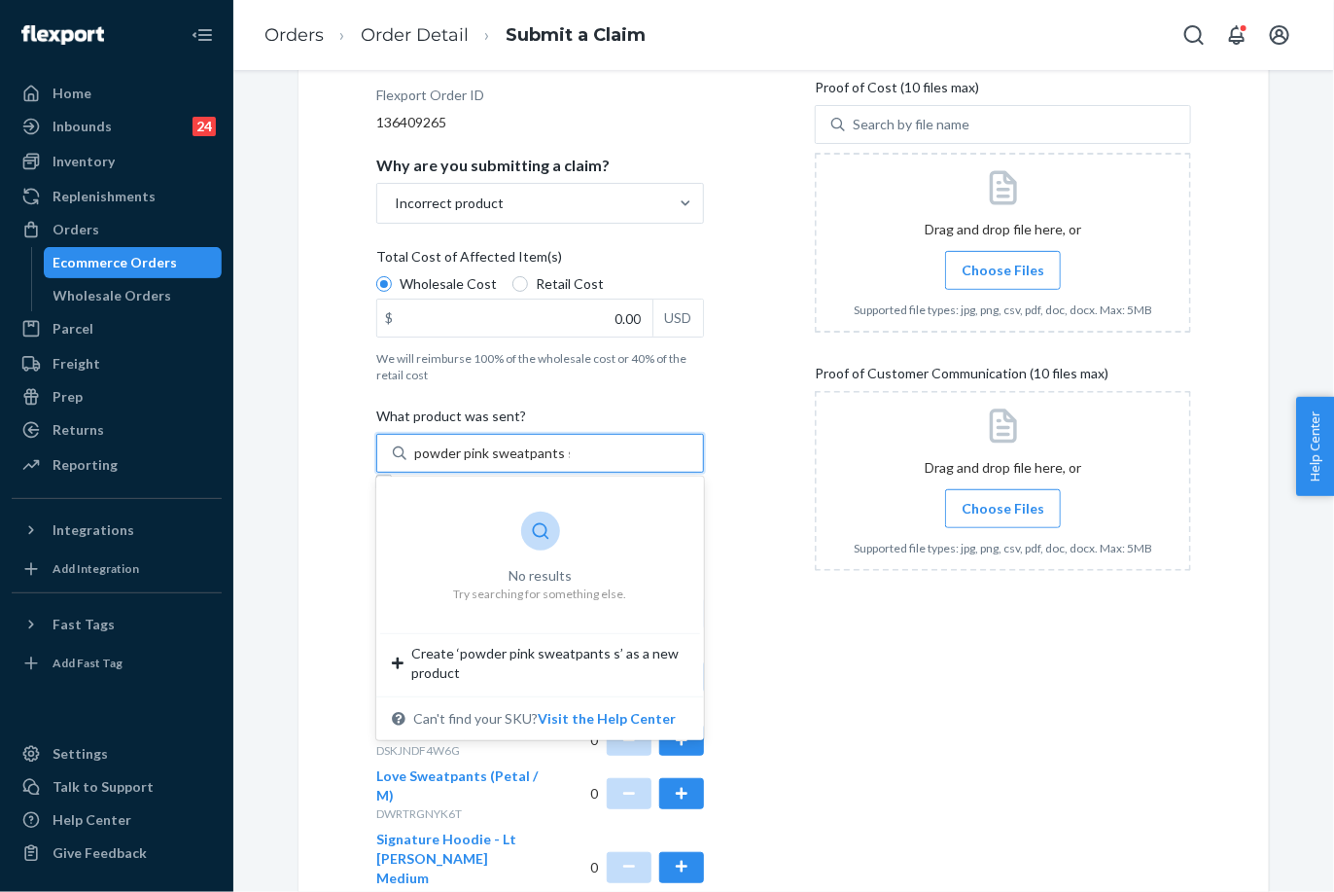
click at [508, 453] on input "powder pink sweatpants s" at bounding box center [492, 452] width 156 height 19
type input "powder pink s"
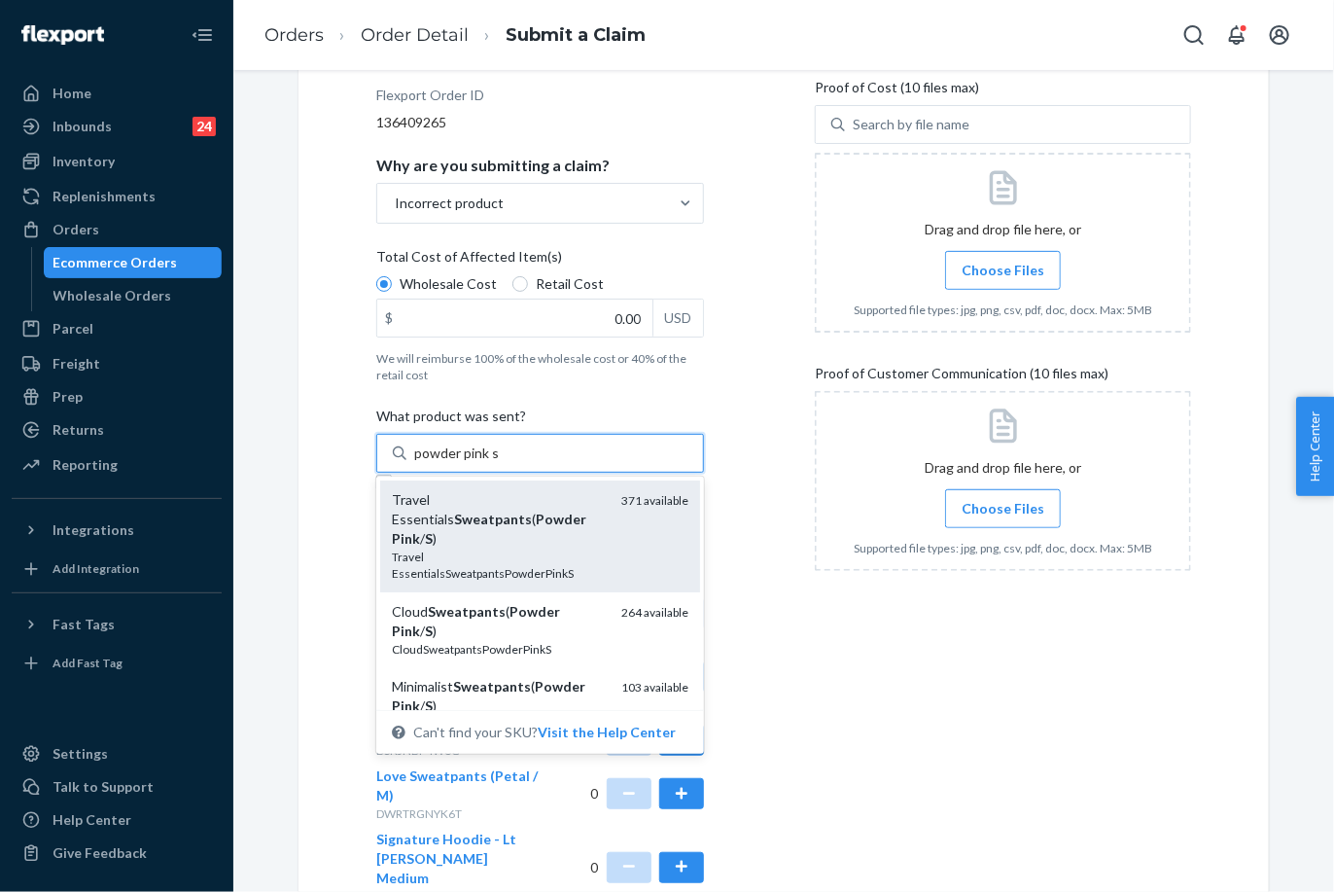
click at [420, 530] on em "Pink" at bounding box center [406, 538] width 28 height 17
click at [456, 463] on input "powder pink s" at bounding box center [456, 452] width 85 height 19
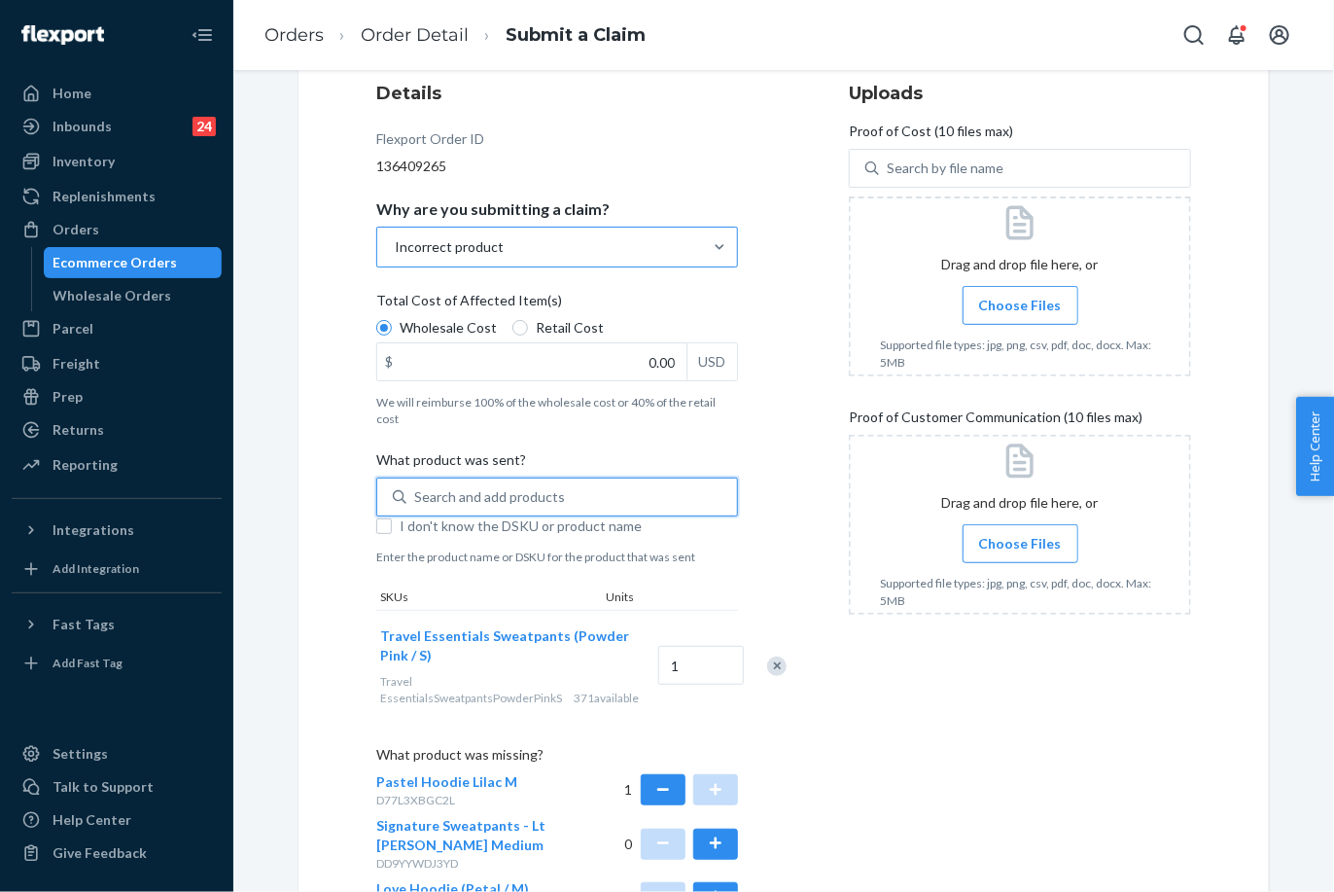
scroll to position [93, 0]
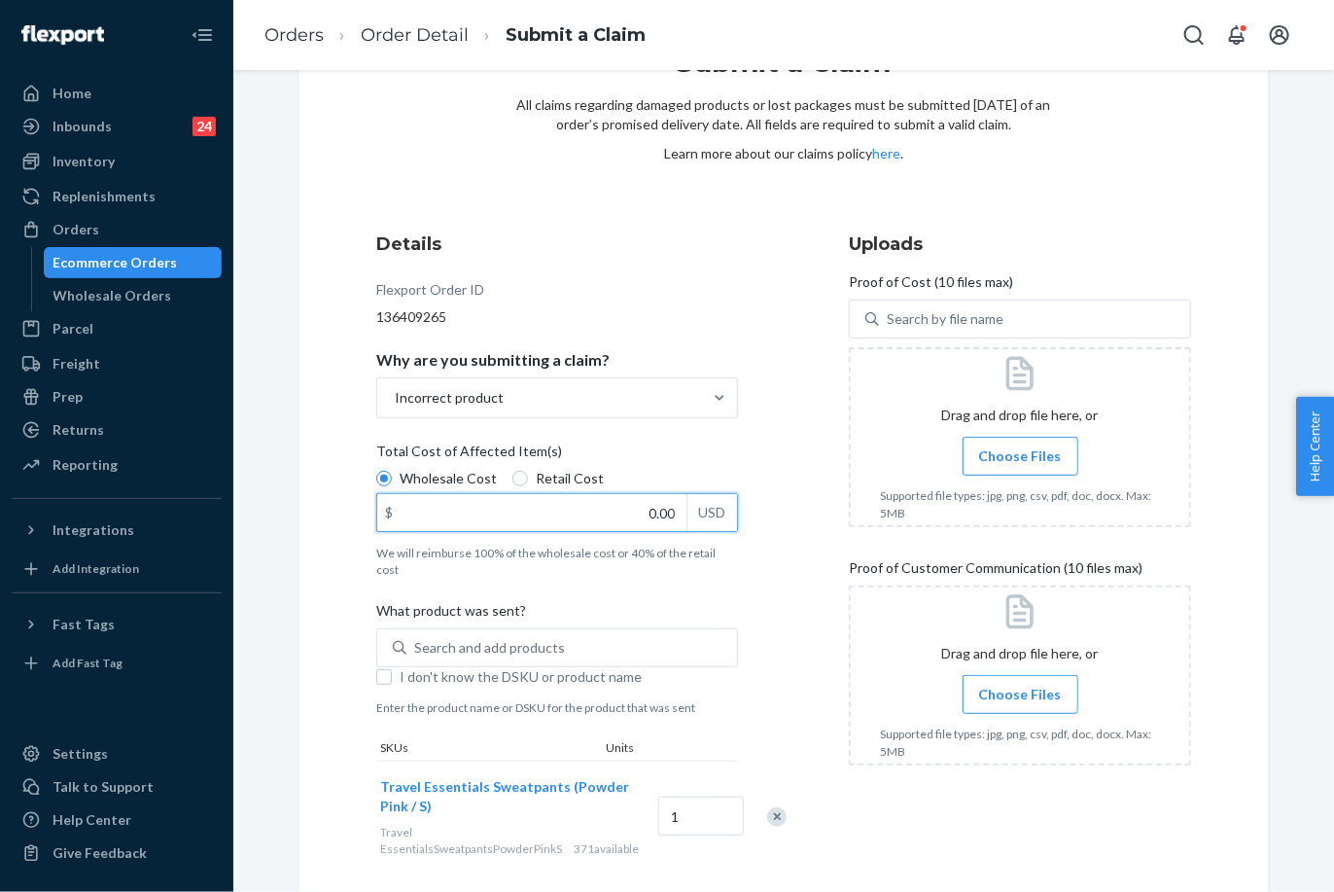
drag, startPoint x: 621, startPoint y: 527, endPoint x: 644, endPoint y: 523, distance: 22.7
click at [622, 526] on input "0.00" at bounding box center [531, 512] width 309 height 37
type input "5.00"
type input "47.00"
click at [1045, 455] on span "Choose Files" at bounding box center [1020, 455] width 83 height 19
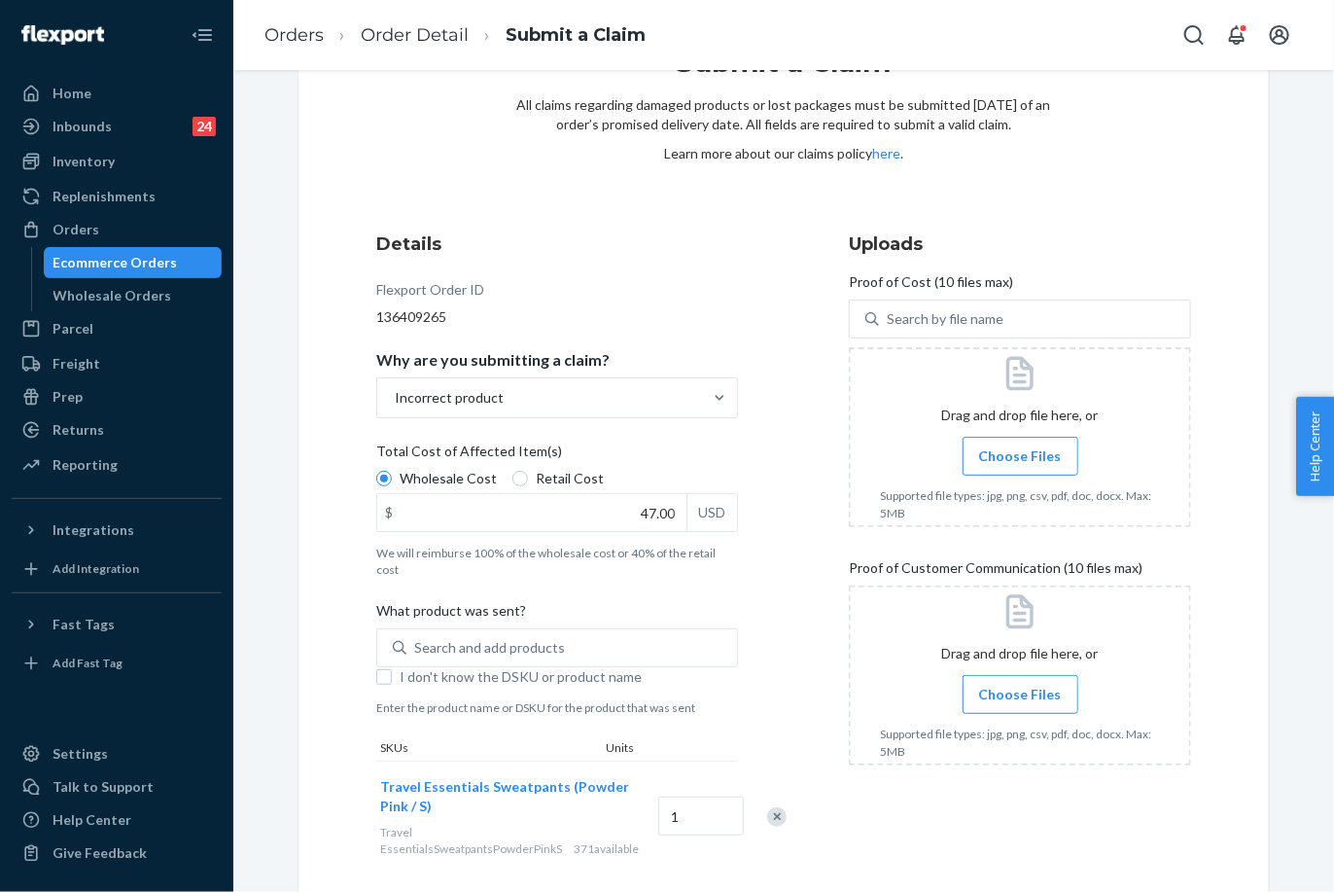
click at [1021, 455] on input "Choose Files" at bounding box center [1020, 455] width 1 height 21
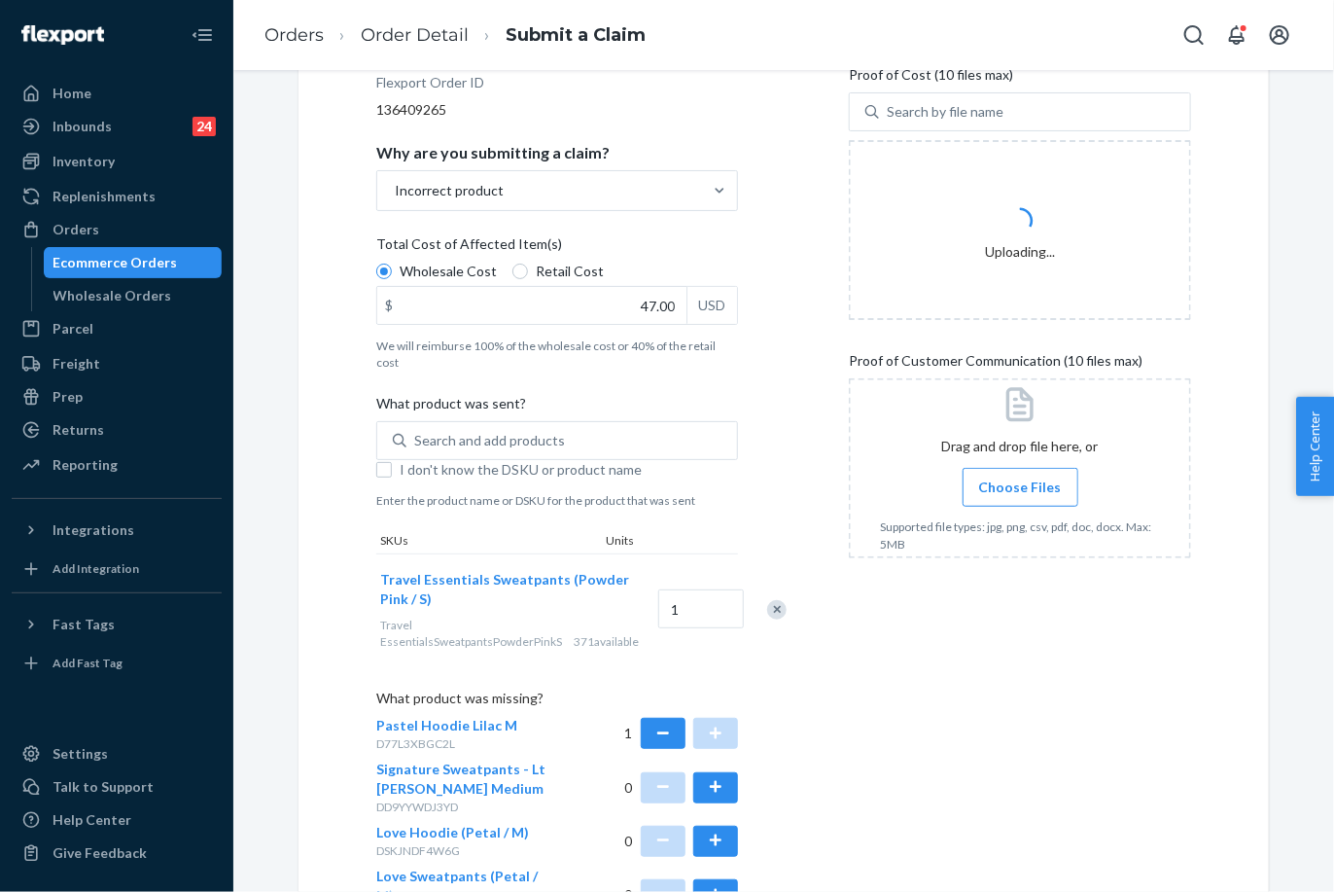
scroll to position [526, 0]
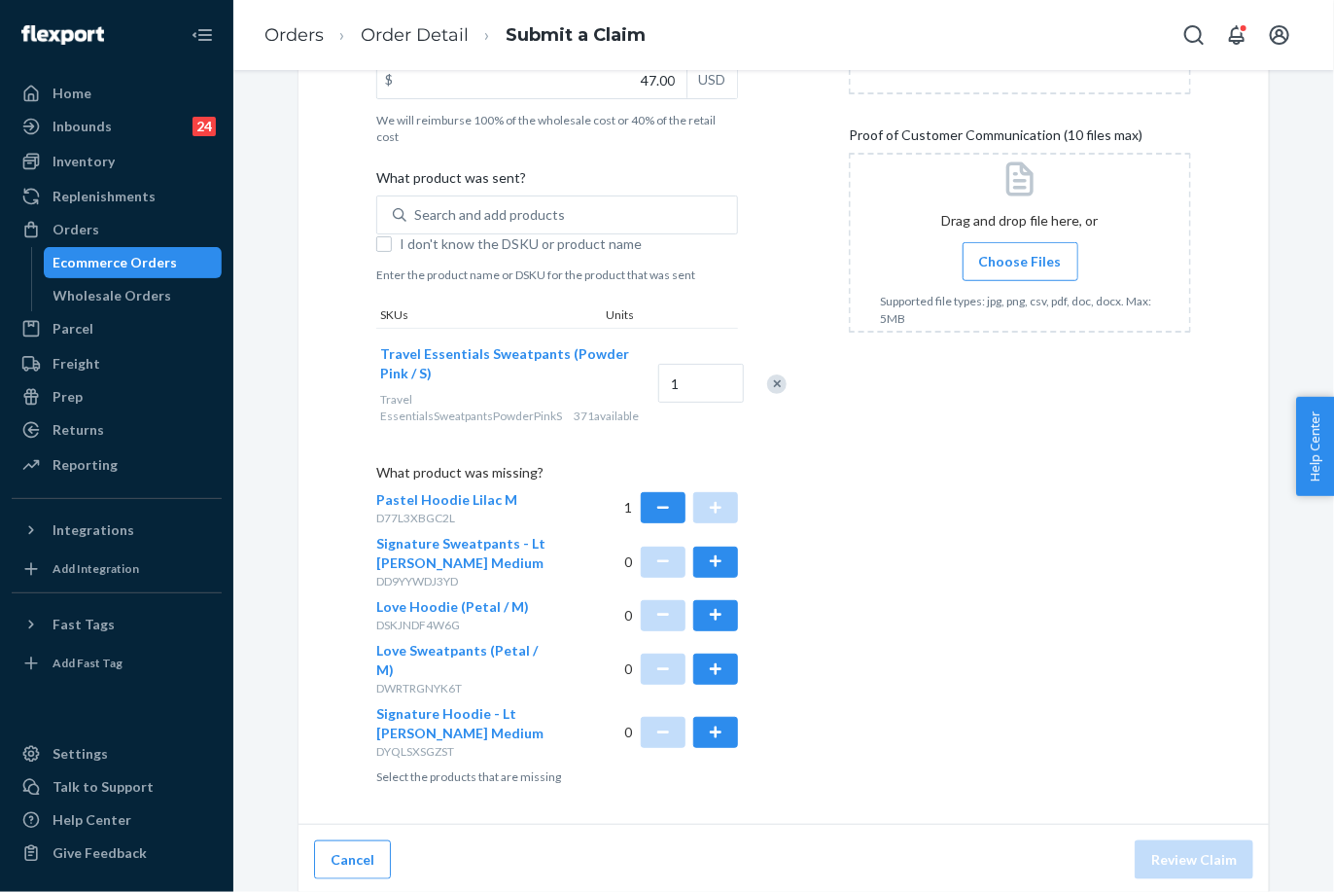
click at [1028, 248] on label "Choose Files" at bounding box center [1021, 261] width 116 height 39
click at [1021, 251] on input "Choose Files" at bounding box center [1020, 261] width 1 height 21
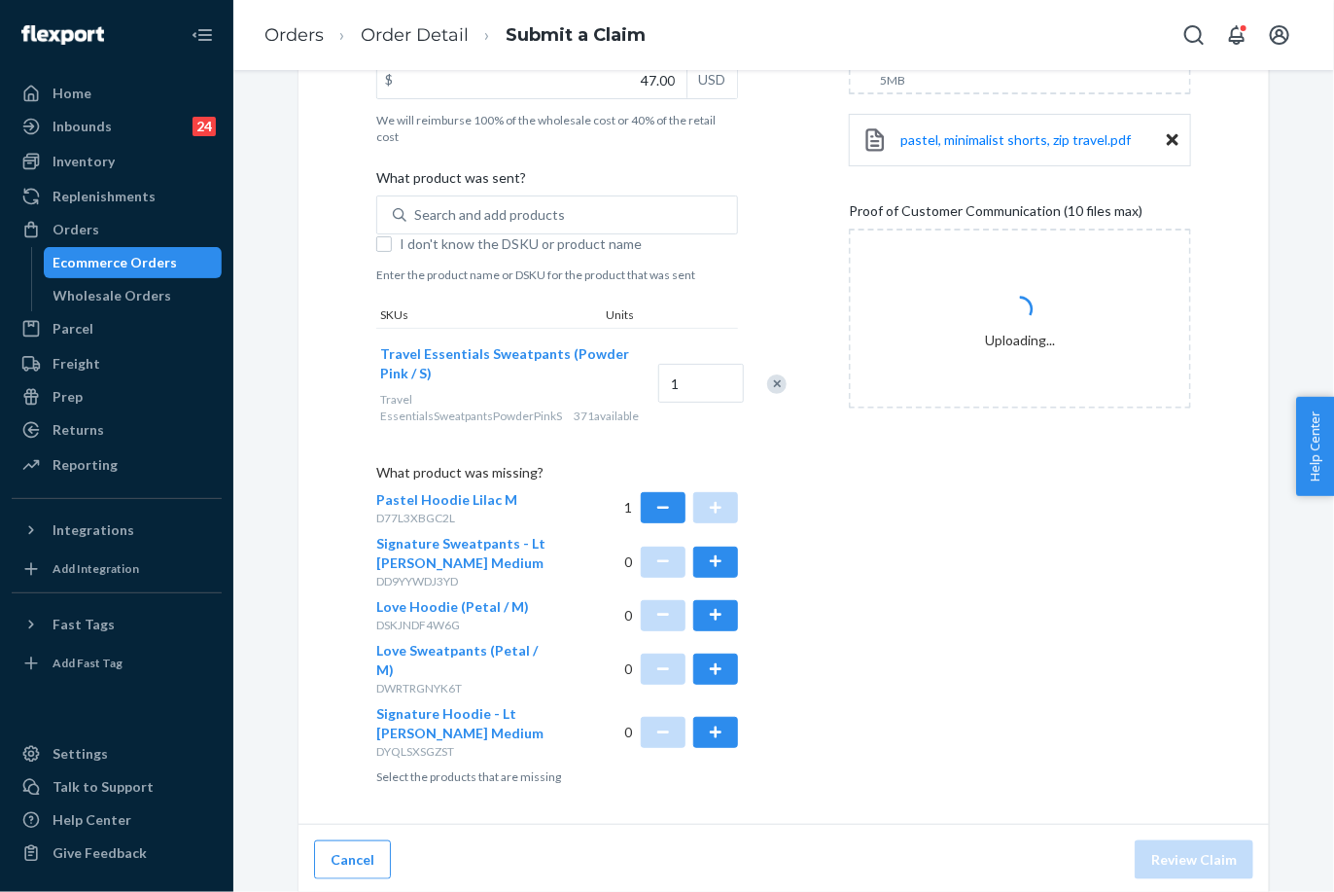
scroll to position [93, 0]
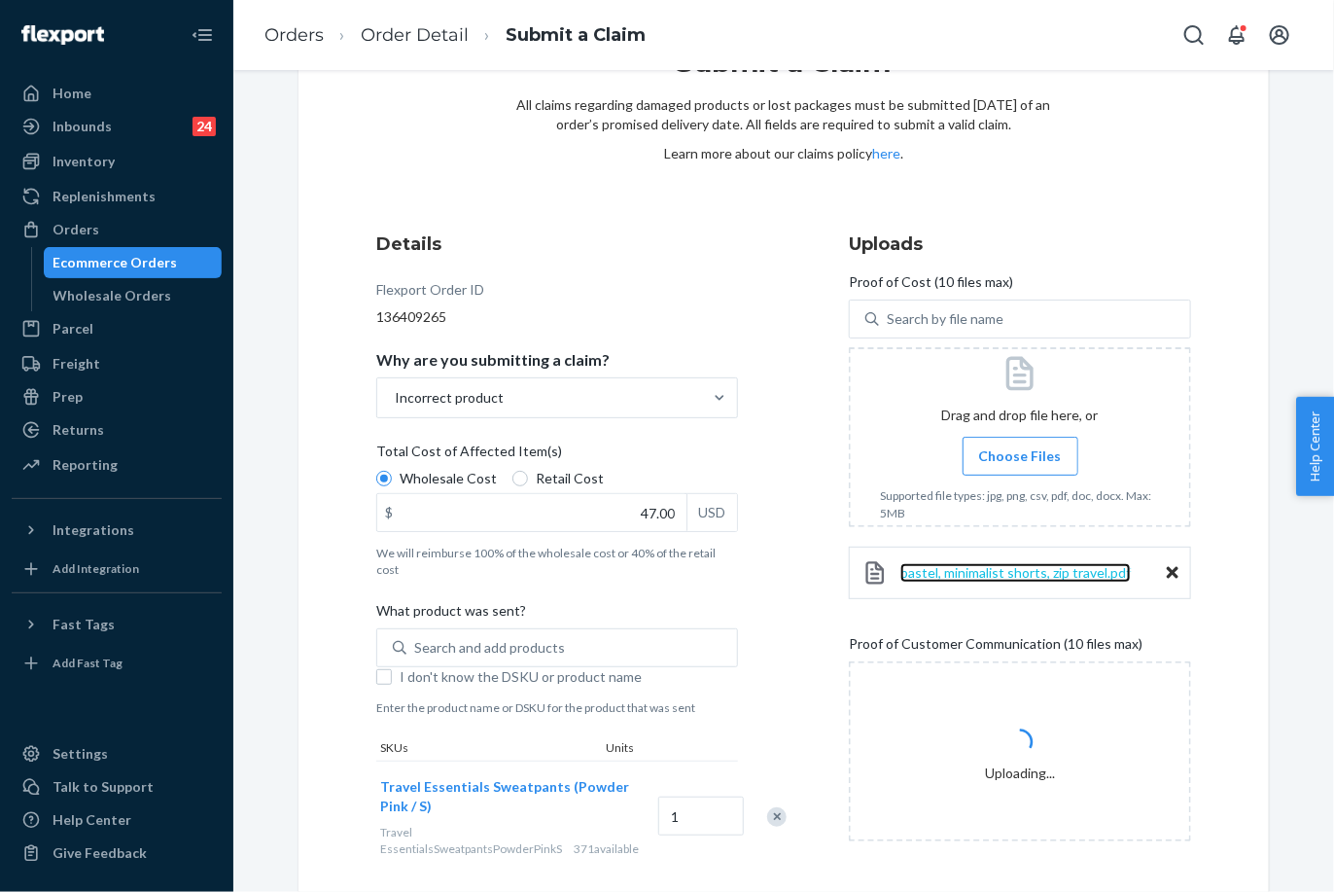
click at [973, 564] on span "pastel, minimalist shorts, zip travel.pdf" at bounding box center [1016, 572] width 230 height 17
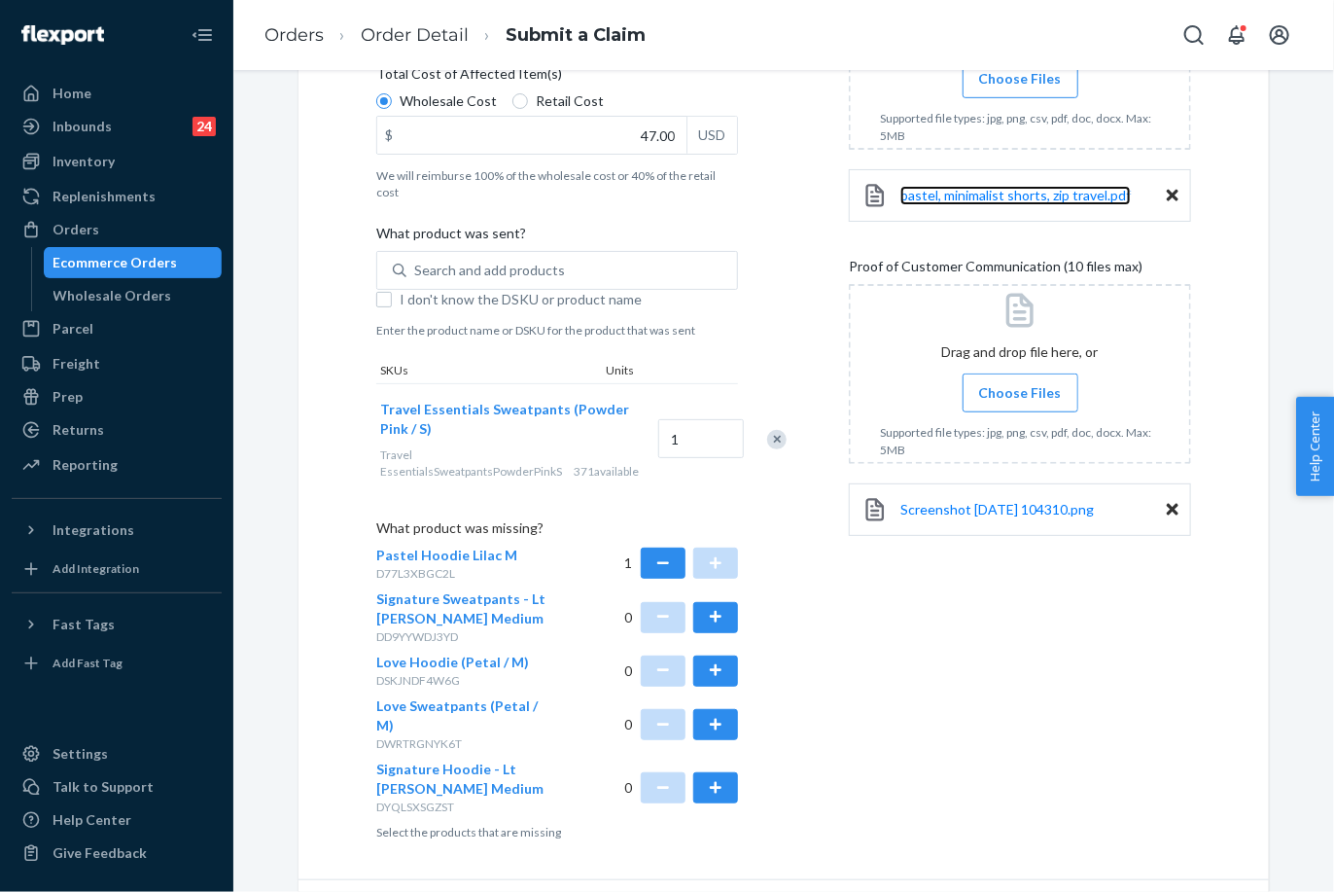
scroll to position [526, 0]
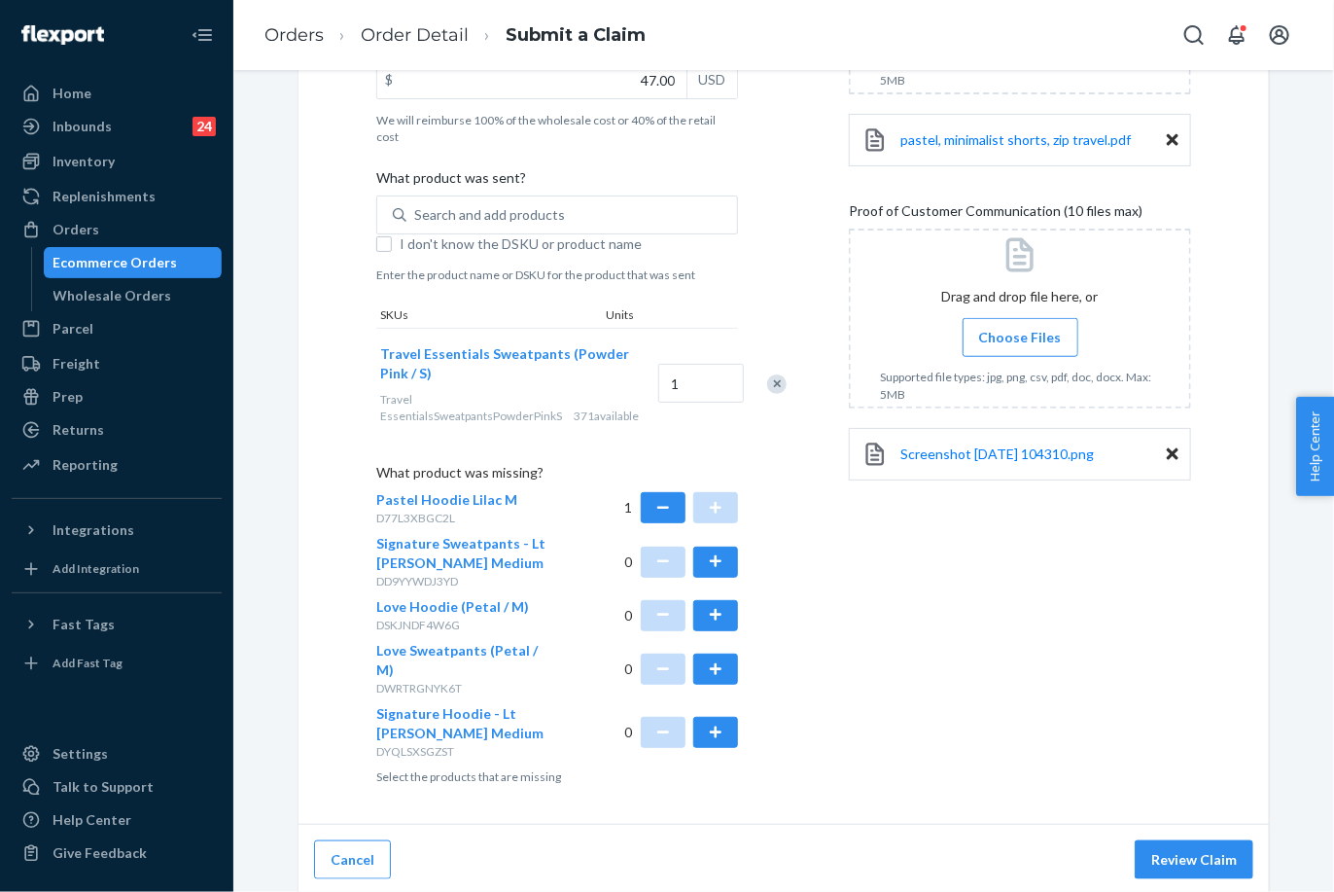
click at [1016, 333] on span "Choose Files" at bounding box center [1020, 337] width 83 height 19
click at [1020, 333] on input "Choose Files" at bounding box center [1020, 337] width 1 height 21
click at [1173, 864] on button "Review Claim" at bounding box center [1194, 859] width 119 height 39
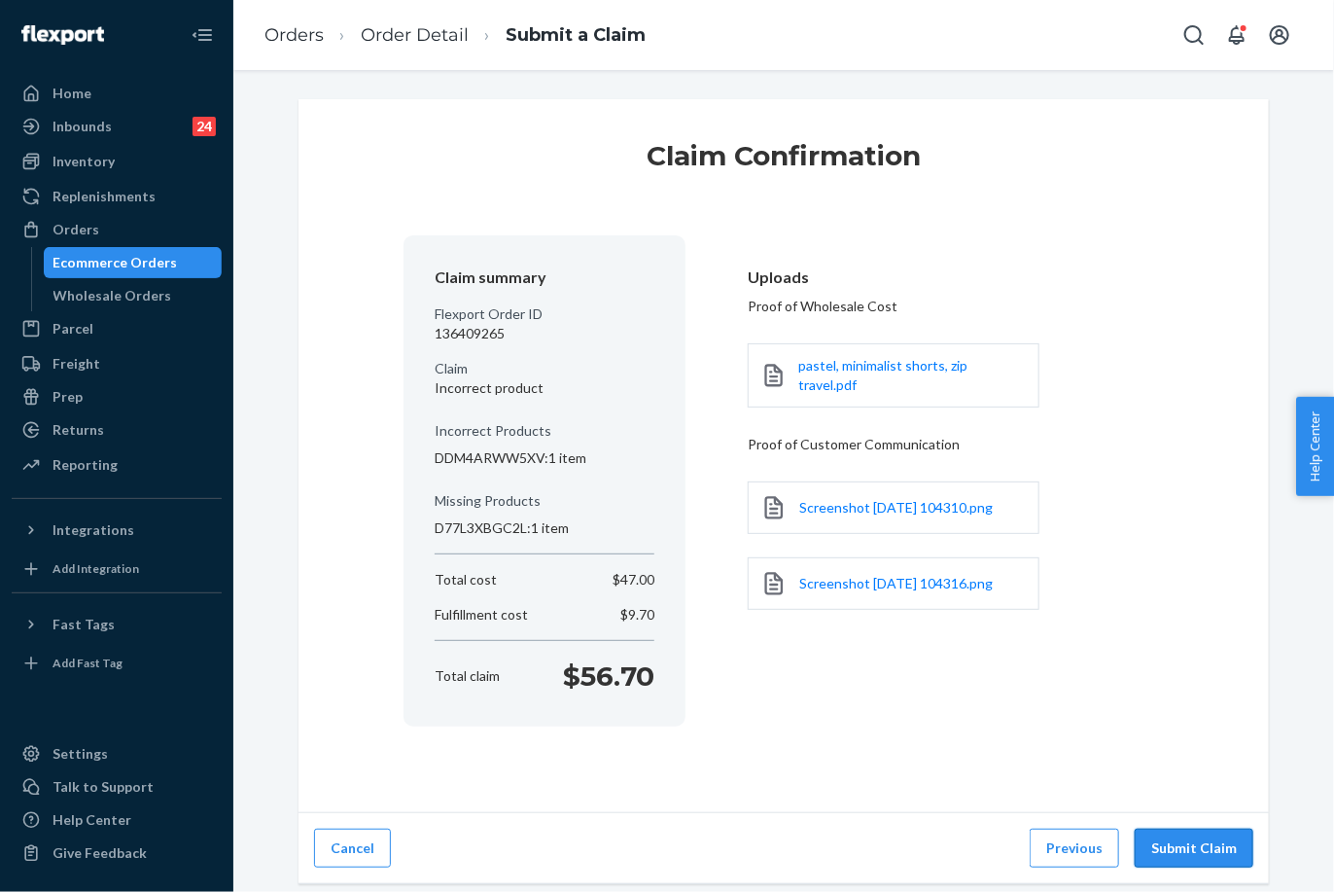
click at [1178, 842] on button "Submit Claim" at bounding box center [1194, 848] width 119 height 39
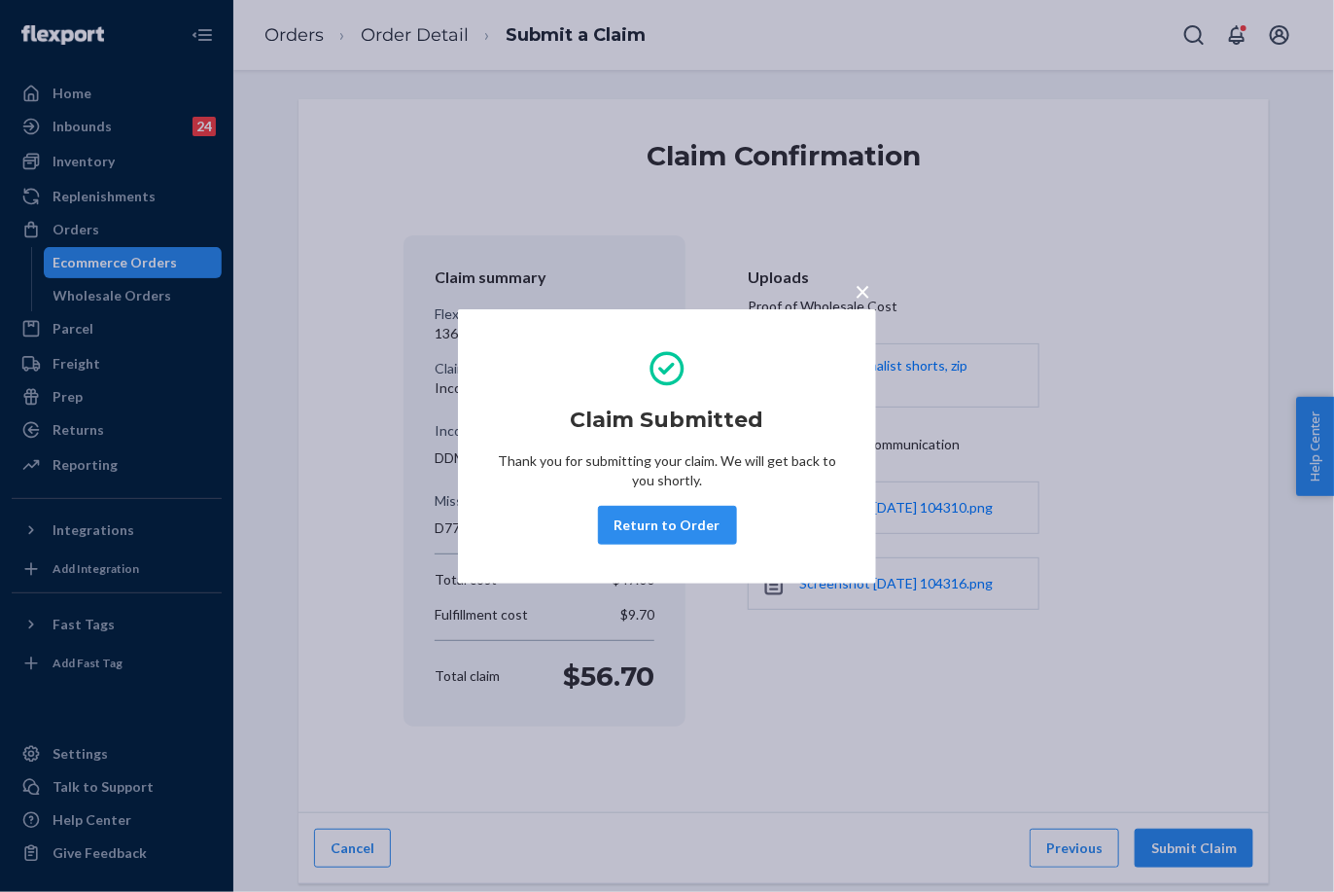
click at [865, 288] on span "×" at bounding box center [863, 290] width 16 height 33
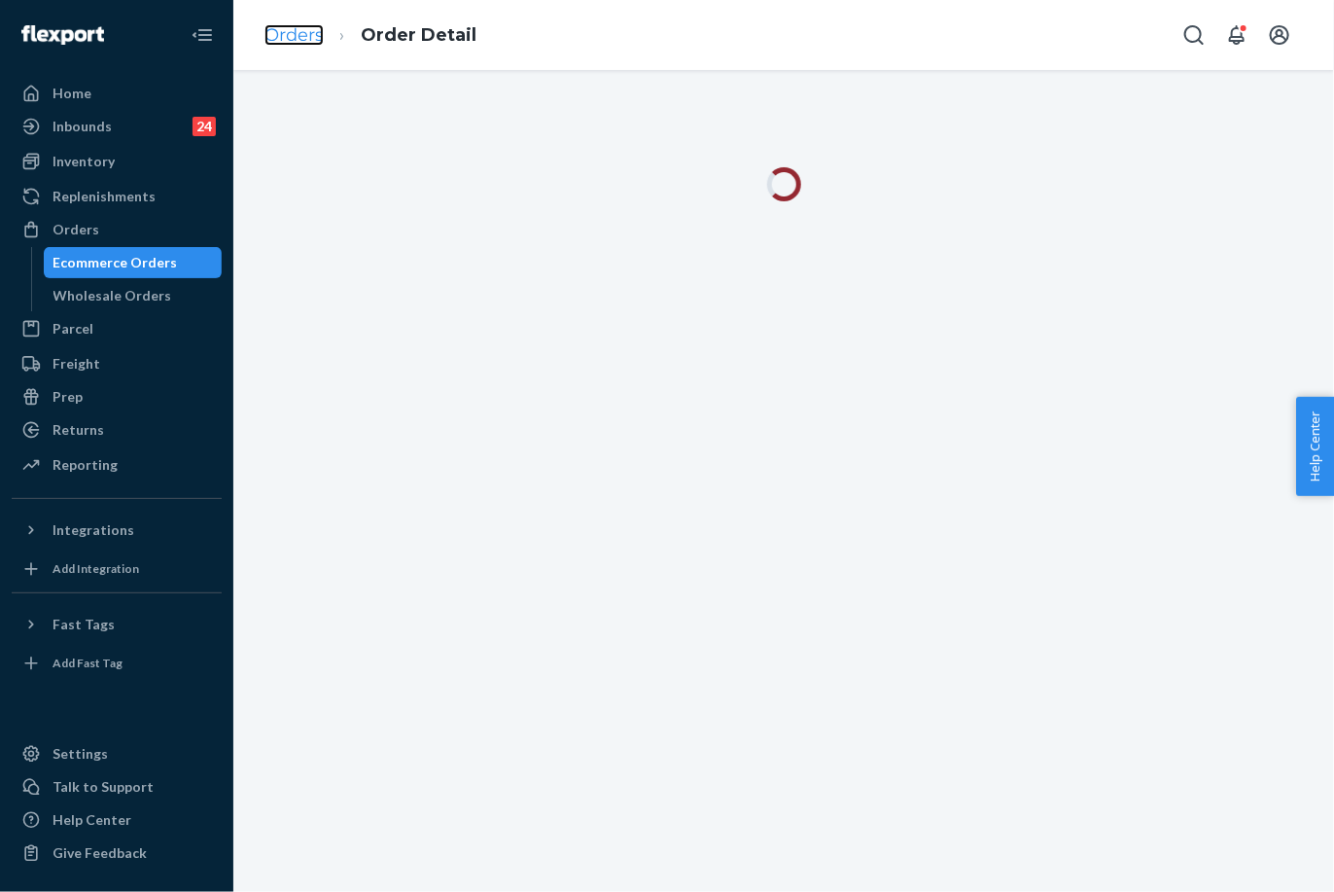
click at [284, 41] on link "Orders" at bounding box center [294, 34] width 59 height 21
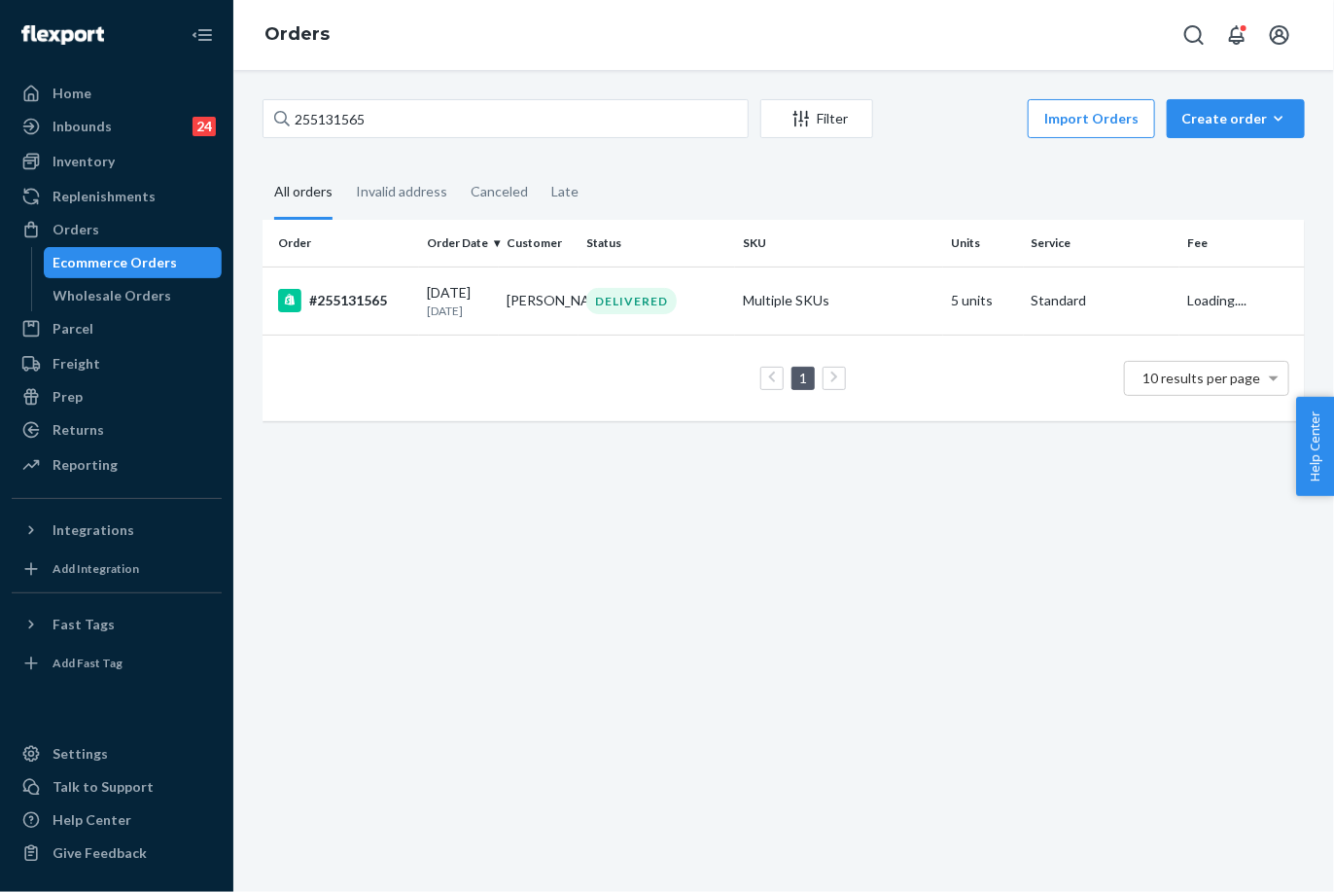
click at [336, 138] on div "255131565 Filter Import Orders Create order Ecommerce order Removal order" at bounding box center [784, 121] width 1042 height 44
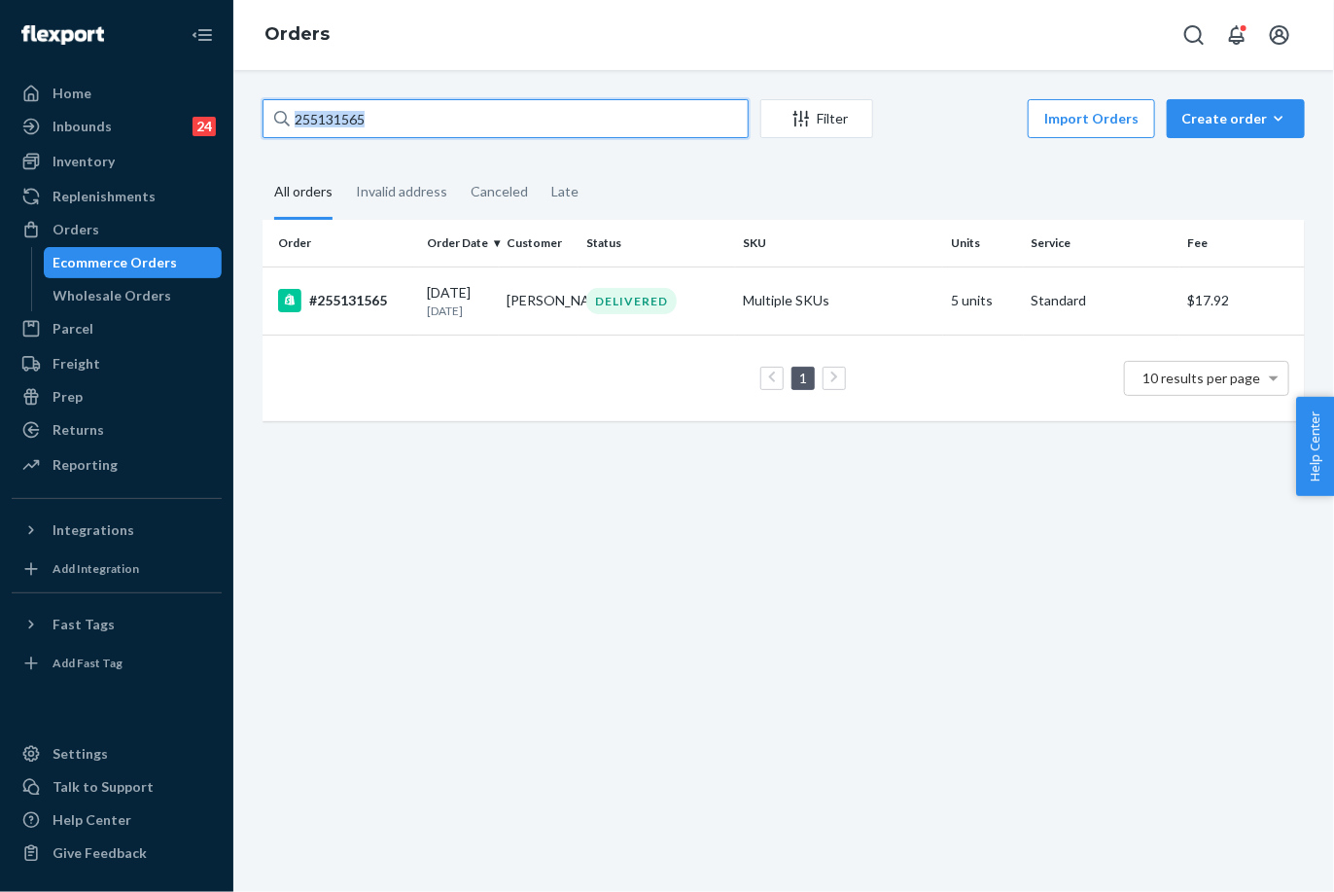
click at [342, 112] on input "255131565" at bounding box center [506, 118] width 486 height 39
paste input "205127"
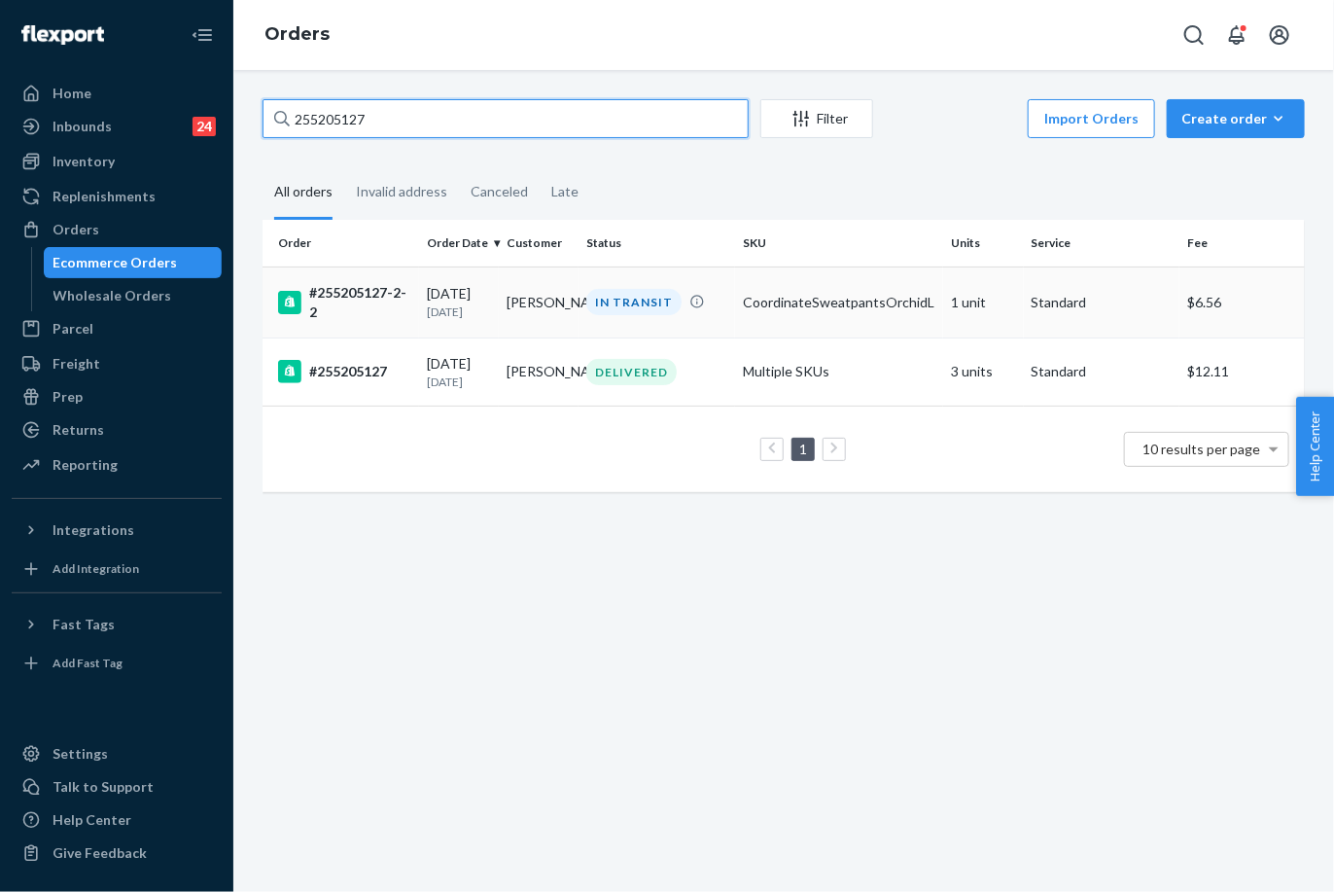
type input "255205127"
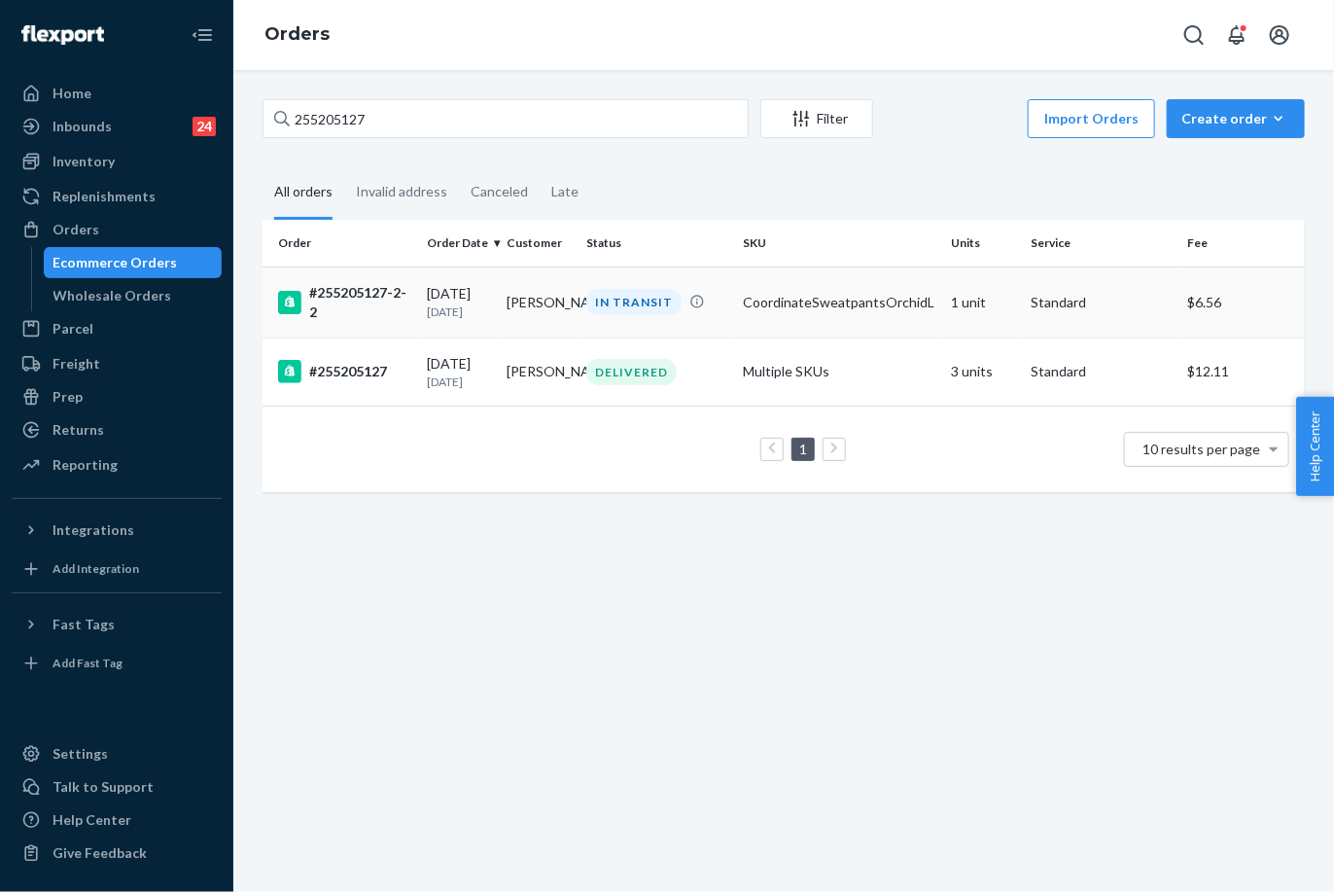
click at [660, 300] on div "IN TRANSIT" at bounding box center [633, 302] width 95 height 26
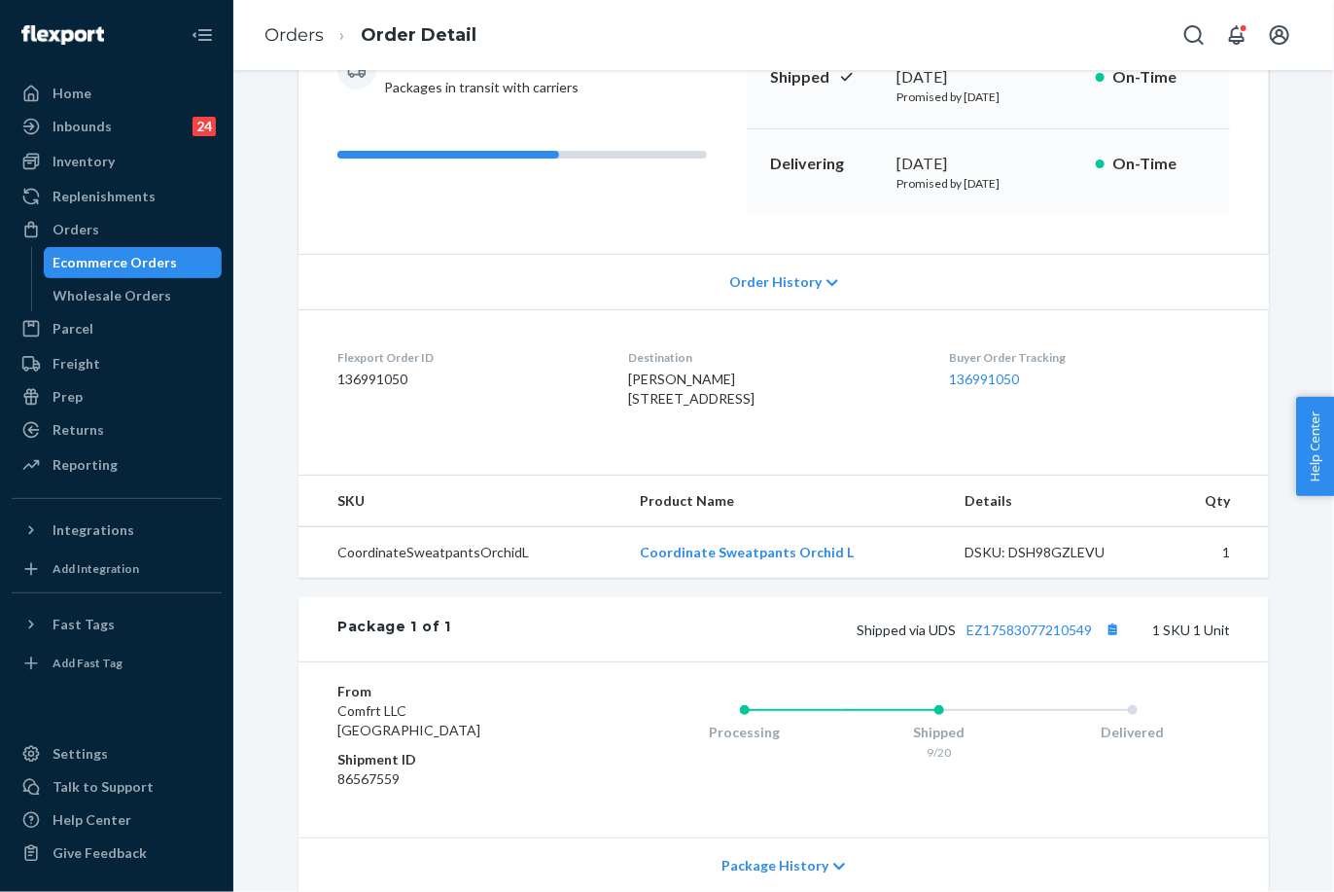
scroll to position [397, 0]
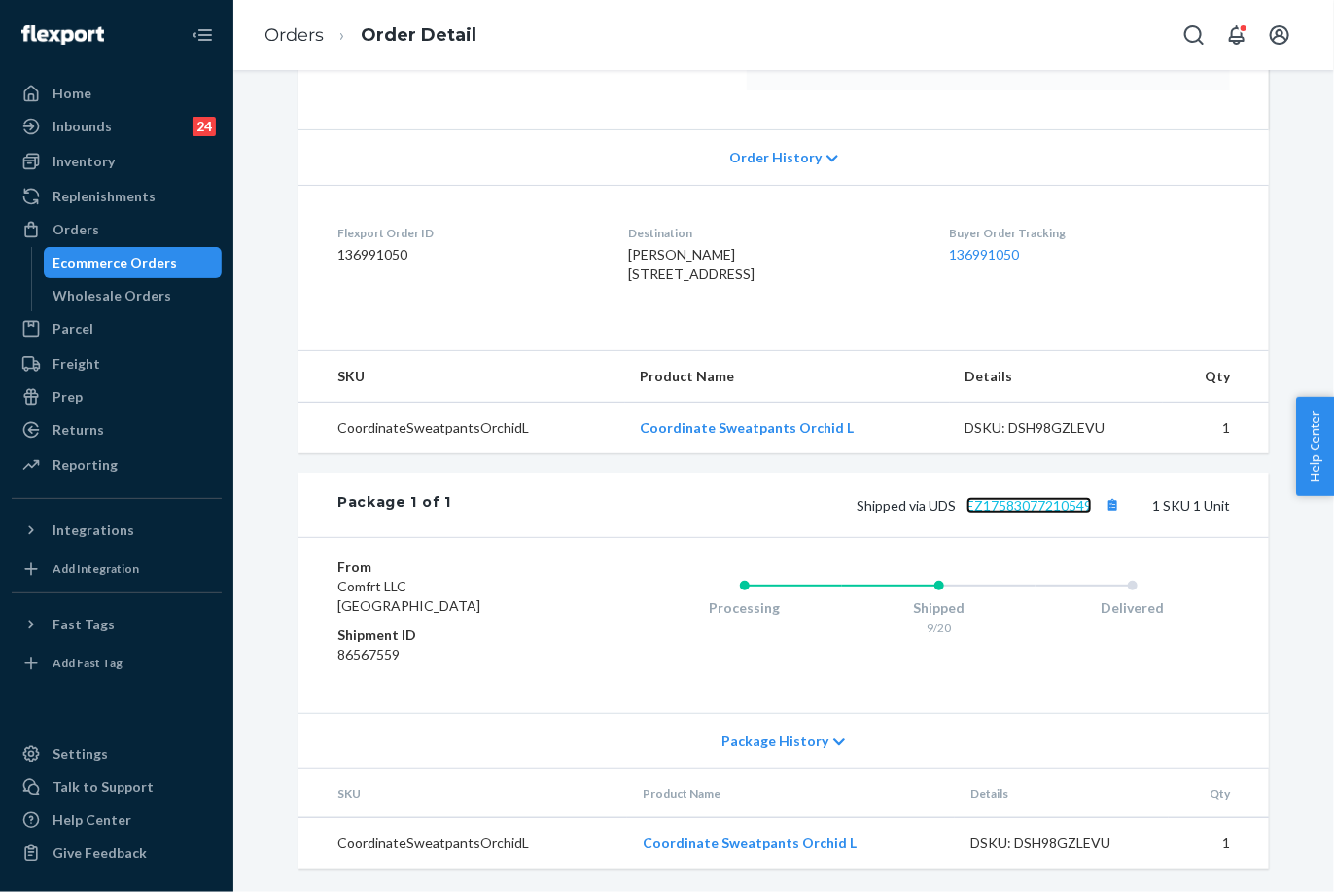
click at [1035, 505] on link "EZ17583077210549" at bounding box center [1029, 505] width 125 height 17
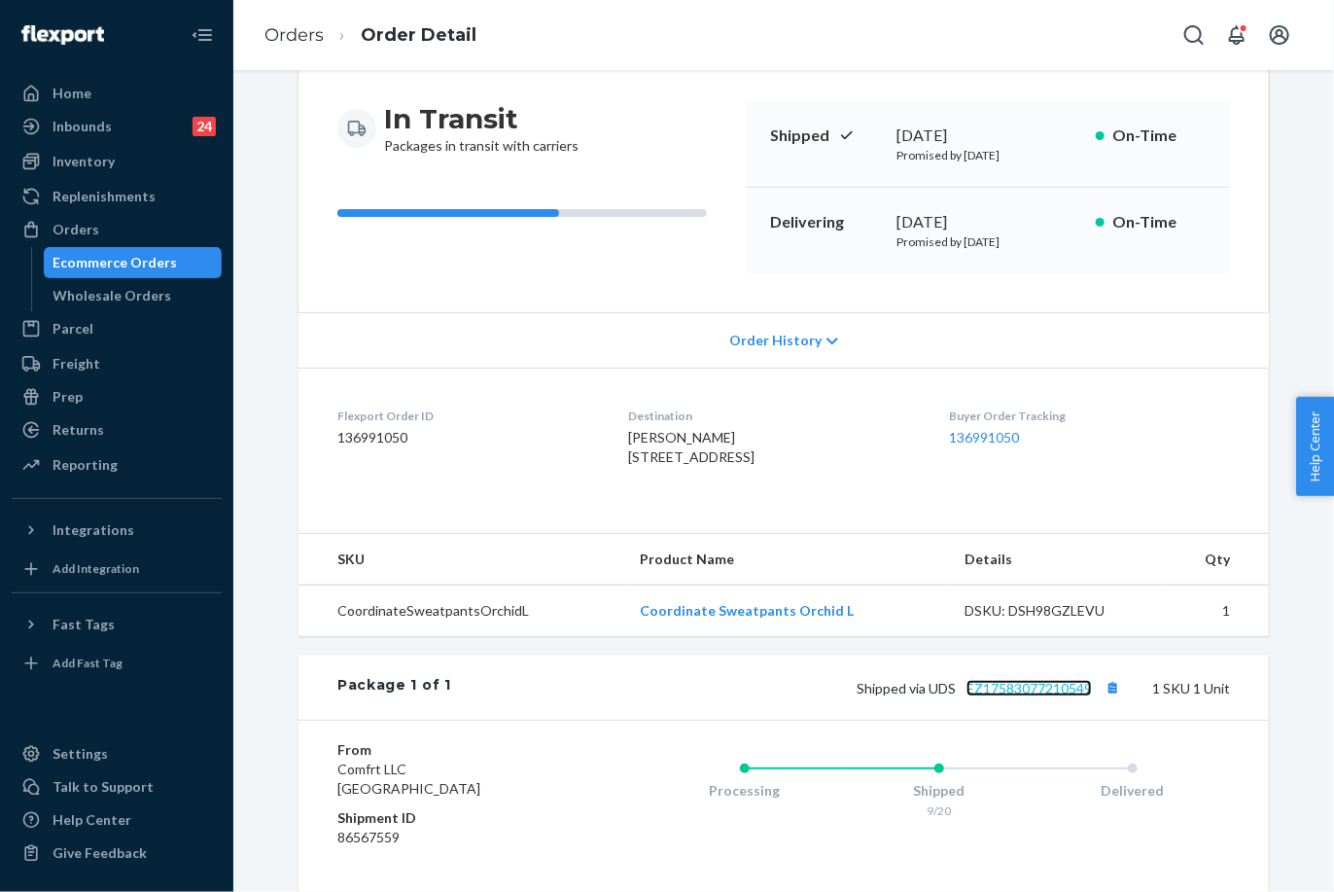
scroll to position [72, 0]
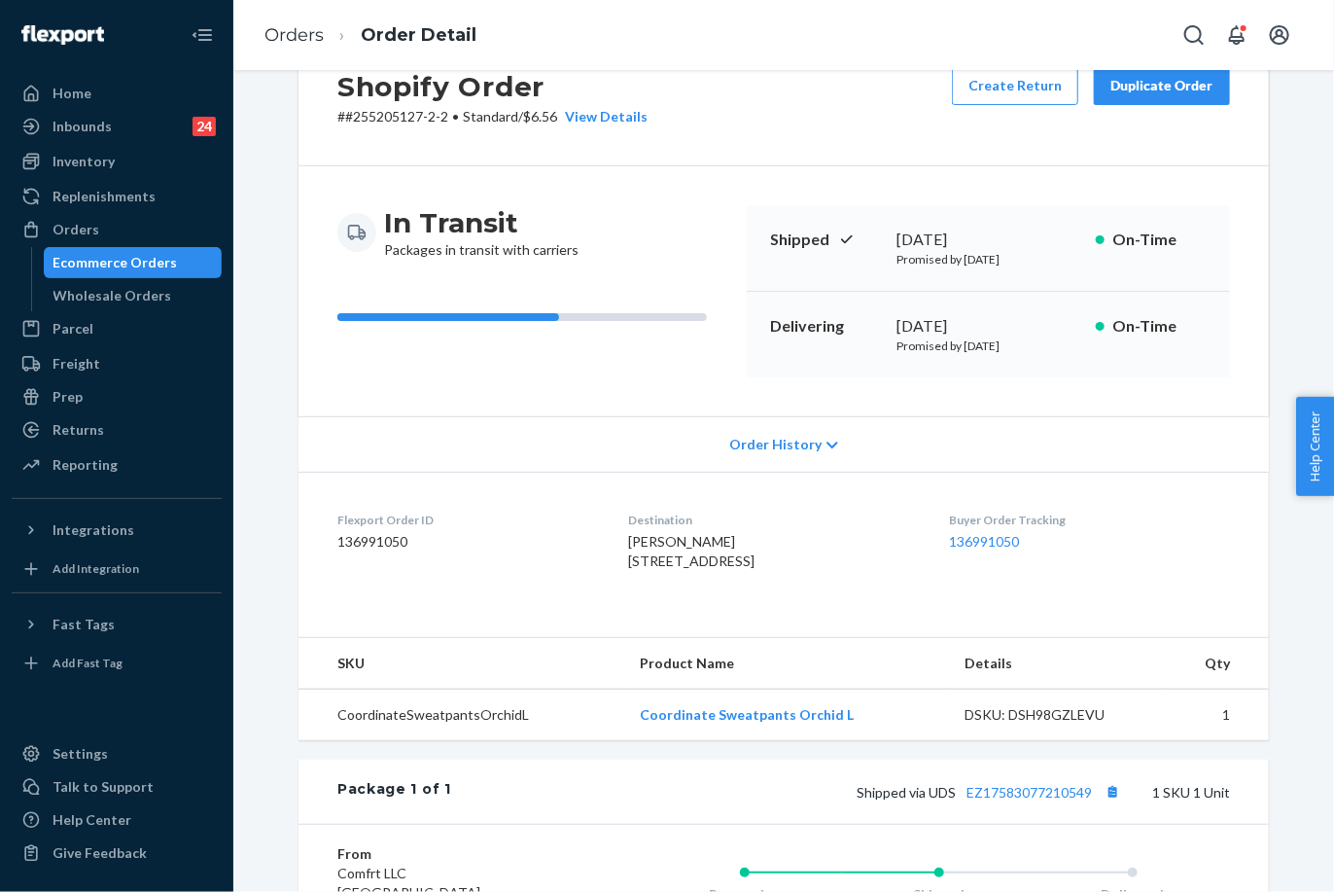
drag, startPoint x: 957, startPoint y: 340, endPoint x: 1007, endPoint y: 351, distance: 51.7
click at [1007, 351] on p "Promised by [DATE]" at bounding box center [989, 345] width 184 height 17
copy p "[DATE],"
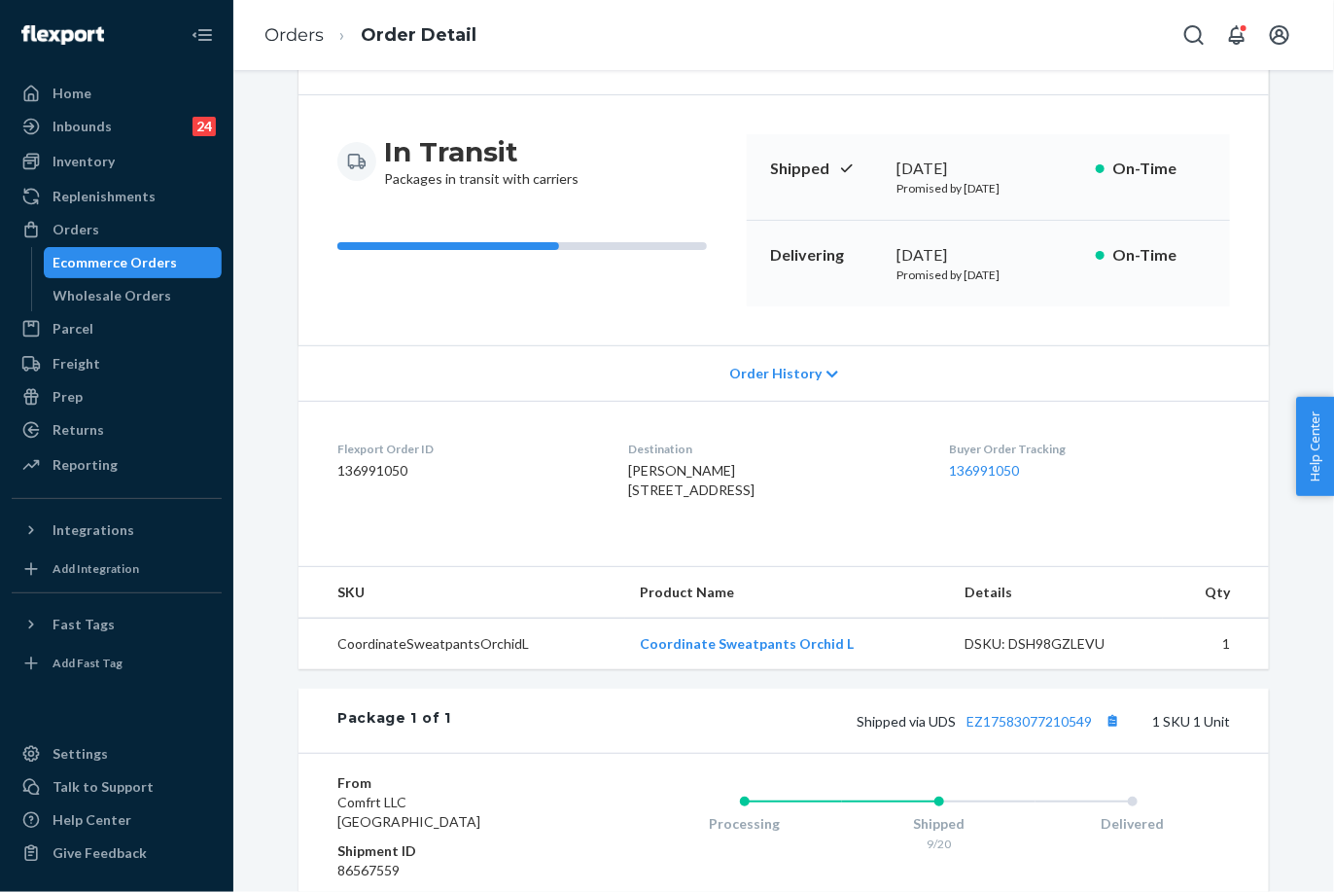
scroll to position [180, 0]
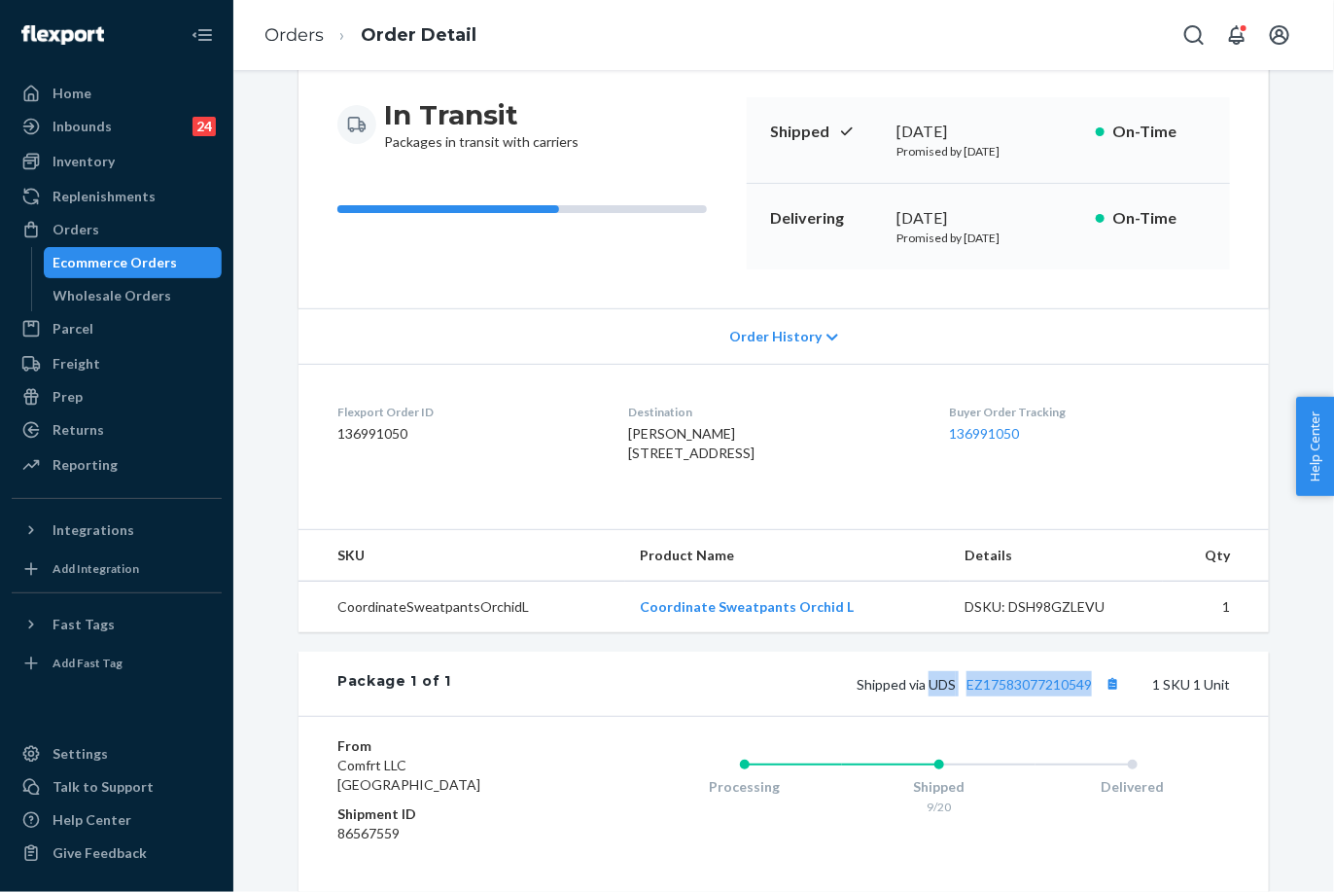
drag, startPoint x: 922, startPoint y: 724, endPoint x: 759, endPoint y: 435, distance: 332.2
click at [1084, 692] on span "Shipped via UDS EZ17583077210549" at bounding box center [991, 684] width 268 height 17
copy span "UDS EZ17583077210549"
click at [299, 29] on link "Orders" at bounding box center [294, 34] width 59 height 21
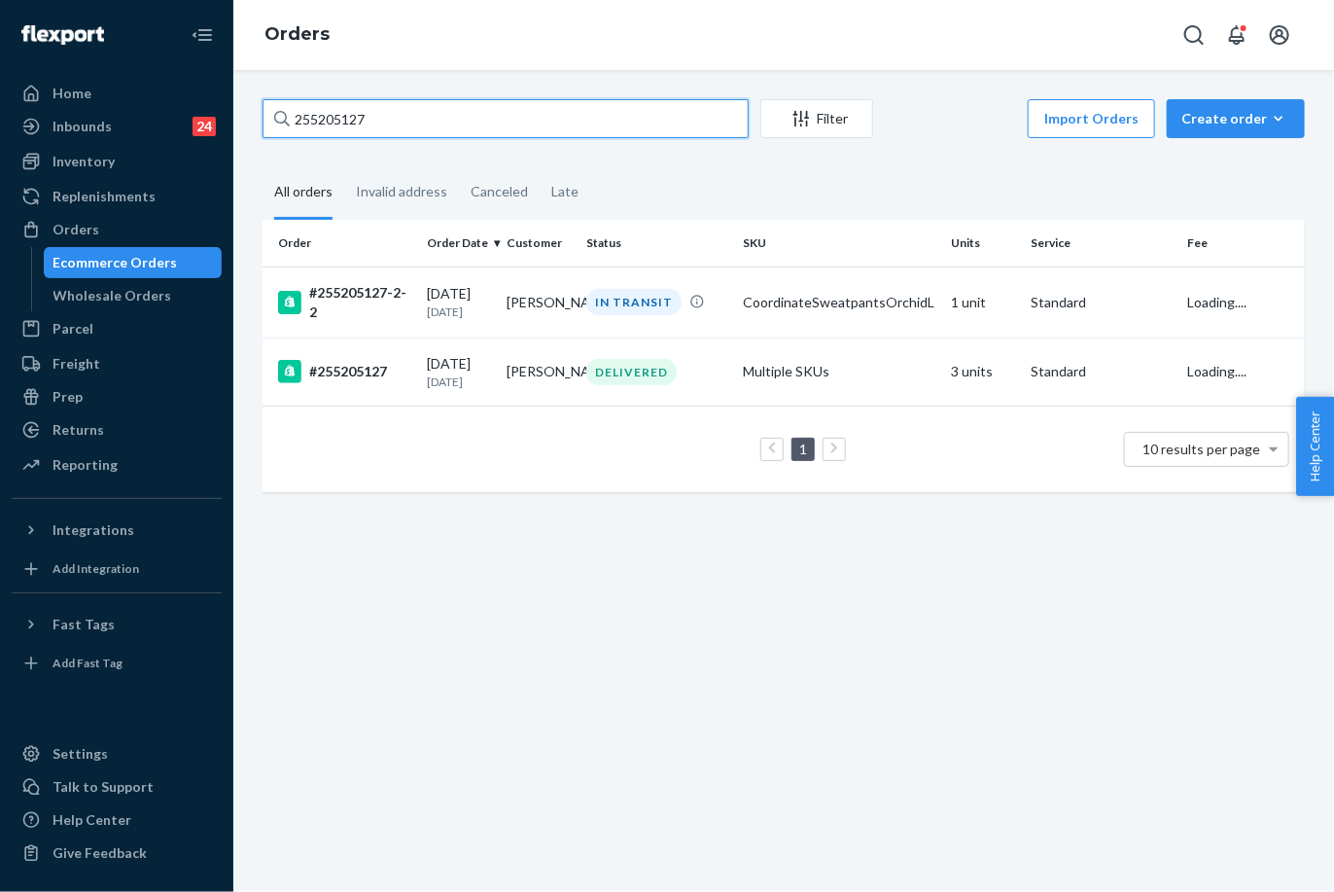
click at [351, 110] on input "255205127" at bounding box center [506, 118] width 486 height 39
paste input "153685"
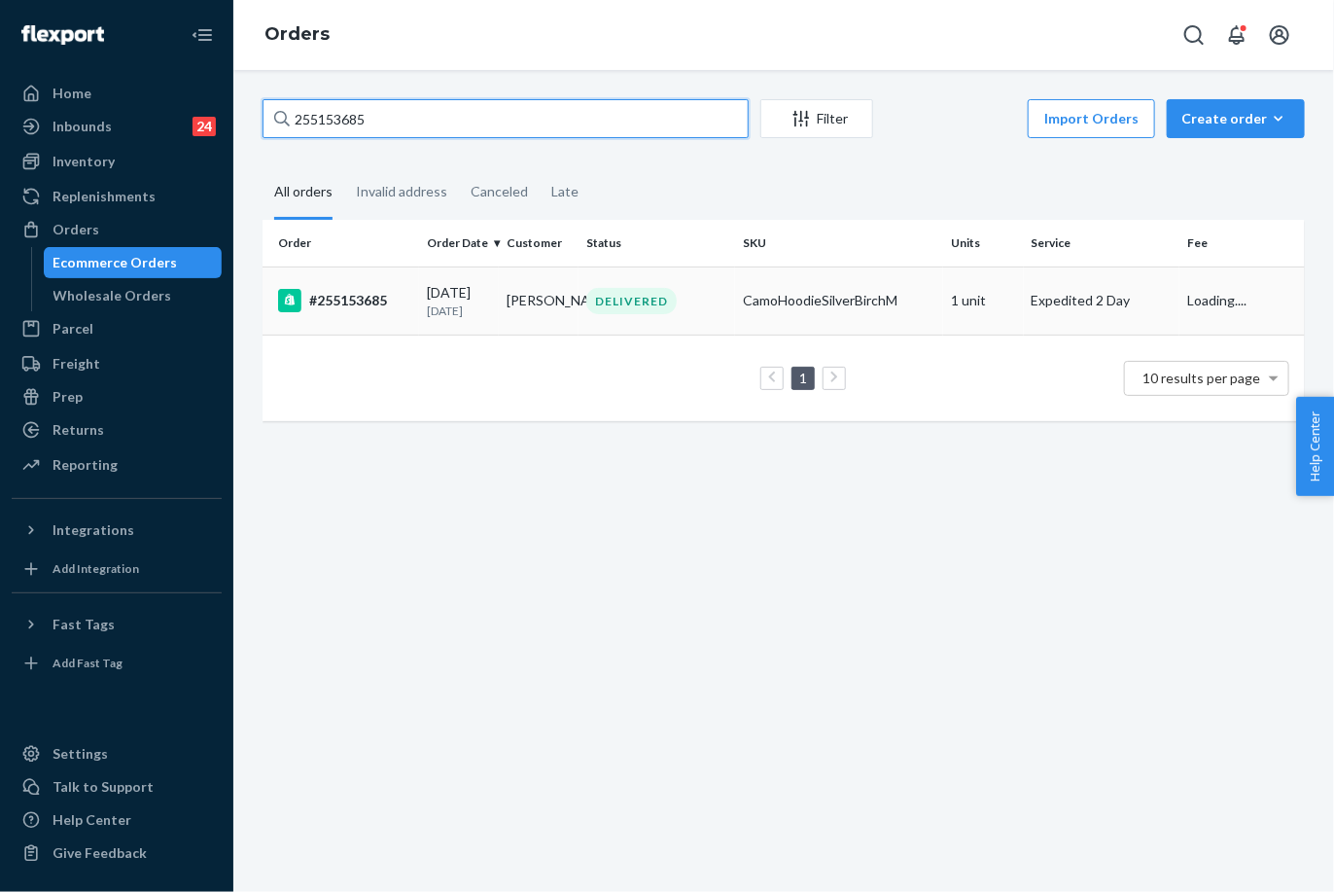
type input "255153685"
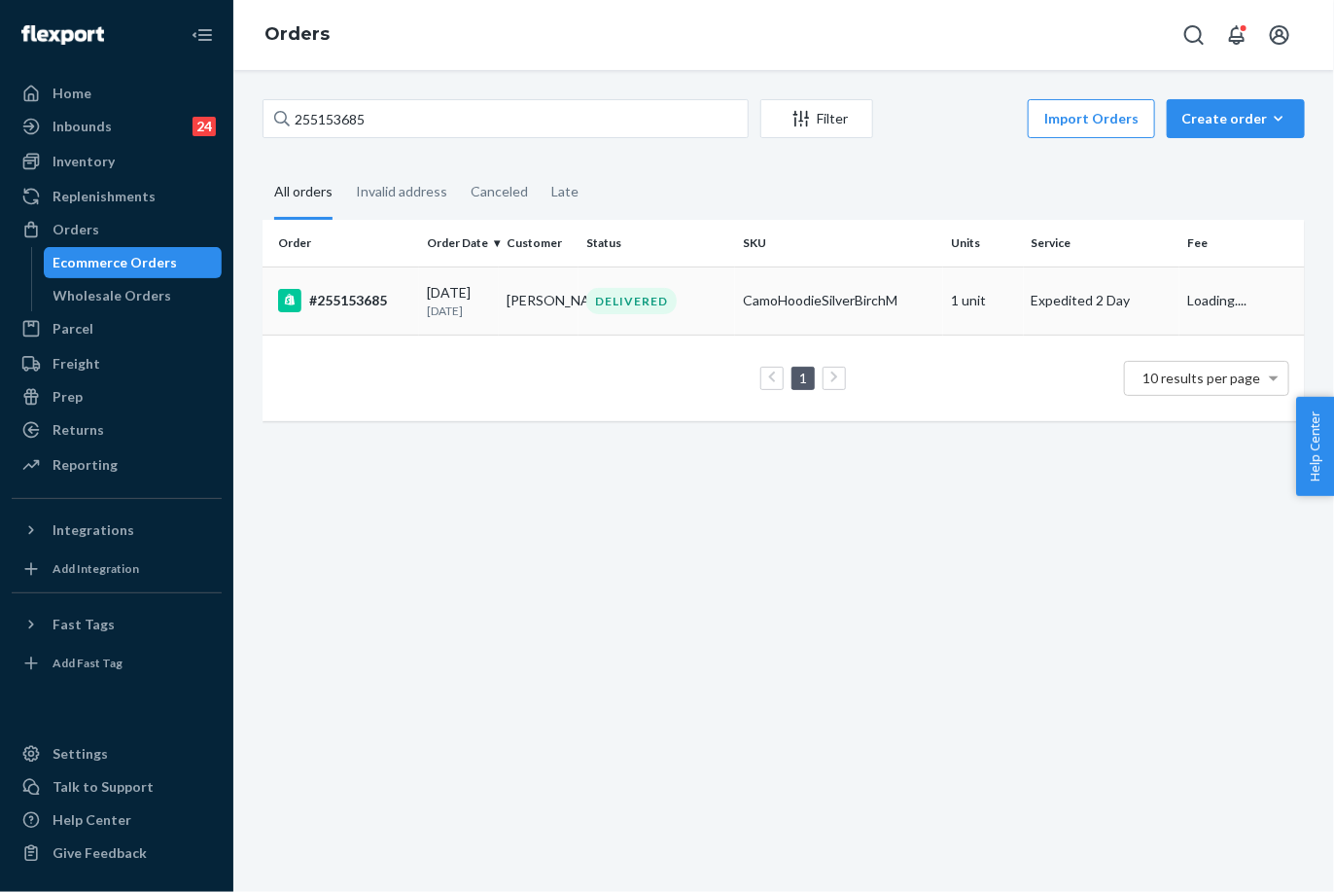
click at [428, 308] on p "[DATE]" at bounding box center [459, 310] width 64 height 17
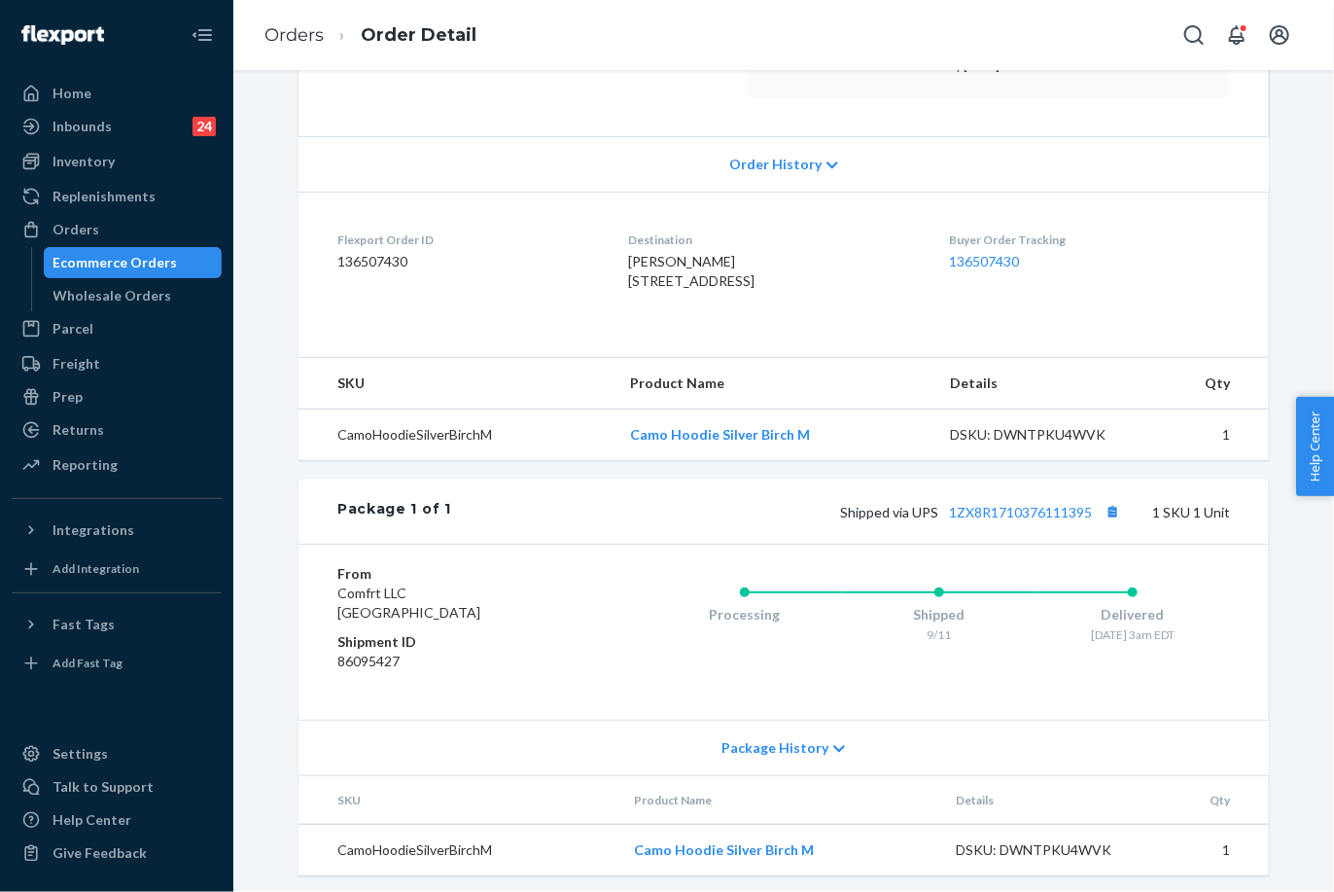
scroll to position [397, 0]
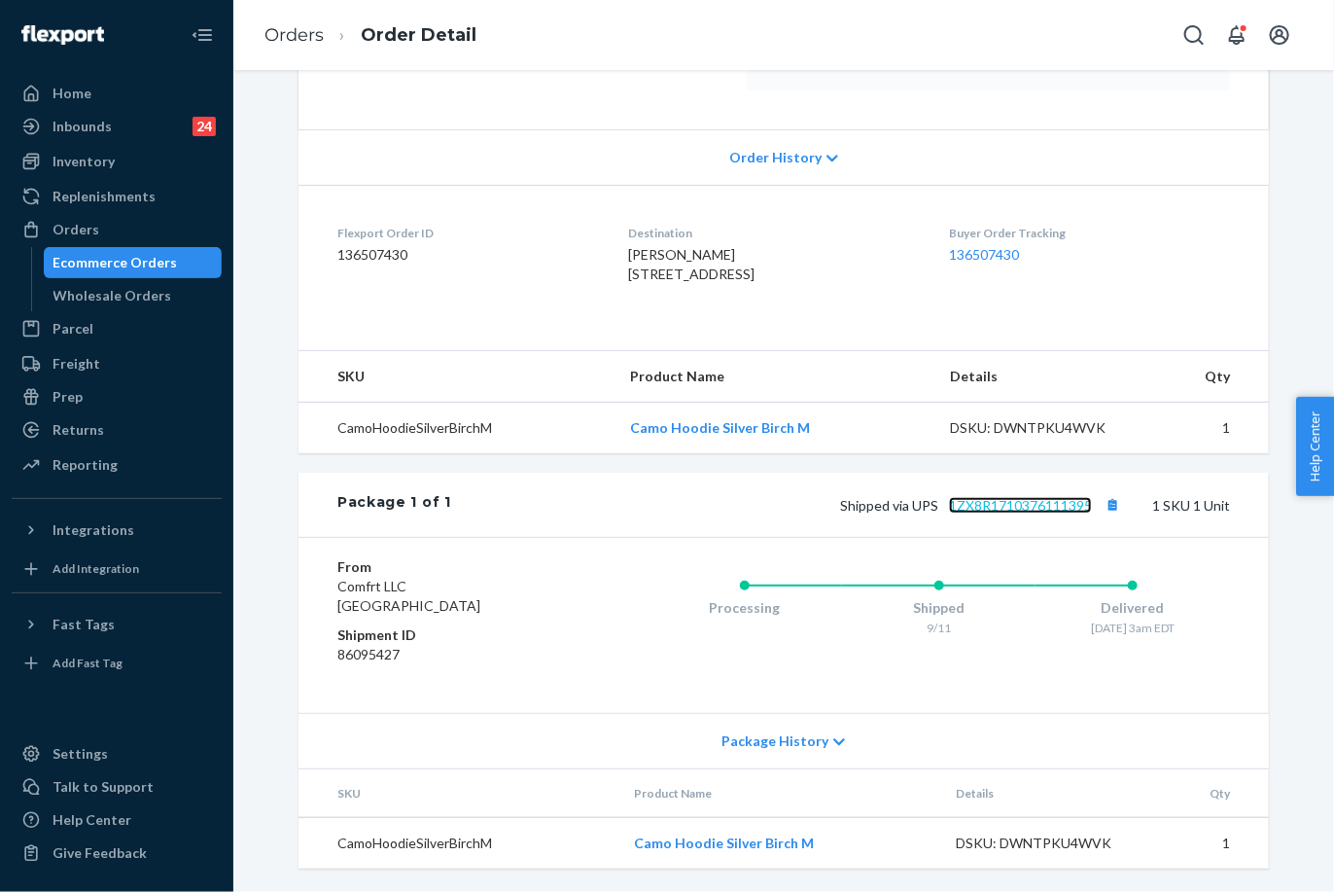
click at [1028, 500] on link "1ZX8R1710376111395" at bounding box center [1020, 505] width 143 height 17
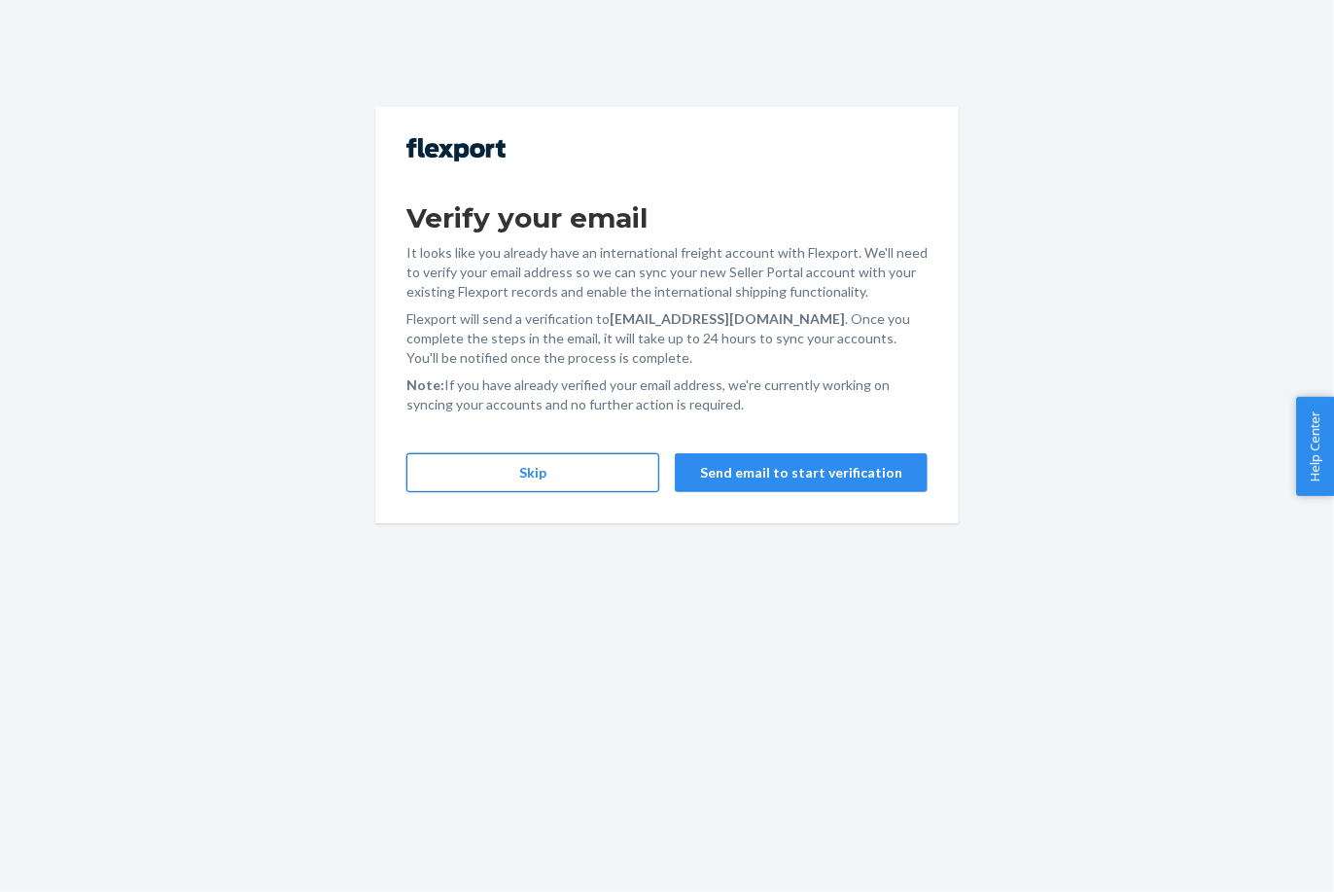
click at [523, 477] on button "Skip" at bounding box center [532, 472] width 253 height 39
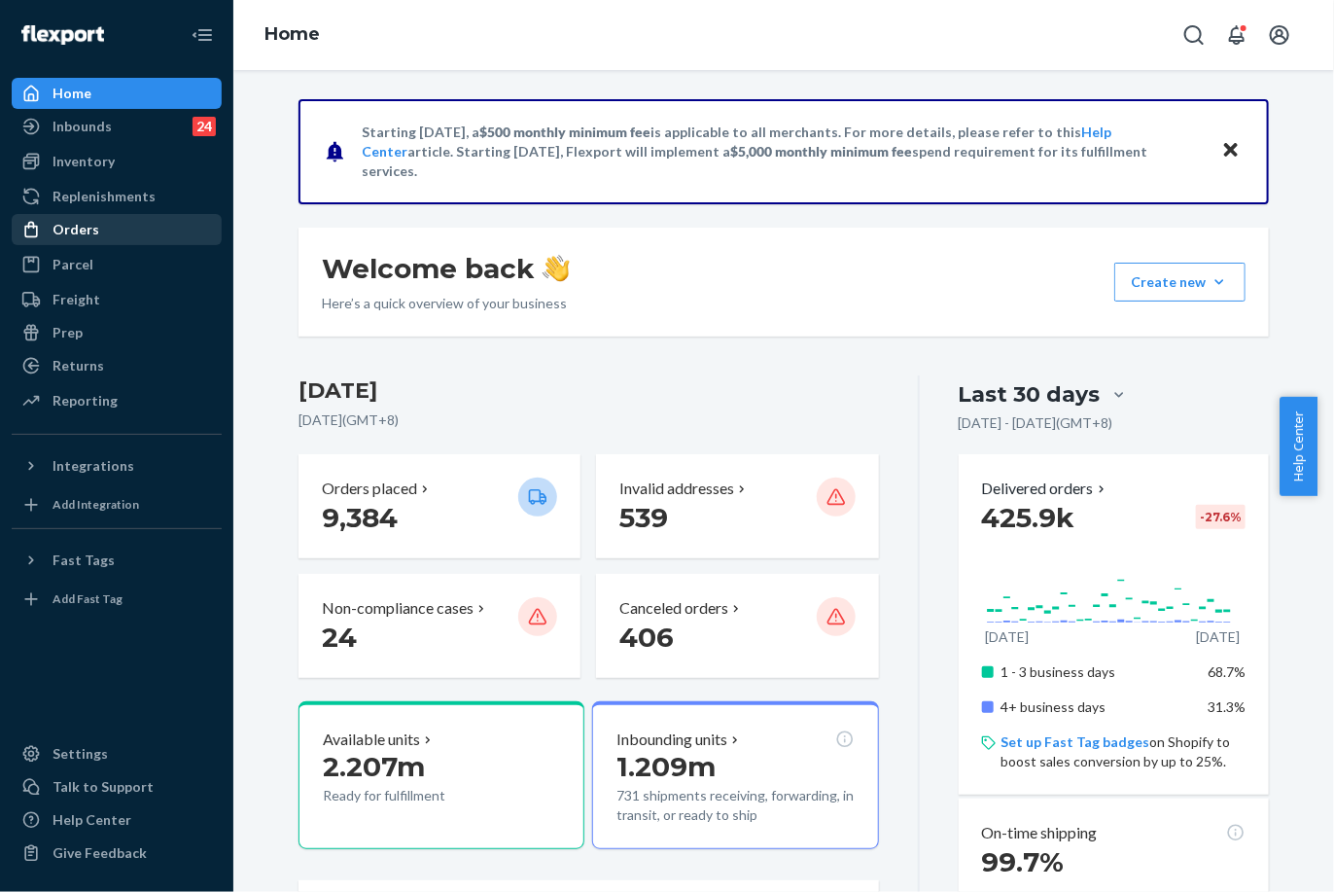
click at [137, 240] on div "Orders" at bounding box center [117, 229] width 206 height 27
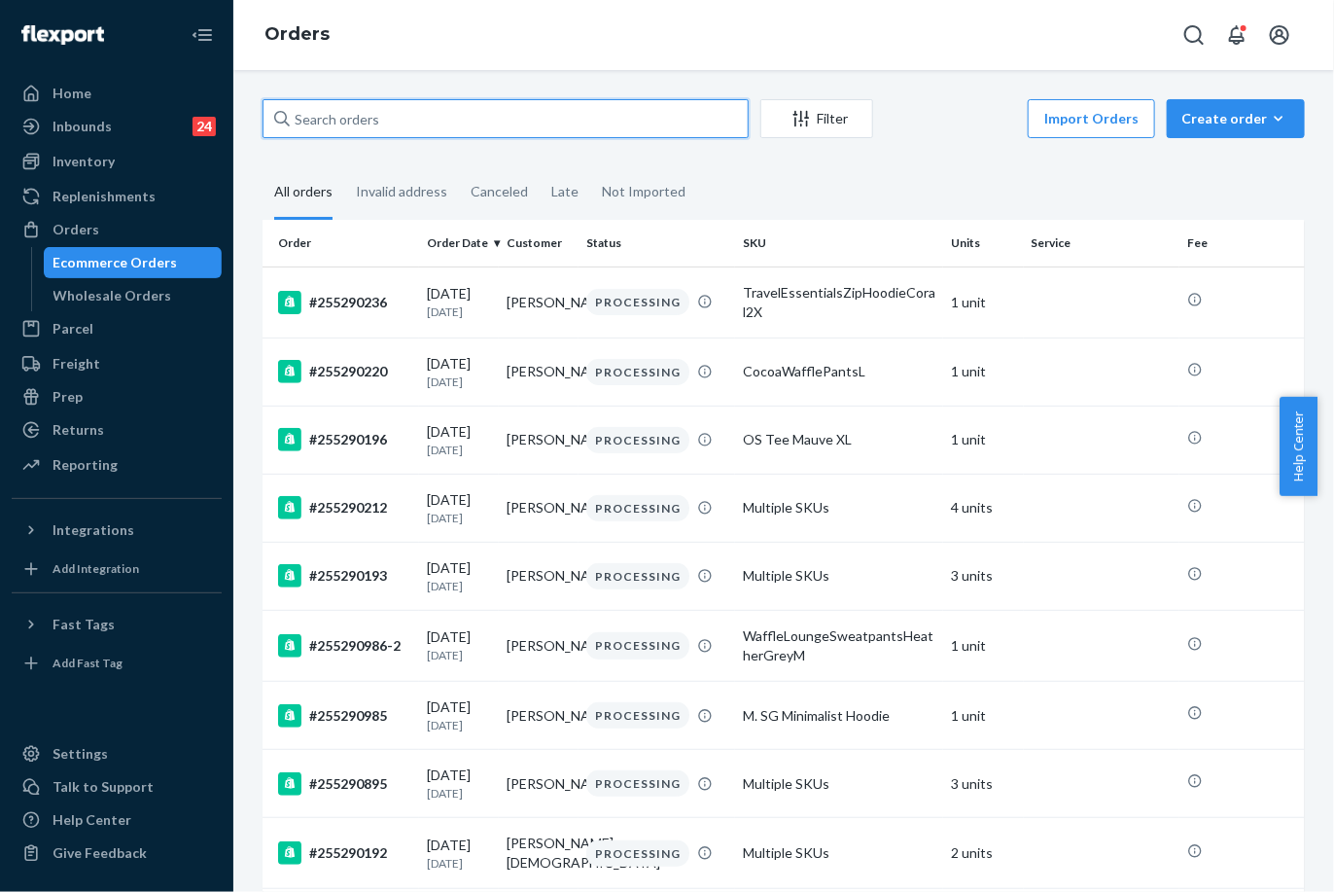
click at [415, 126] on input "text" at bounding box center [506, 118] width 486 height 39
paste input "253954062"
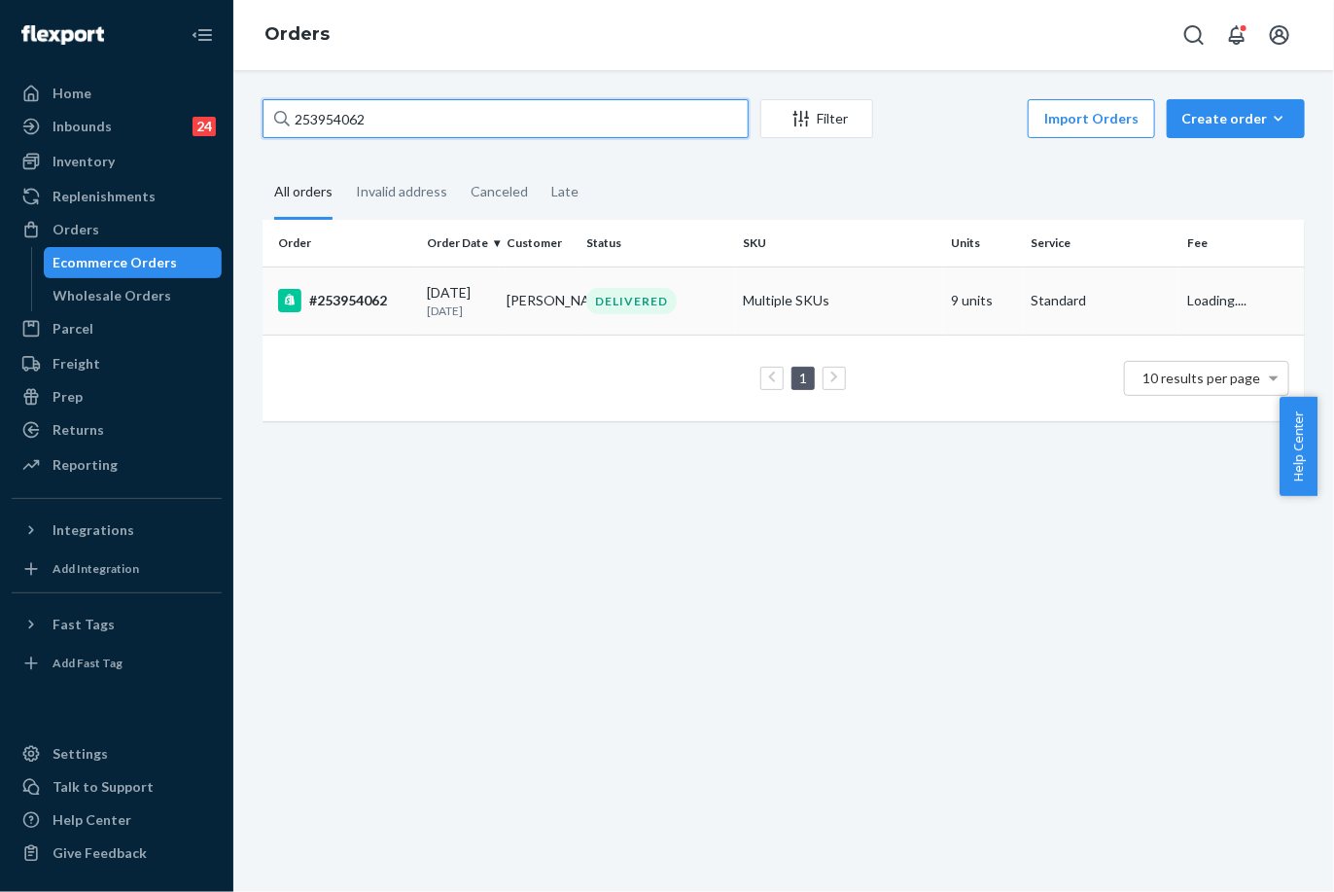
type input "253954062"
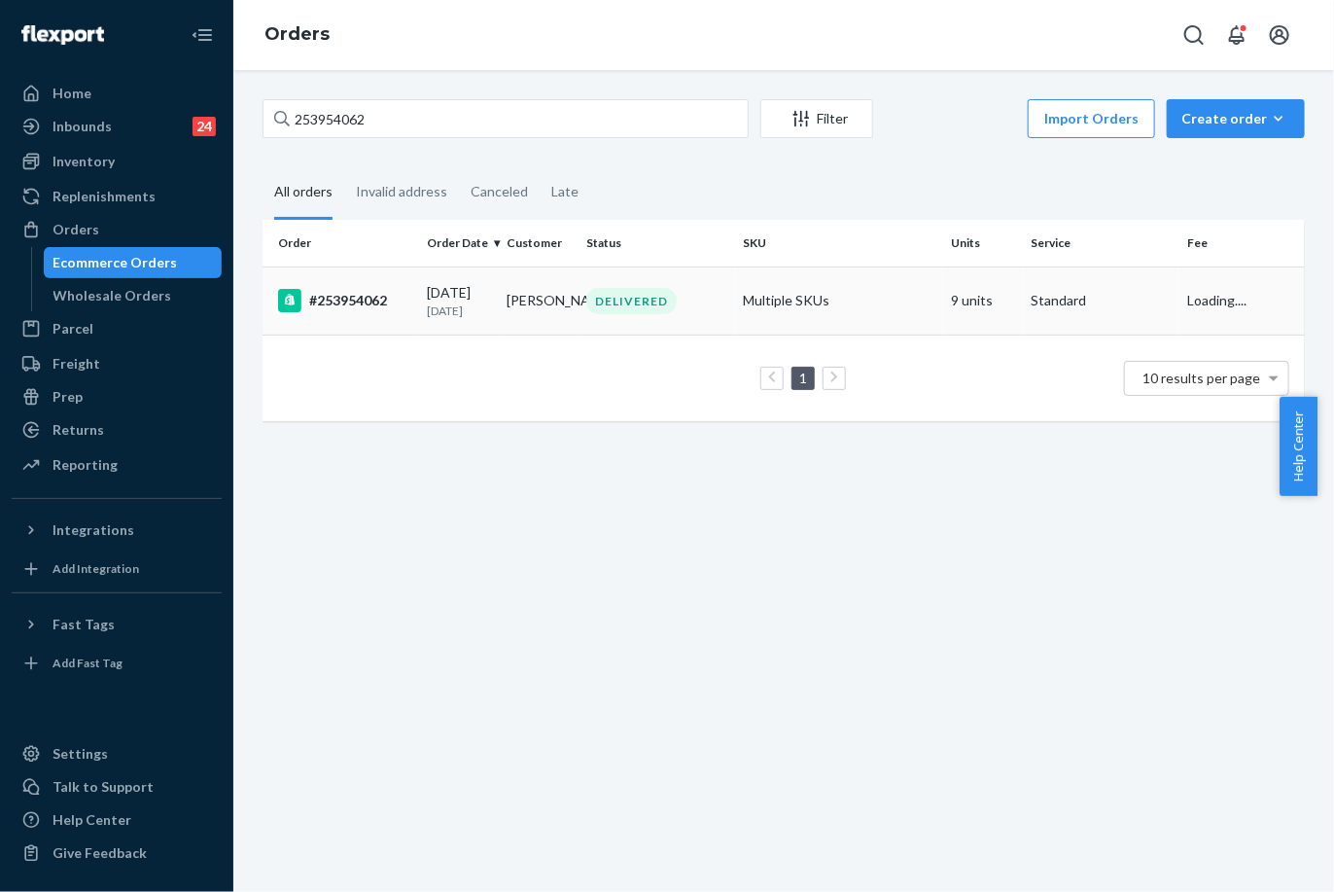
click at [531, 300] on td "Shelby Bledsoe" at bounding box center [539, 300] width 80 height 68
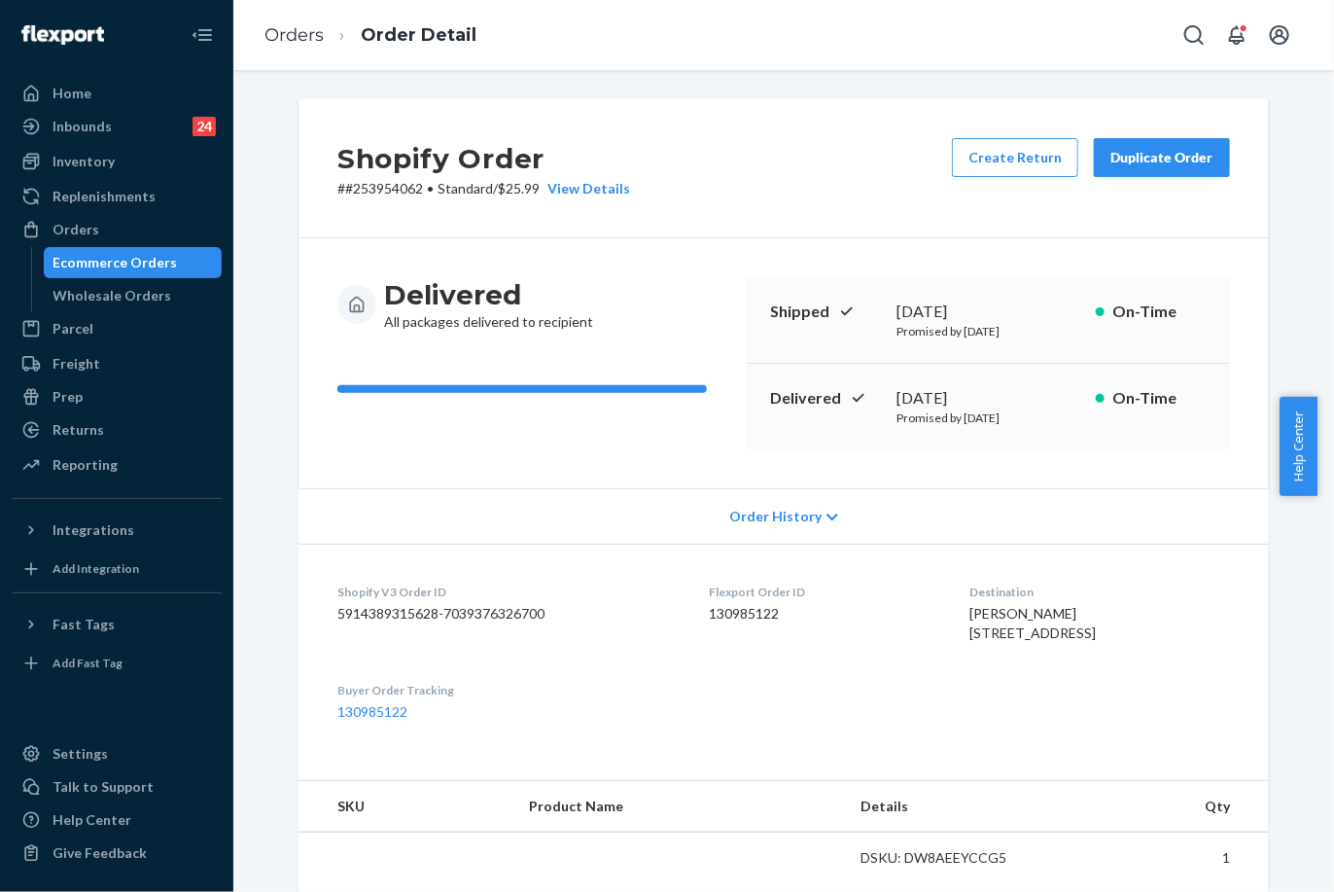
click at [1146, 160] on div "Duplicate Order" at bounding box center [1162, 157] width 103 height 19
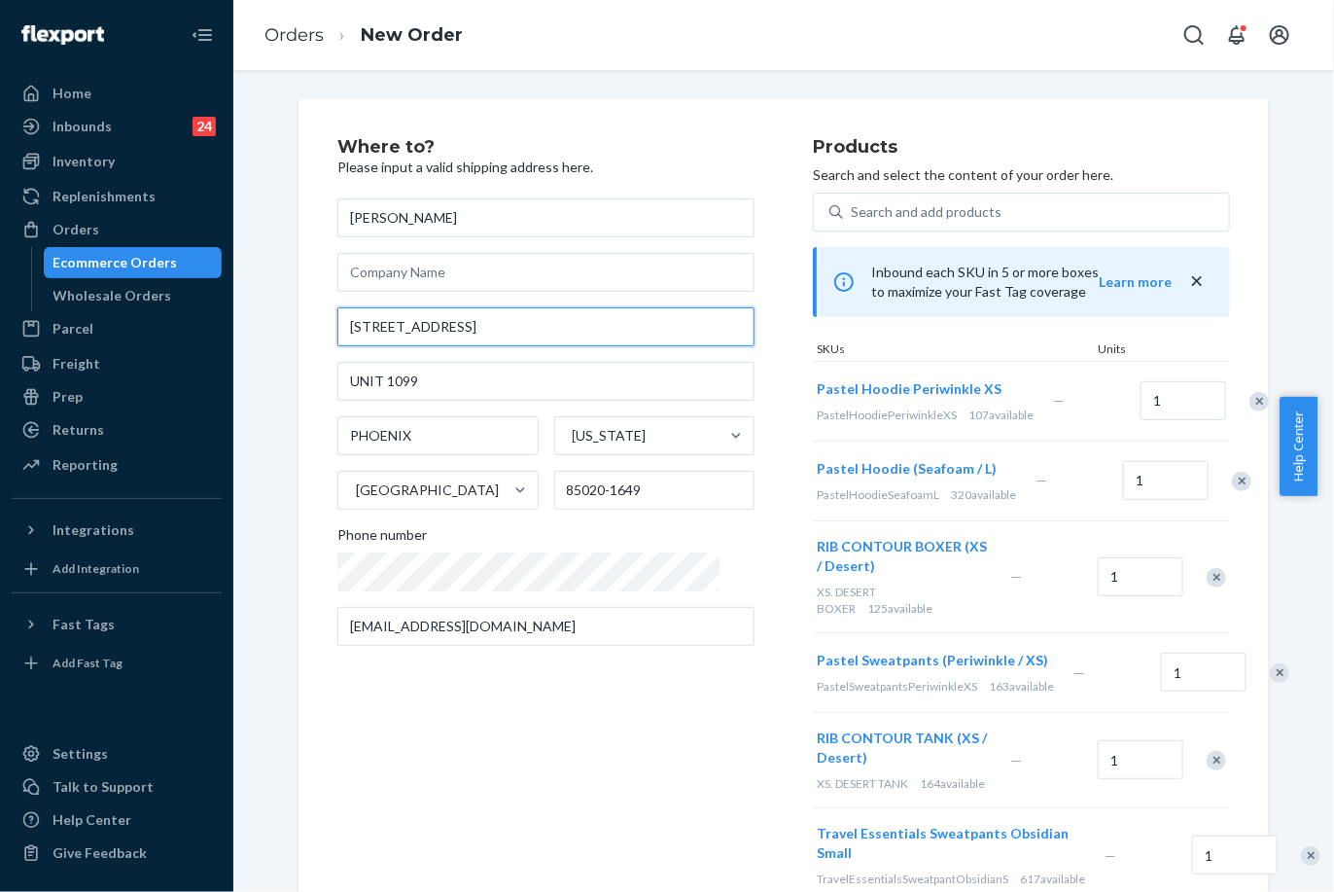
drag, startPoint x: 529, startPoint y: 335, endPoint x: 321, endPoint y: 335, distance: 208.1
click at [321, 335] on div "Where to? Please input a valid shipping address here. Shelby Bledsoe 10410 N CA…" at bounding box center [784, 788] width 971 height 1378
paste input "ave Creek Rd Phoenix AZ 85085"
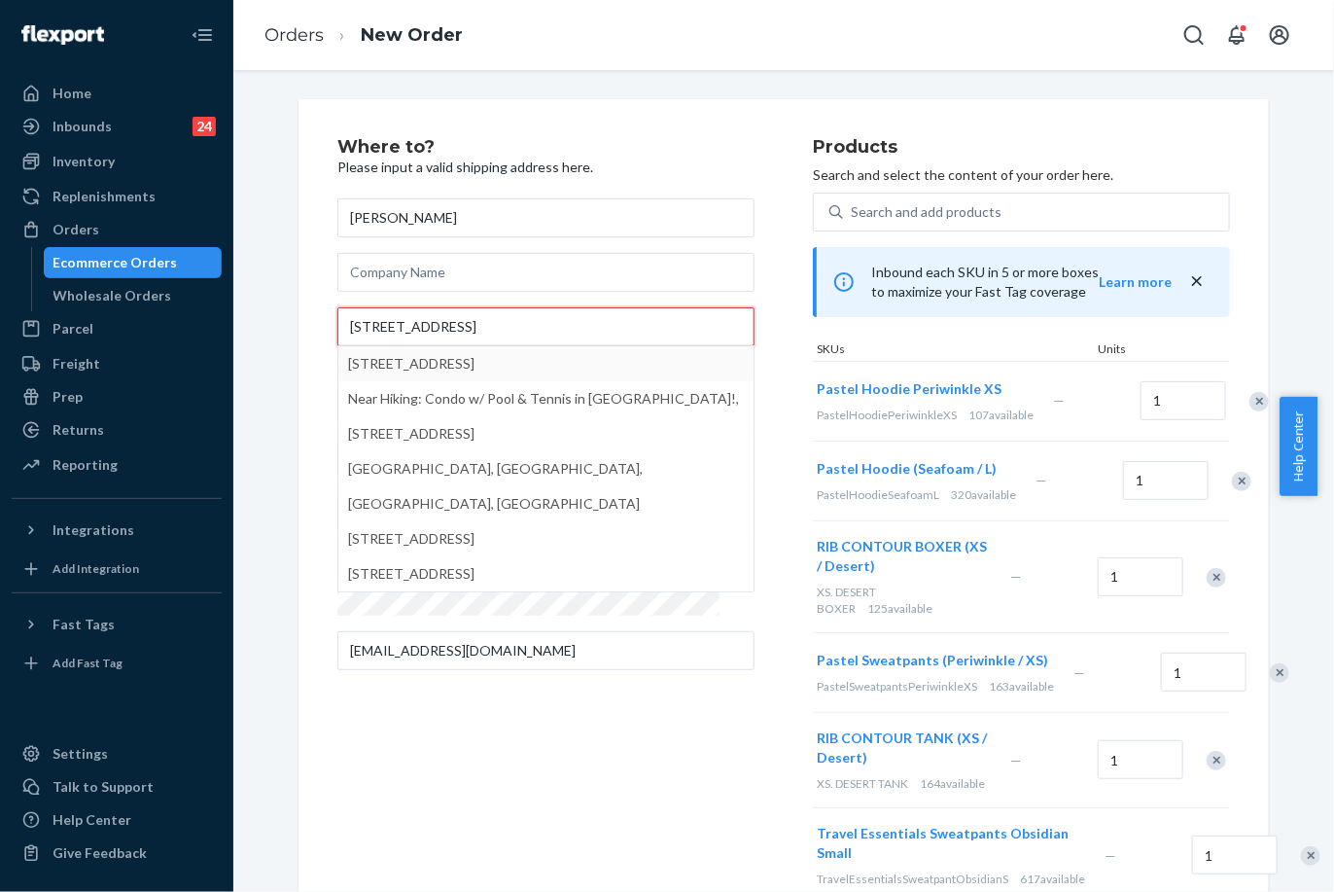
type input "10410 N Cave Creek Rd Phoenix AZ 85085"
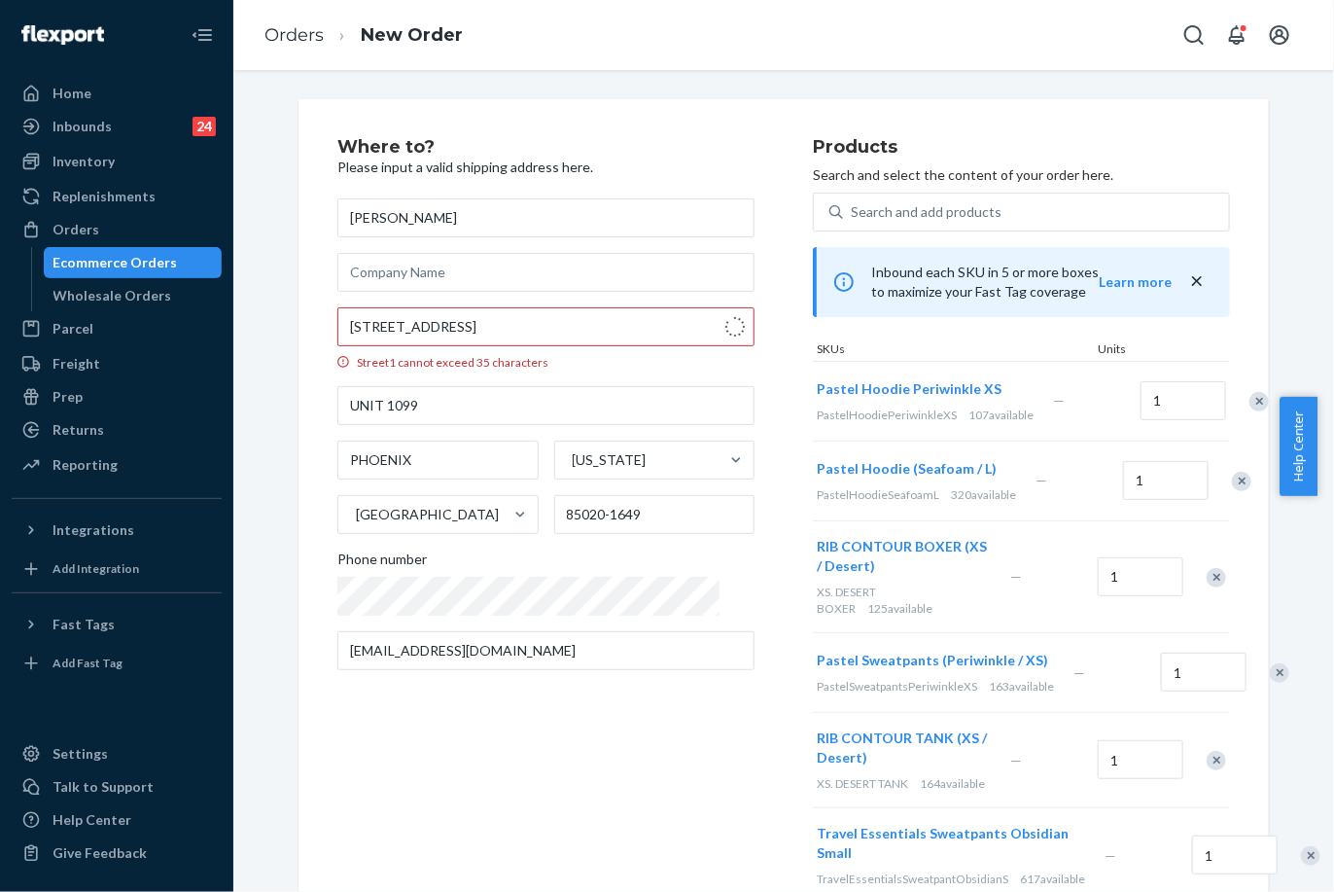
type input "Phoenix"
type input "85020"
type input "10410 N Cave Creek Rd"
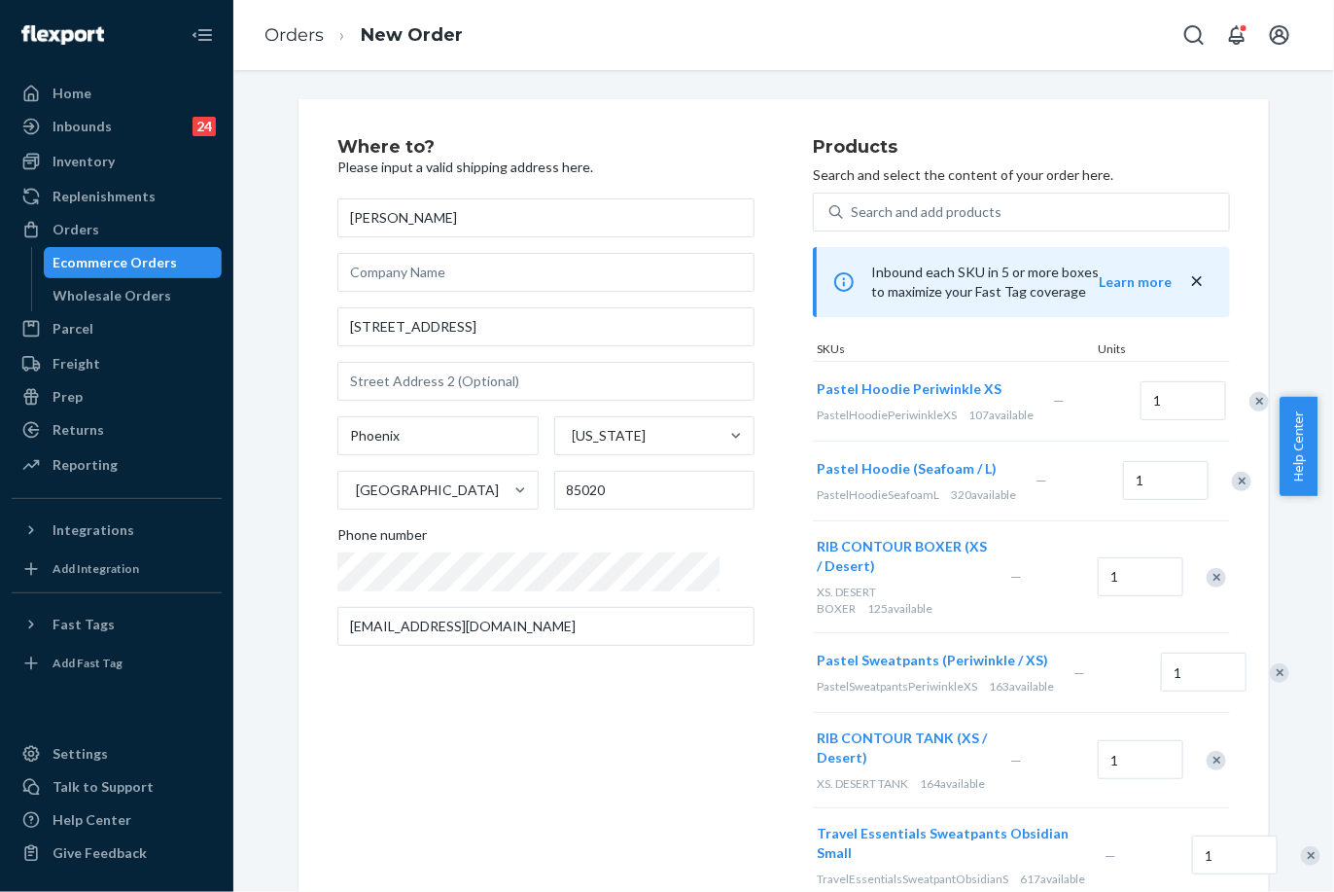
click at [1250, 409] on div "Remove Item" at bounding box center [1259, 401] width 19 height 19
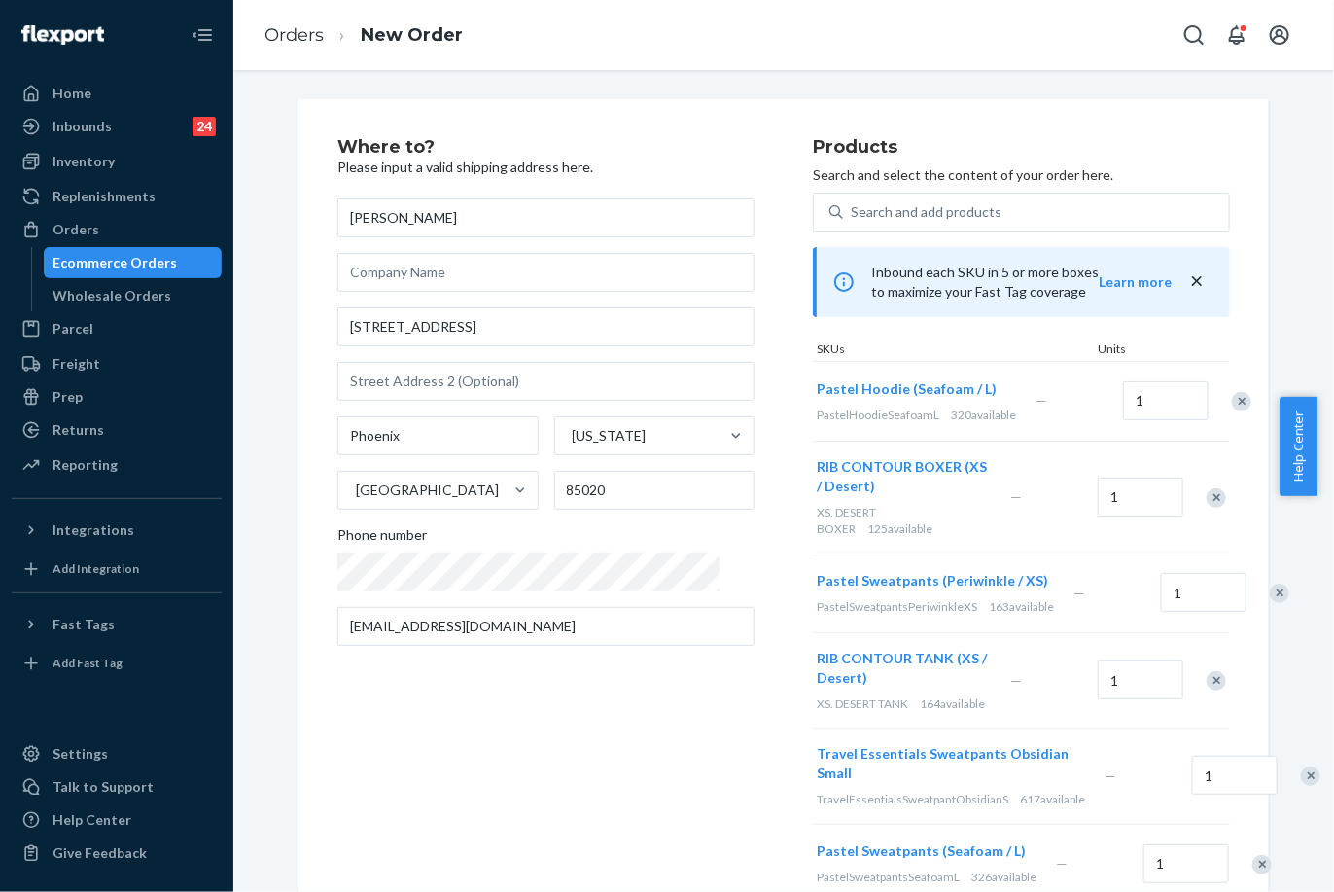
click at [579, 704] on div "Where to? Please input a valid shipping address here. Shelby Bledsoe 10410 N Ca…" at bounding box center [575, 616] width 476 height 957
click at [547, 663] on div "Where to? Please input a valid shipping address here. Shelby Bledsoe 10410 N Ca…" at bounding box center [575, 616] width 476 height 957
click at [1210, 490] on div "Remove Item" at bounding box center [1216, 497] width 19 height 19
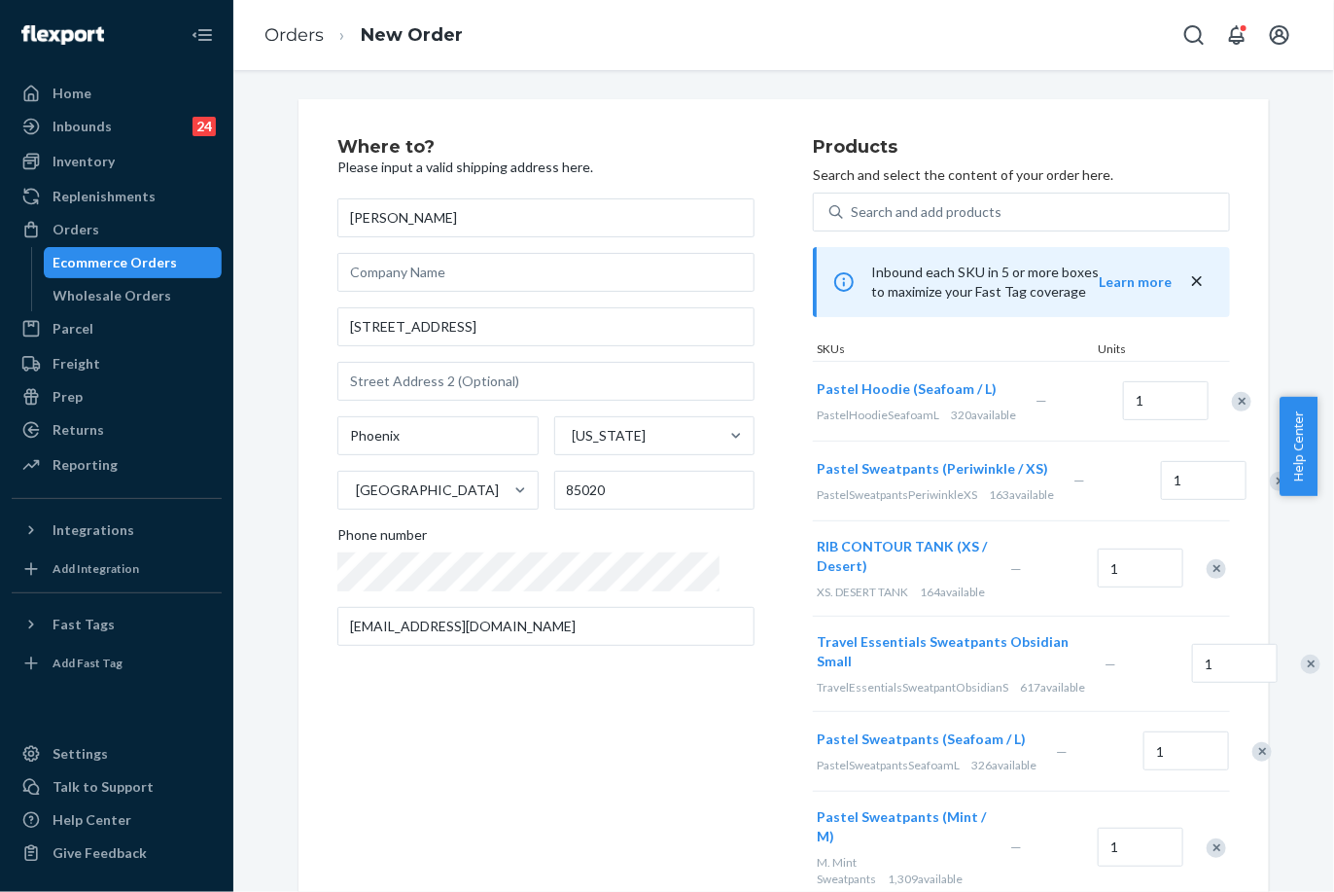
click at [1270, 488] on div "Remove Item" at bounding box center [1279, 481] width 19 height 19
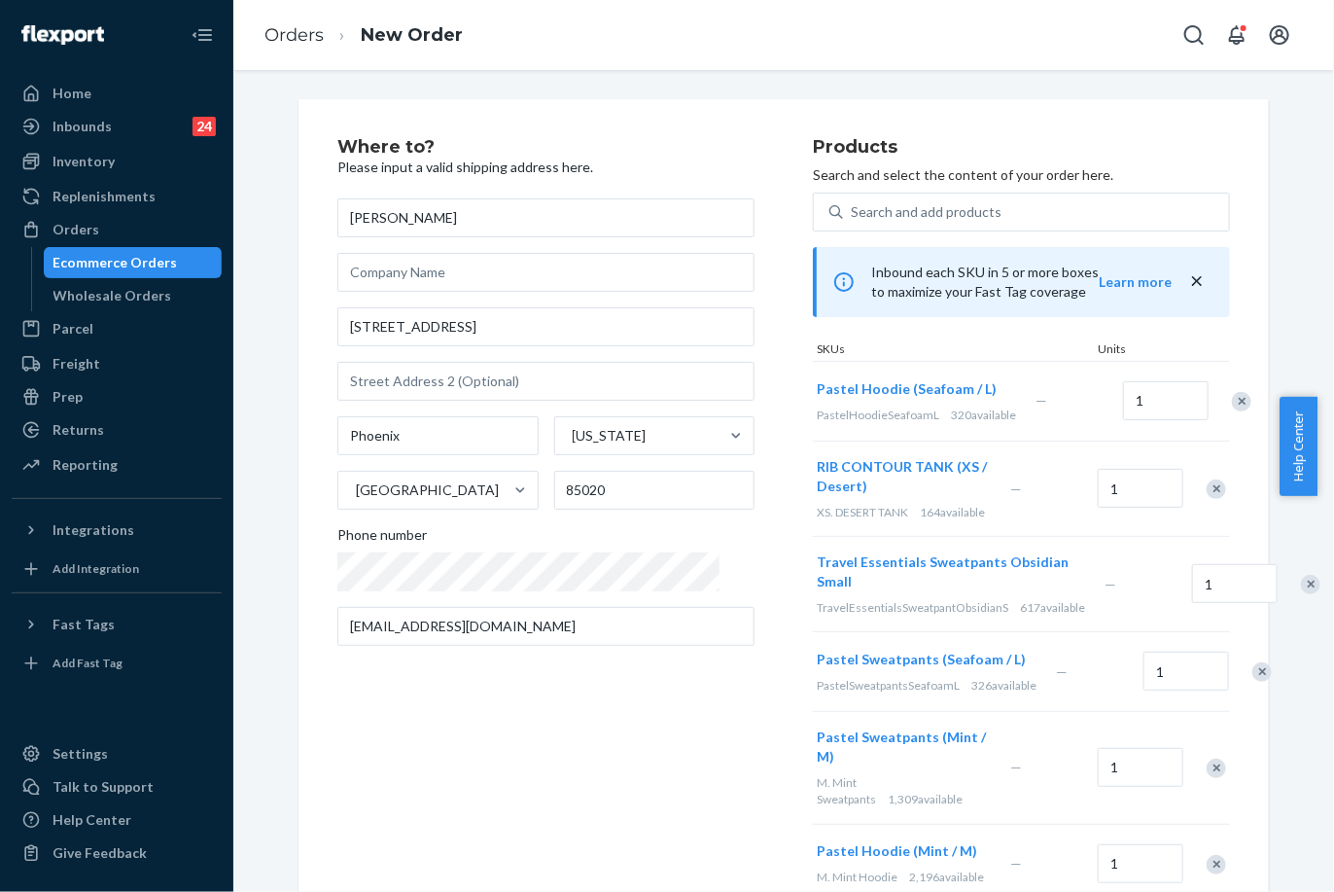
click at [1208, 486] on div "Remove Item" at bounding box center [1216, 488] width 19 height 19
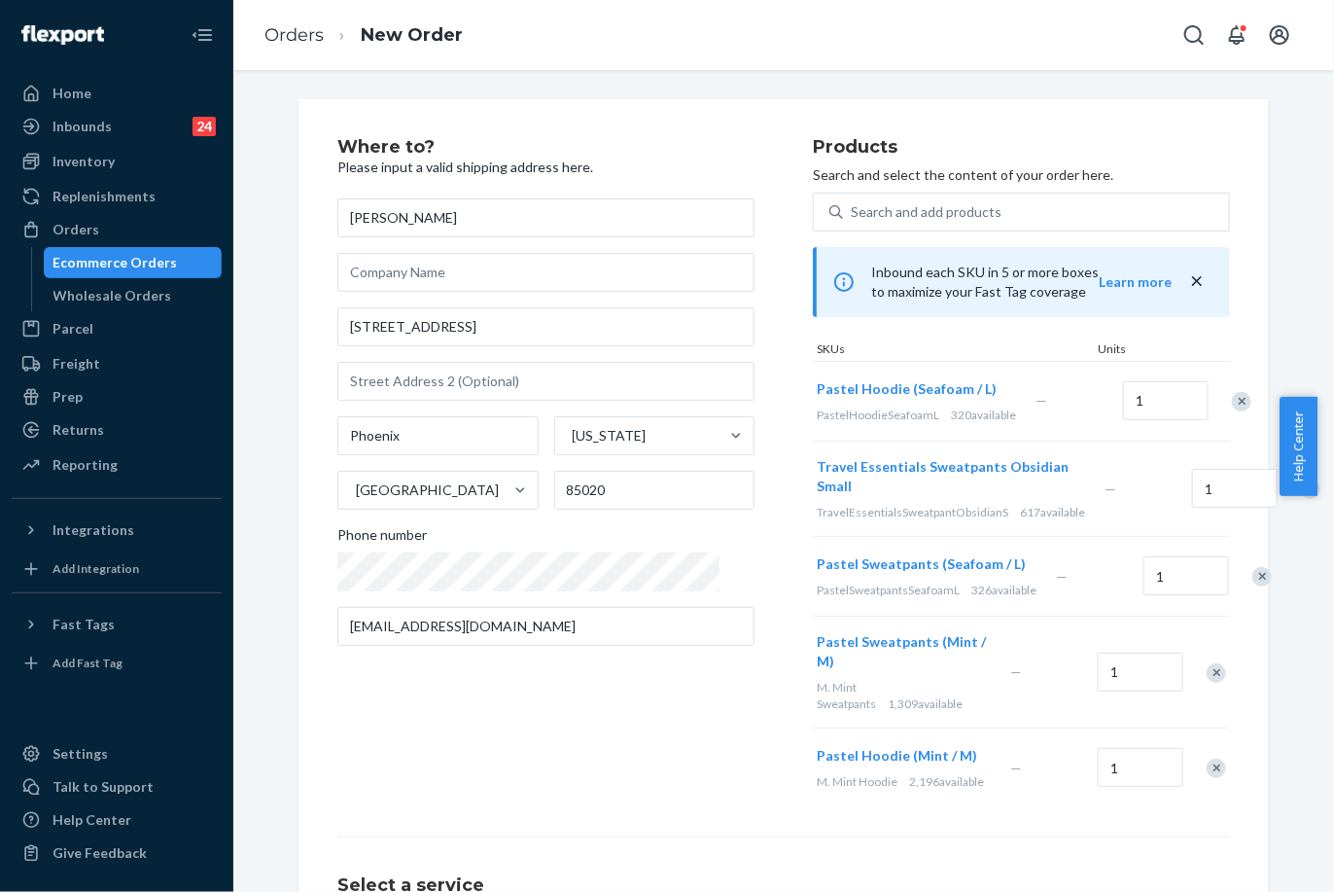
click at [1301, 486] on div "Remove Item" at bounding box center [1310, 488] width 19 height 19
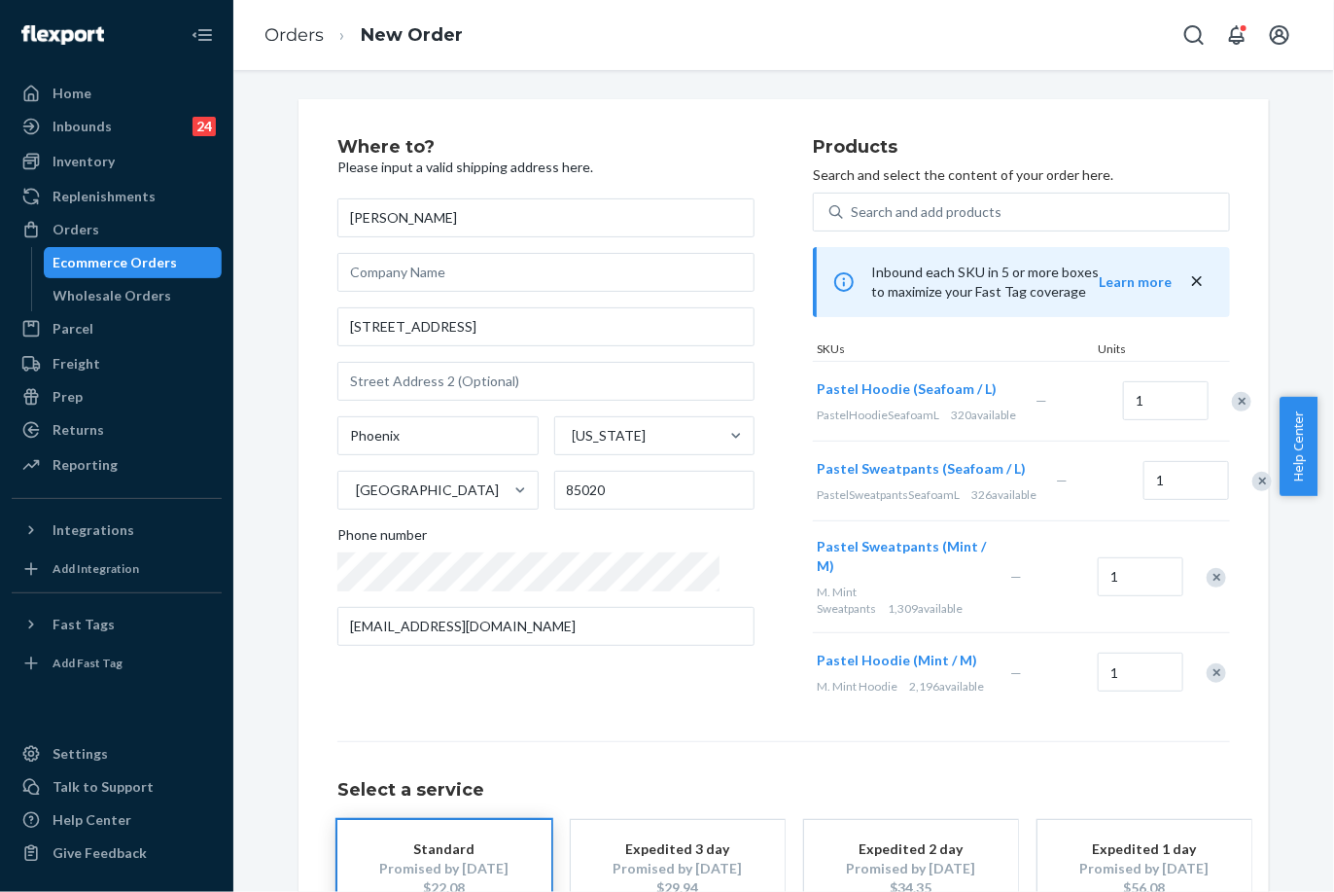
click at [1227, 486] on div at bounding box center [1251, 481] width 49 height 52
click at [1253, 491] on div "Remove Item" at bounding box center [1262, 481] width 19 height 19
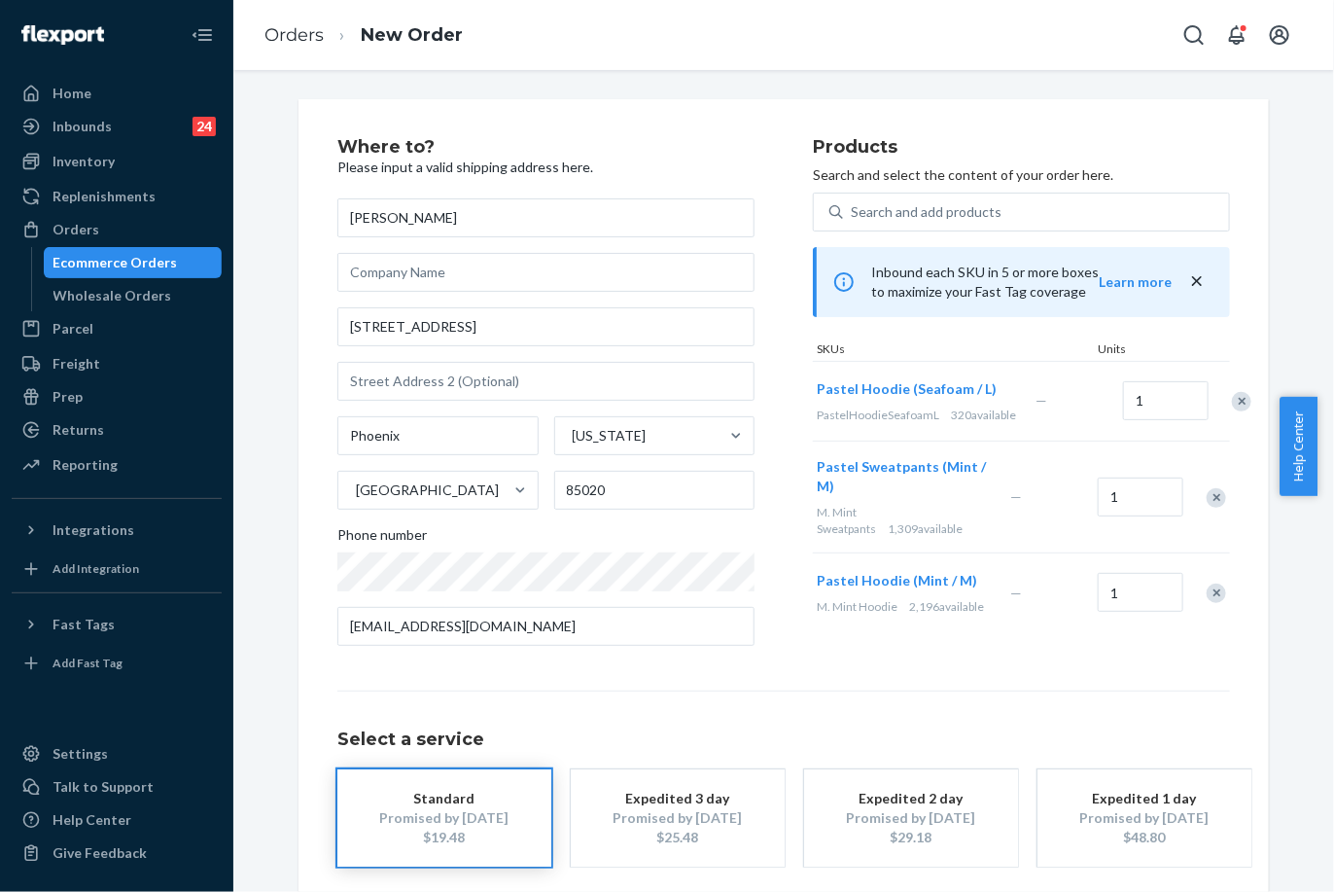
click at [1212, 508] on div "Remove Item" at bounding box center [1216, 497] width 19 height 19
click at [1207, 491] on div "Remove Item" at bounding box center [1216, 481] width 19 height 19
click at [838, 615] on div "Products Search and select the content of your order here. Search and add produ…" at bounding box center [1021, 399] width 417 height 523
click at [777, 675] on div "Where to? Please input a valid shipping address here. Shelby Bledsoe 10410 N Ca…" at bounding box center [783, 541] width 893 height 806
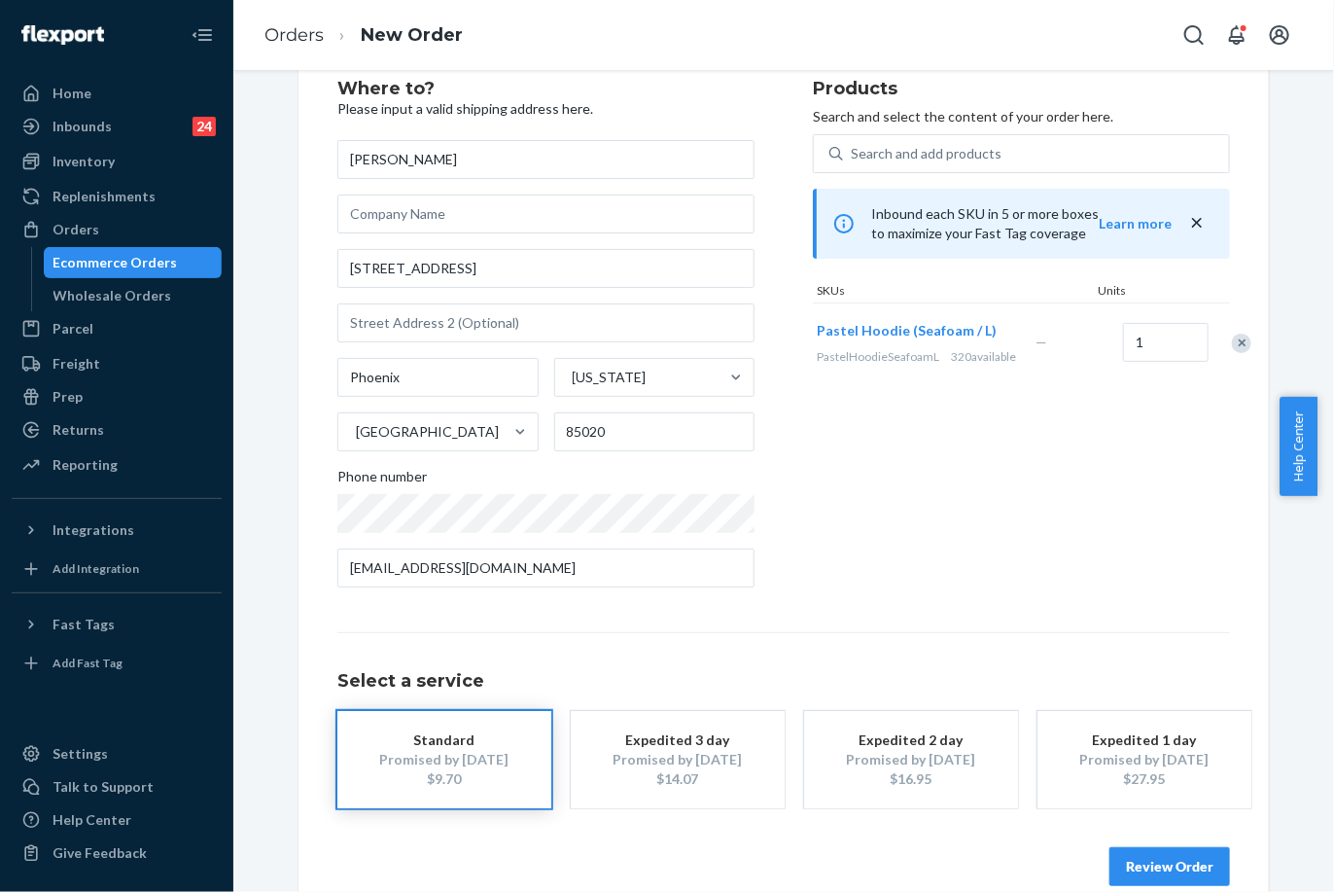
scroll to position [90, 0]
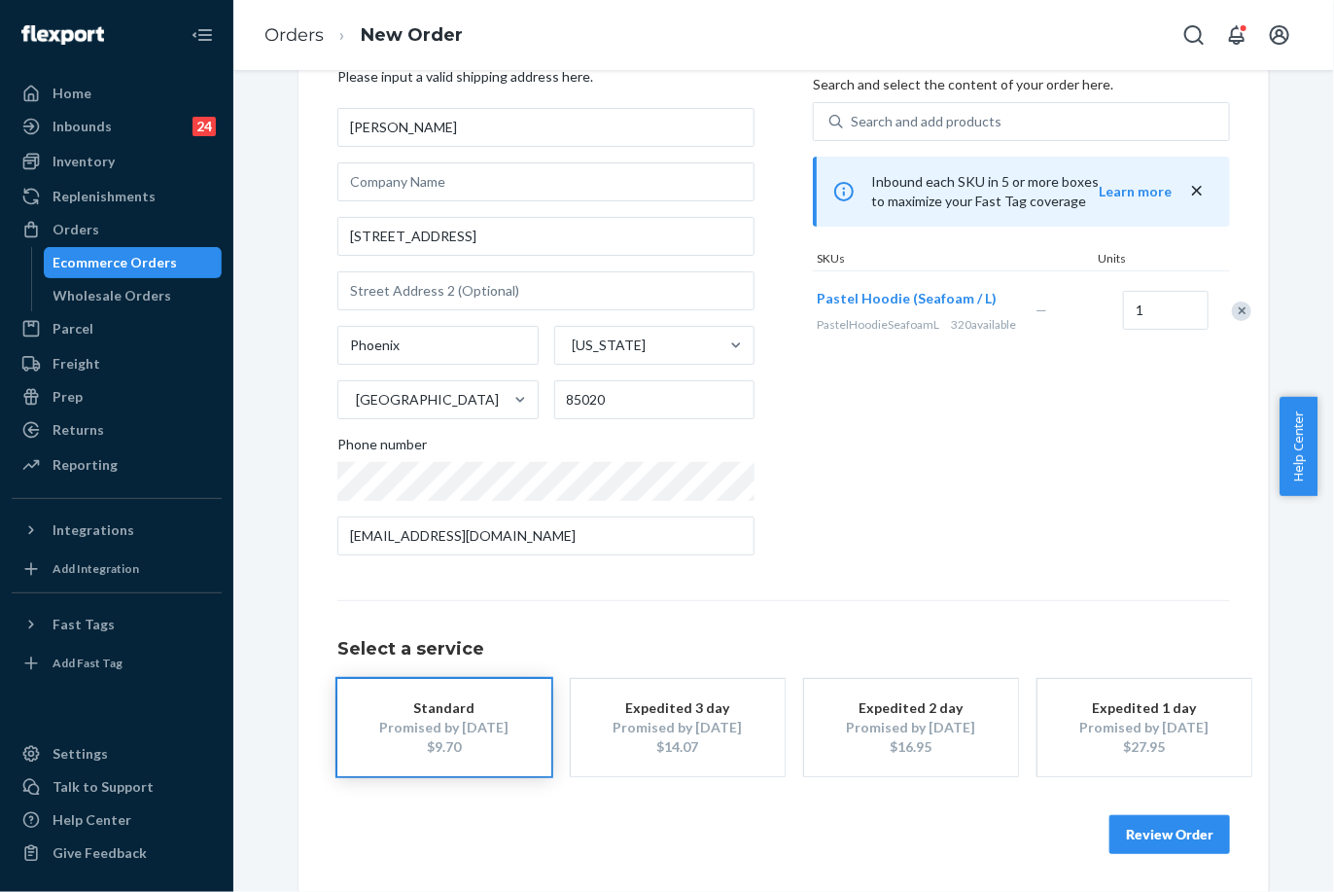
click at [1177, 829] on button "Review Order" at bounding box center [1170, 834] width 121 height 39
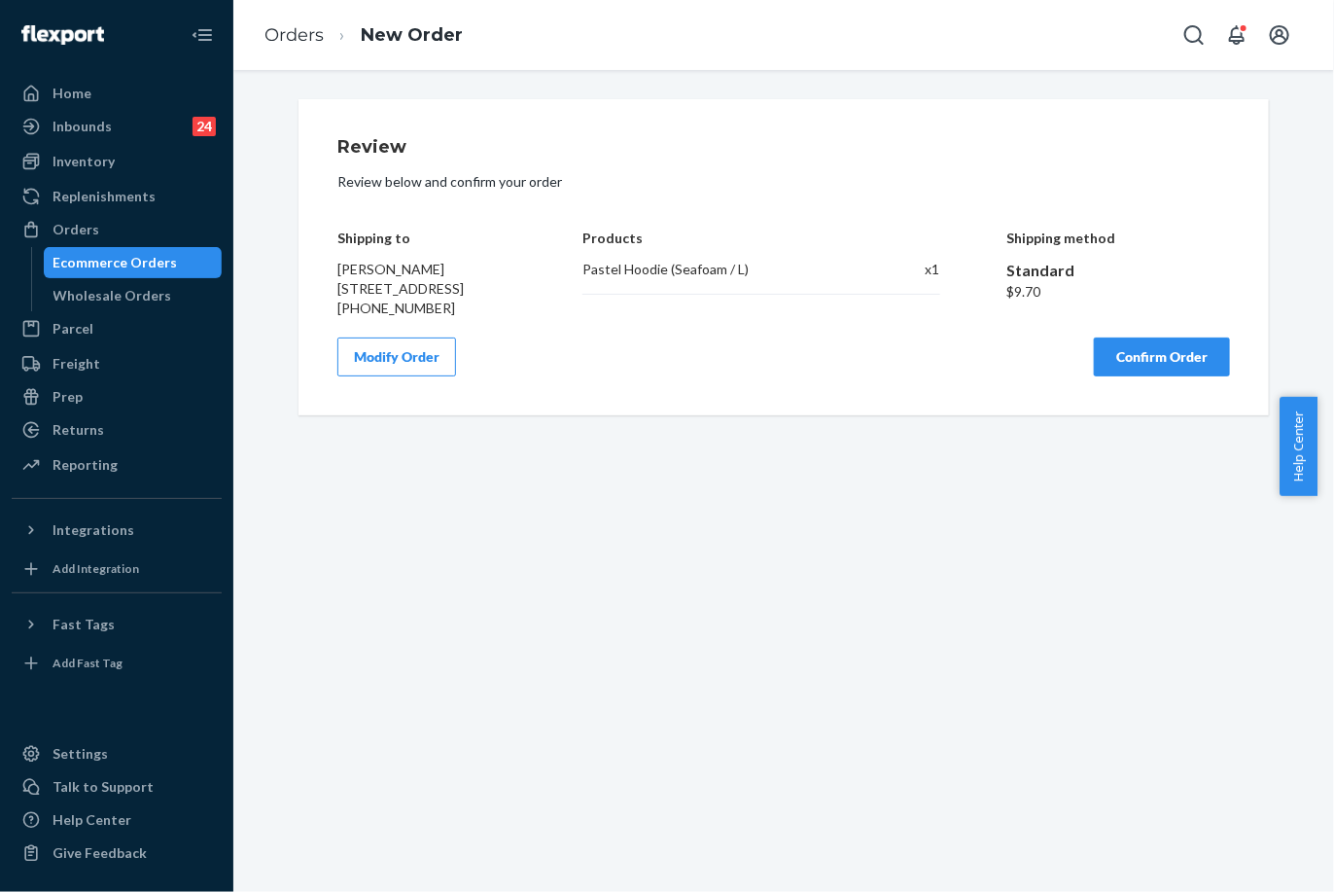
click at [1160, 374] on button "Confirm Order" at bounding box center [1162, 356] width 136 height 39
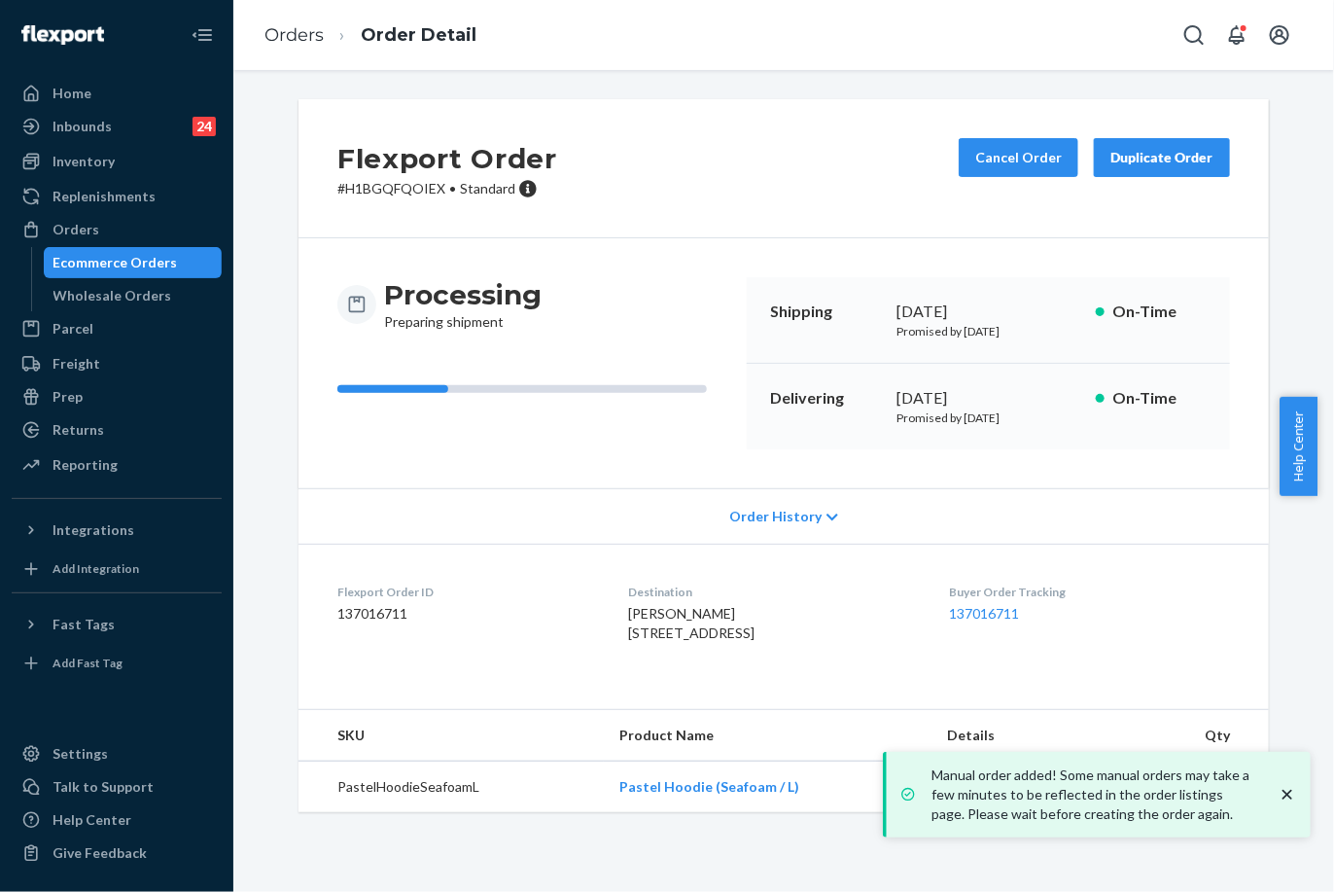
drag, startPoint x: 889, startPoint y: 404, endPoint x: 956, endPoint y: 389, distance: 68.7
click at [956, 389] on div "October 1, 2025" at bounding box center [989, 398] width 184 height 22
copy div "October 1"
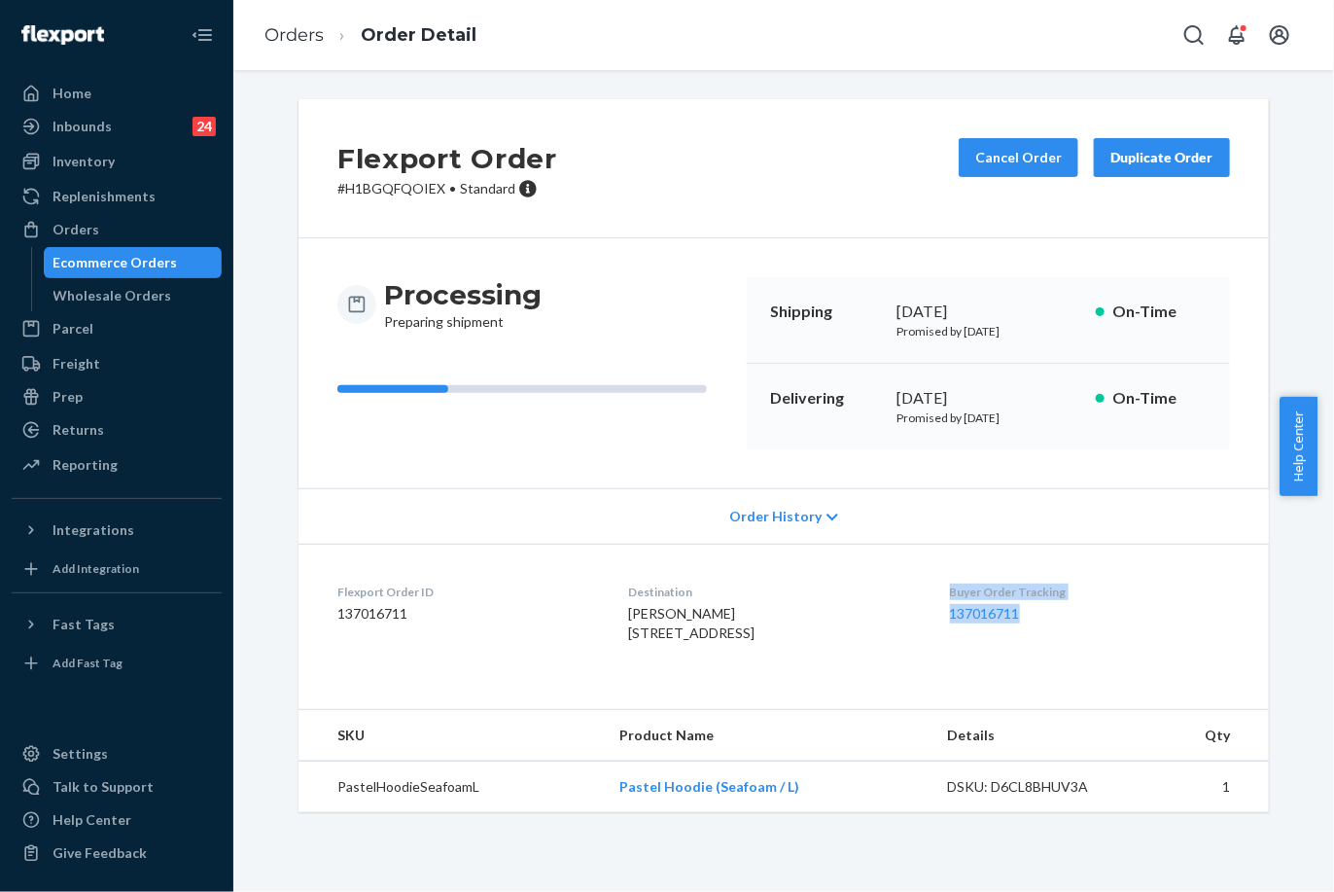
drag, startPoint x: 942, startPoint y: 587, endPoint x: 1056, endPoint y: 614, distance: 116.8
click at [1056, 614] on dl "Flexport Order ID 137016711 Destination Shelby Bledsoe 10410 N Cave Creek Rd Ph…" at bounding box center [784, 617] width 971 height 146
copy div "Buyer Order Tracking 137016711"
click at [301, 31] on link "Orders" at bounding box center [294, 34] width 59 height 21
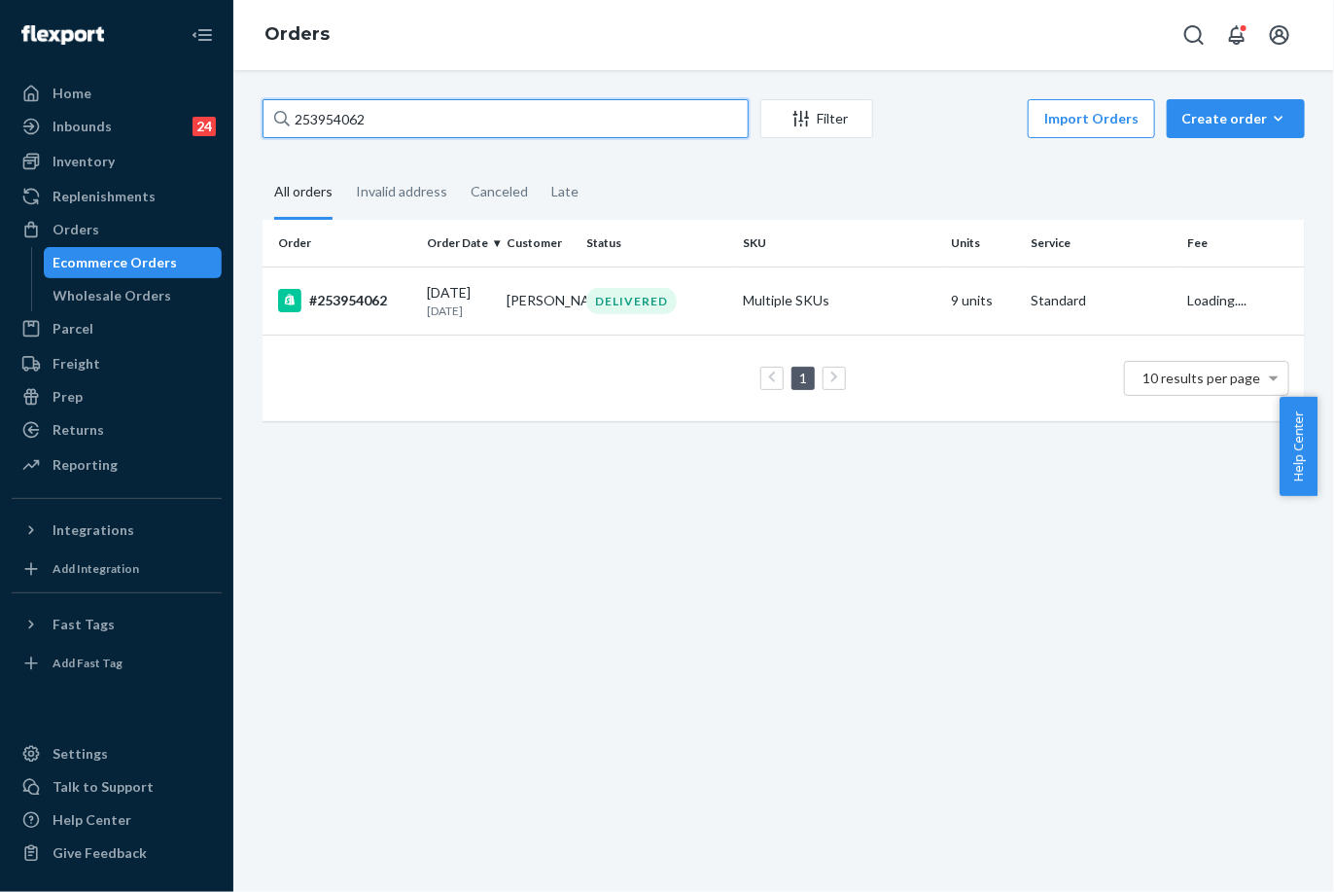
click at [352, 122] on input "253954062" at bounding box center [506, 118] width 486 height 39
paste input "4818054"
type input "254818054"
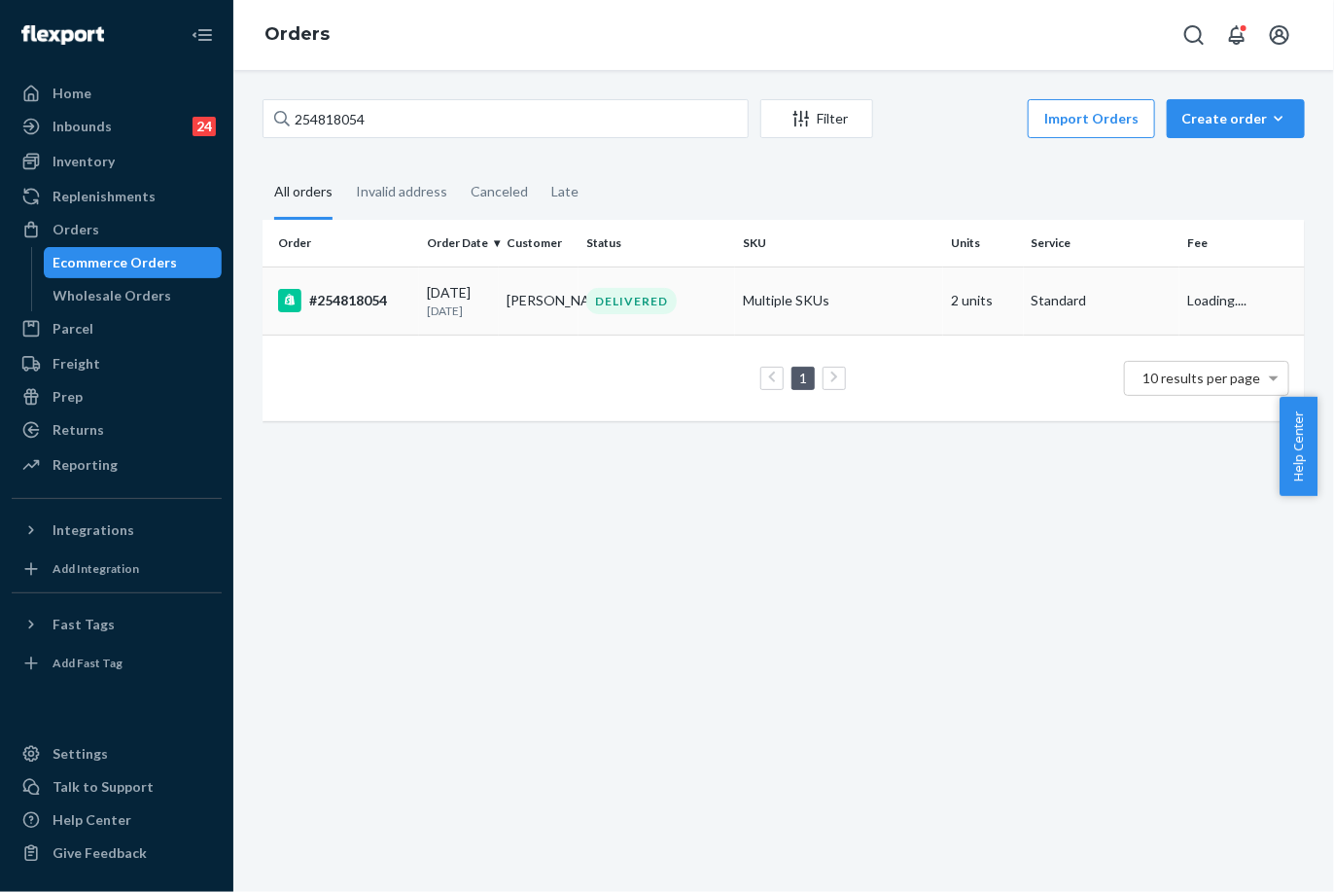
click at [499, 298] on td "Courtney Montgomery" at bounding box center [539, 300] width 80 height 68
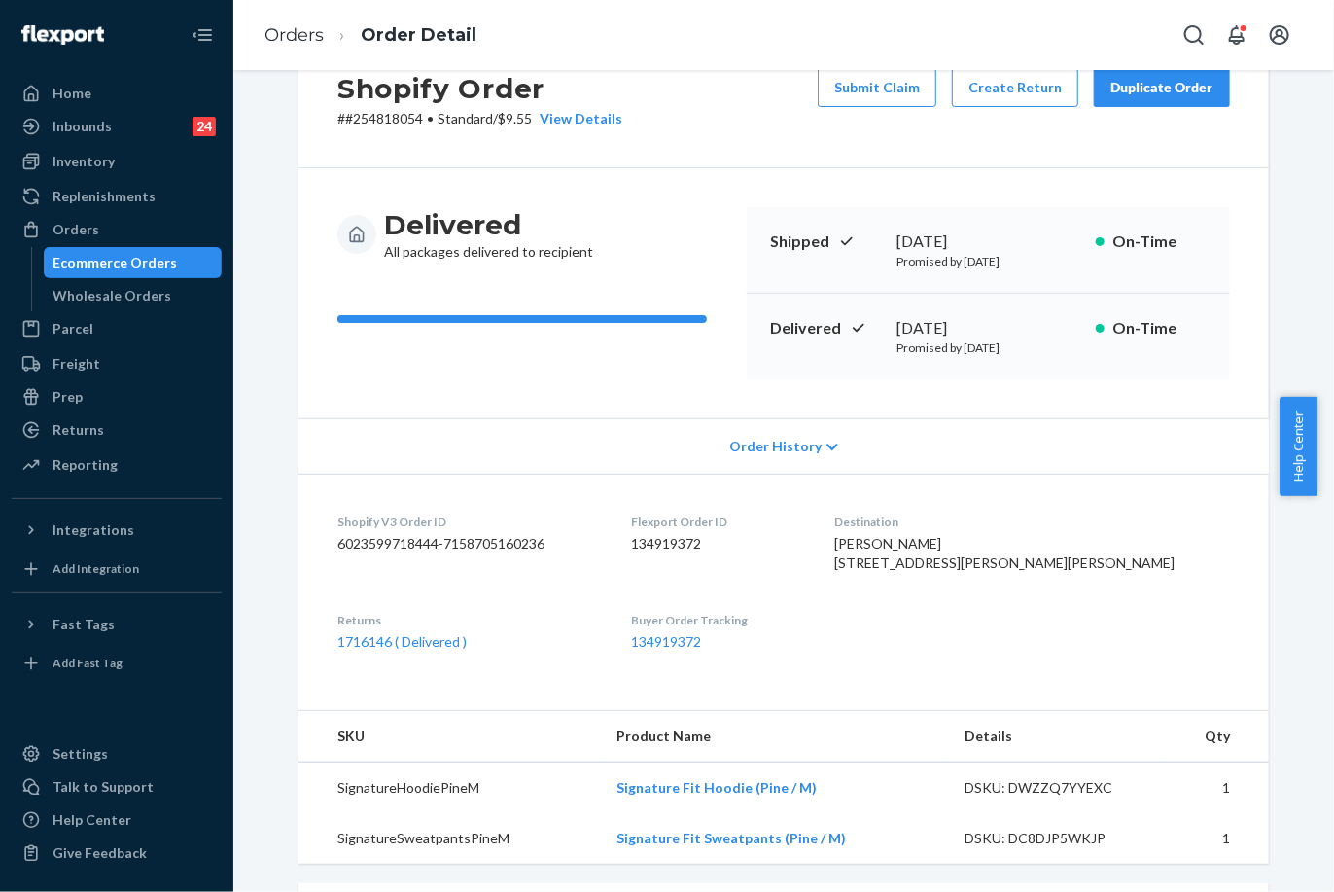
scroll to position [108, 0]
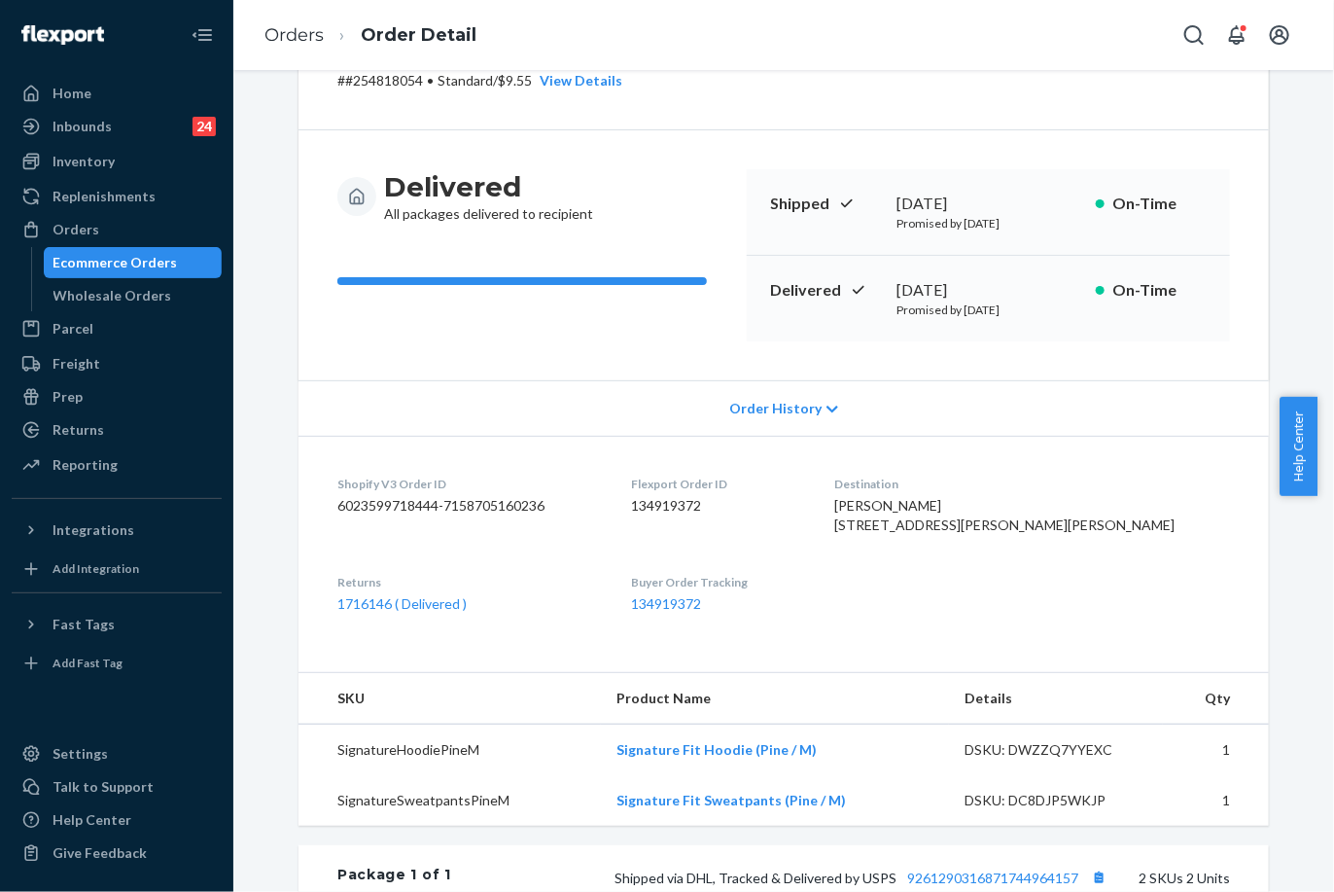
click at [436, 614] on div "1716146 ( Delivered )" at bounding box center [468, 603] width 263 height 19
click at [429, 612] on link "1716146 ( Delivered )" at bounding box center [401, 603] width 129 height 17
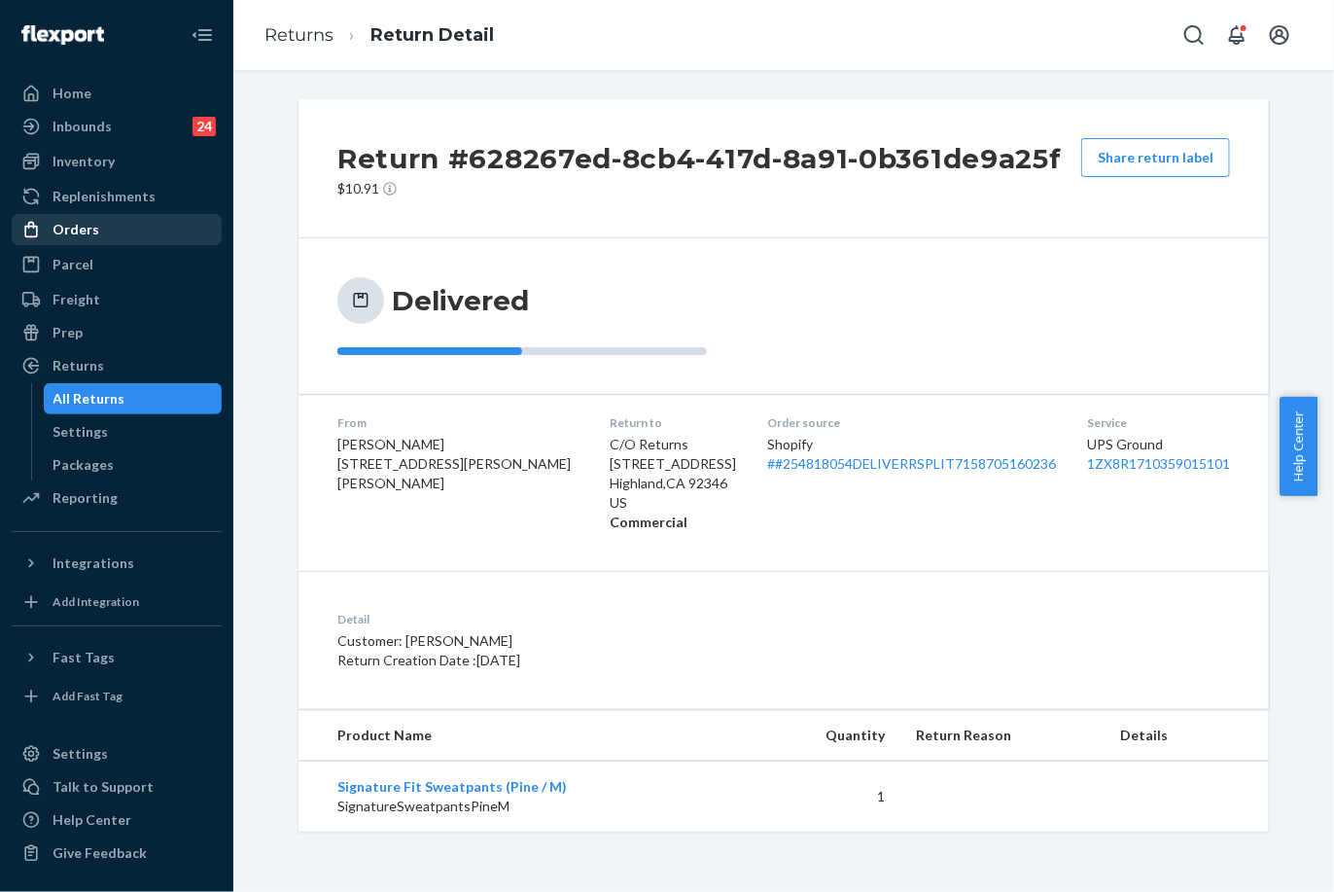
click at [72, 226] on div "Orders" at bounding box center [76, 229] width 47 height 19
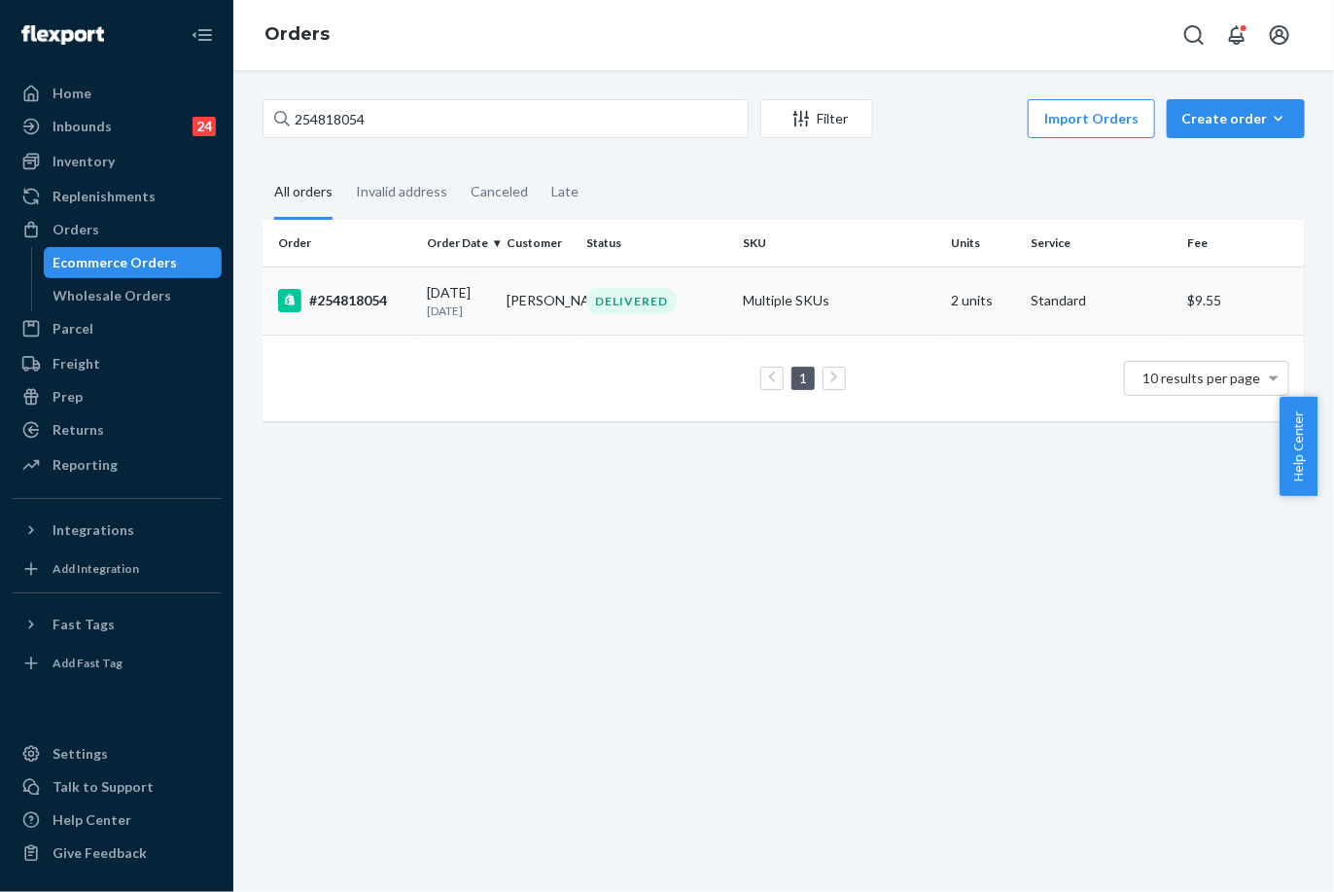
click at [473, 292] on div "08/21/2025 1 month ago" at bounding box center [459, 301] width 64 height 36
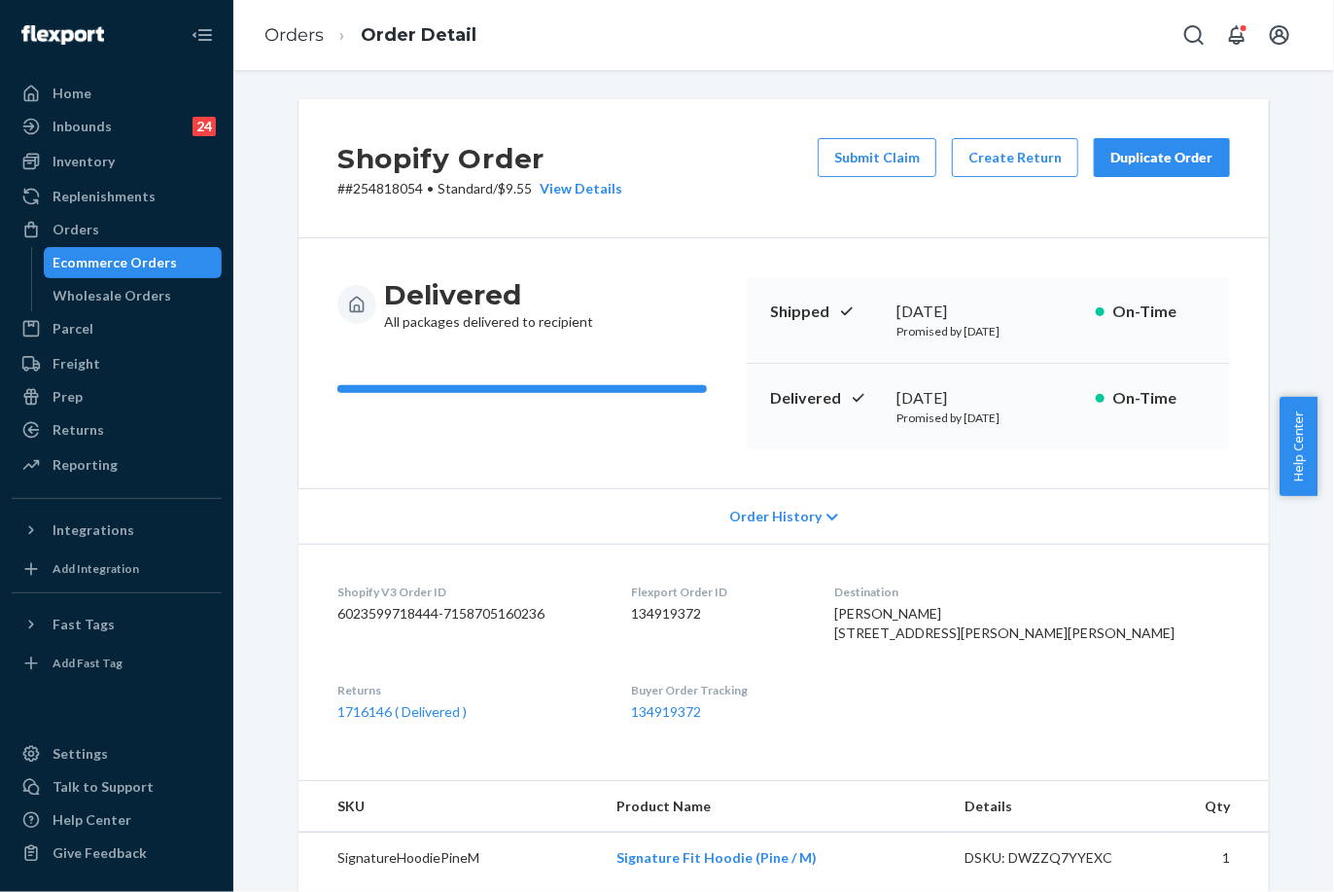
click at [1167, 152] on div "Duplicate Order" at bounding box center [1162, 157] width 103 height 19
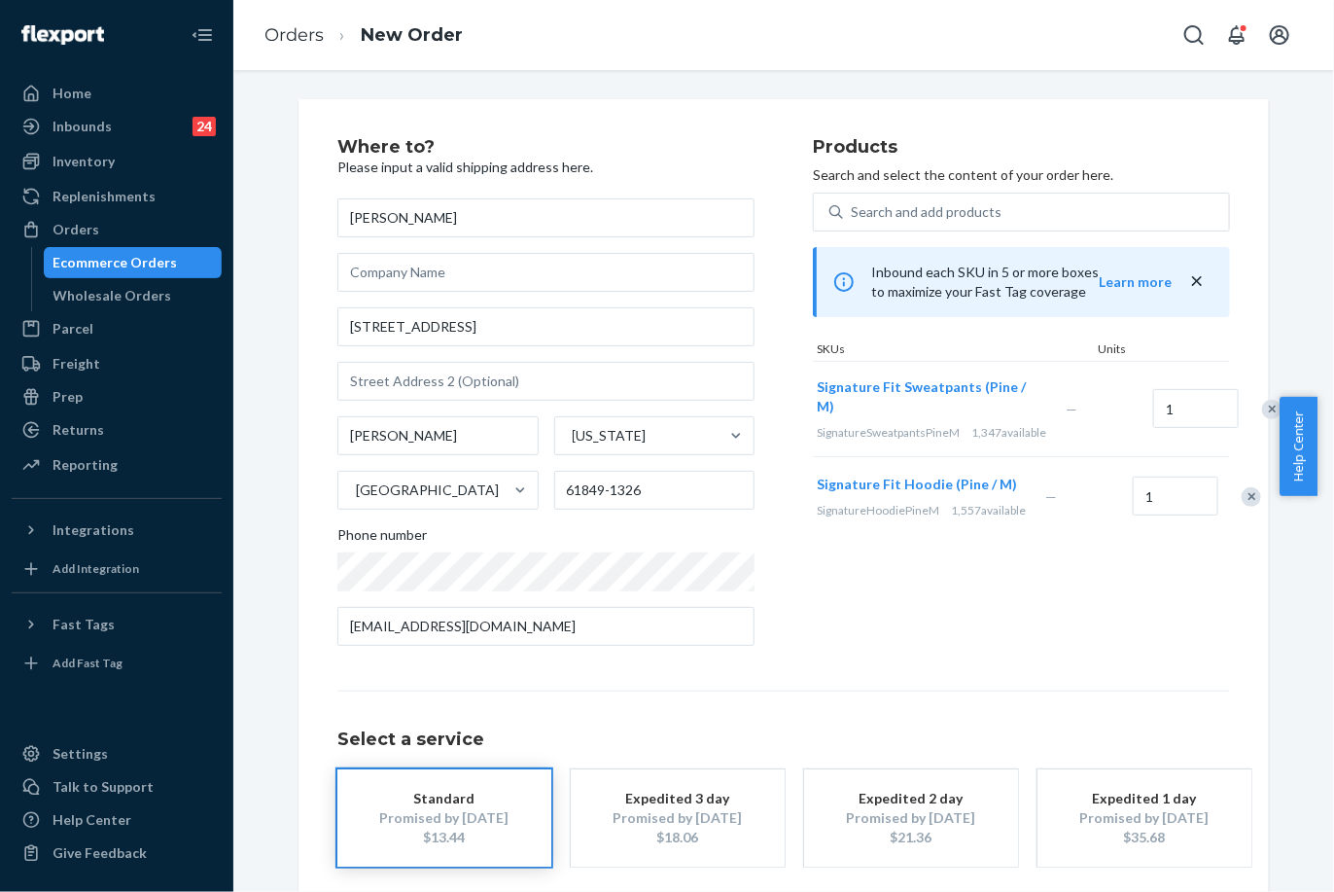
click at [1242, 507] on div "Remove Item" at bounding box center [1251, 496] width 19 height 19
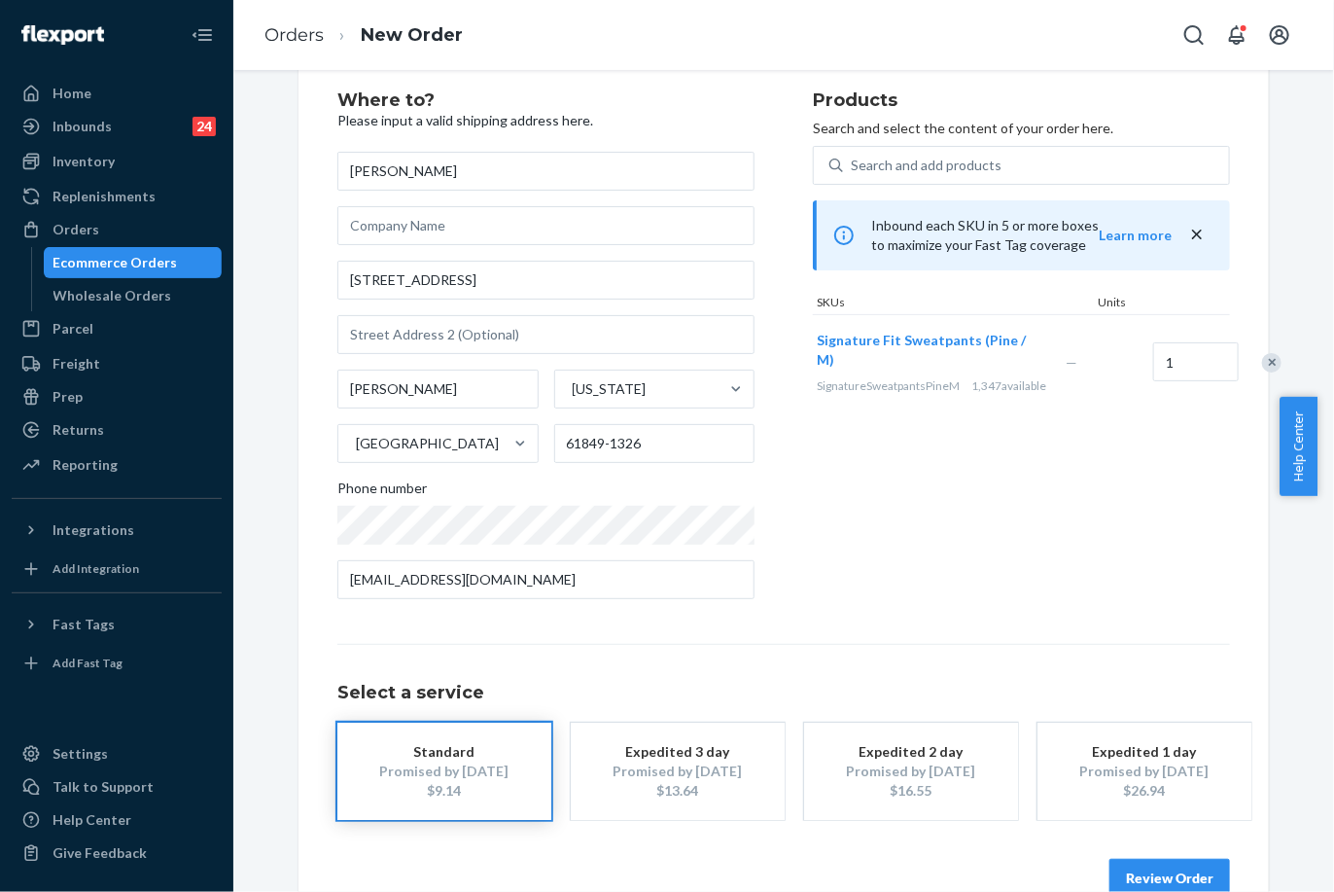
scroll to position [90, 0]
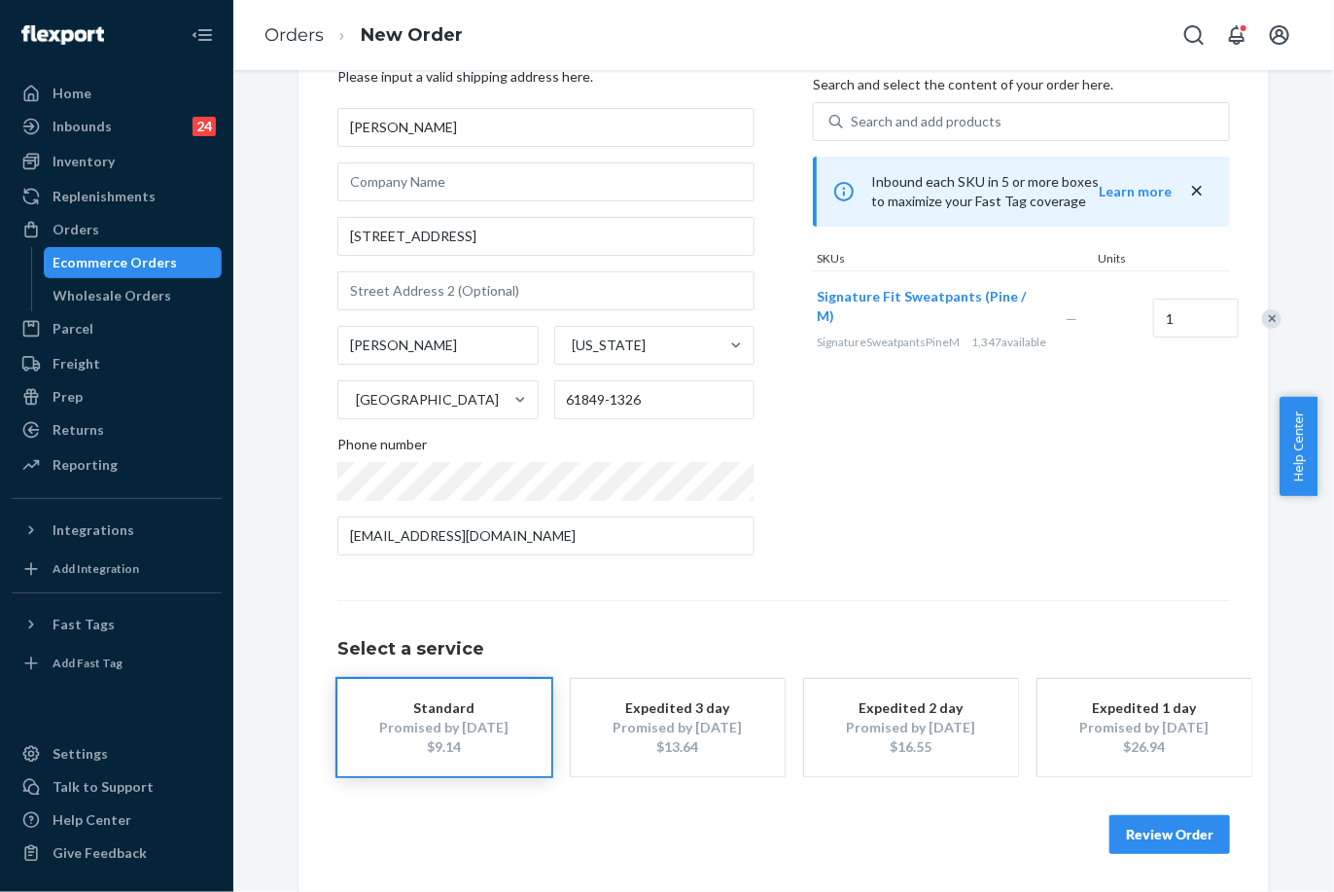
click at [1140, 843] on button "Review Order" at bounding box center [1170, 834] width 121 height 39
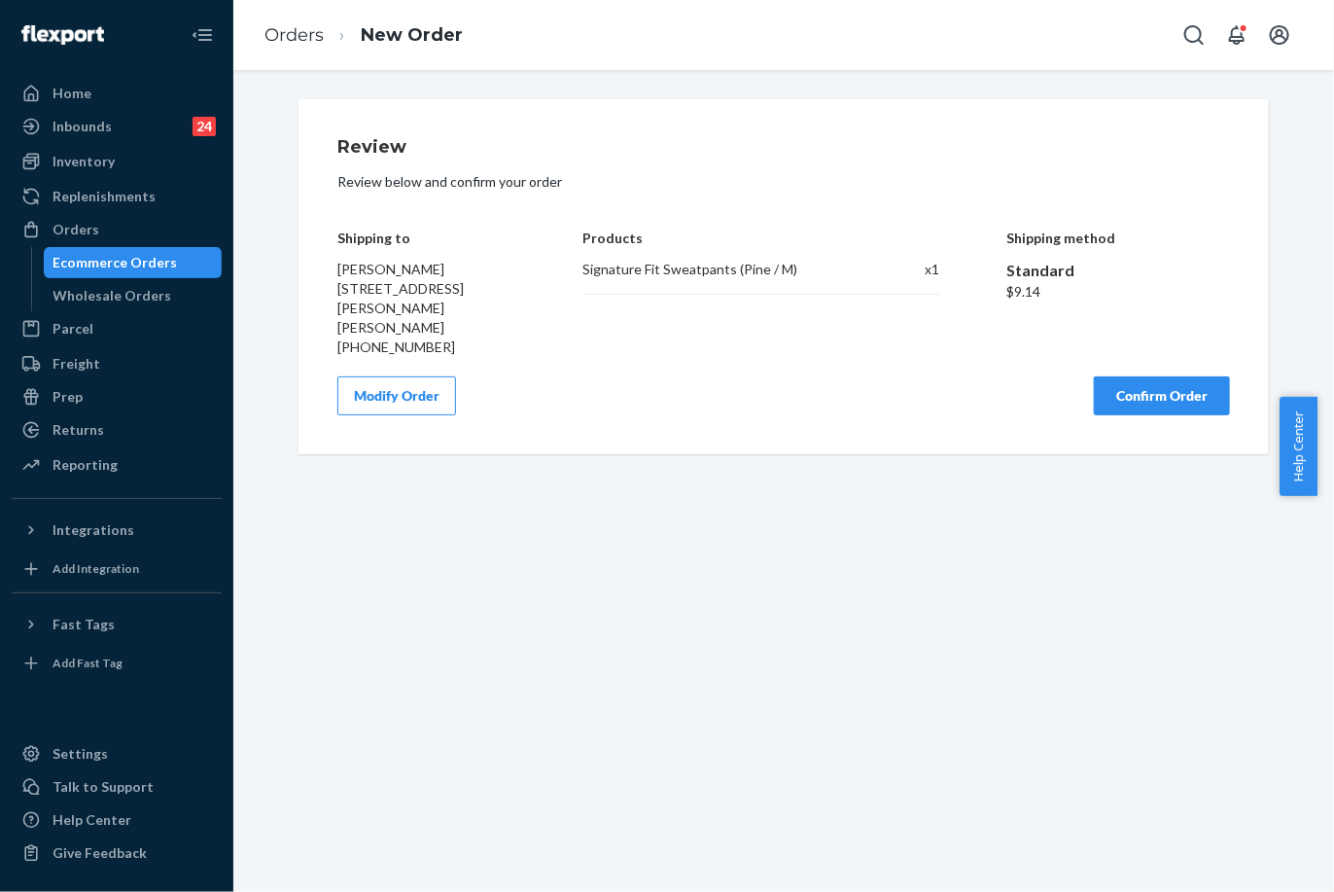
click at [1144, 377] on button "Confirm Order" at bounding box center [1162, 395] width 136 height 39
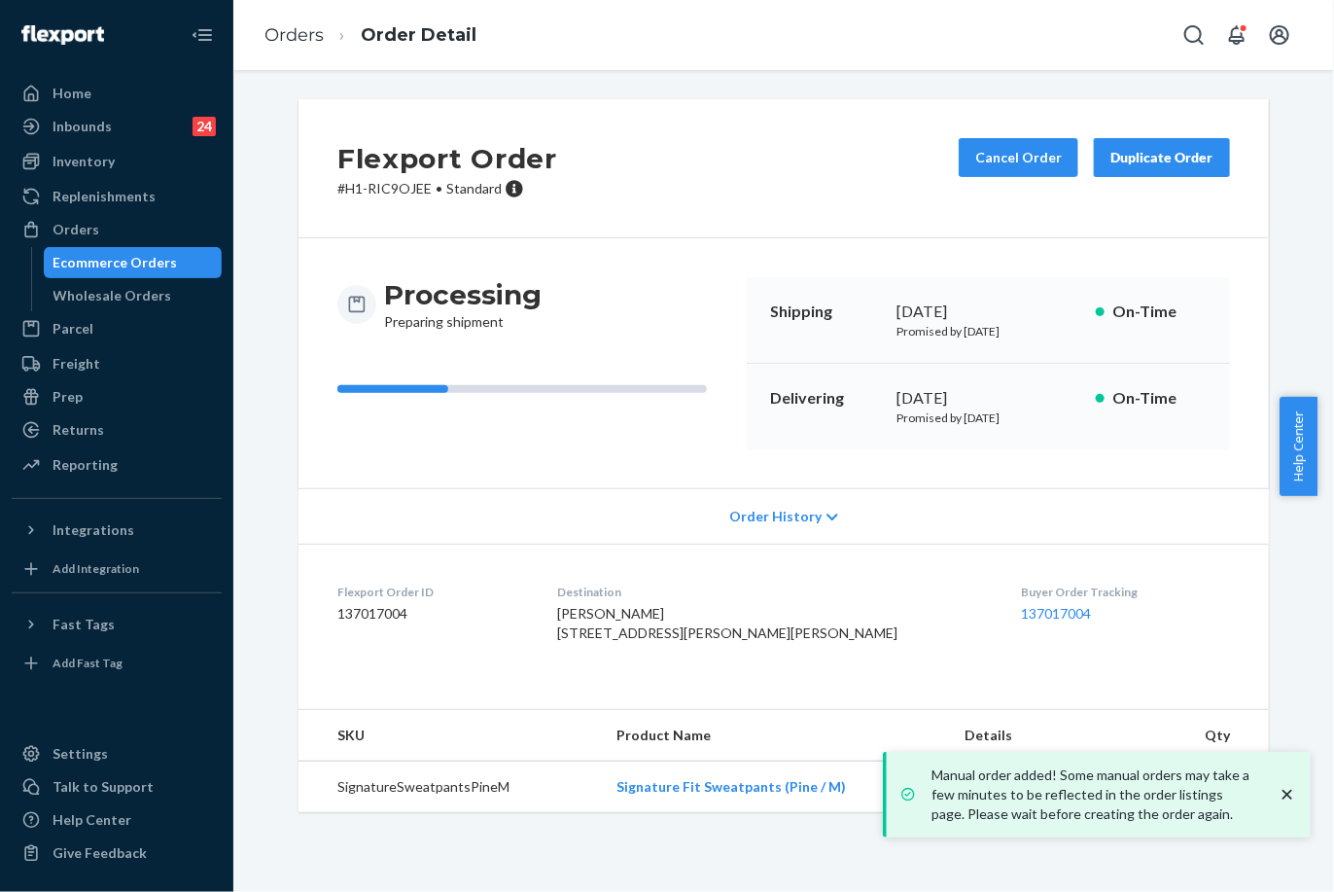
drag, startPoint x: 888, startPoint y: 393, endPoint x: 957, endPoint y: 402, distance: 69.6
click at [957, 402] on div "Delivering October 1, 2025 Promised by October 1, 2025 On-Time" at bounding box center [988, 407] width 483 height 86
copy div "October 1"
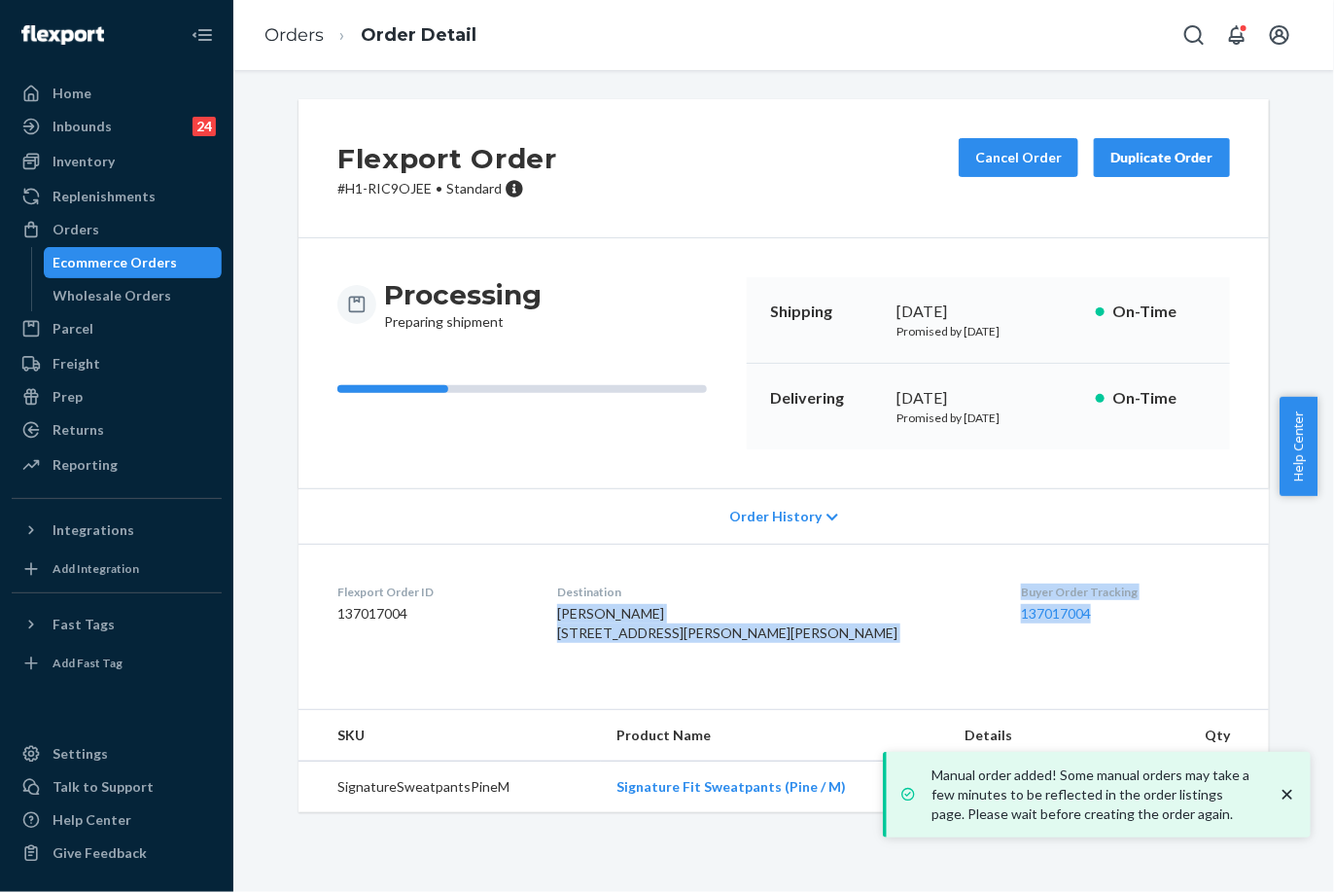
drag, startPoint x: 930, startPoint y: 583, endPoint x: 1050, endPoint y: 610, distance: 123.6
click at [1050, 610] on dl "Flexport Order ID 137017004 Destination Courtney Montgomery 305 S Sands Rd Home…" at bounding box center [784, 617] width 971 height 146
click at [893, 570] on dl "Flexport Order ID 137017004 Destination Courtney Montgomery 305 S Sands Rd Home…" at bounding box center [784, 617] width 971 height 146
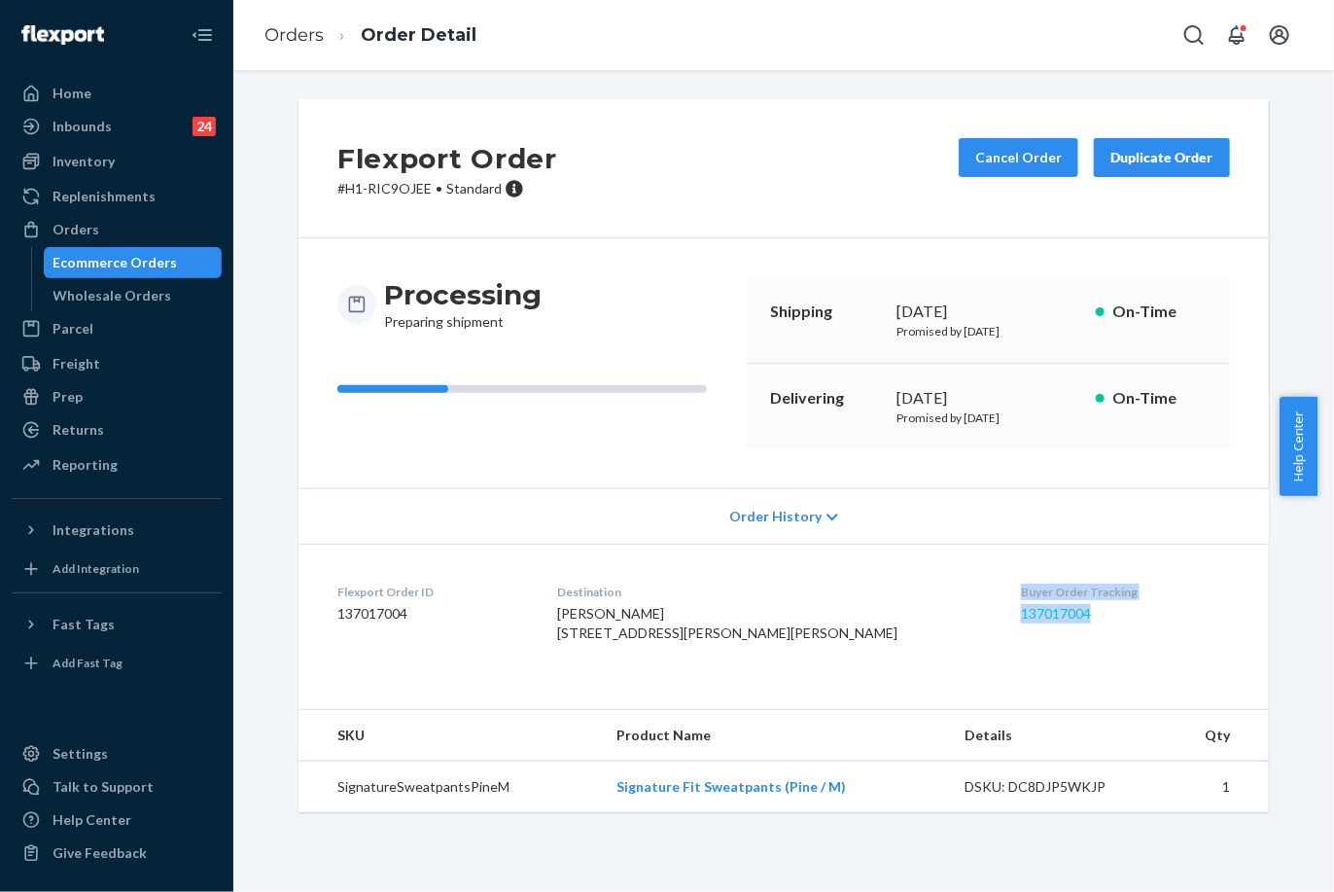
drag, startPoint x: 947, startPoint y: 583, endPoint x: 1012, endPoint y: 611, distance: 70.6
click at [1022, 617] on dl "Flexport Order ID 137017004 Destination Courtney Montgomery 305 S Sands Rd Home…" at bounding box center [784, 617] width 971 height 146
copy div "Buyer Order Tracking 137017004"
click at [285, 24] on link "Orders" at bounding box center [294, 34] width 59 height 21
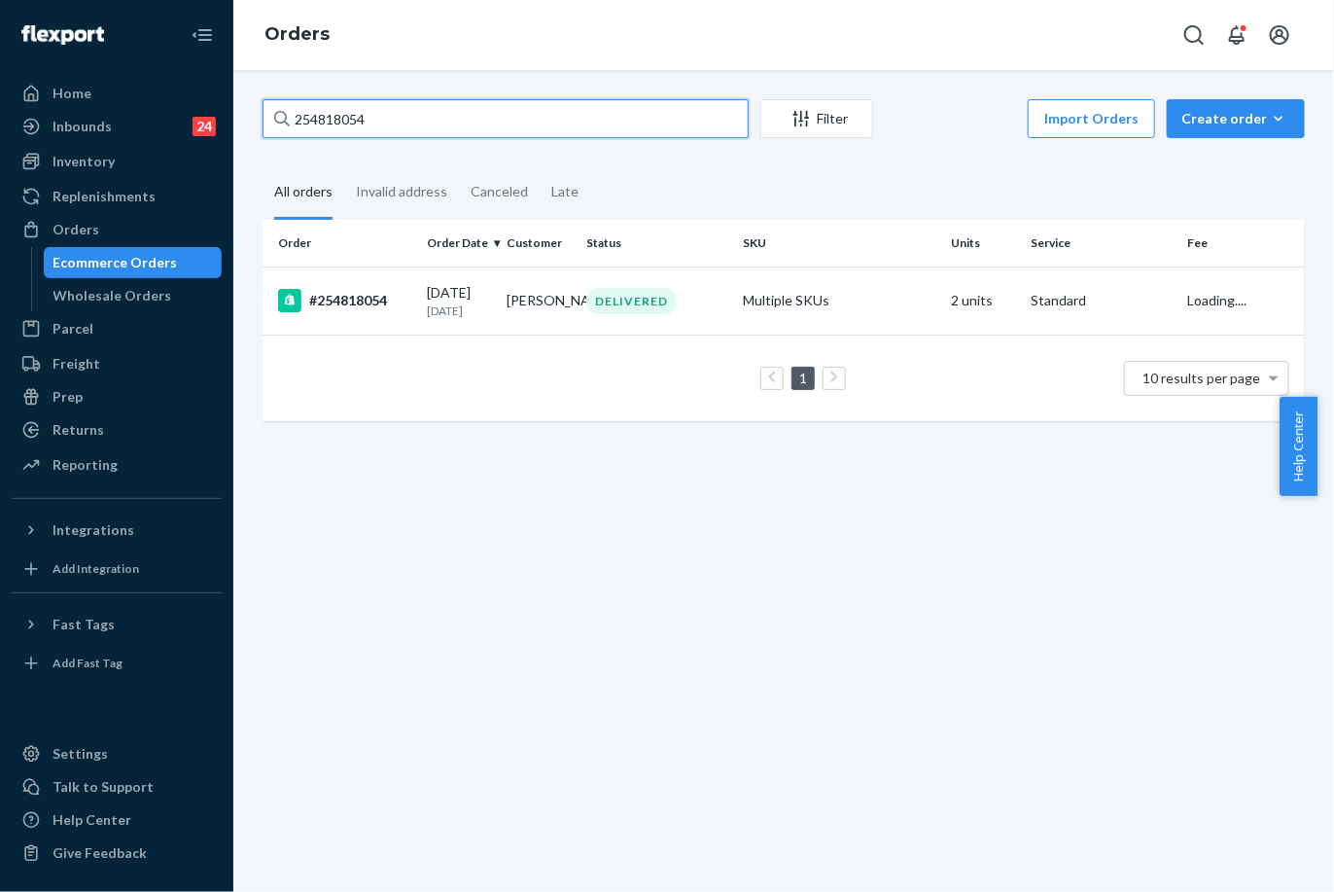
click at [327, 135] on input "254818054" at bounding box center [506, 118] width 486 height 39
paste input "5226697"
type input "255226697"
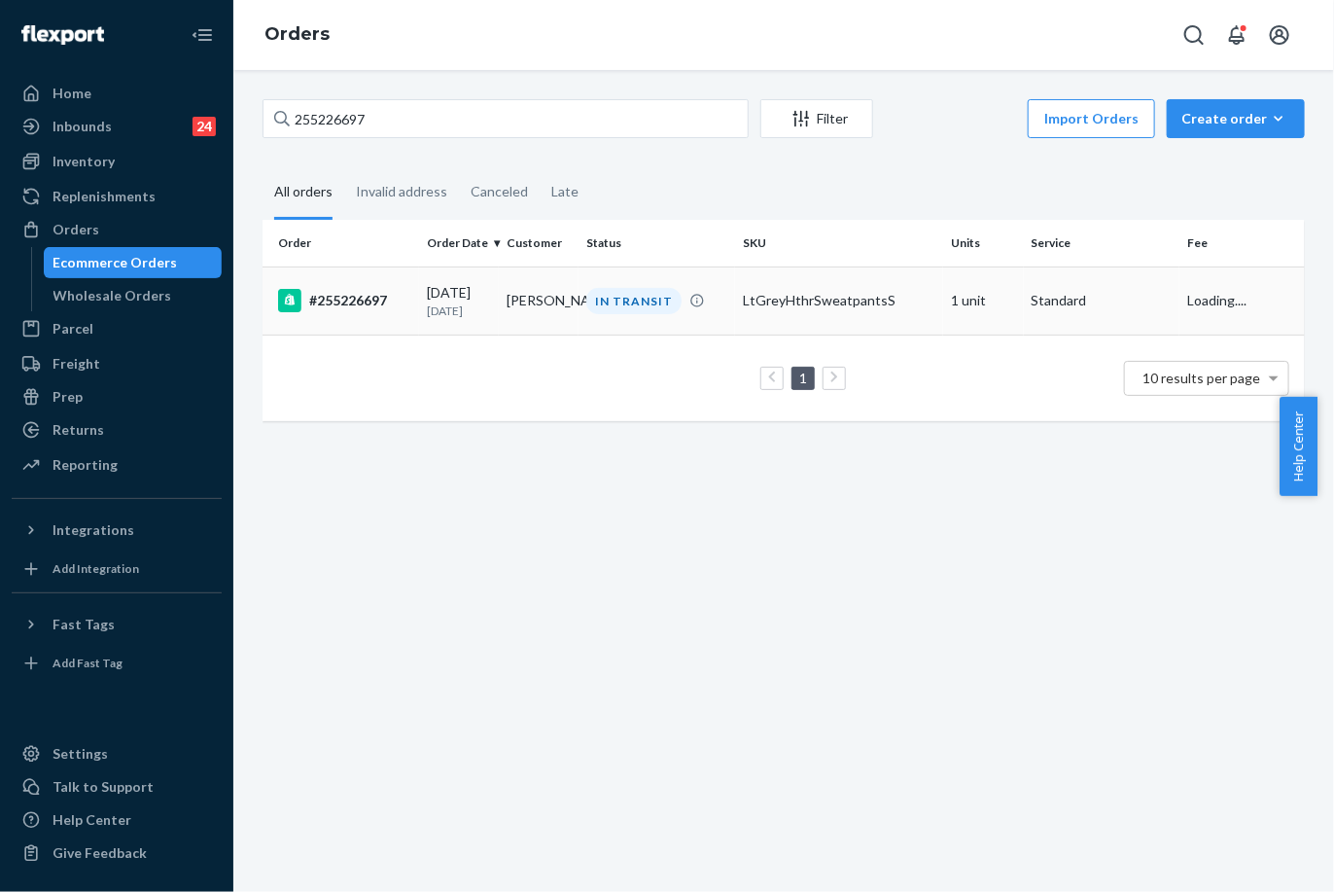
click at [621, 309] on div "IN TRANSIT" at bounding box center [633, 301] width 95 height 26
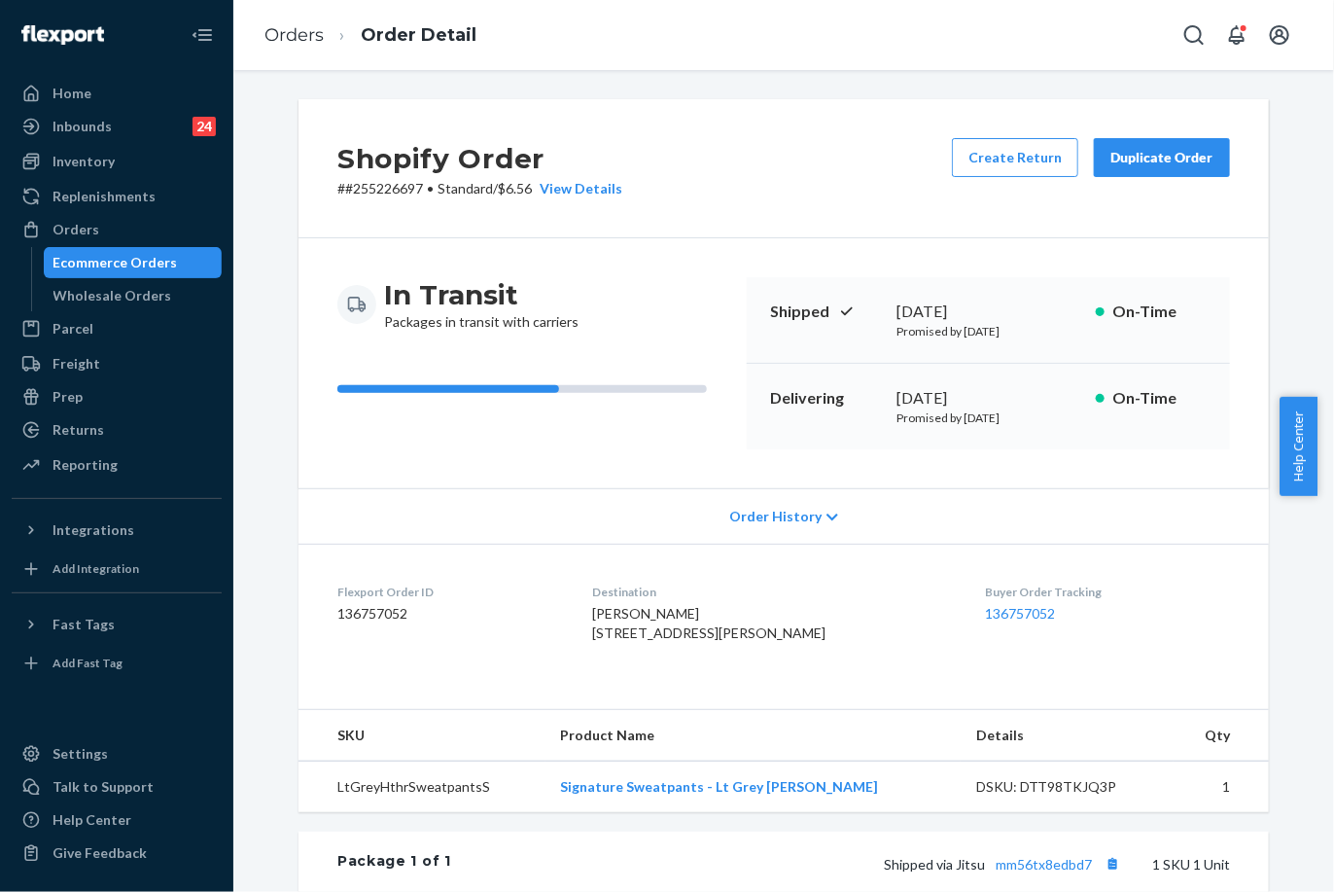
drag, startPoint x: 954, startPoint y: 413, endPoint x: 1020, endPoint y: 425, distance: 67.1
click at [1022, 423] on p "Promised by September 24, 2025" at bounding box center [989, 417] width 184 height 17
copy p "September 24"
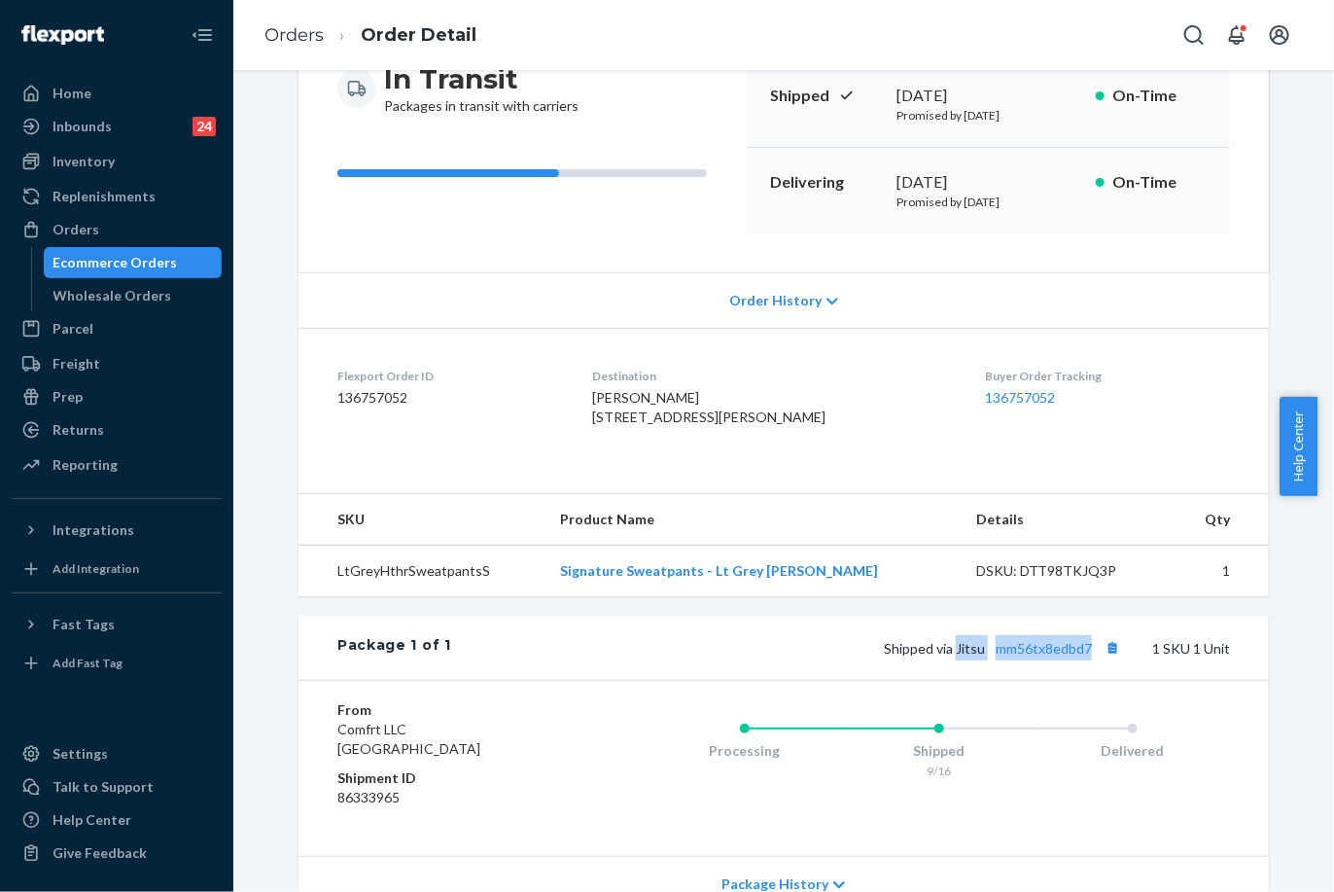
drag, startPoint x: 953, startPoint y: 685, endPoint x: 1087, endPoint y: 685, distance: 134.2
click at [1087, 656] on span "Shipped via Jitsu mm56tx8edbd7" at bounding box center [1004, 648] width 241 height 17
copy span "Jitsu mm56tx8edbd7"
click at [300, 29] on link "Orders" at bounding box center [294, 34] width 59 height 21
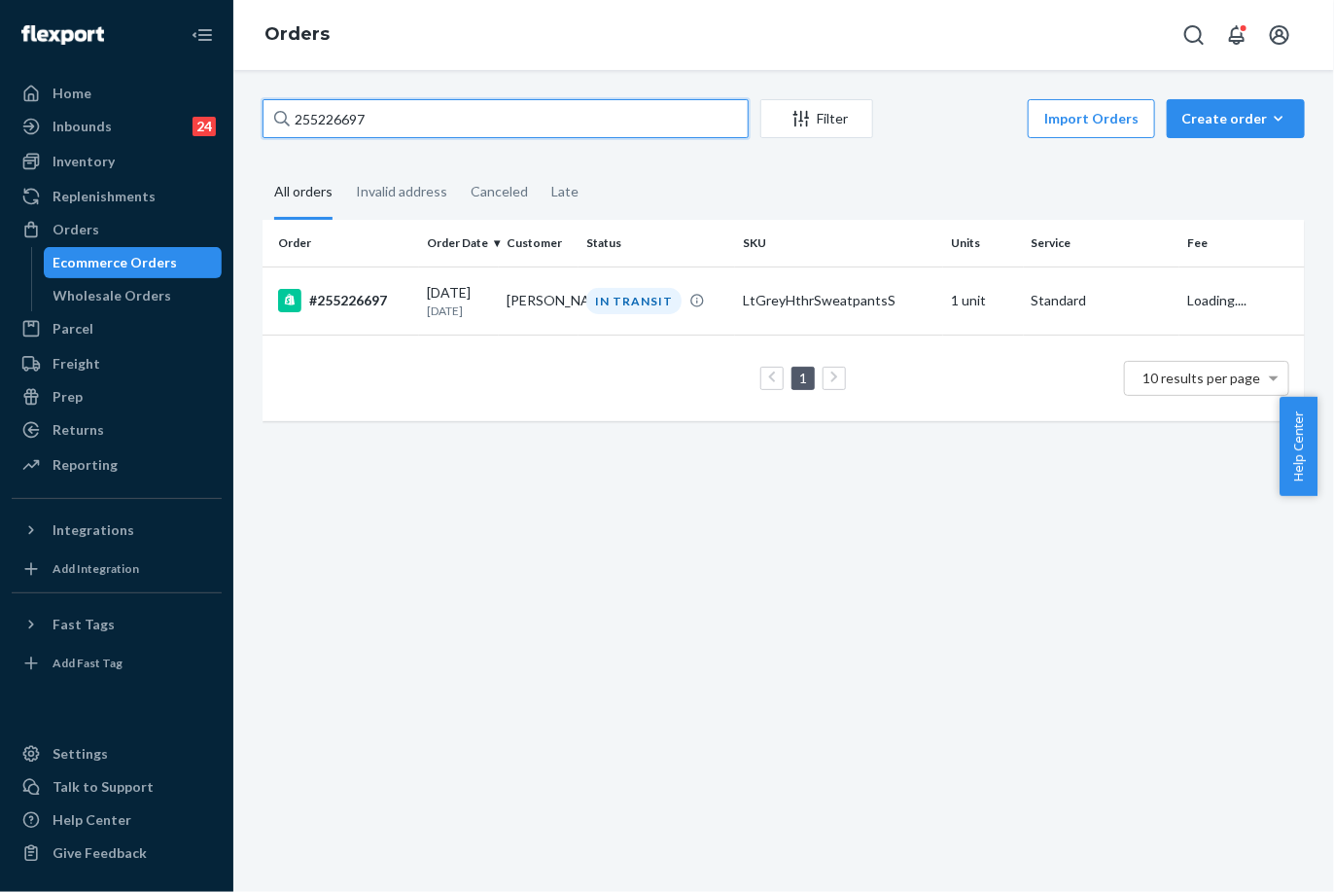
click at [353, 111] on input "255226697" at bounding box center [506, 118] width 486 height 39
click at [351, 112] on input "255226697" at bounding box center [506, 118] width 486 height 39
paste input "88823"
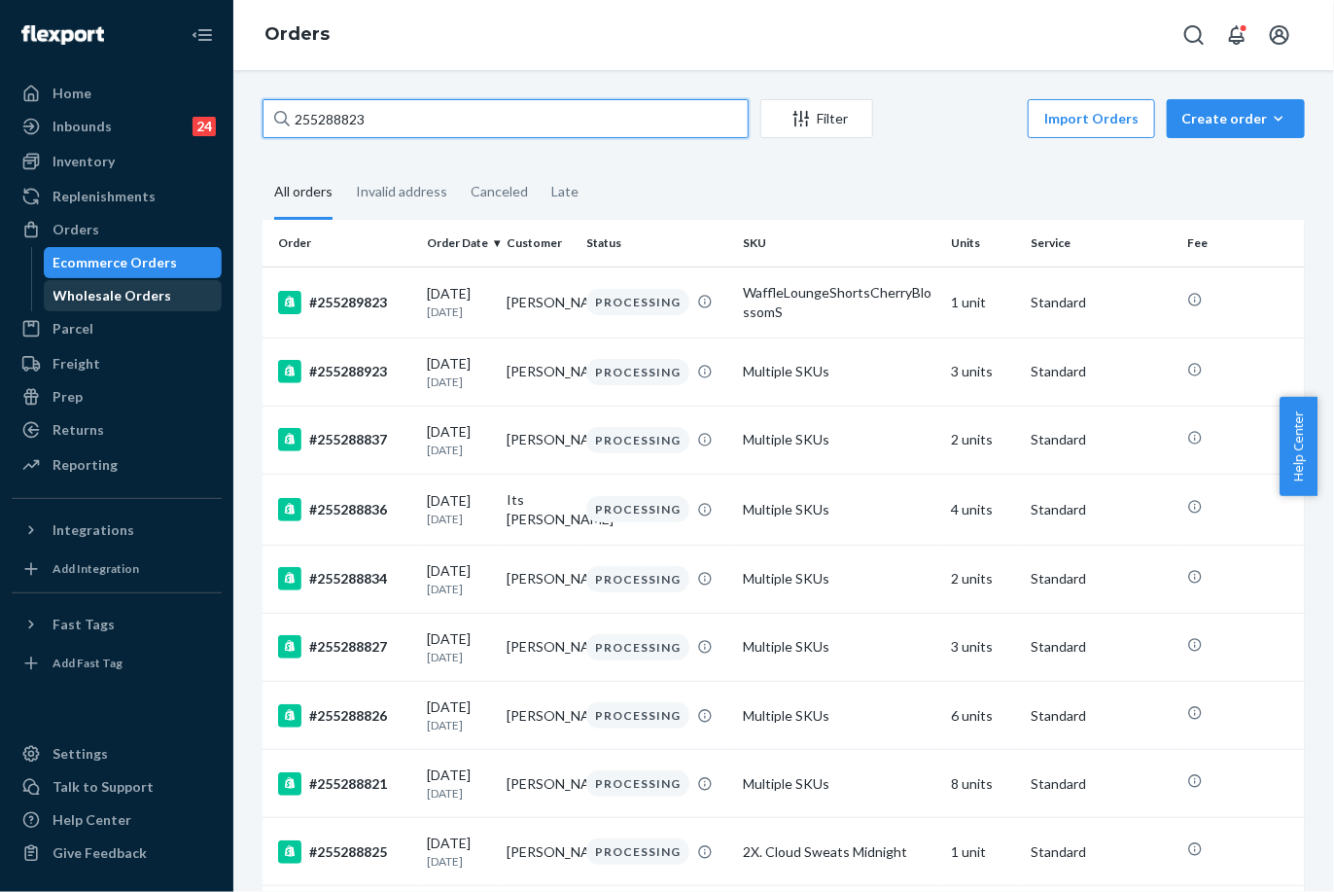
type input "255288823"
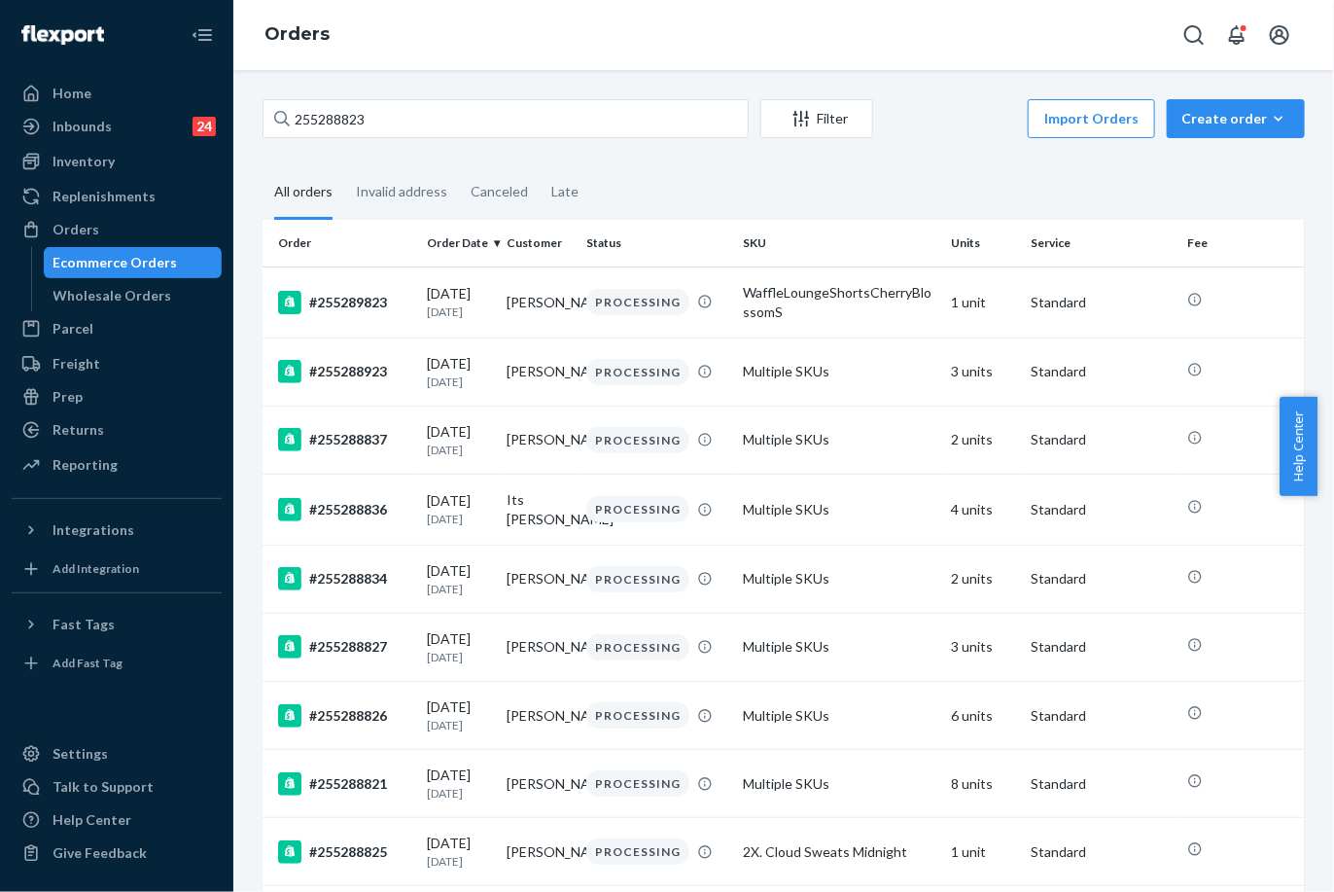
drag, startPoint x: 110, startPoint y: 288, endPoint x: 117, endPoint y: 258, distance: 30.9
click at [110, 290] on div "Wholesale Orders" at bounding box center [112, 295] width 119 height 19
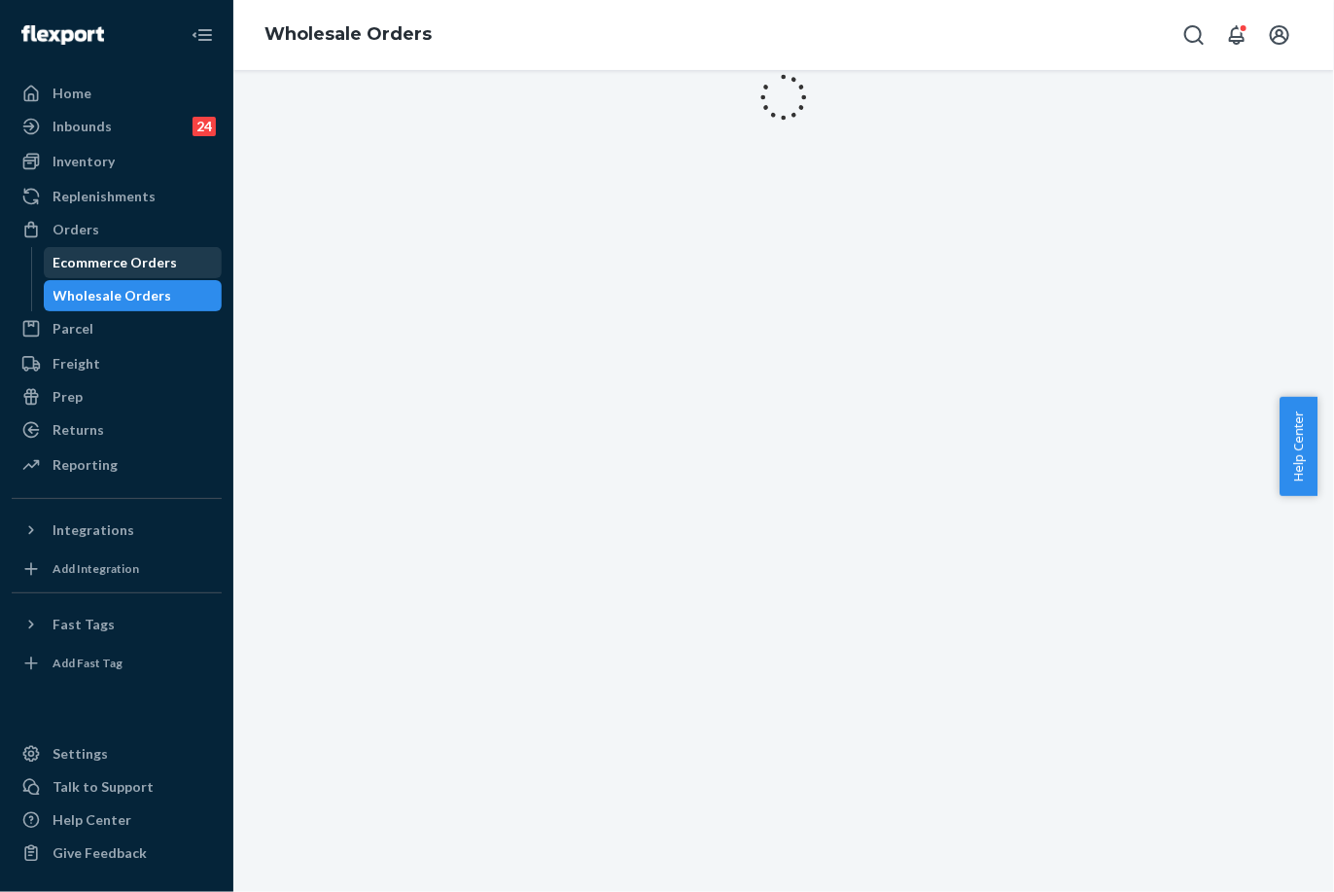
click at [117, 258] on div "Ecommerce Orders" at bounding box center [115, 262] width 124 height 19
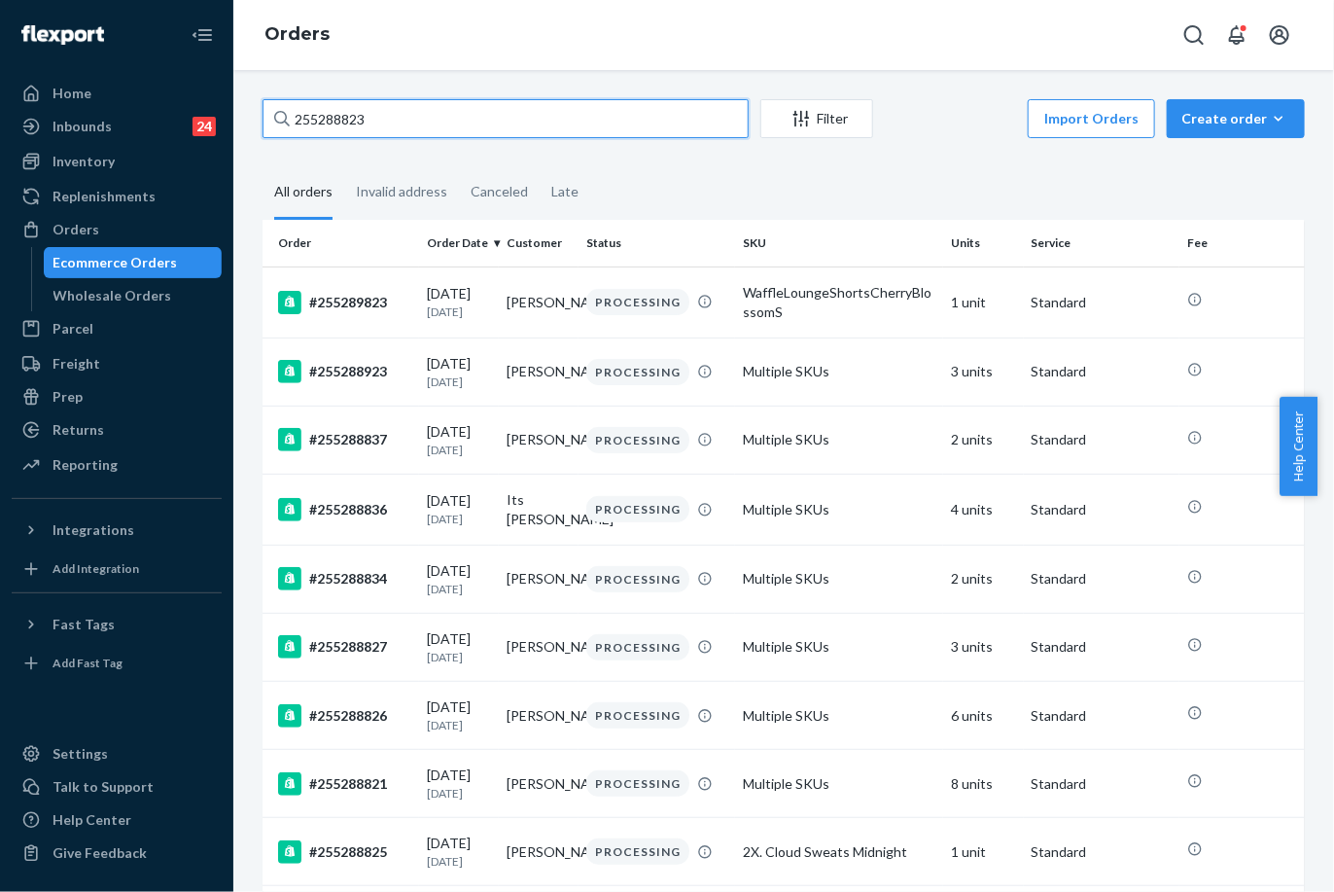
click at [335, 114] on input "255288823" at bounding box center [506, 118] width 486 height 39
paste input "91317"
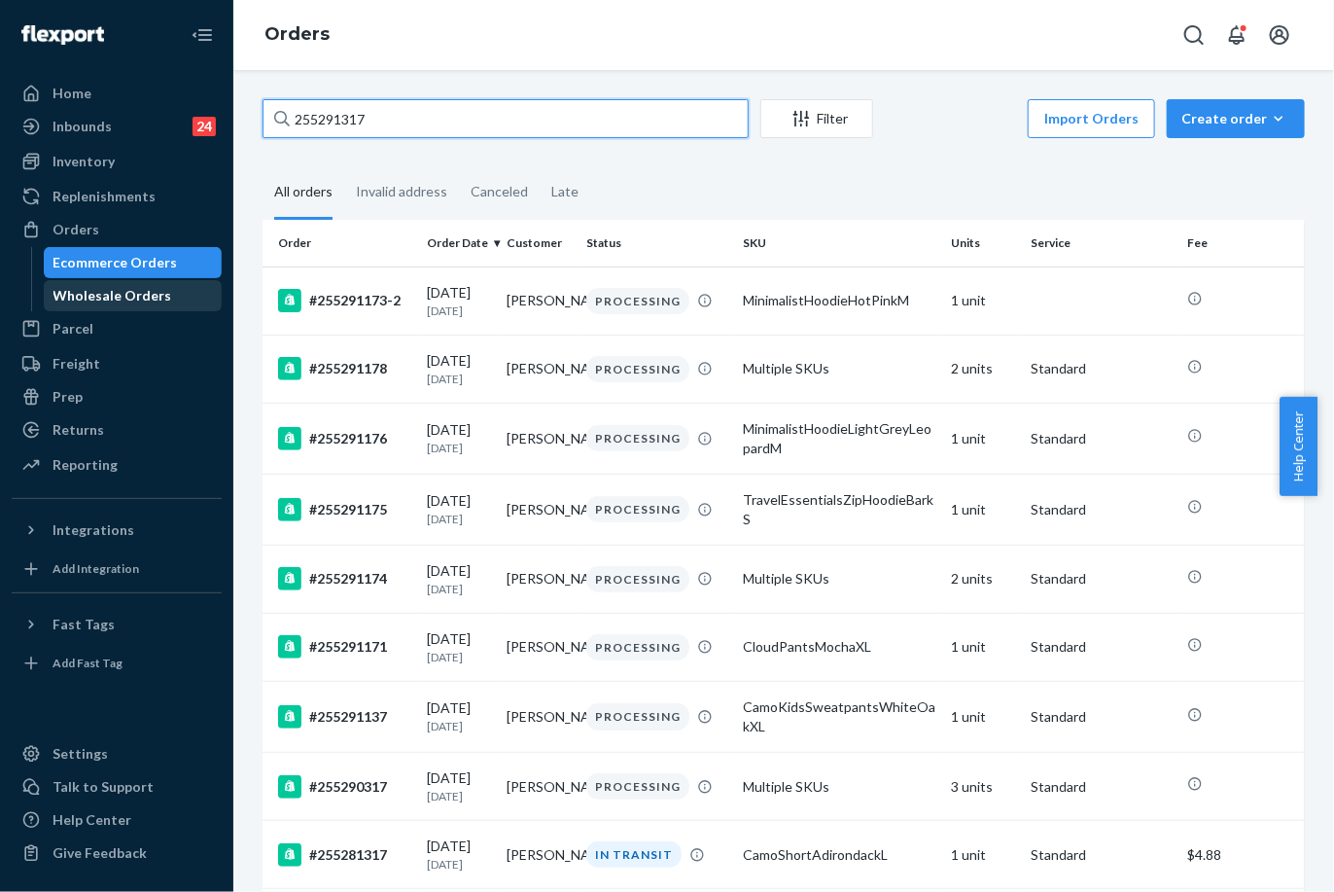
type input "255291317"
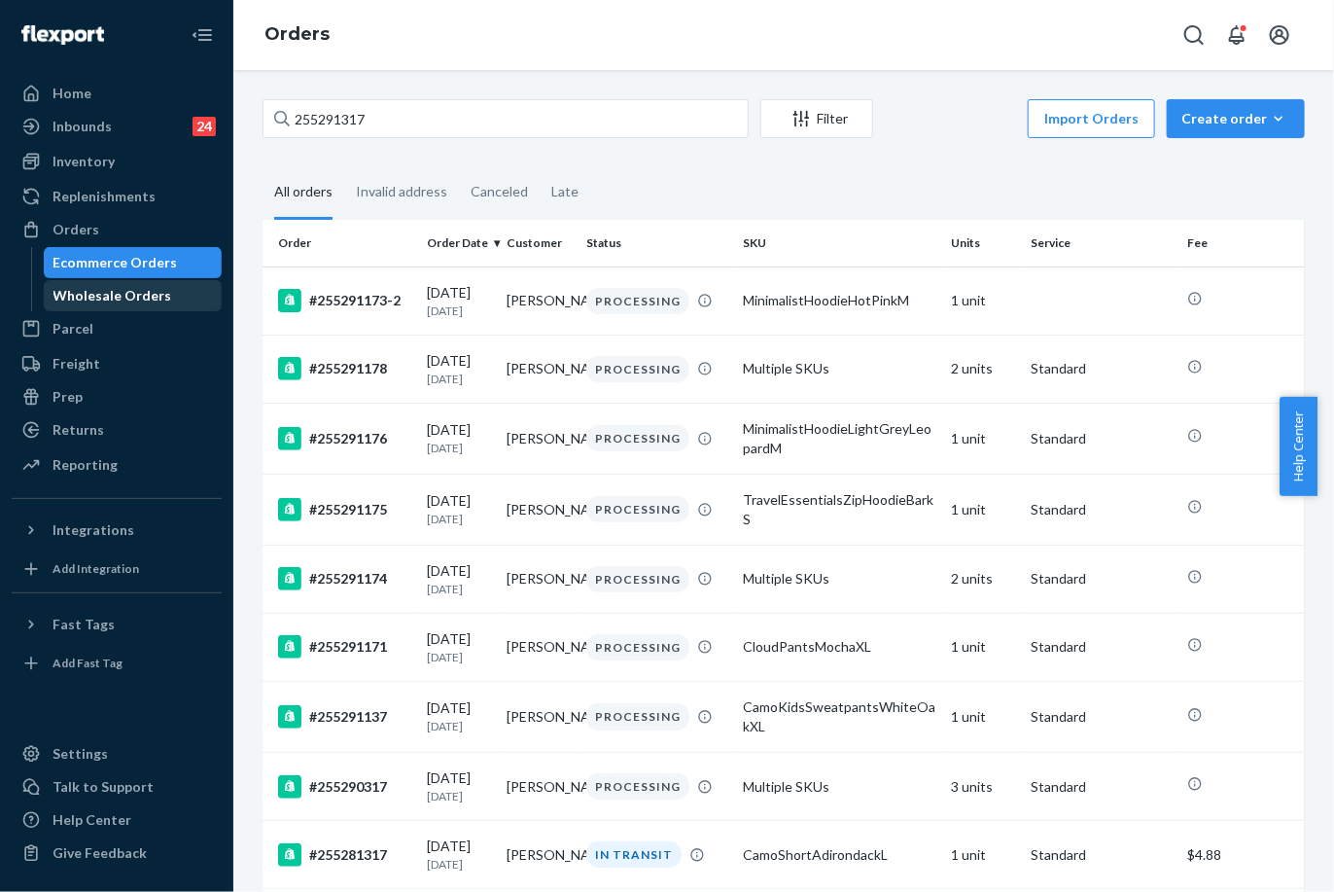
click at [147, 302] on div "Wholesale Orders" at bounding box center [112, 295] width 119 height 19
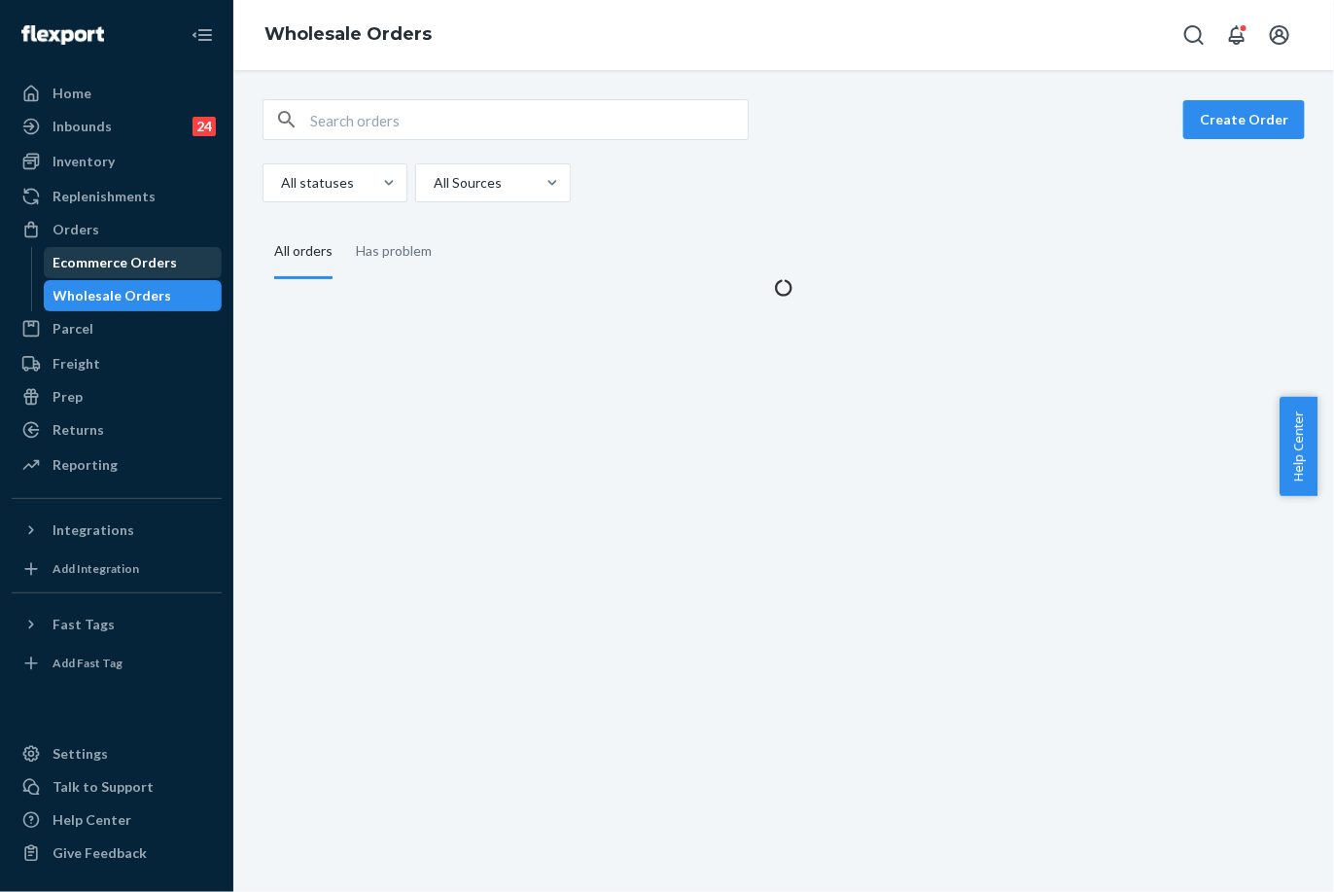
click at [141, 269] on div "Ecommerce Orders" at bounding box center [115, 262] width 124 height 19
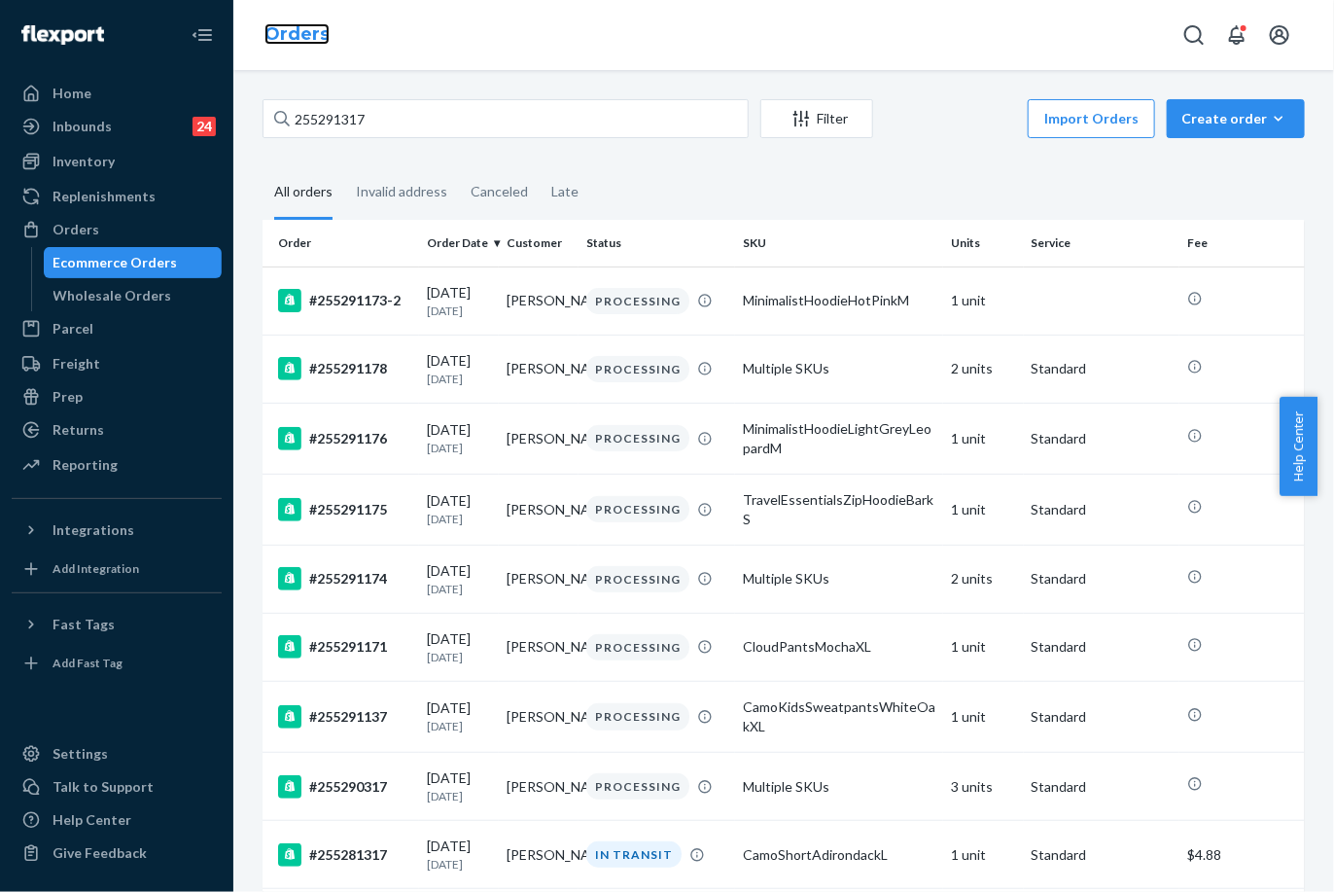
click at [305, 36] on link "Orders" at bounding box center [297, 33] width 65 height 21
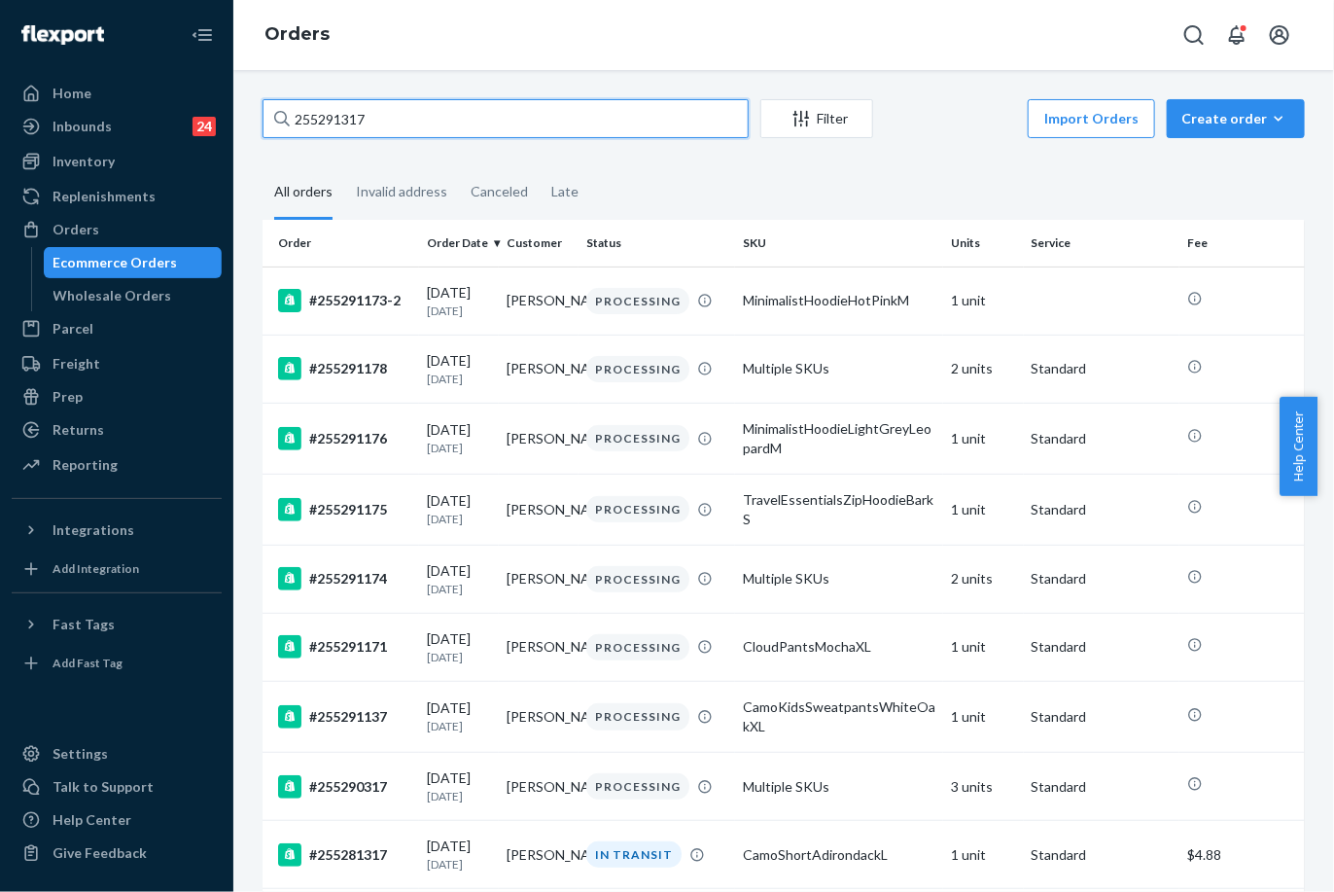
click at [309, 107] on input "255291317" at bounding box center [506, 118] width 486 height 39
click at [311, 107] on input "255291317" at bounding box center [506, 118] width 486 height 39
paste input "16138"
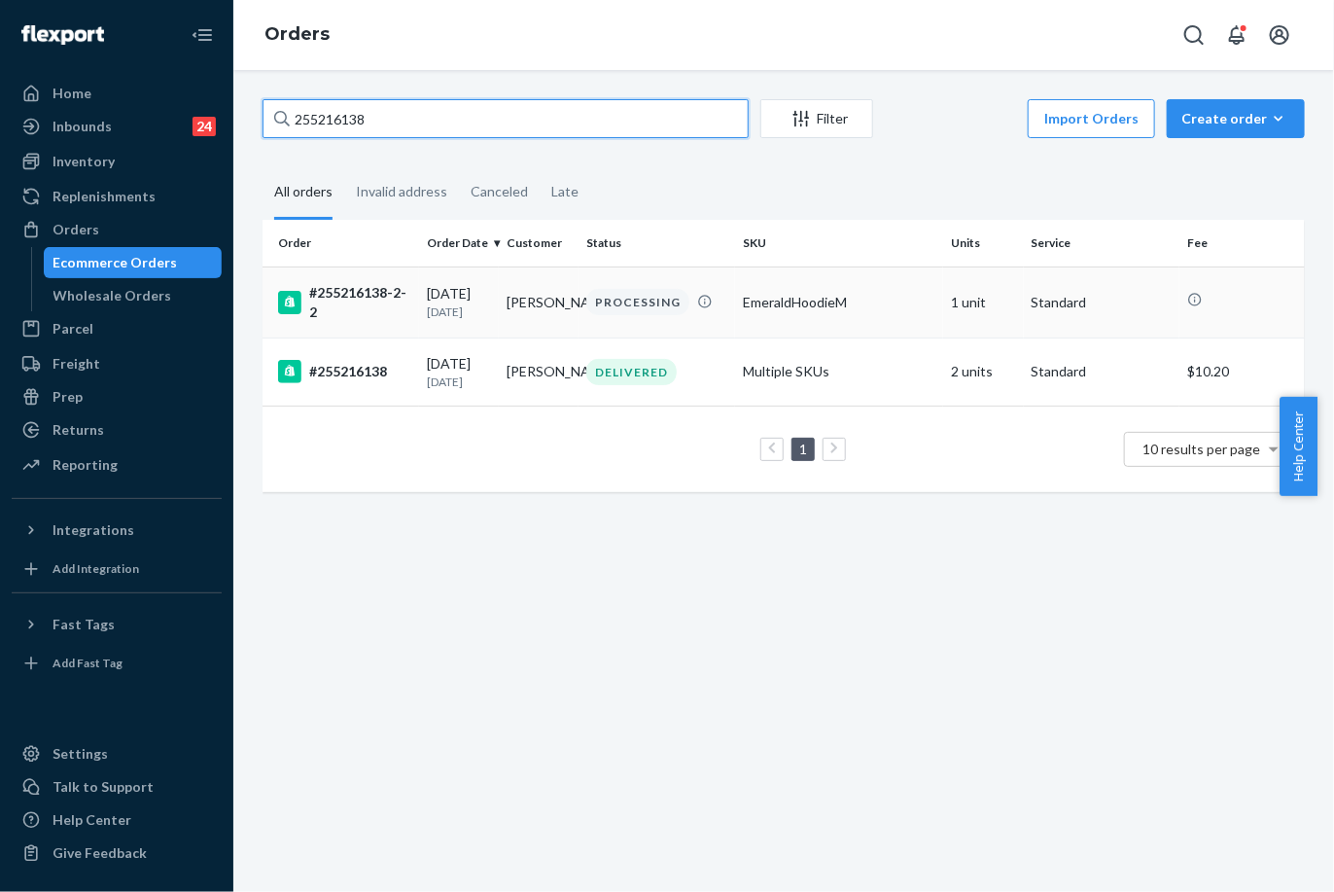
type input "255216138"
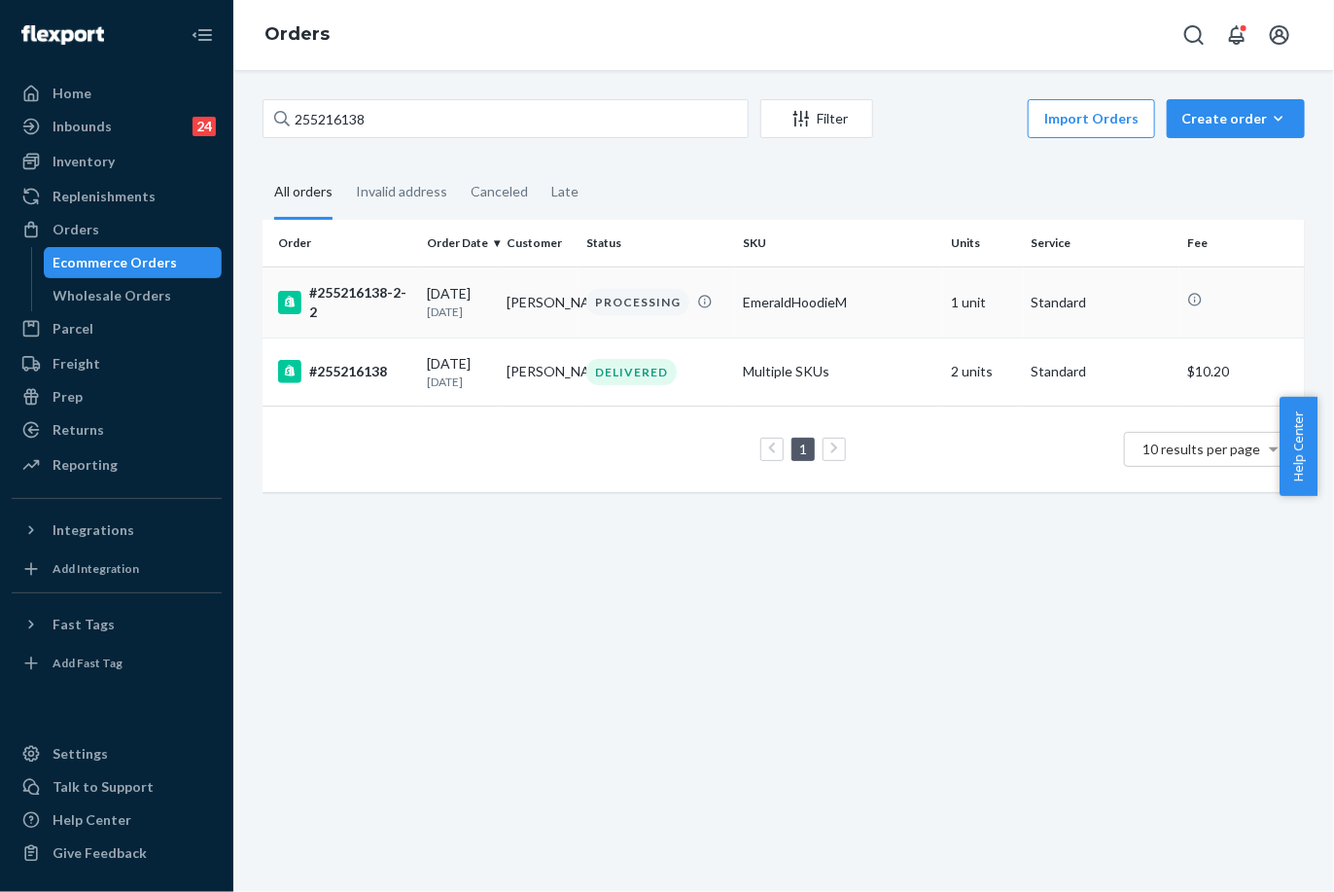
click at [374, 304] on div "#255216138-2-2" at bounding box center [344, 302] width 133 height 39
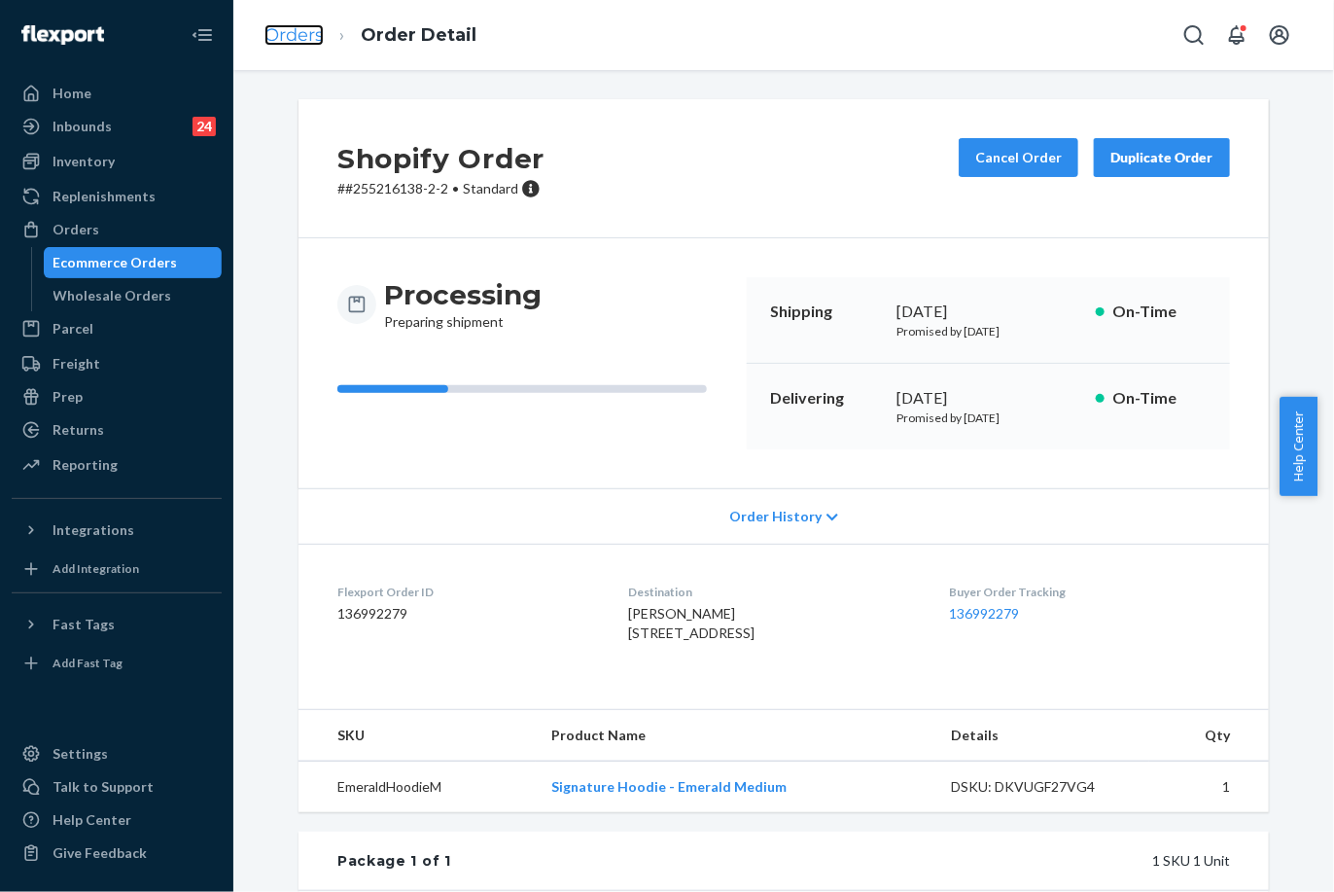
click at [283, 25] on link "Orders" at bounding box center [294, 34] width 59 height 21
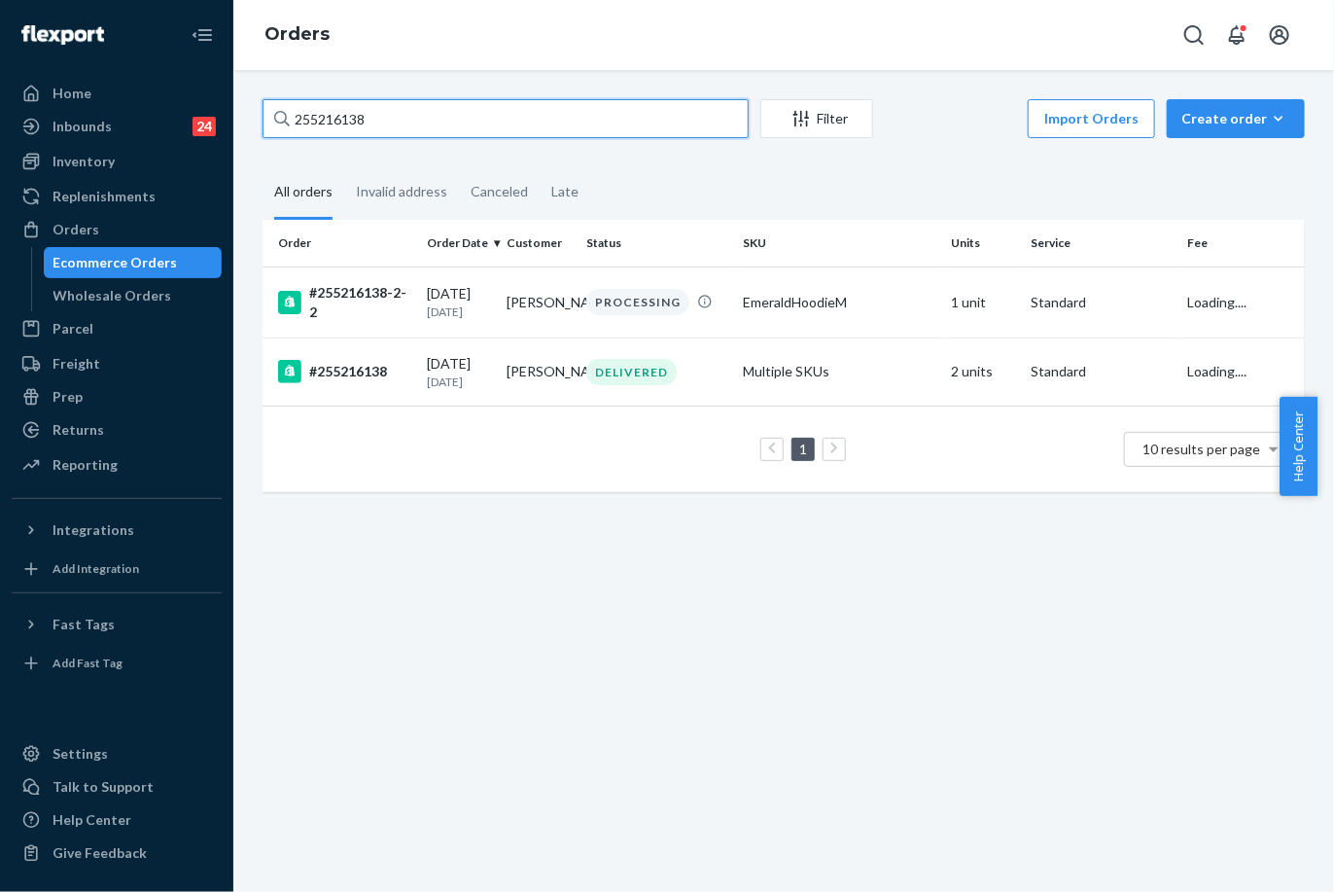
click at [322, 118] on input "255216138" at bounding box center [506, 118] width 486 height 39
click at [320, 115] on input "255216138" at bounding box center [506, 118] width 486 height 39
paste input "548930452"
click at [320, 115] on input "255254893045216138" at bounding box center [506, 118] width 486 height 39
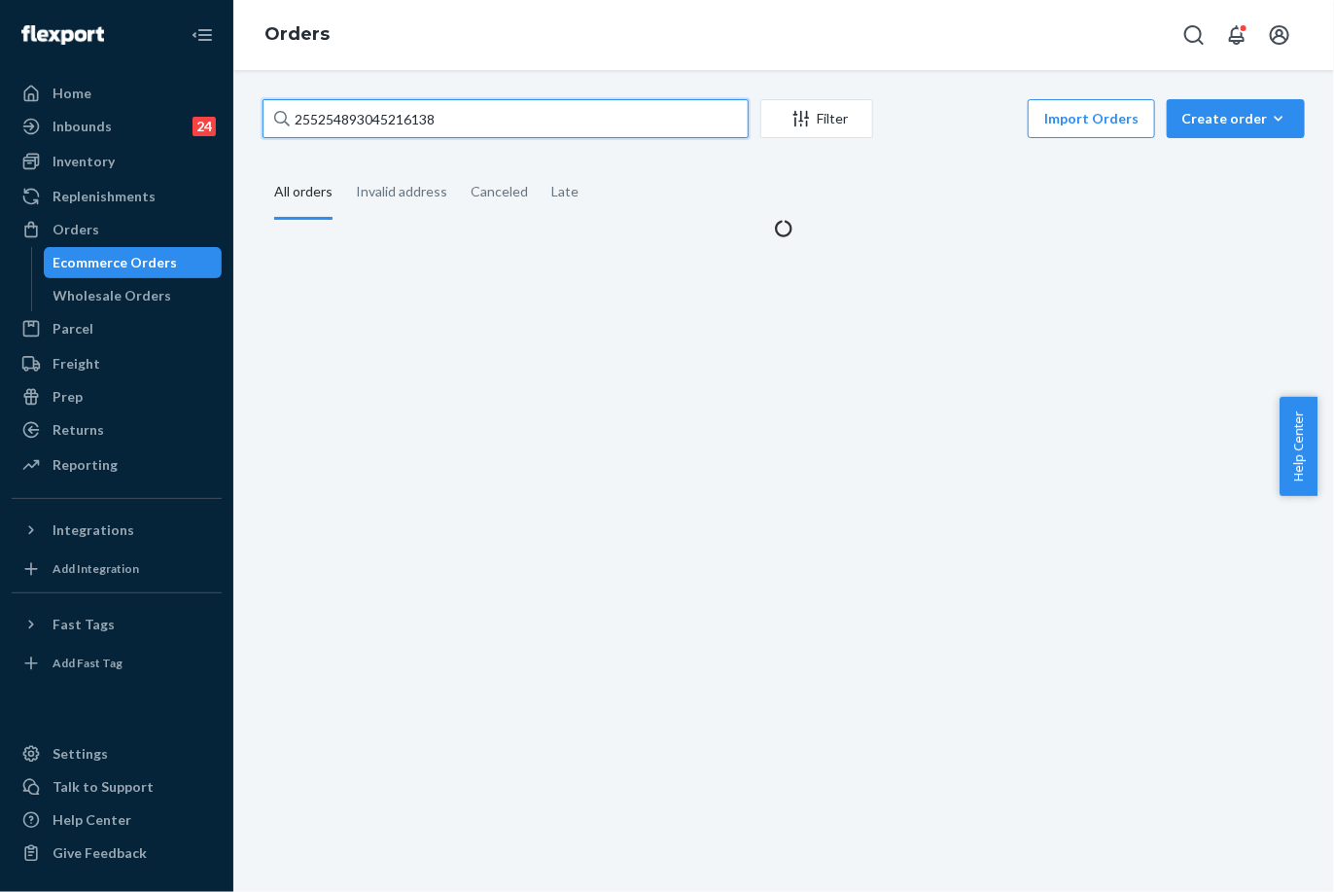
click at [320, 115] on input "255254893045216138" at bounding box center [506, 118] width 486 height 39
paste input "4893045"
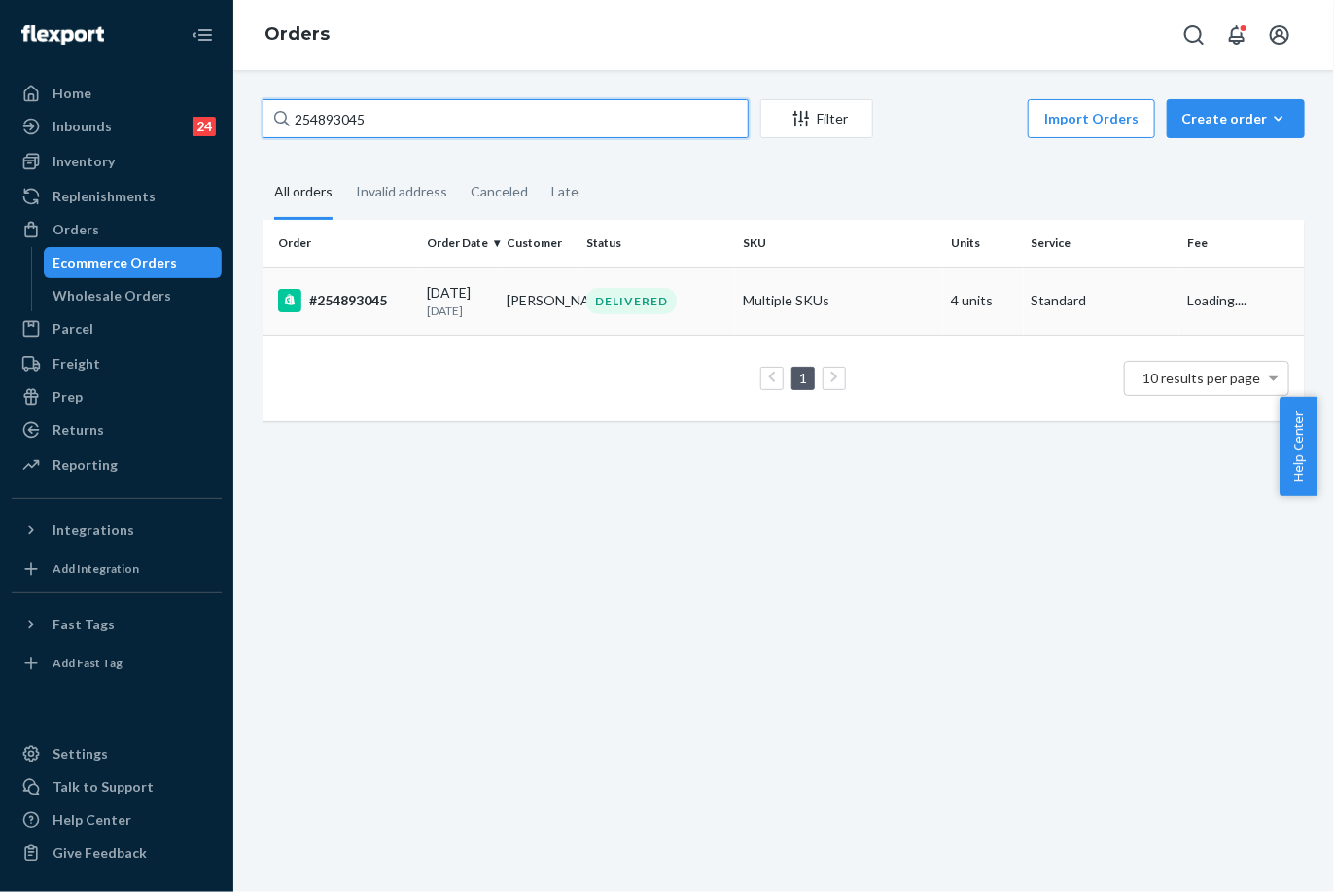
type input "254893045"
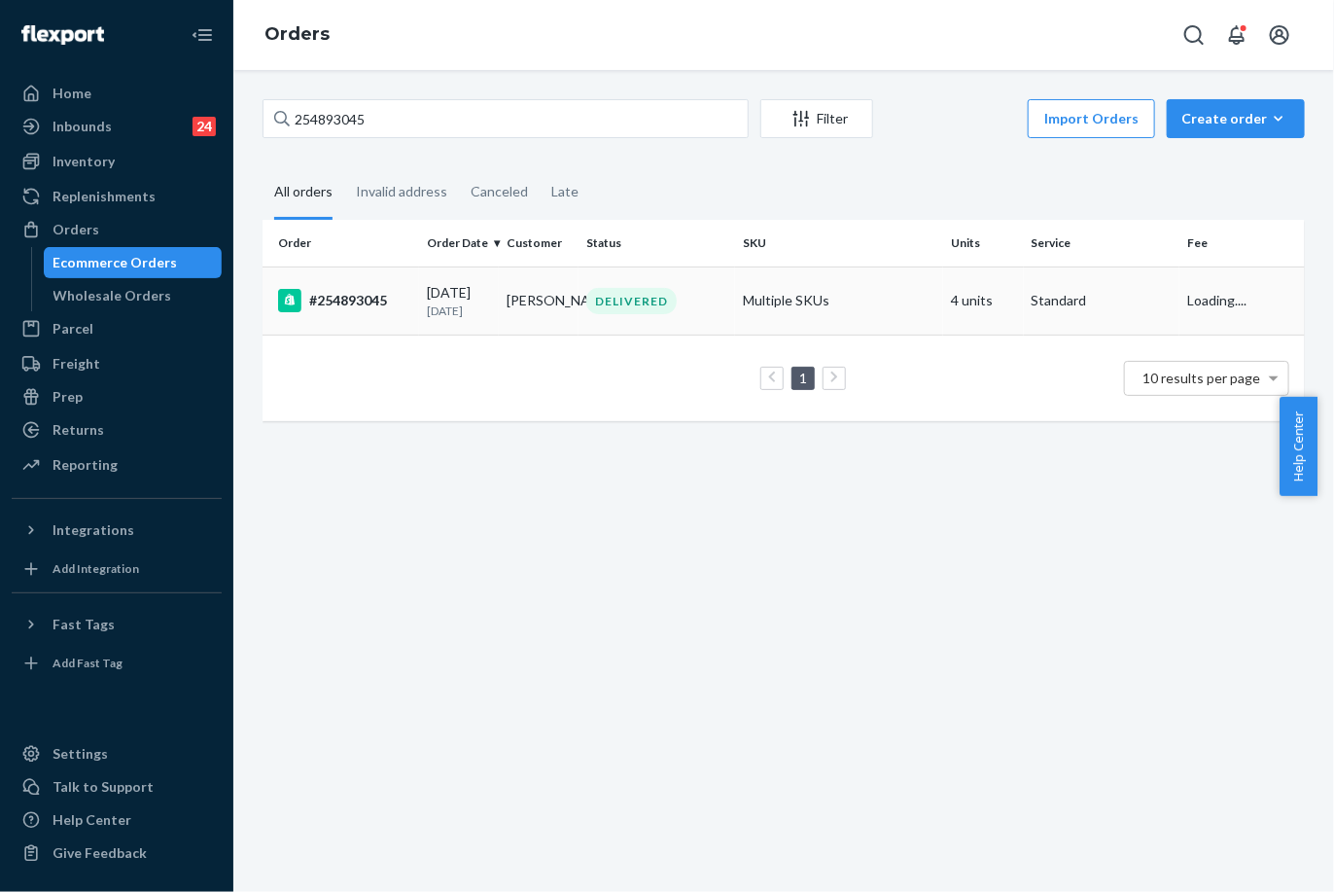
click at [419, 321] on td "08/26/2025 25 days ago" at bounding box center [459, 300] width 80 height 68
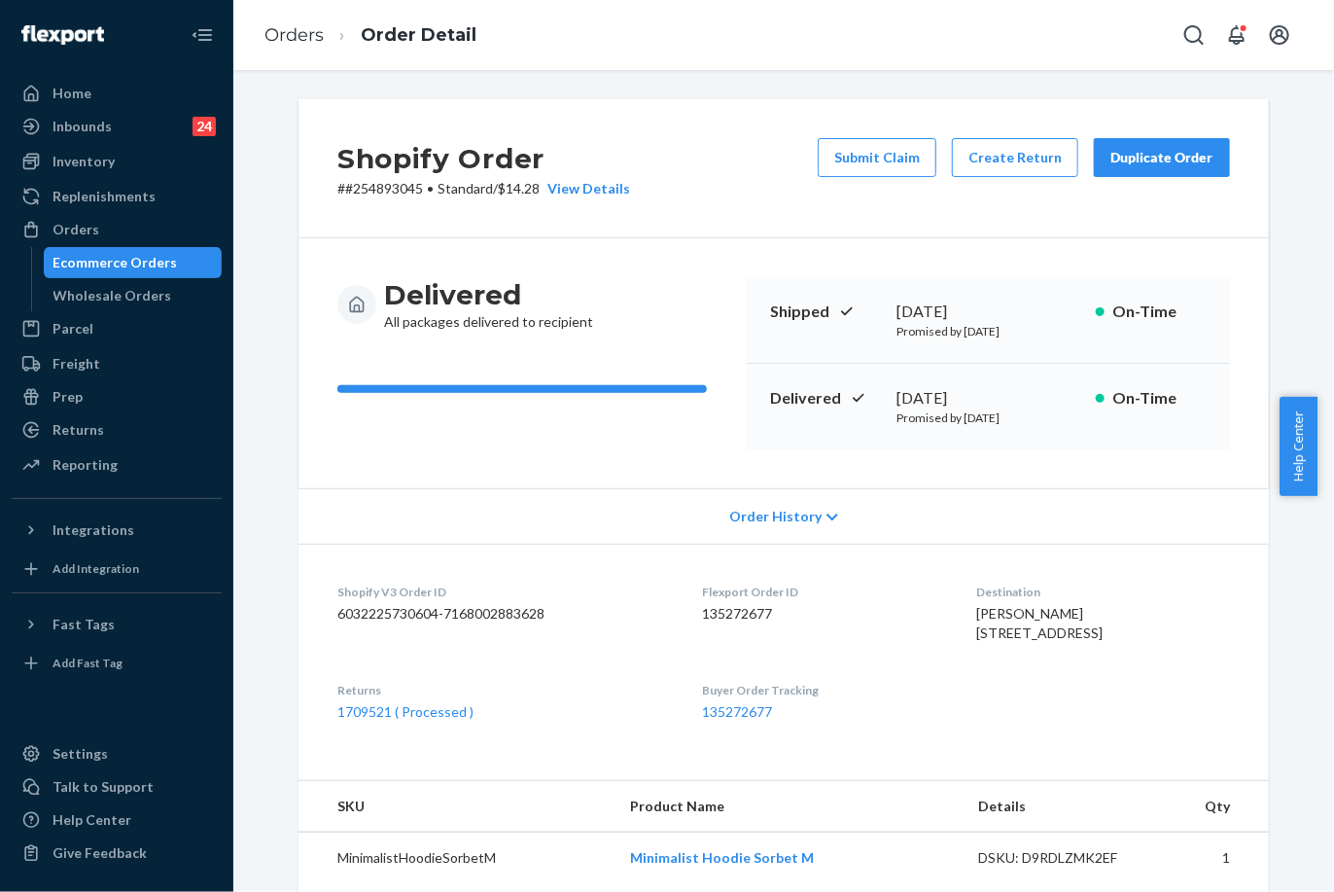
click at [1115, 165] on div "Duplicate Order" at bounding box center [1162, 157] width 103 height 19
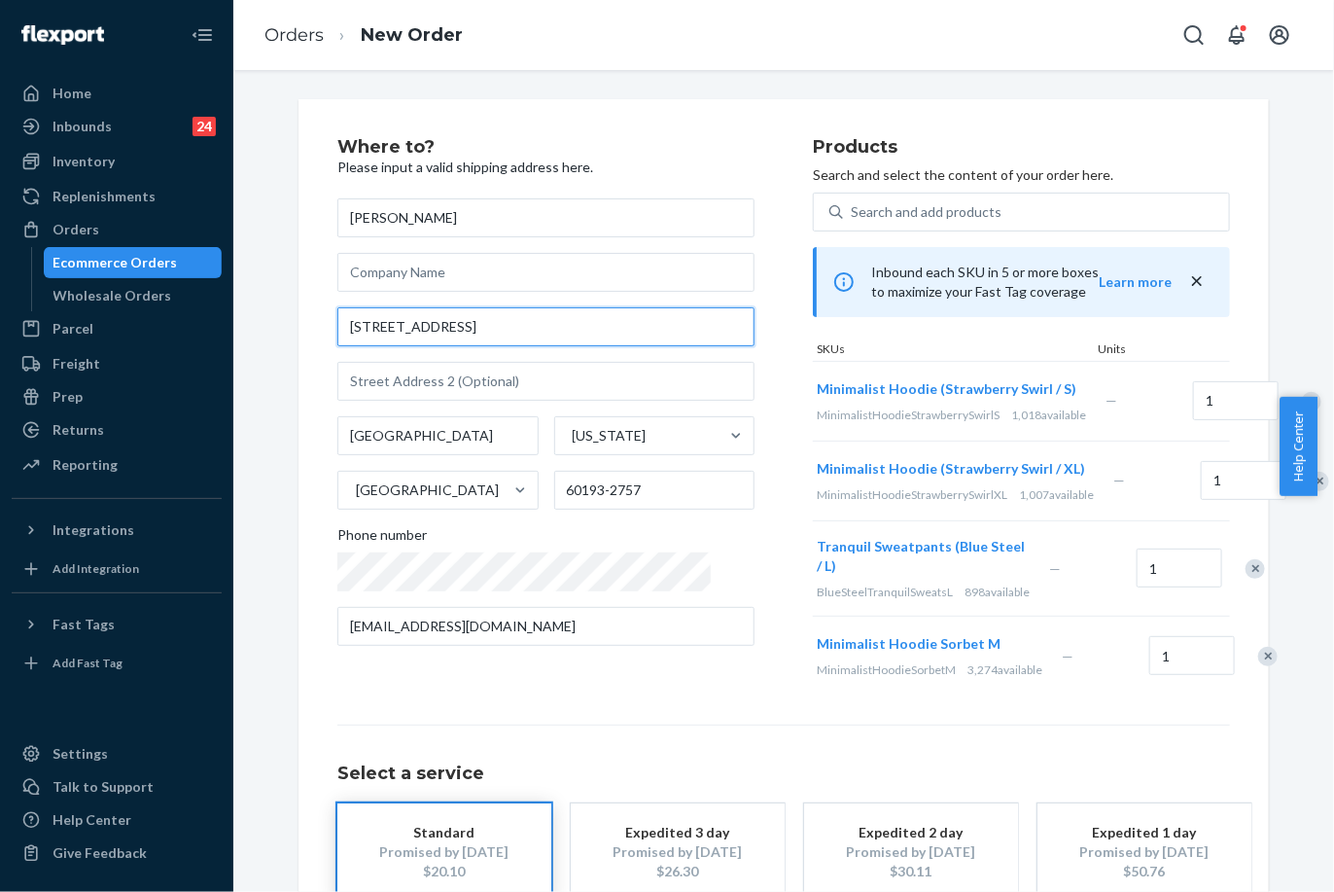
drag, startPoint x: 535, startPoint y: 328, endPoint x: 320, endPoint y: 317, distance: 215.2
click at [320, 317] on div "Where to? Please input a valid shipping address here. Melissa Schwarz 715 W Wea…" at bounding box center [784, 558] width 971 height 918
click at [1046, 783] on div "Where to? Please input a valid shipping address here. Melissa Schwarz 715 W Wea…" at bounding box center [783, 558] width 893 height 840
click at [1258, 666] on div "Remove Item" at bounding box center [1267, 656] width 19 height 19
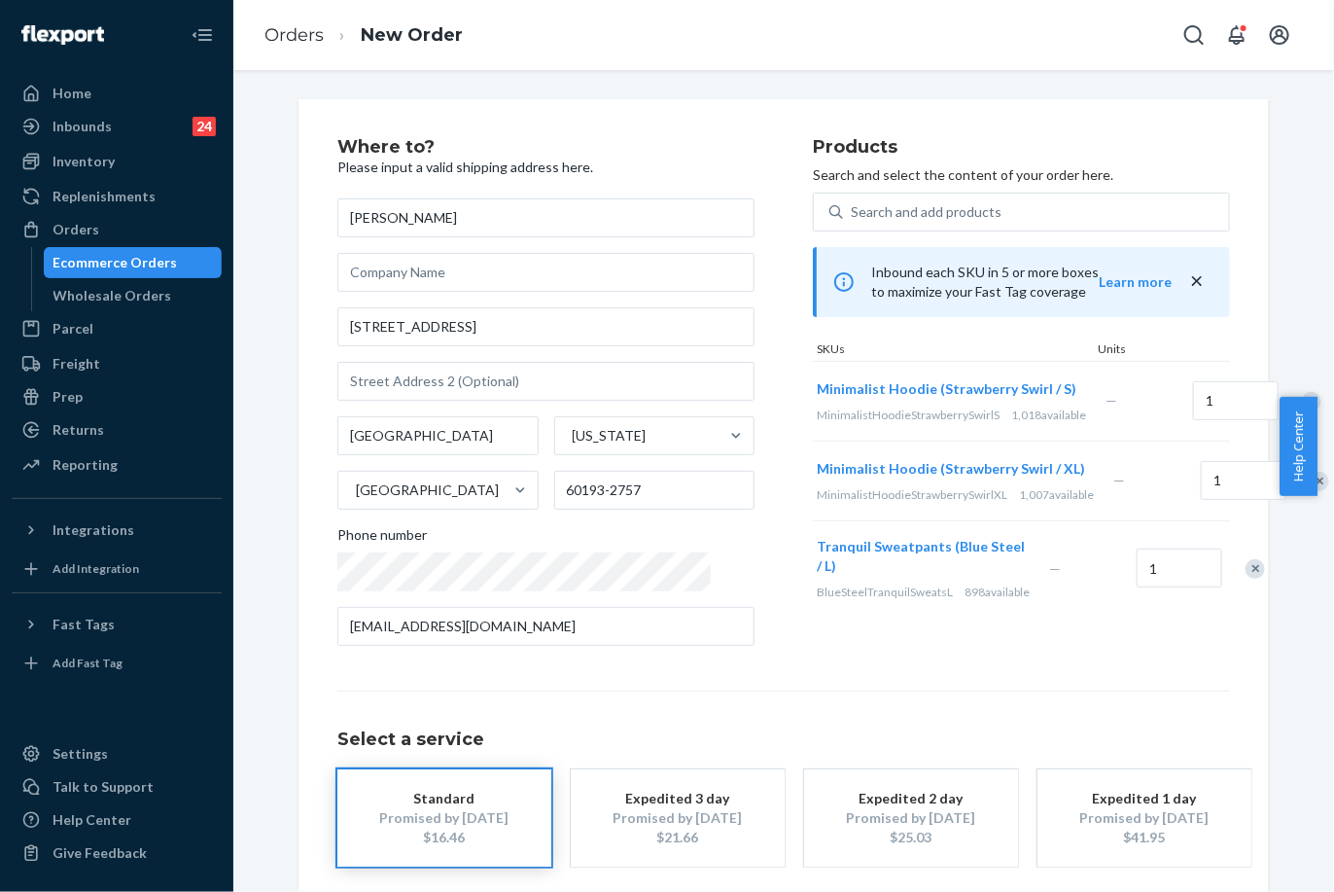
click at [1302, 411] on div "Remove Item" at bounding box center [1311, 401] width 19 height 19
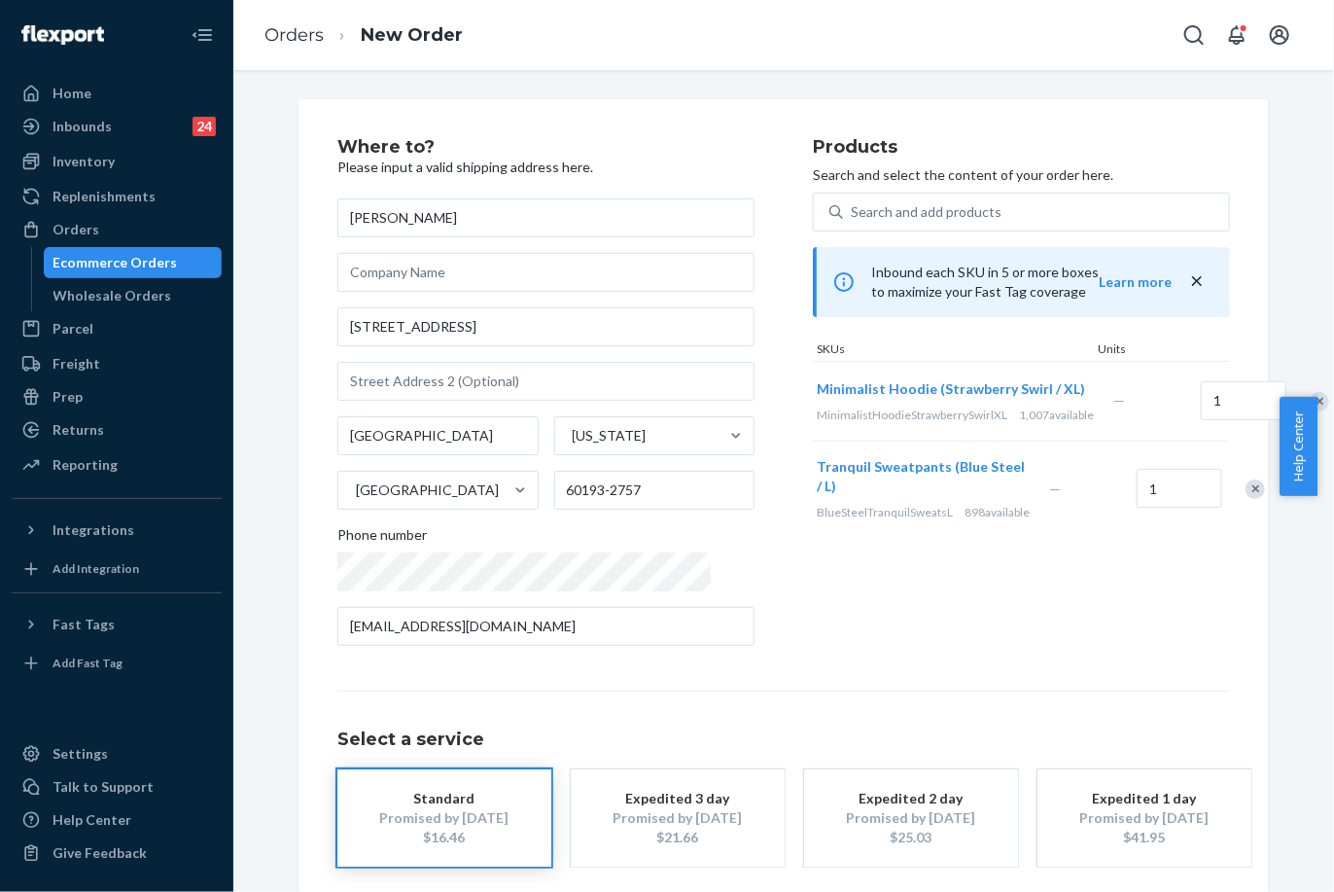
click at [1310, 411] on div "Remove Item" at bounding box center [1319, 401] width 19 height 19
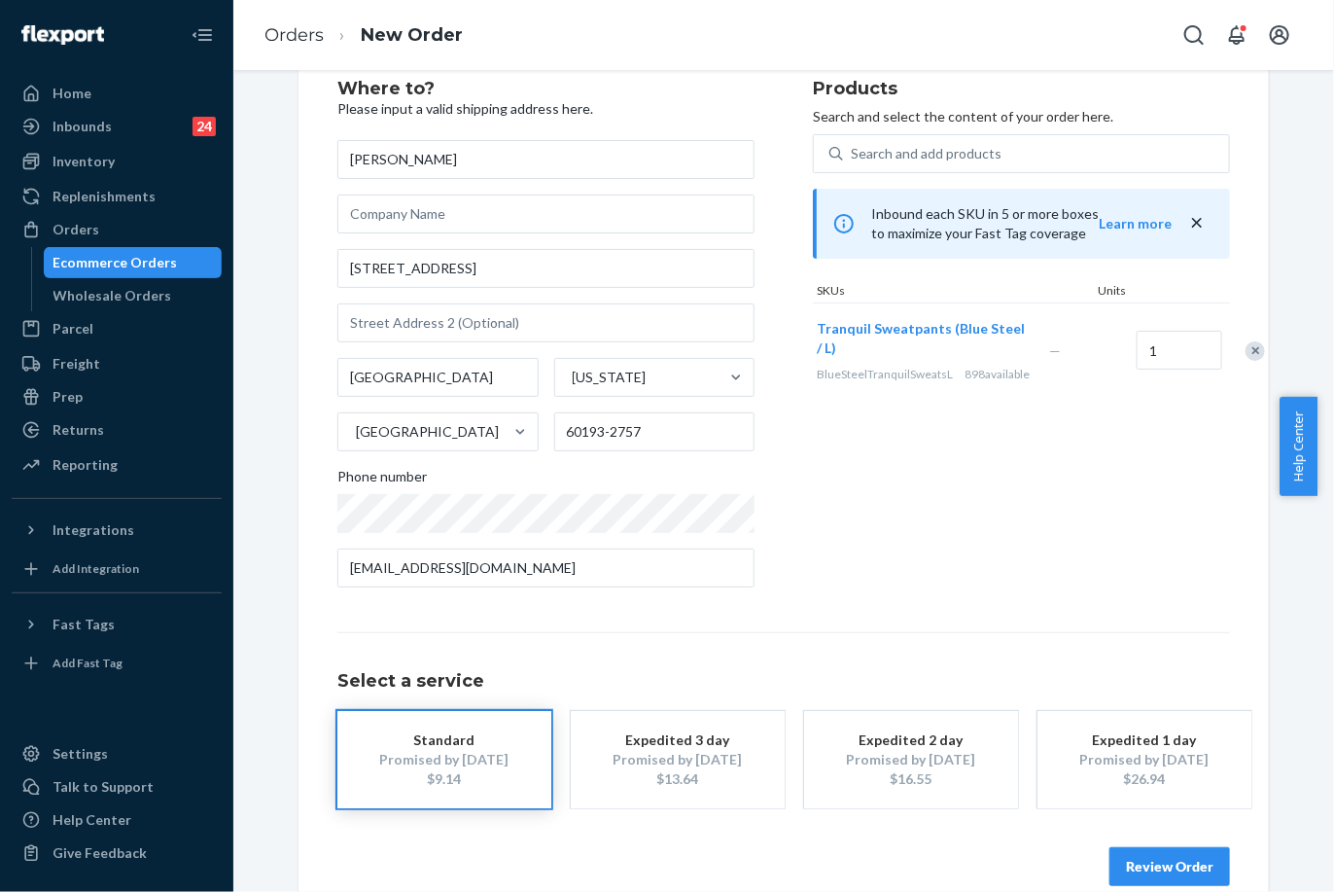
scroll to position [90, 0]
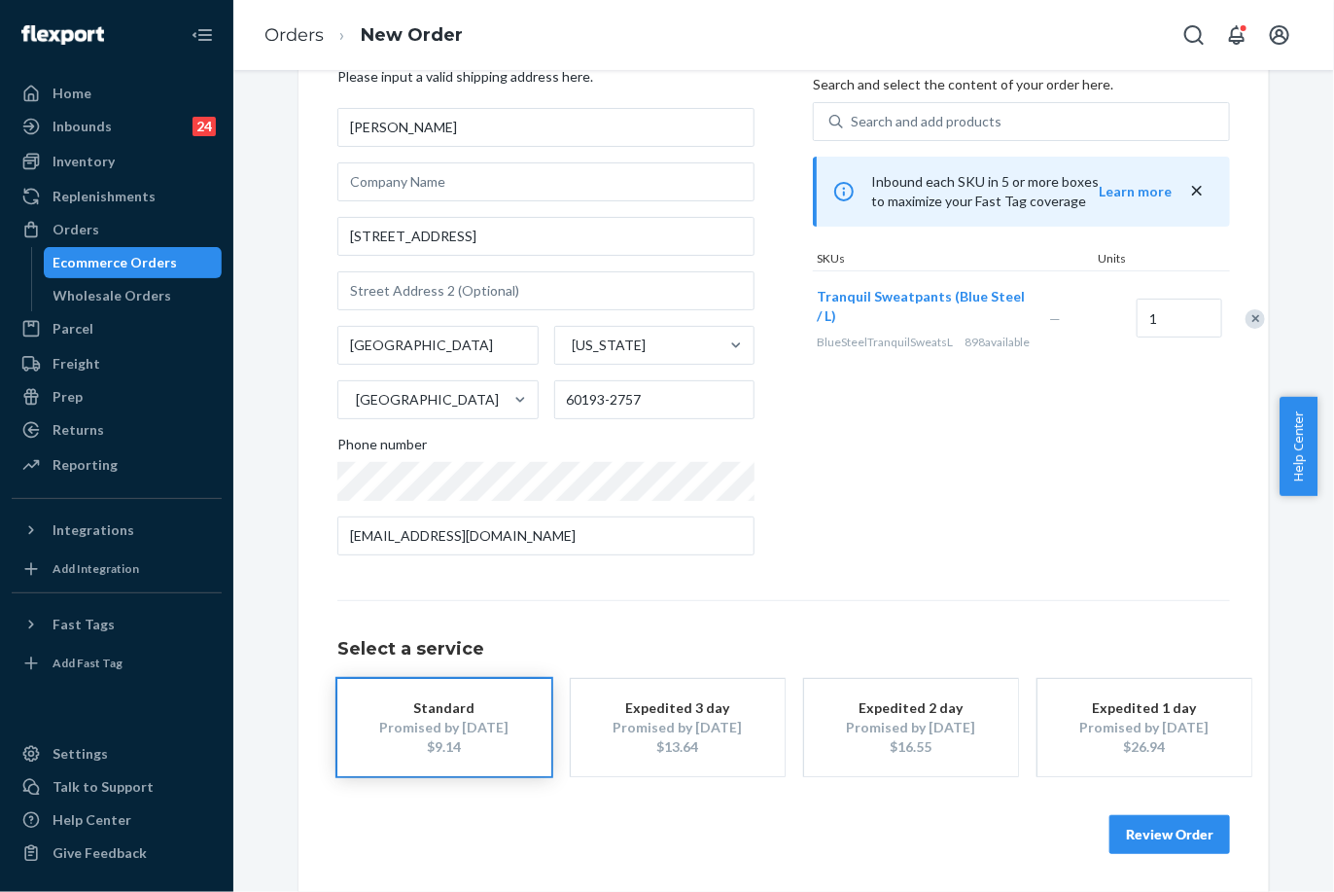
click at [1142, 825] on button "Review Order" at bounding box center [1170, 834] width 121 height 39
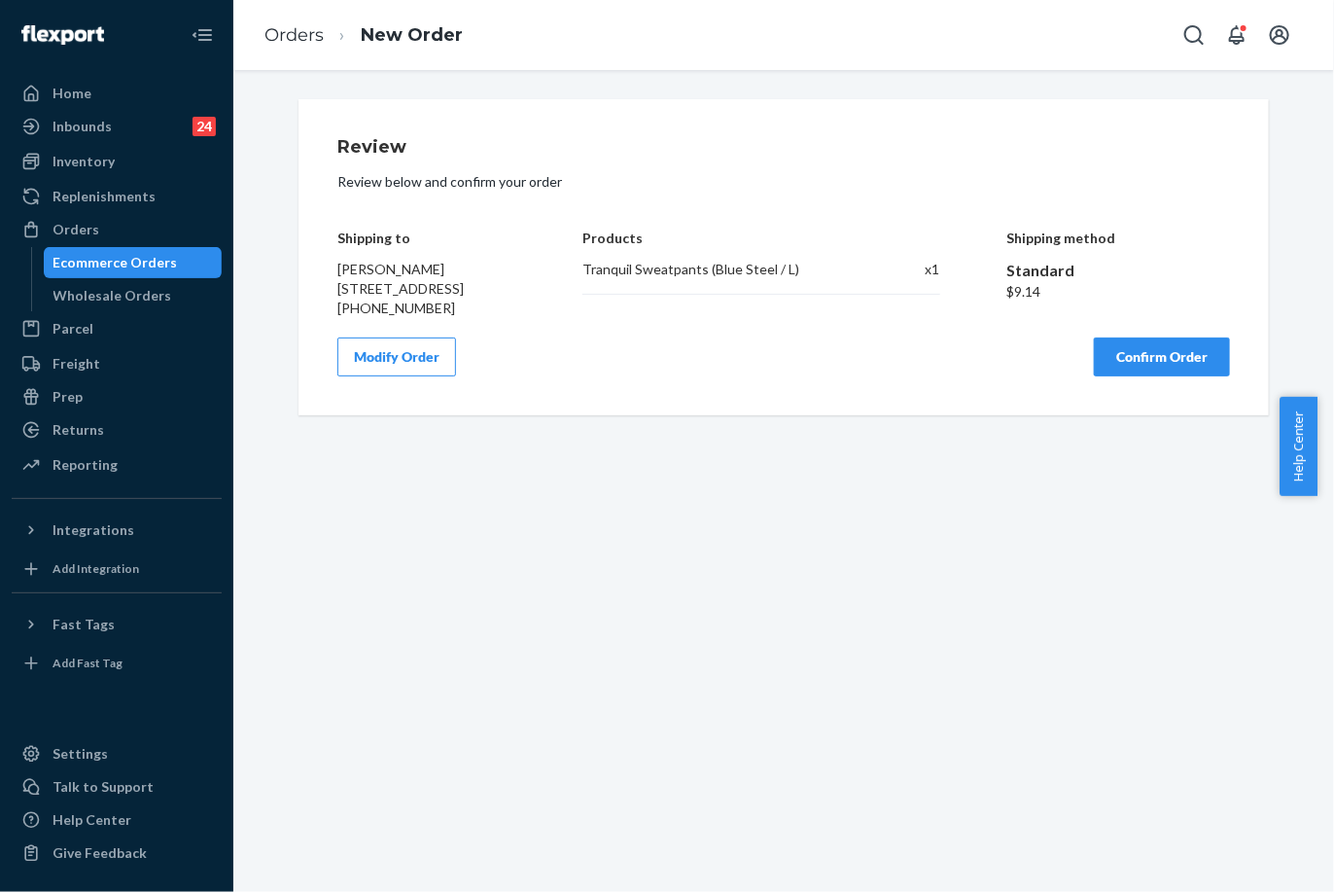
click at [1169, 376] on button "Confirm Order" at bounding box center [1162, 356] width 136 height 39
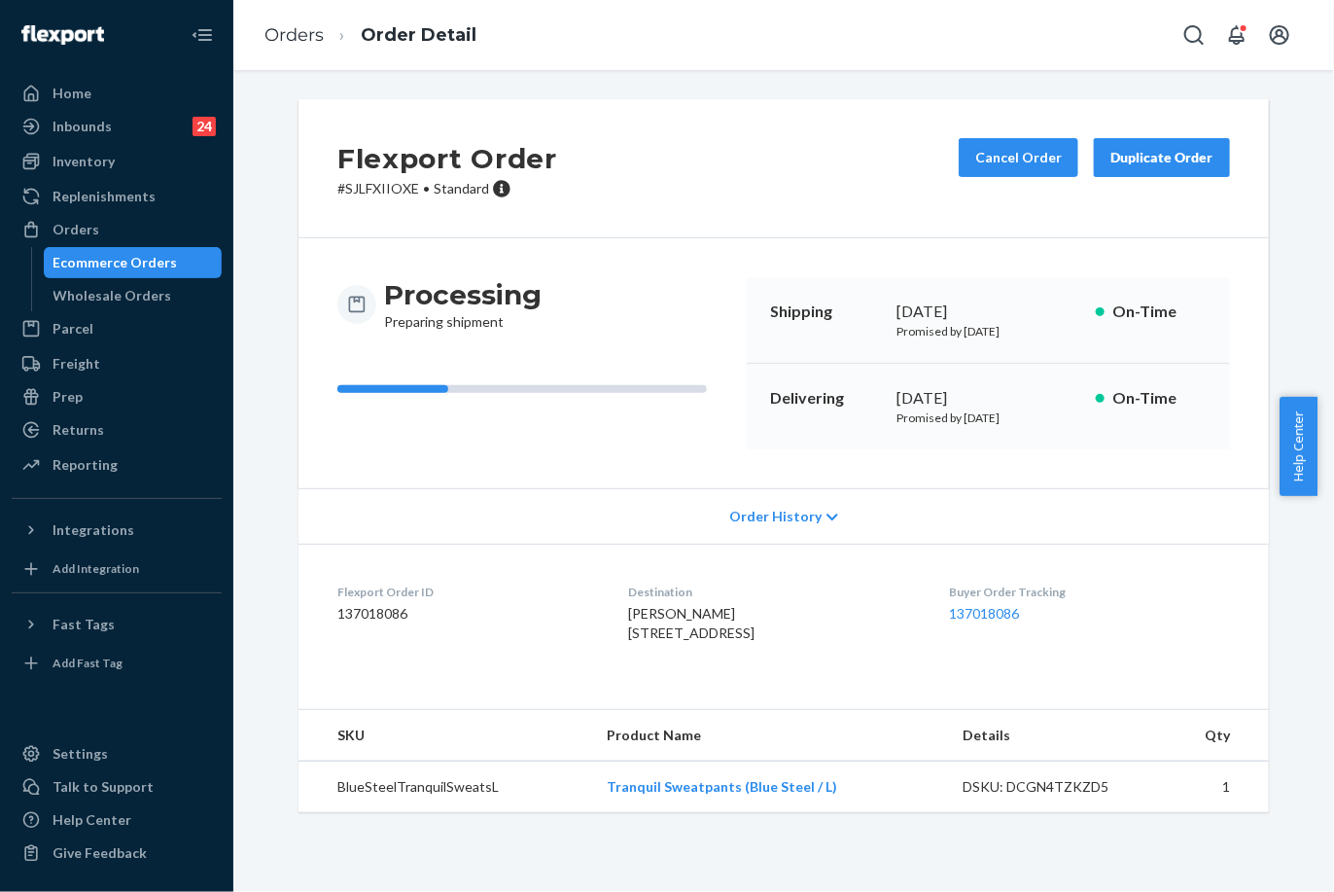
drag, startPoint x: 881, startPoint y: 394, endPoint x: 957, endPoint y: 393, distance: 75.9
click at [957, 393] on div "Delivering October 1, 2025 Promised by October 1, 2025 On-Time" at bounding box center [988, 407] width 483 height 86
copy div "October 1"
drag, startPoint x: 959, startPoint y: 593, endPoint x: 1042, endPoint y: 612, distance: 84.7
click at [1042, 612] on div "Buyer Order Tracking 137018086" at bounding box center [1090, 616] width 280 height 67
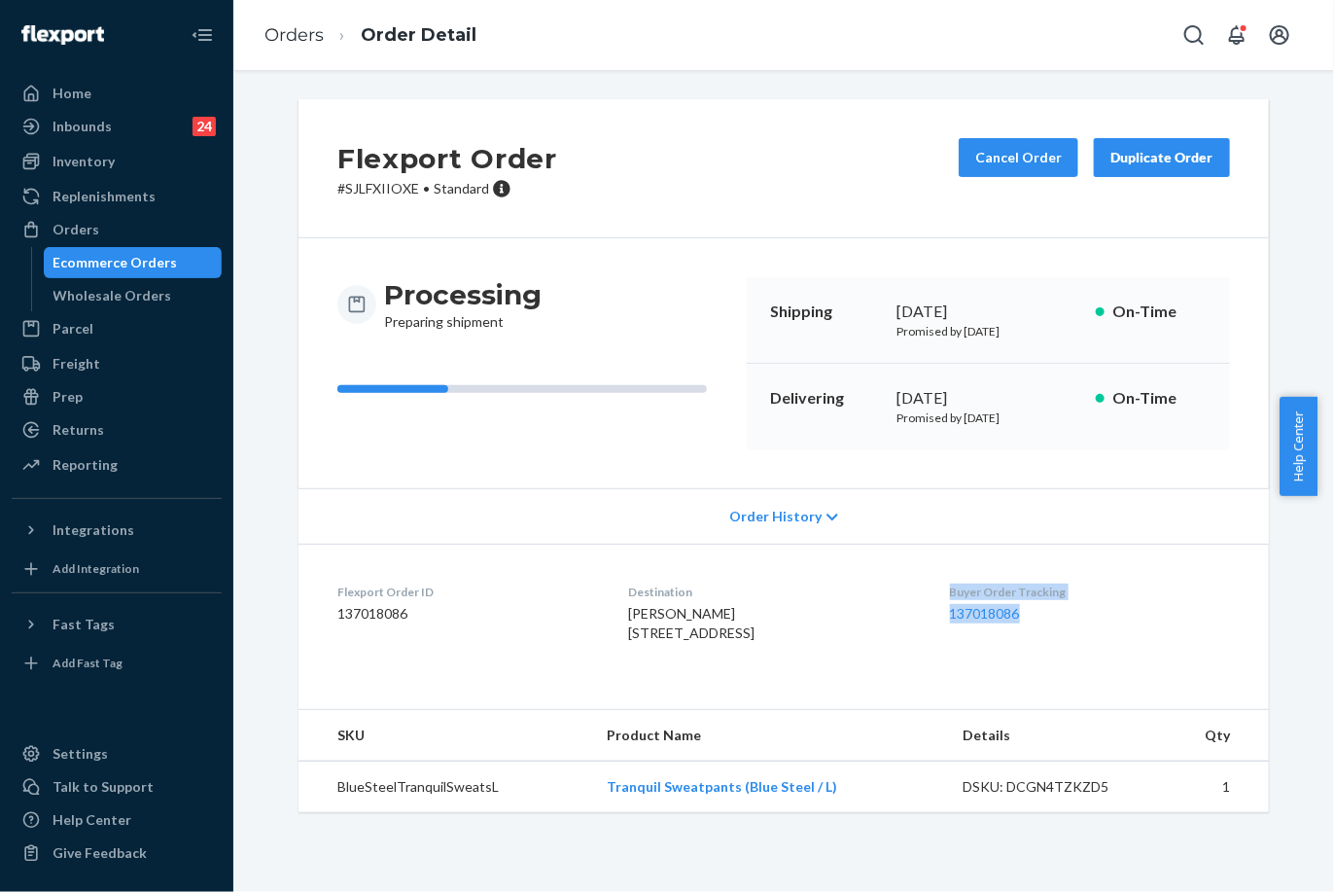
copy div "Buyer Order Tracking 137018086"
click at [280, 18] on ol "Orders Order Detail" at bounding box center [370, 35] width 243 height 57
click at [287, 31] on link "Orders" at bounding box center [294, 34] width 59 height 21
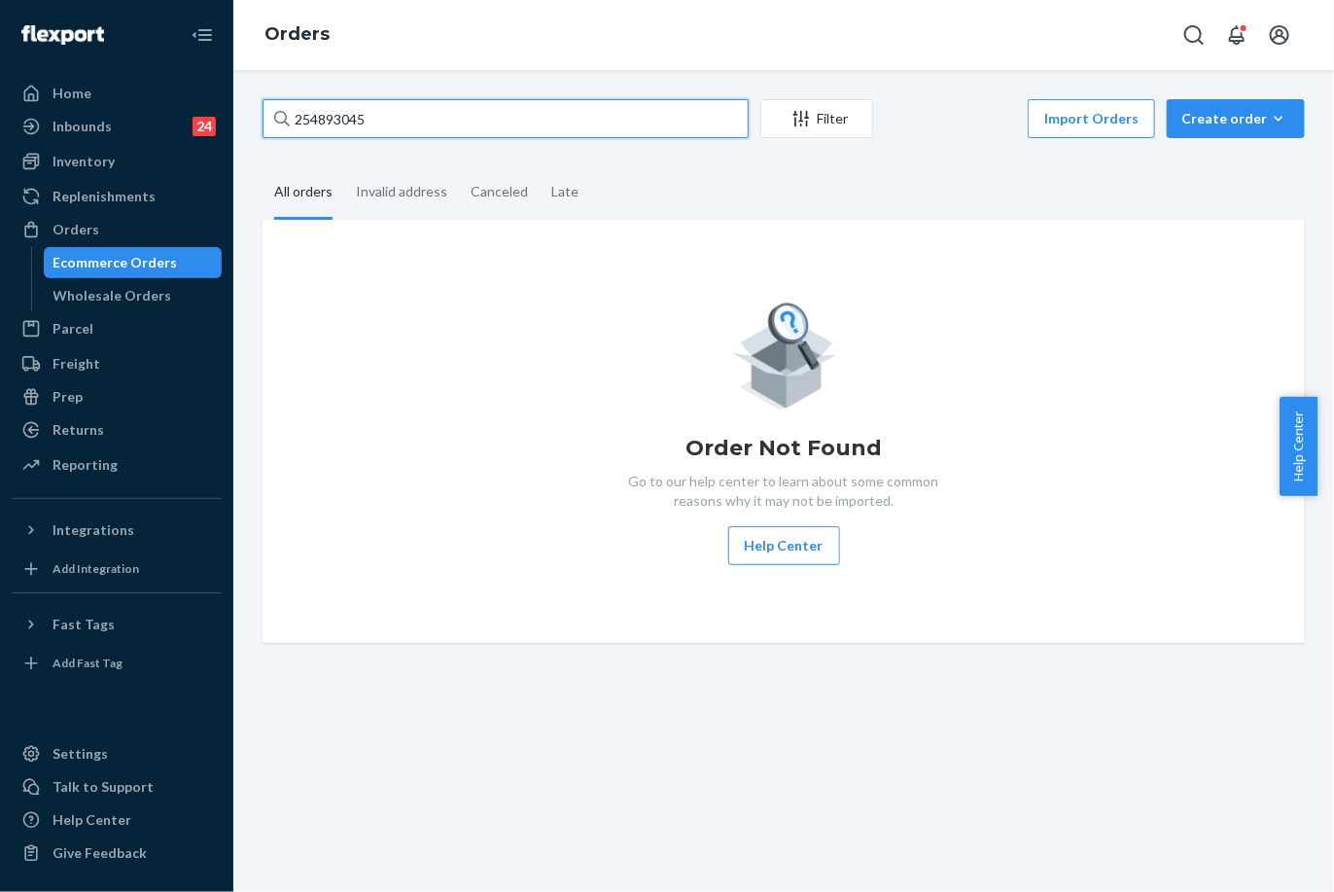
click at [358, 122] on input "254893045" at bounding box center [506, 118] width 486 height 39
click at [355, 120] on input "254893045" at bounding box center [506, 118] width 486 height 39
paste input "254009487"
click at [371, 108] on input "254893042540094875" at bounding box center [506, 118] width 486 height 39
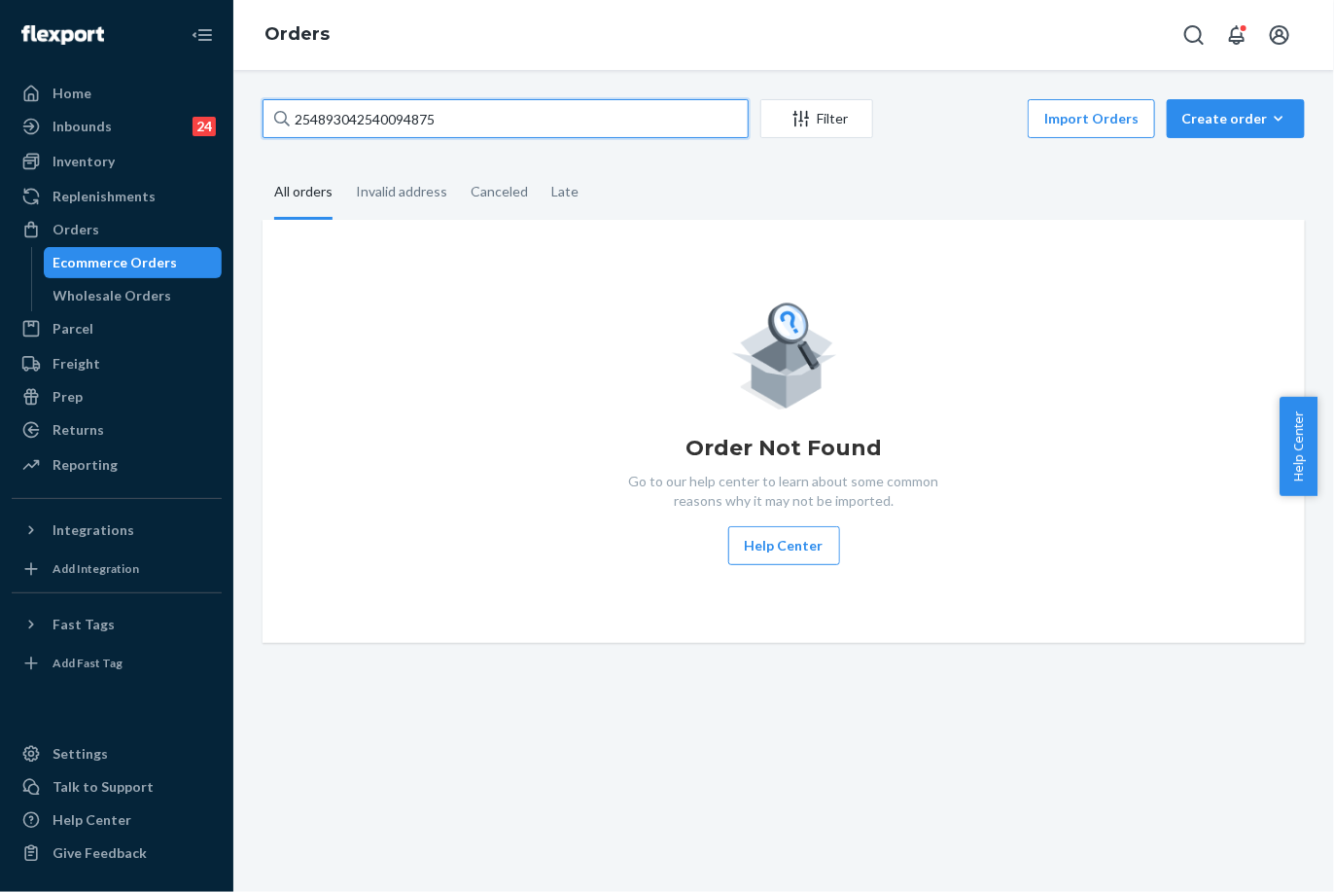
paste input "009487"
type input "254009487"
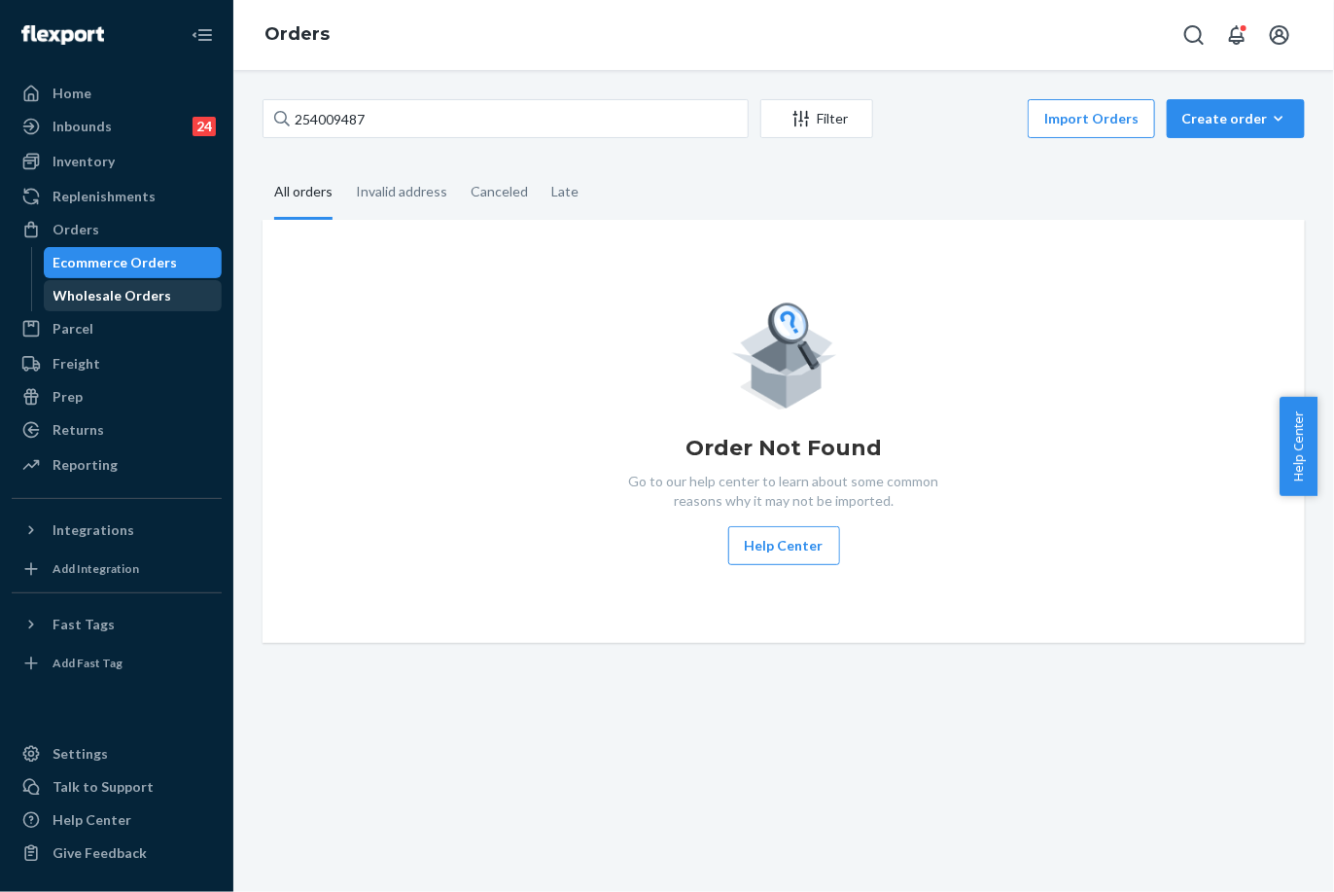
click at [181, 292] on div "Wholesale Orders" at bounding box center [133, 295] width 175 height 27
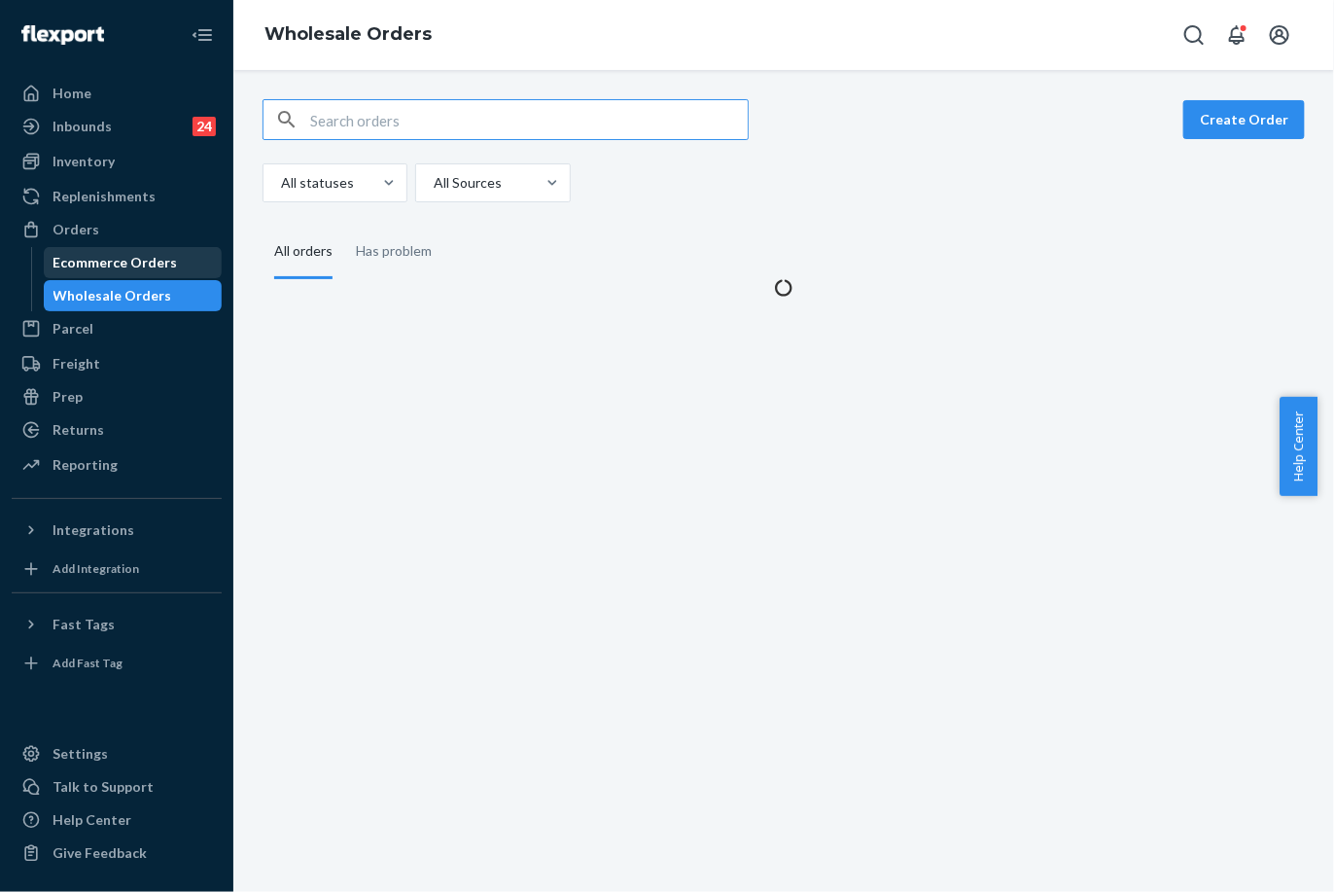
click at [156, 253] on div "Ecommerce Orders" at bounding box center [115, 262] width 124 height 19
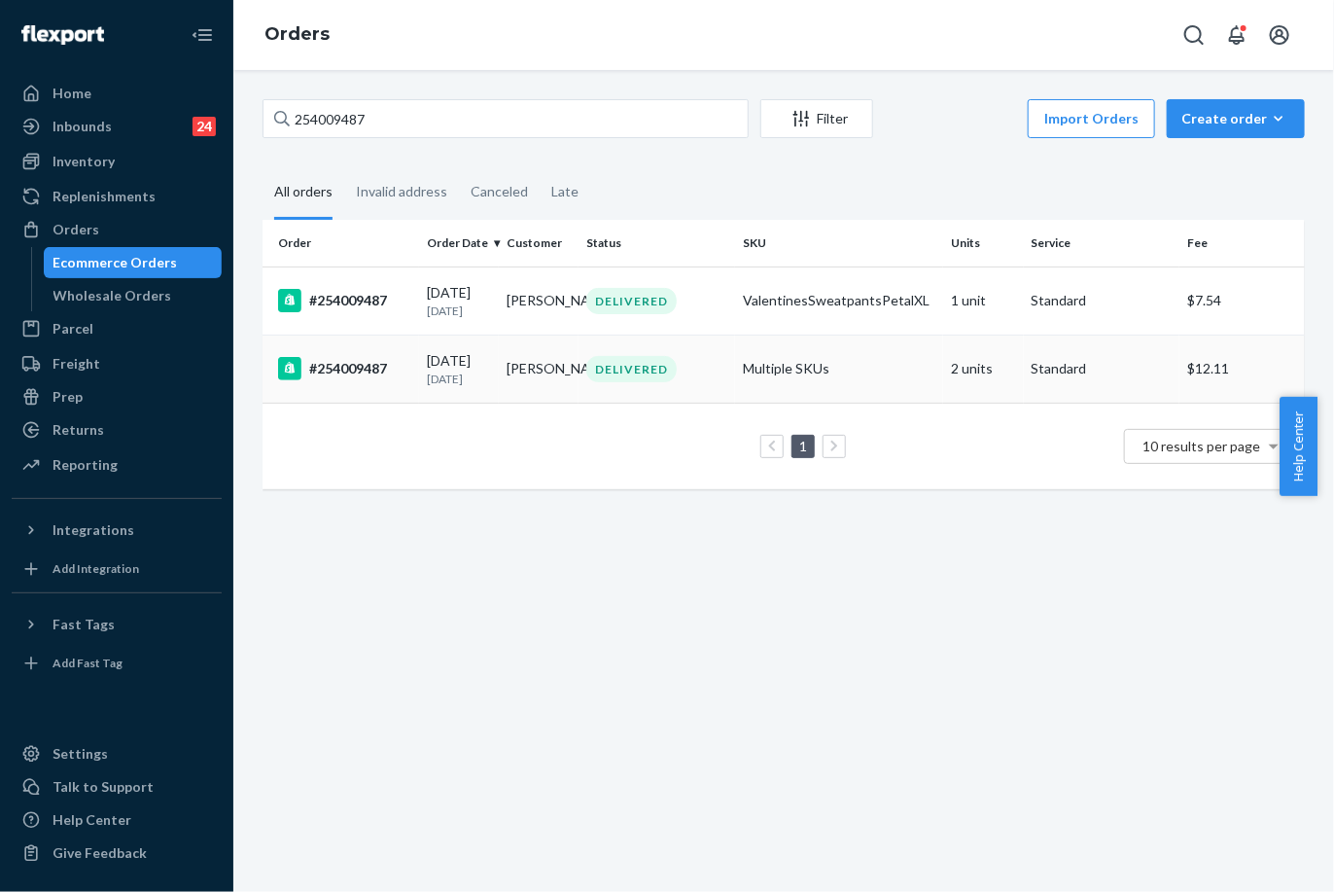
click at [560, 366] on td "Megan Darling" at bounding box center [539, 369] width 80 height 68
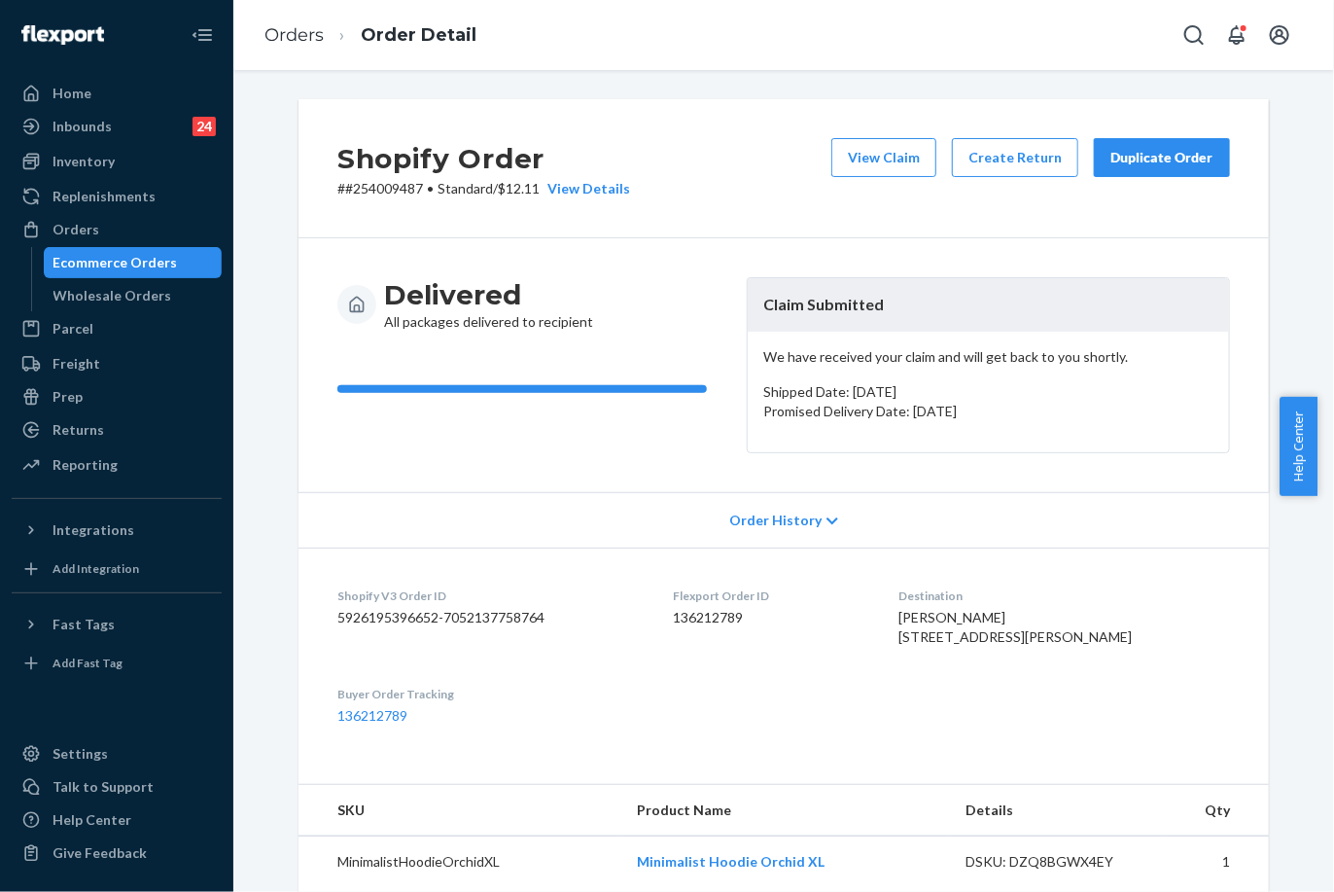
click at [1136, 159] on div "Duplicate Order" at bounding box center [1162, 157] width 103 height 19
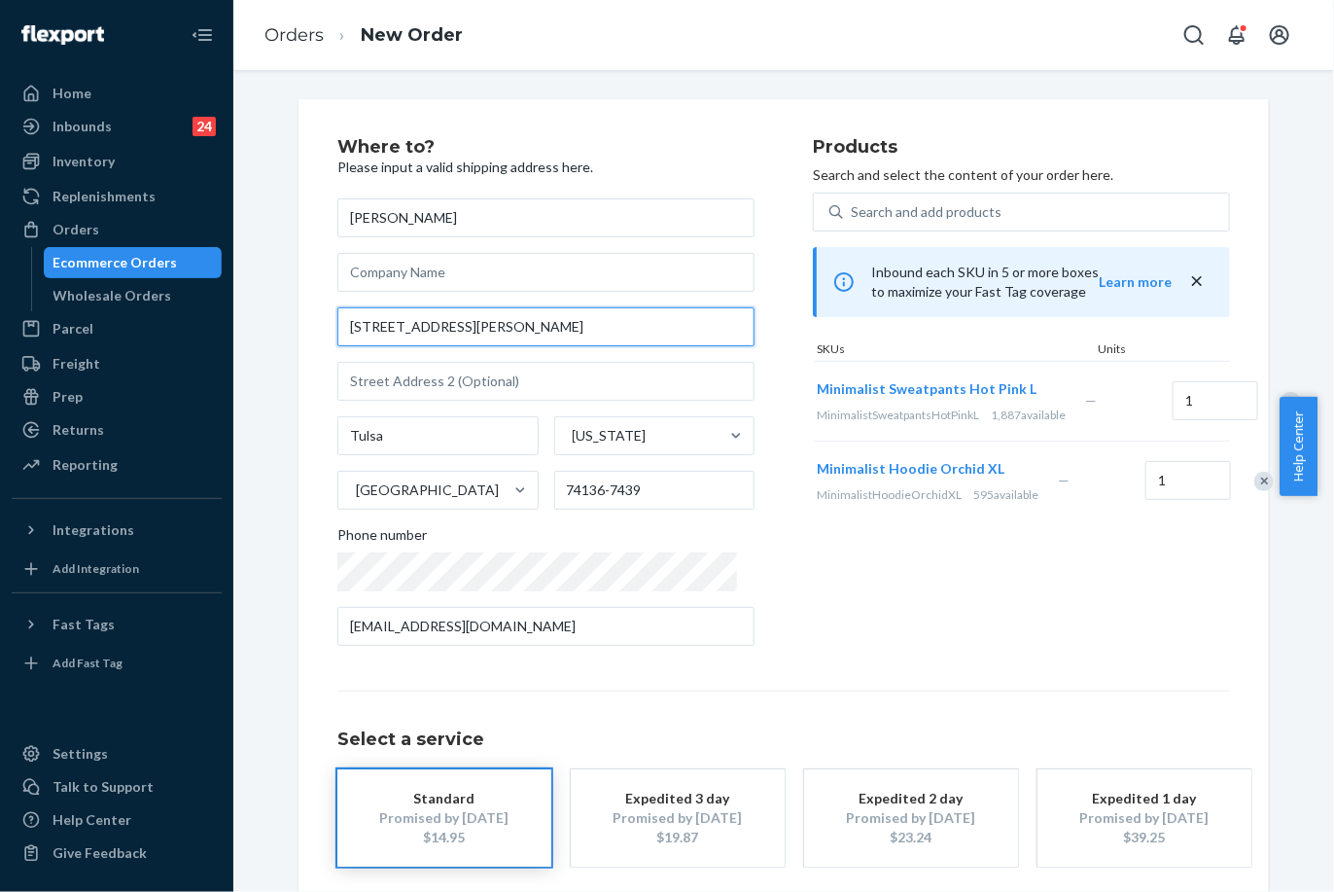
drag, startPoint x: 541, startPoint y: 336, endPoint x: 289, endPoint y: 335, distance: 251.9
click at [289, 335] on div "Where to? Please input a valid shipping address here. Megan Darling 7422 S Vict…" at bounding box center [784, 541] width 1000 height 884
paste input "Tulsa OK 74136"
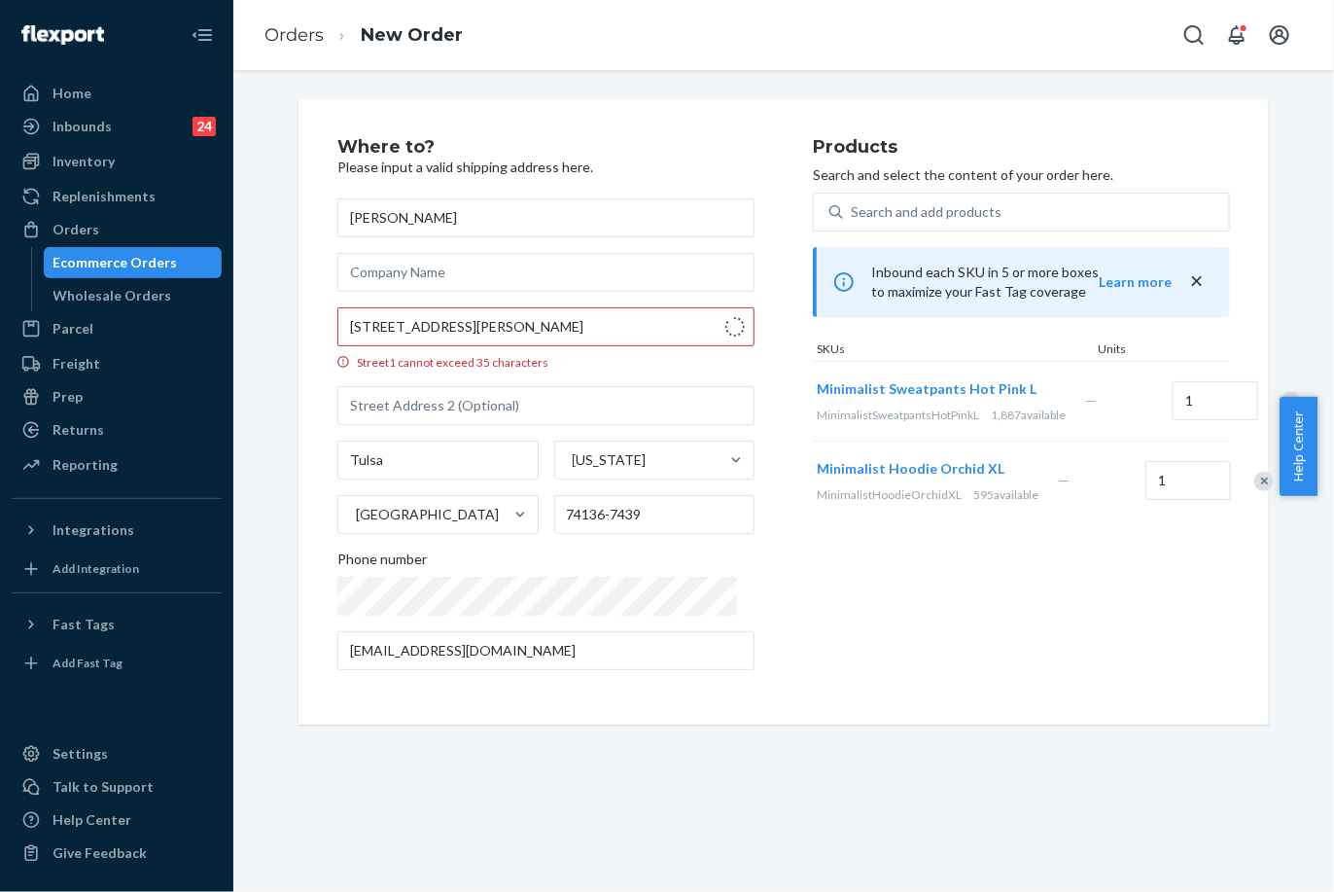
type input "7422 S Victor Ave"
type input "1403"
type input "74136"
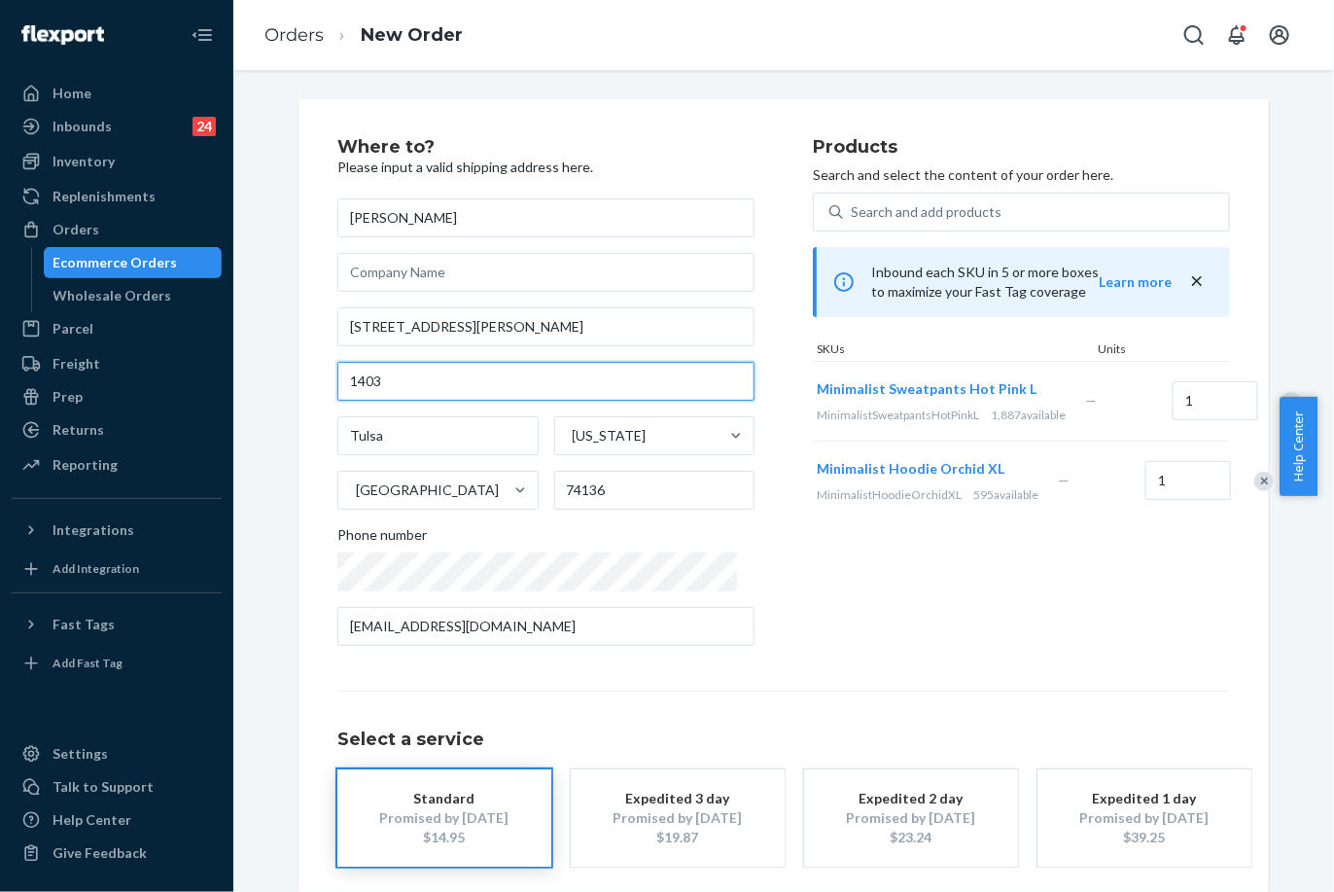
drag, startPoint x: 400, startPoint y: 379, endPoint x: 267, endPoint y: 380, distance: 132.3
click at [267, 380] on div "Where to? Please input a valid shipping address here. Megan Darling 7422 S Vict…" at bounding box center [784, 541] width 1072 height 884
paste input "Apt"
type input "Apt 1403"
click at [899, 663] on div "Where to? Please input a valid shipping address here. Megan Darling 7422 S Vict…" at bounding box center [783, 541] width 893 height 806
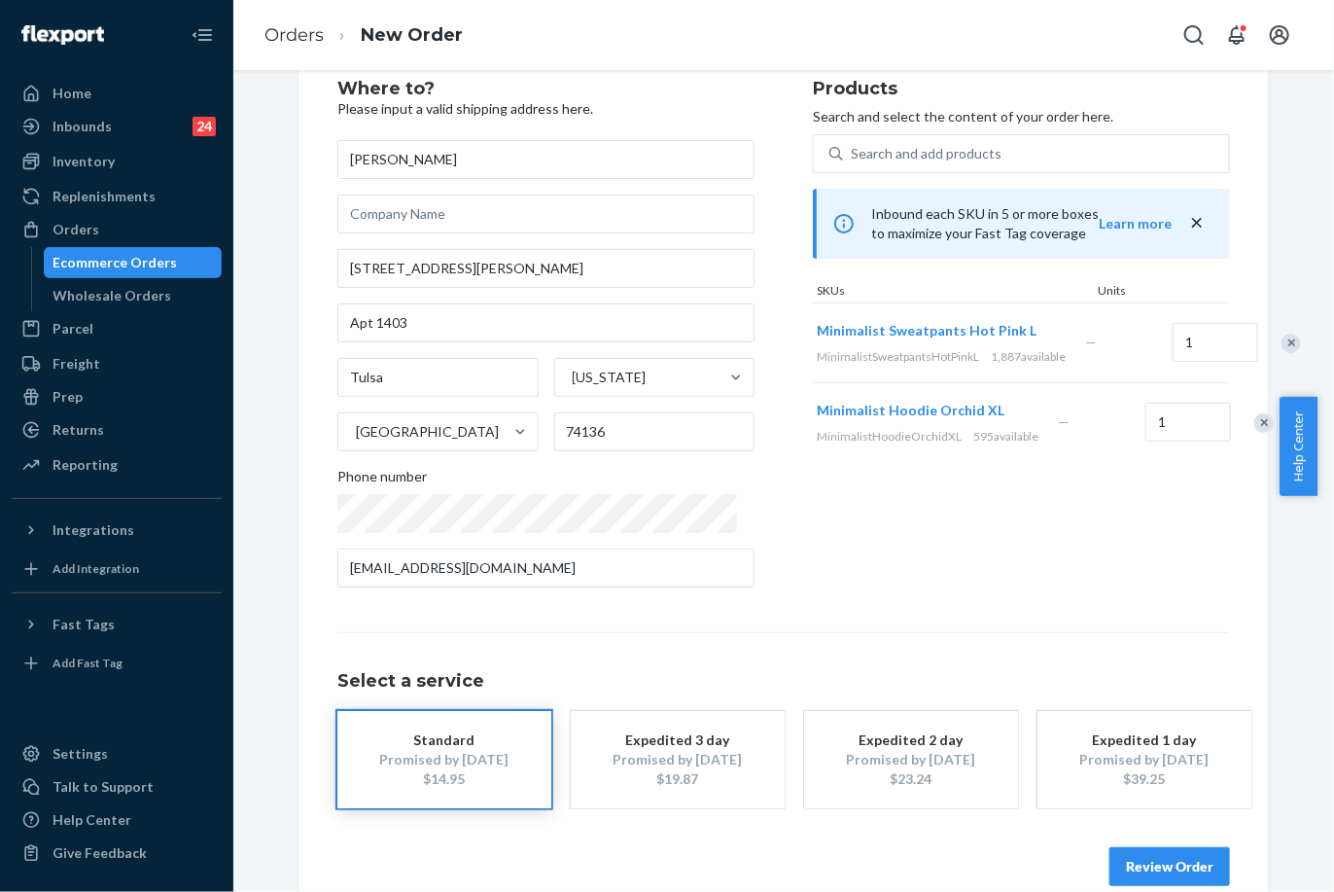
scroll to position [90, 0]
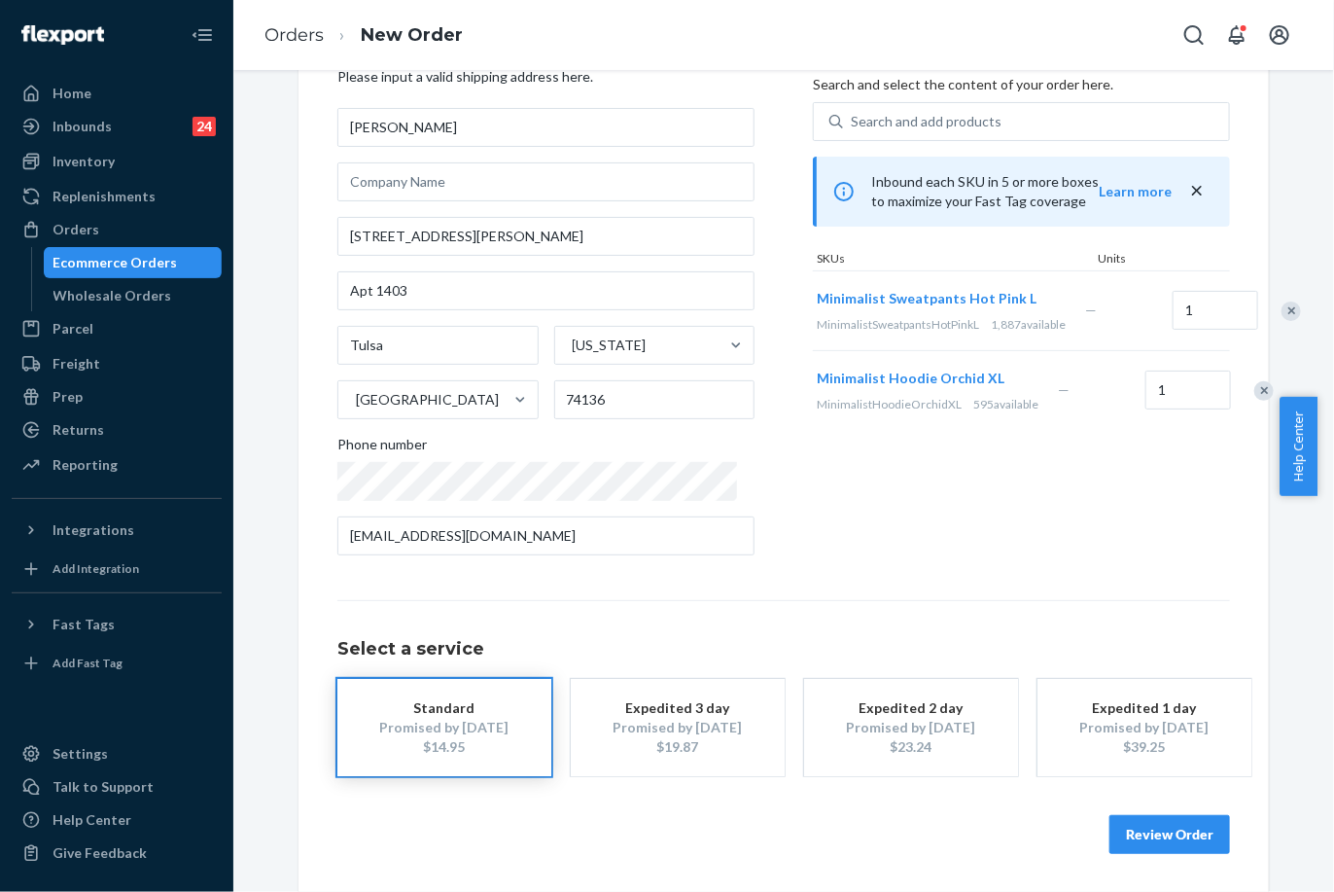
click at [1151, 843] on button "Review Order" at bounding box center [1170, 834] width 121 height 39
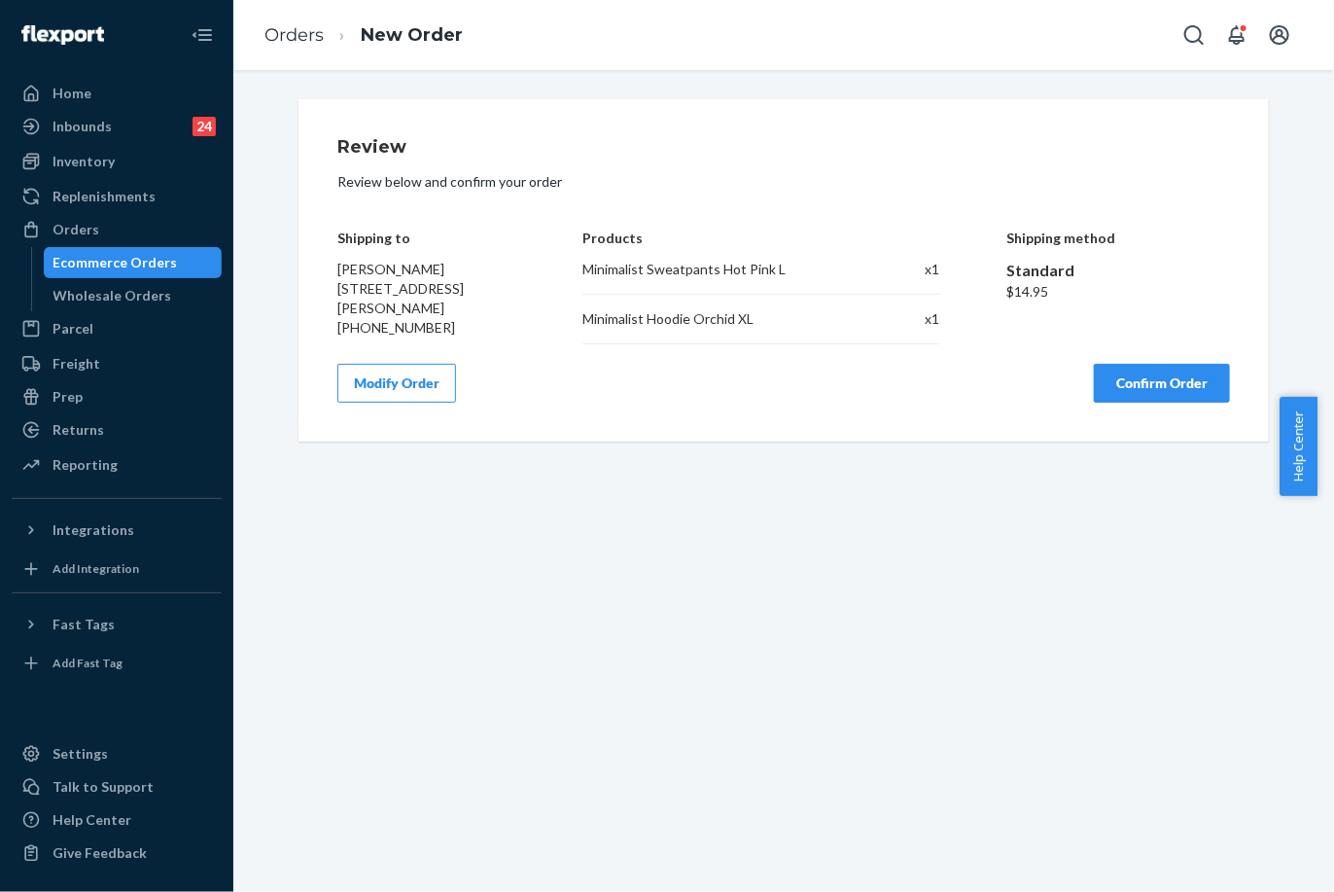
scroll to position [0, 0]
click at [1182, 388] on button "Confirm Order" at bounding box center [1162, 383] width 136 height 39
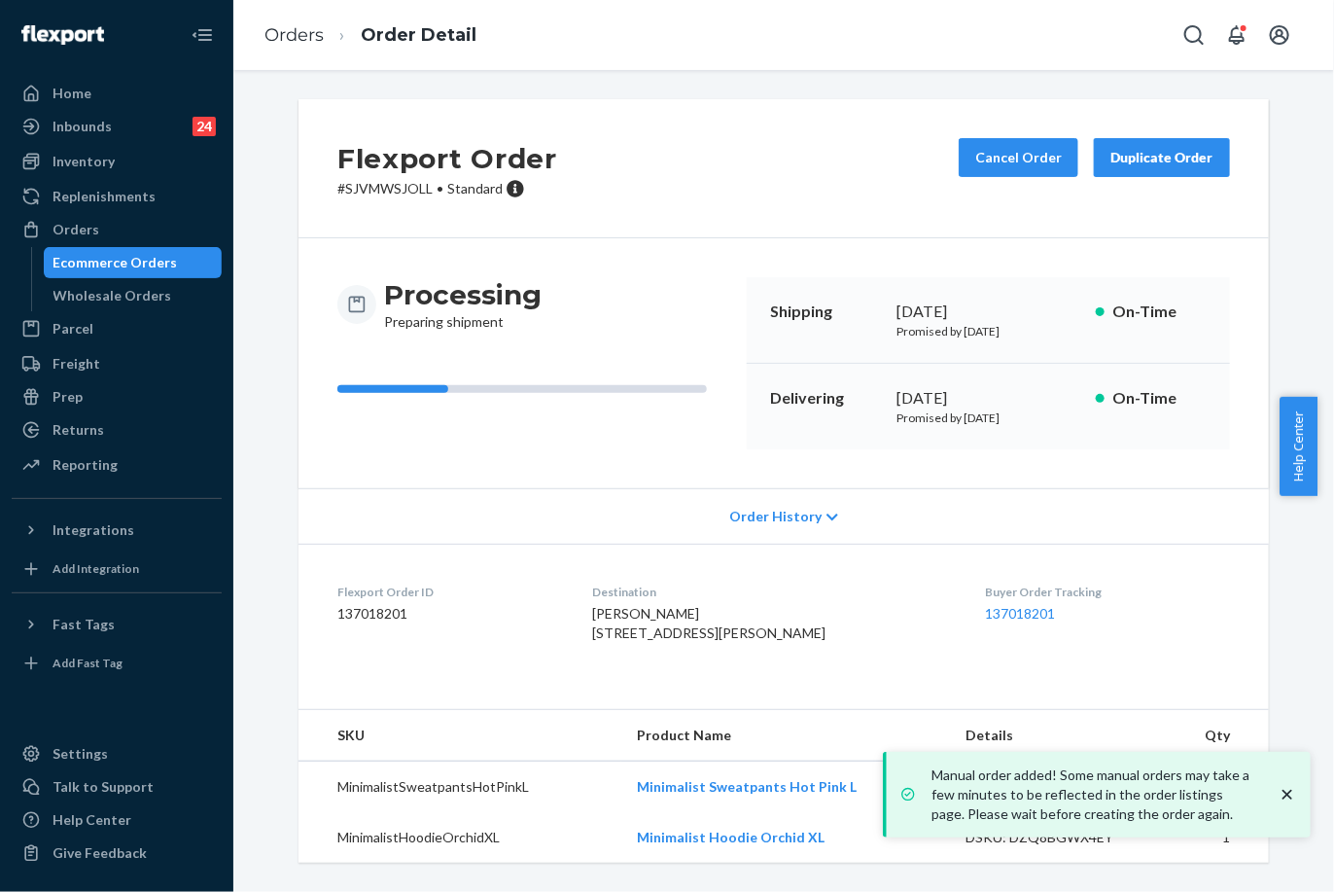
drag, startPoint x: 892, startPoint y: 391, endPoint x: 959, endPoint y: 394, distance: 67.2
click at [959, 394] on div "October 1, 2025" at bounding box center [989, 398] width 184 height 22
copy div "October 1"
drag, startPoint x: 957, startPoint y: 576, endPoint x: 1039, endPoint y: 605, distance: 86.7
click at [1039, 605] on dl "Flexport Order ID 137018201 Destination Megan Darling 7422 S Victor Ave Apt 140…" at bounding box center [784, 617] width 971 height 146
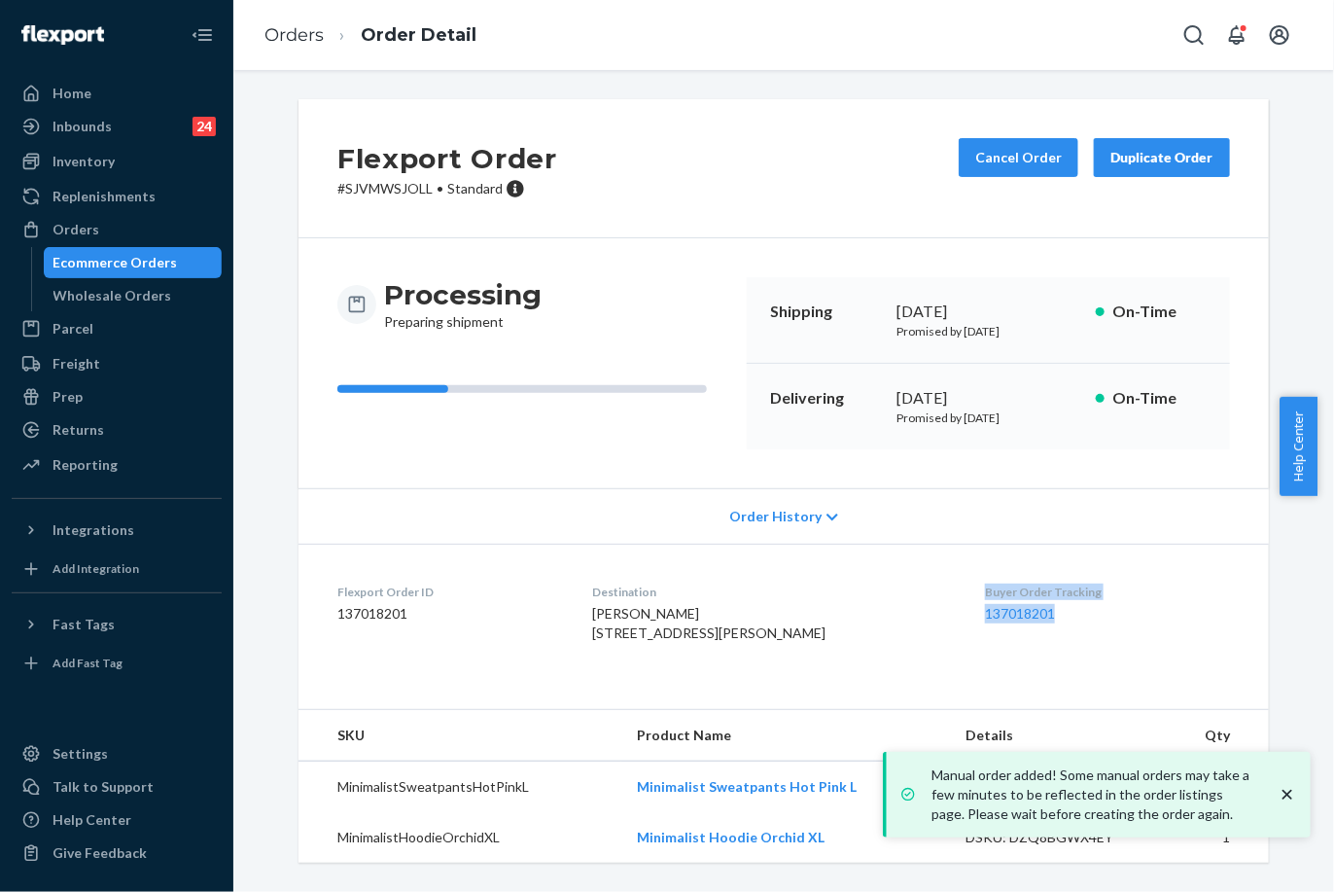
copy div "Buyer Order Tracking 137018201"
